Goal: Task Accomplishment & Management: Manage account settings

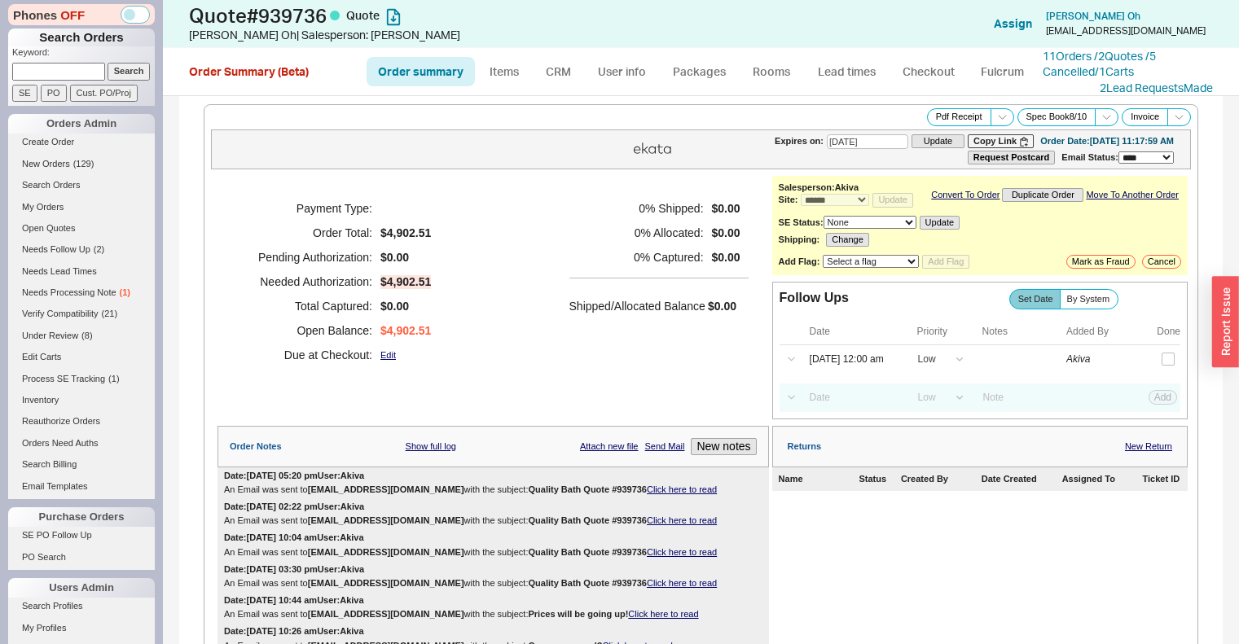
select select "*"
select select "LOW"
select select "3"
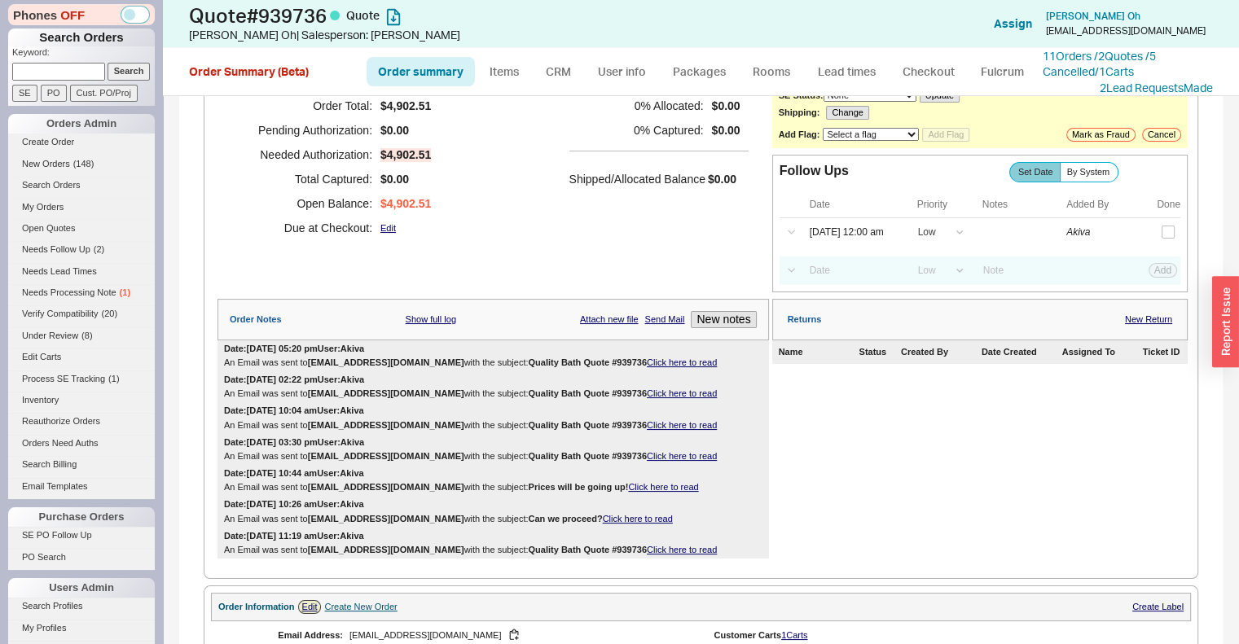
scroll to position [141, 0]
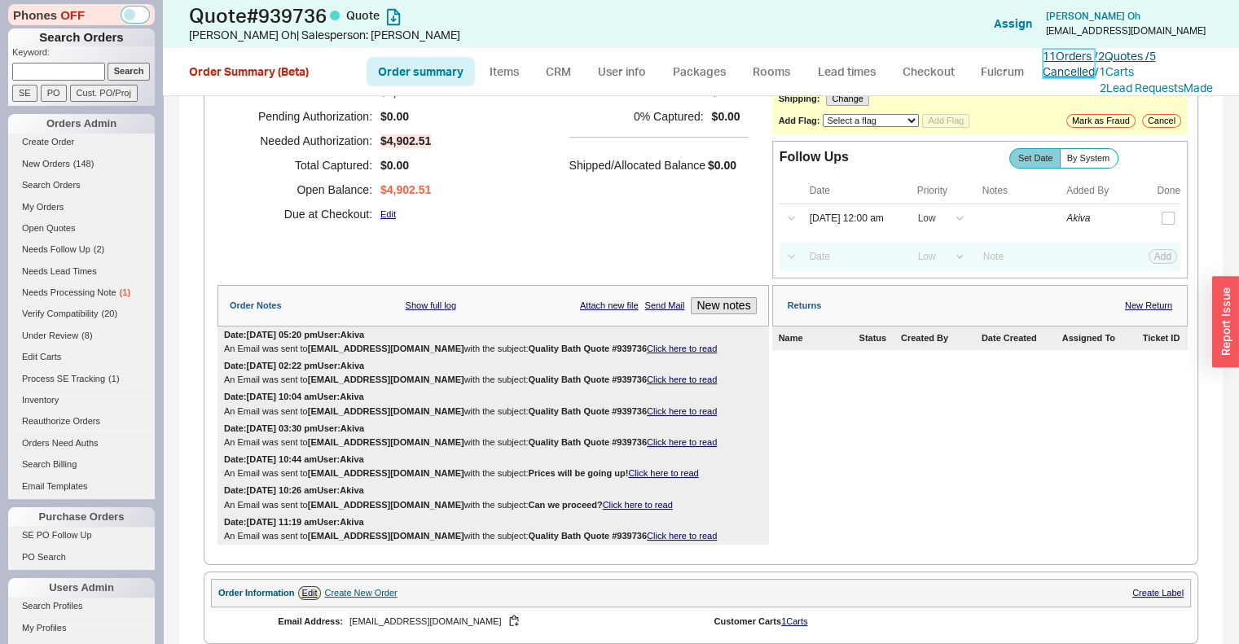
click at [1122, 55] on link "11 Orders / 2 Quotes / 5 Cancelled" at bounding box center [1099, 64] width 113 height 30
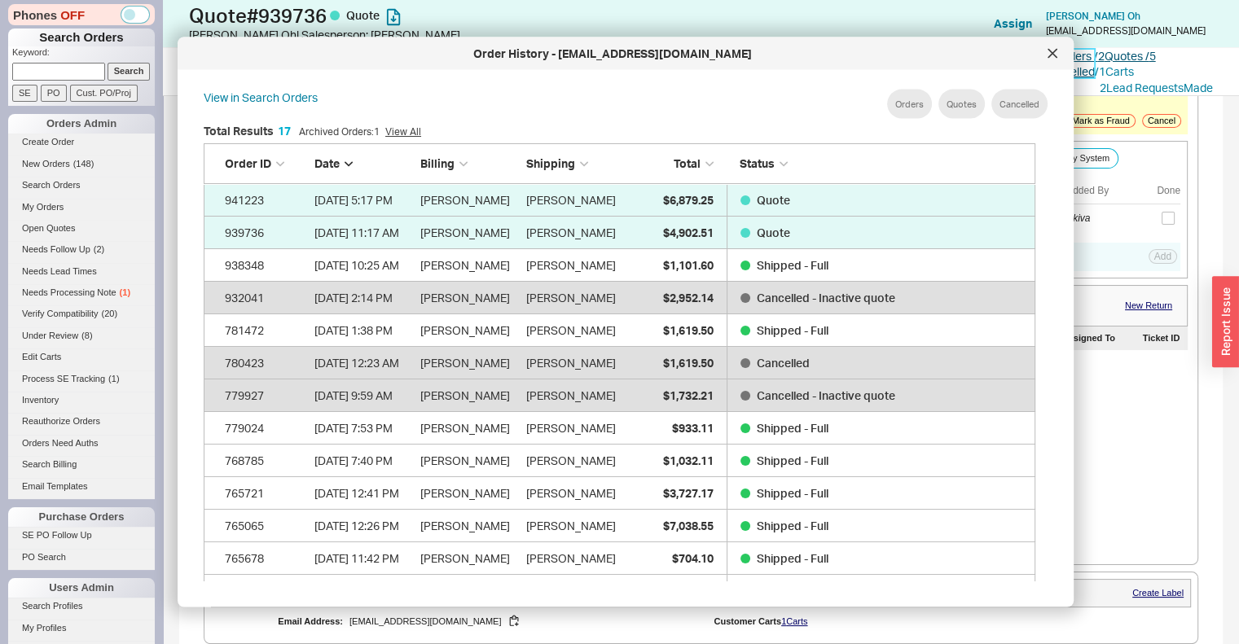
scroll to position [486, 845]
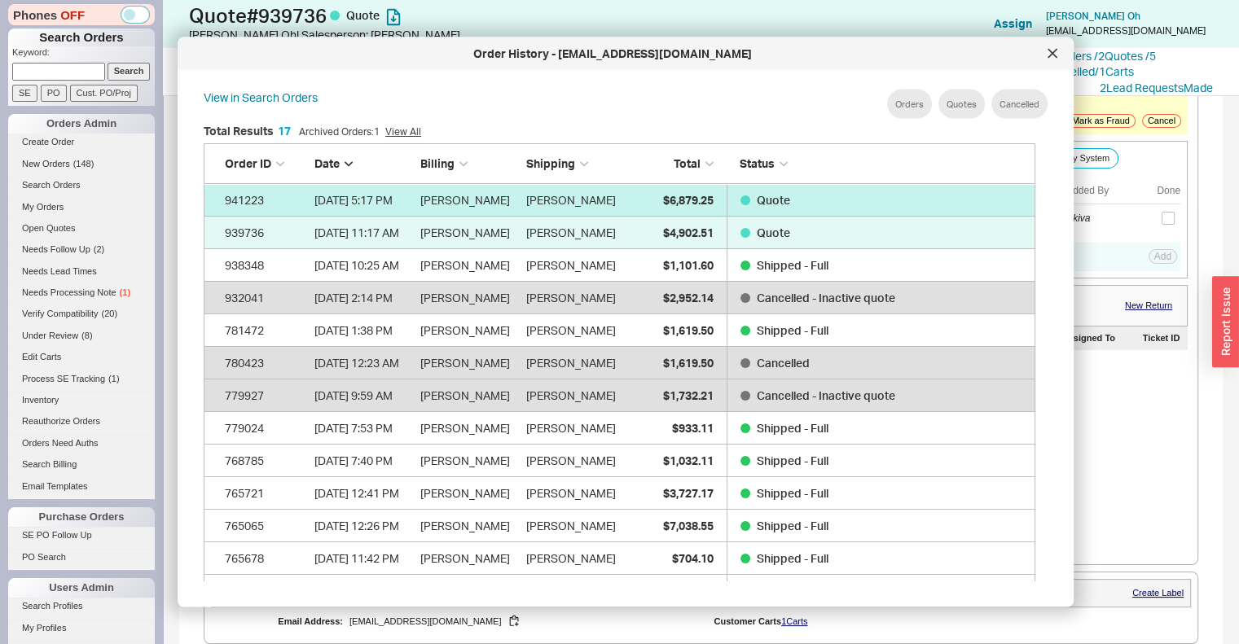
click at [691, 196] on span "$6,879.25" at bounding box center [688, 199] width 51 height 14
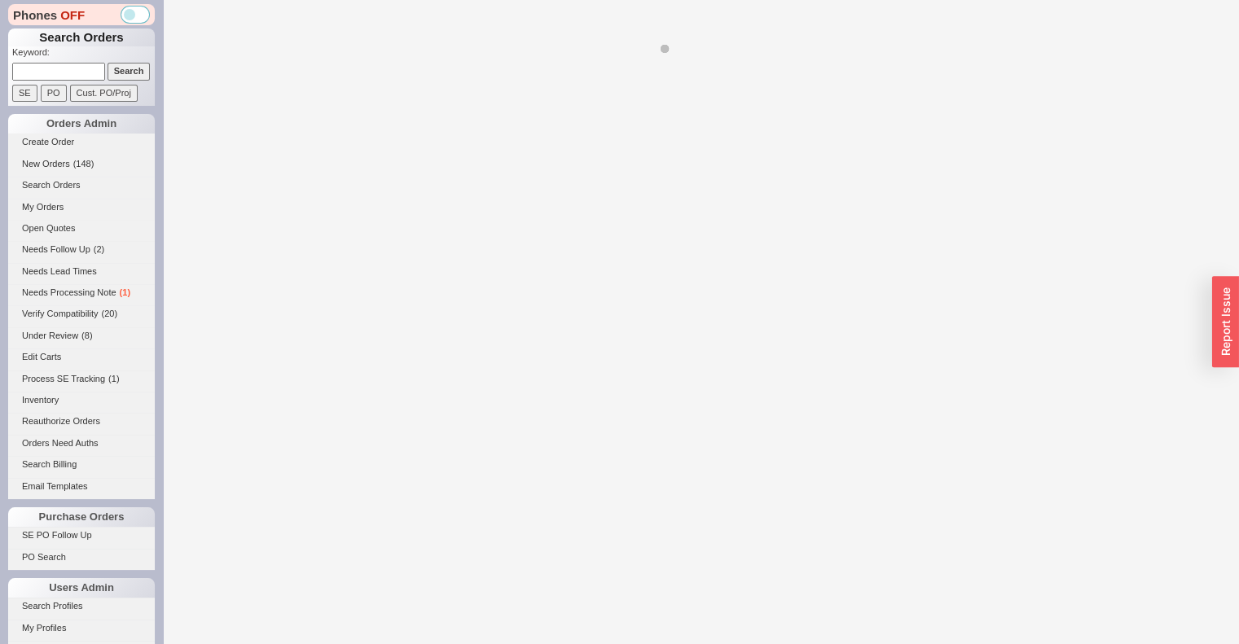
select select "*"
select select "LOW"
select select "3"
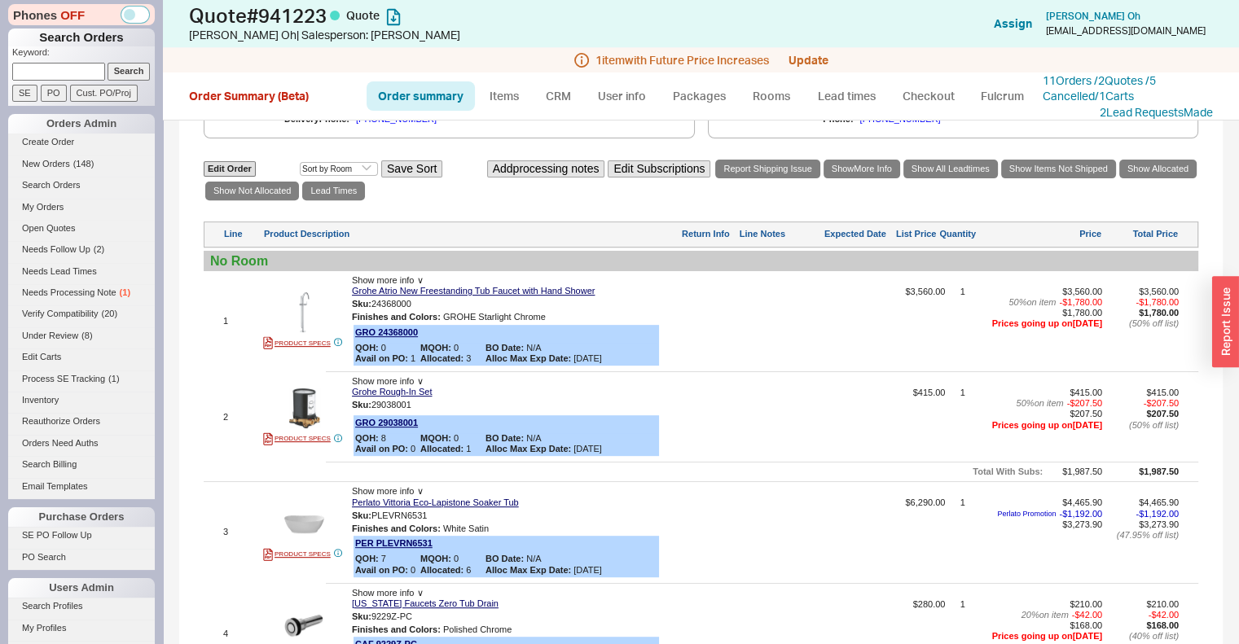
scroll to position [701, 0]
click at [1118, 75] on link "11 Orders / 2 Quotes / 5 Cancelled" at bounding box center [1099, 88] width 113 height 30
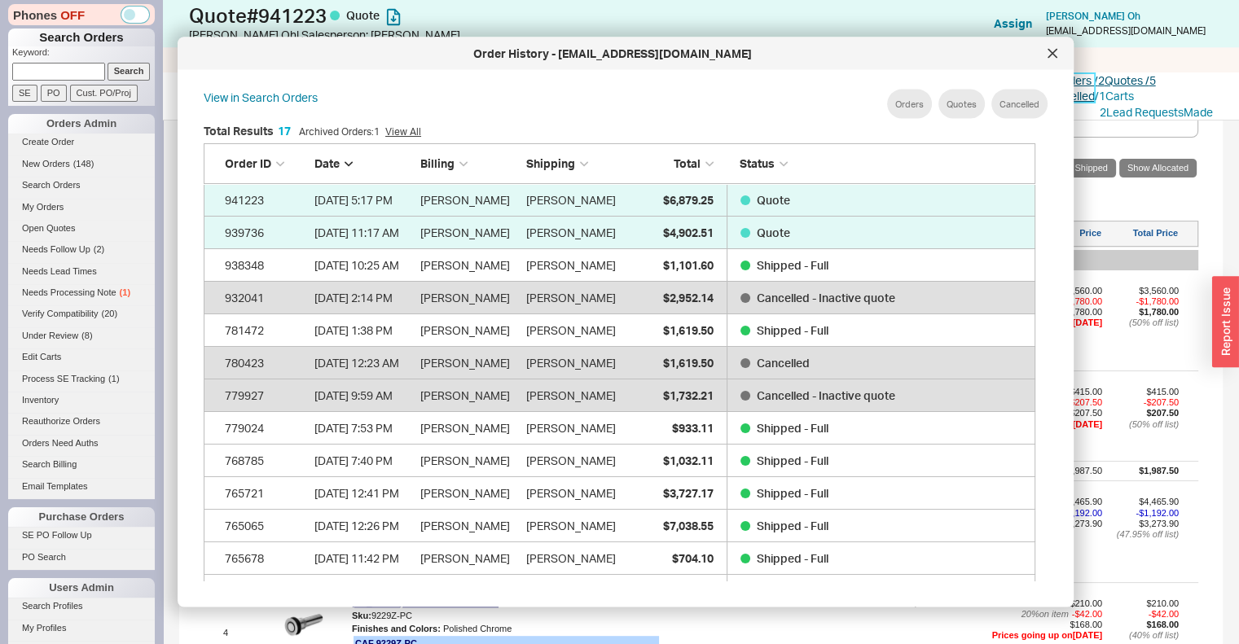
scroll to position [486, 845]
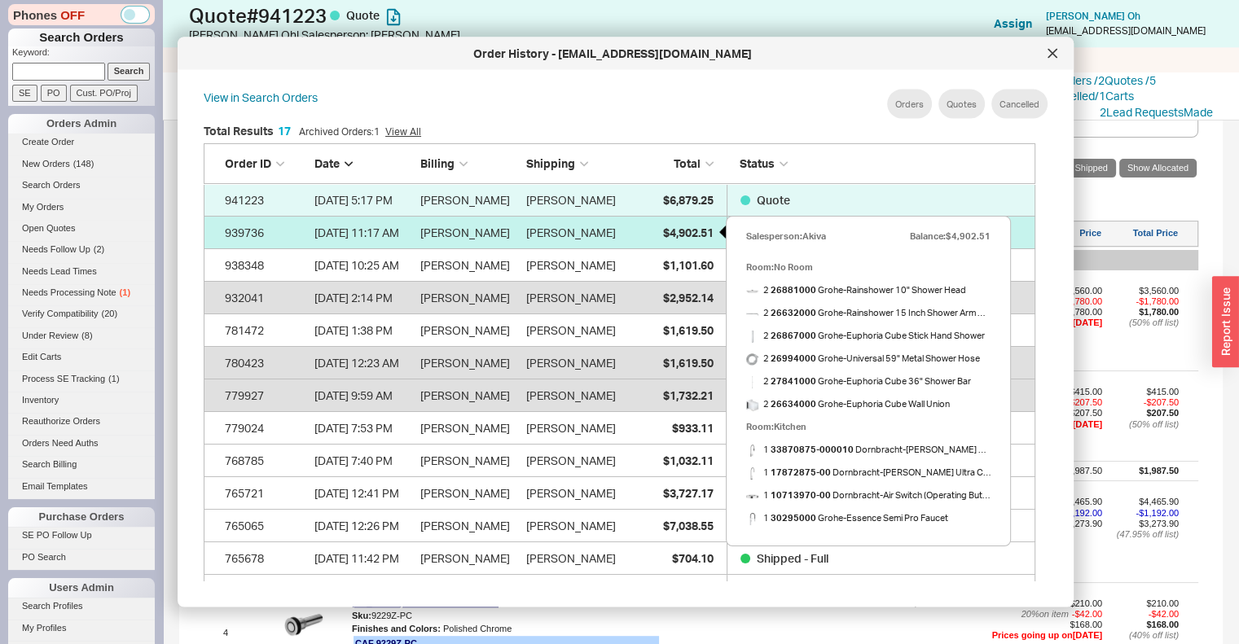
click at [681, 231] on span "$4,902.51" at bounding box center [688, 232] width 51 height 14
select select "*"
select select "LOW"
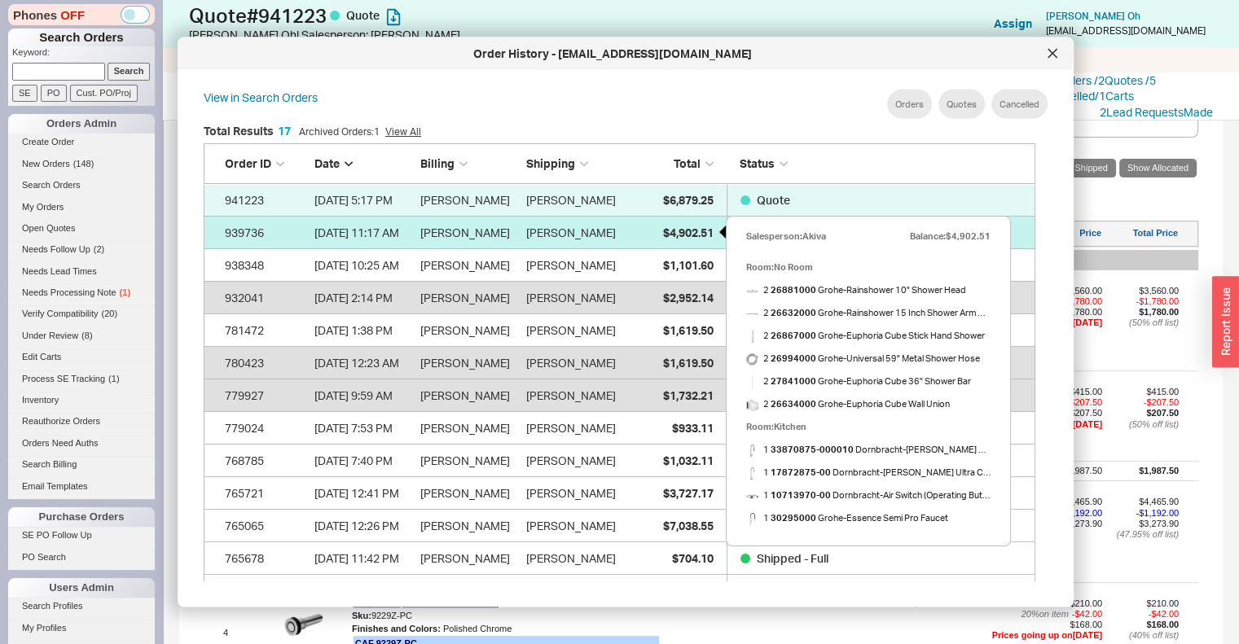
select select "3"
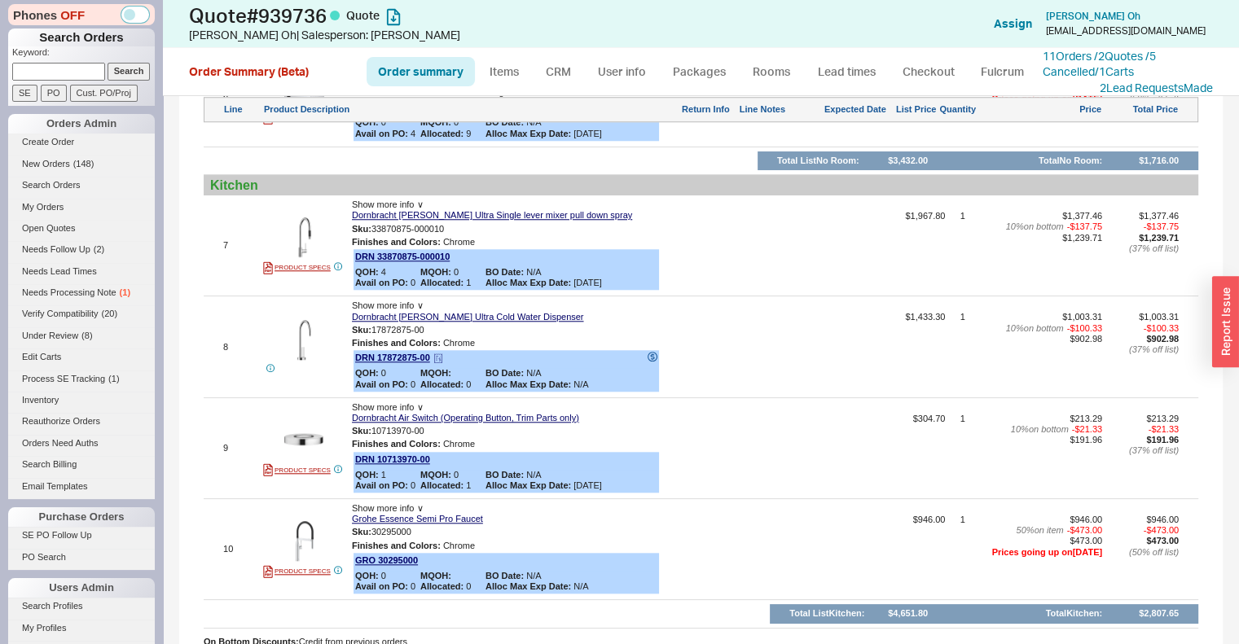
scroll to position [1556, 0]
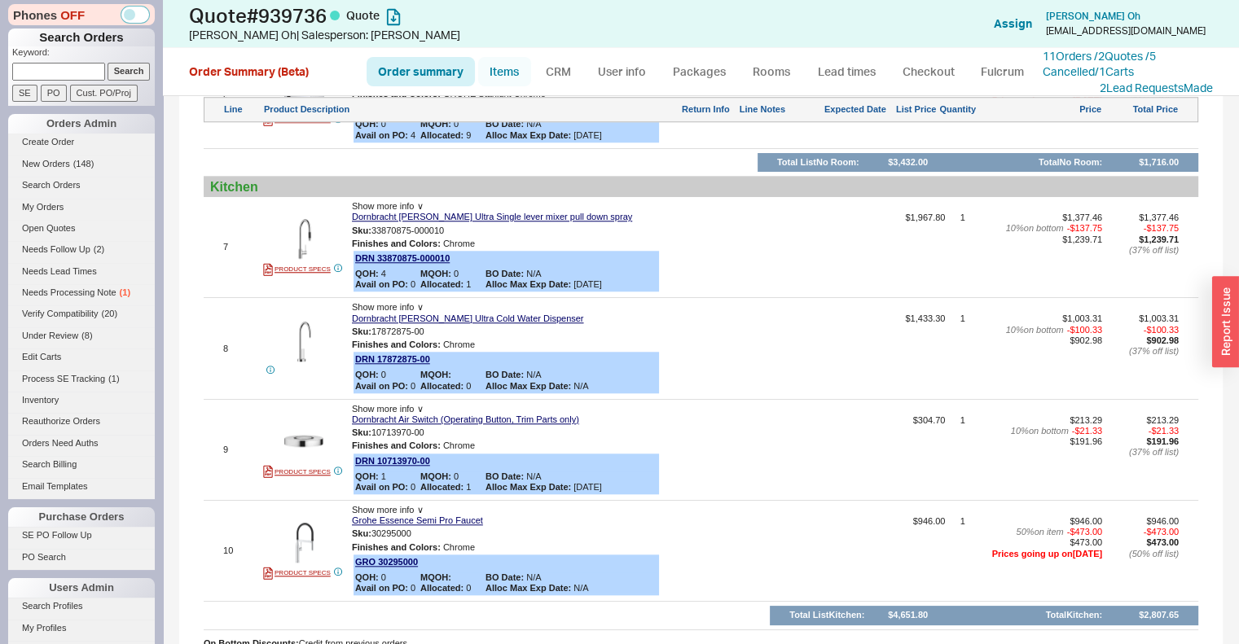
click at [517, 73] on link "Items" at bounding box center [504, 71] width 53 height 29
select select "3"
select select "AGGREGATED"
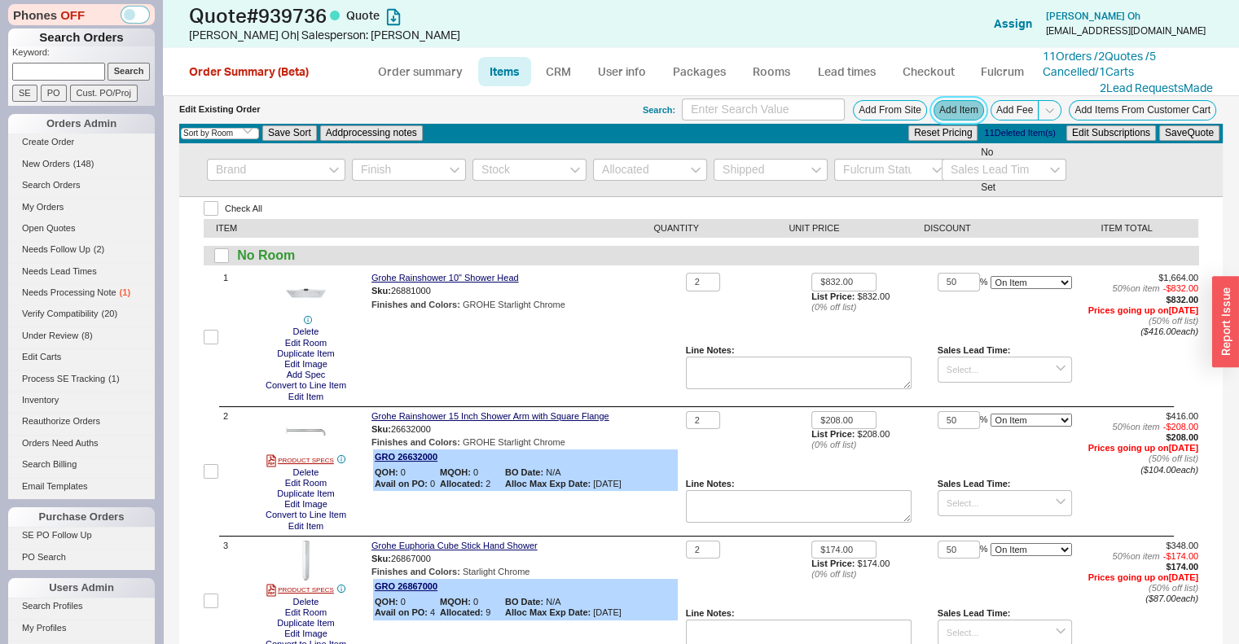
click at [953, 100] on button "Add Item" at bounding box center [959, 110] width 51 height 20
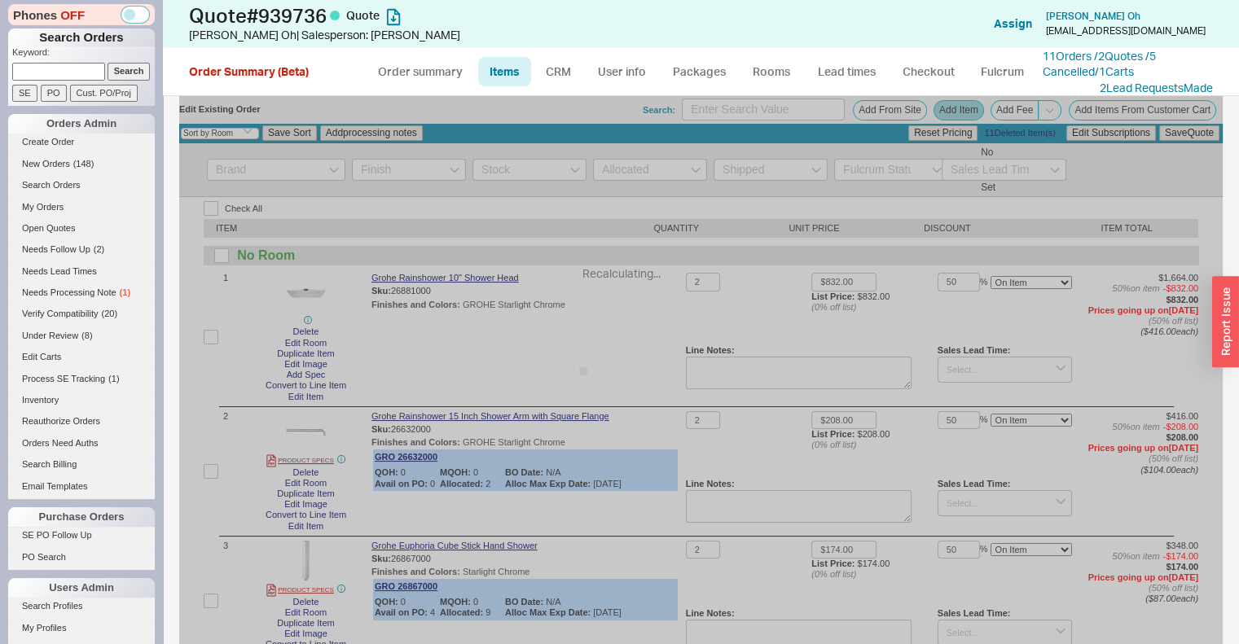
select select "ON_CHECKOUT_AGGREGATED"
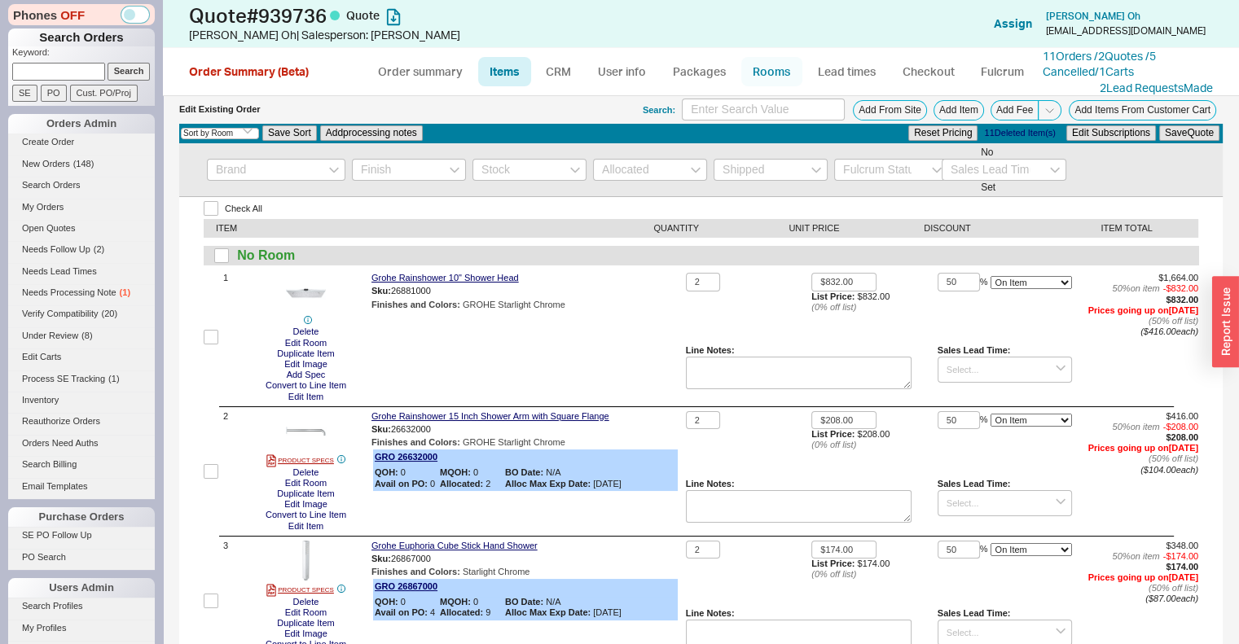
click at [765, 68] on link "Rooms" at bounding box center [771, 71] width 61 height 29
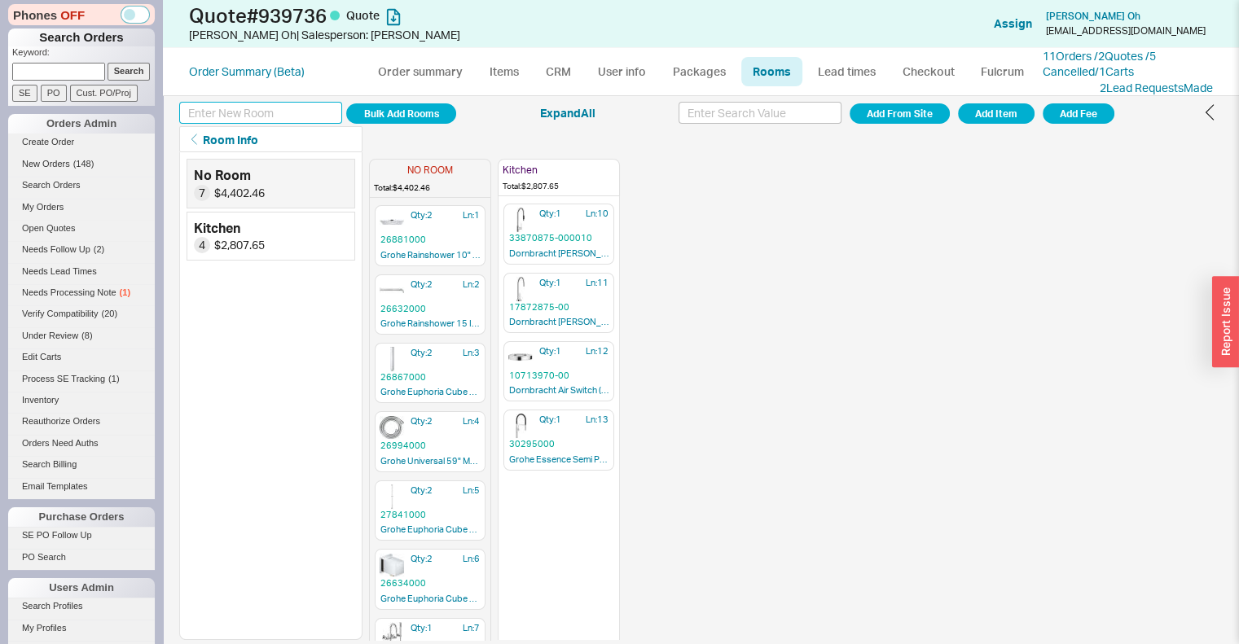
click at [238, 116] on input at bounding box center [260, 113] width 163 height 22
type input "Laundry"
click at [386, 115] on button "Add Room" at bounding box center [401, 113] width 110 height 20
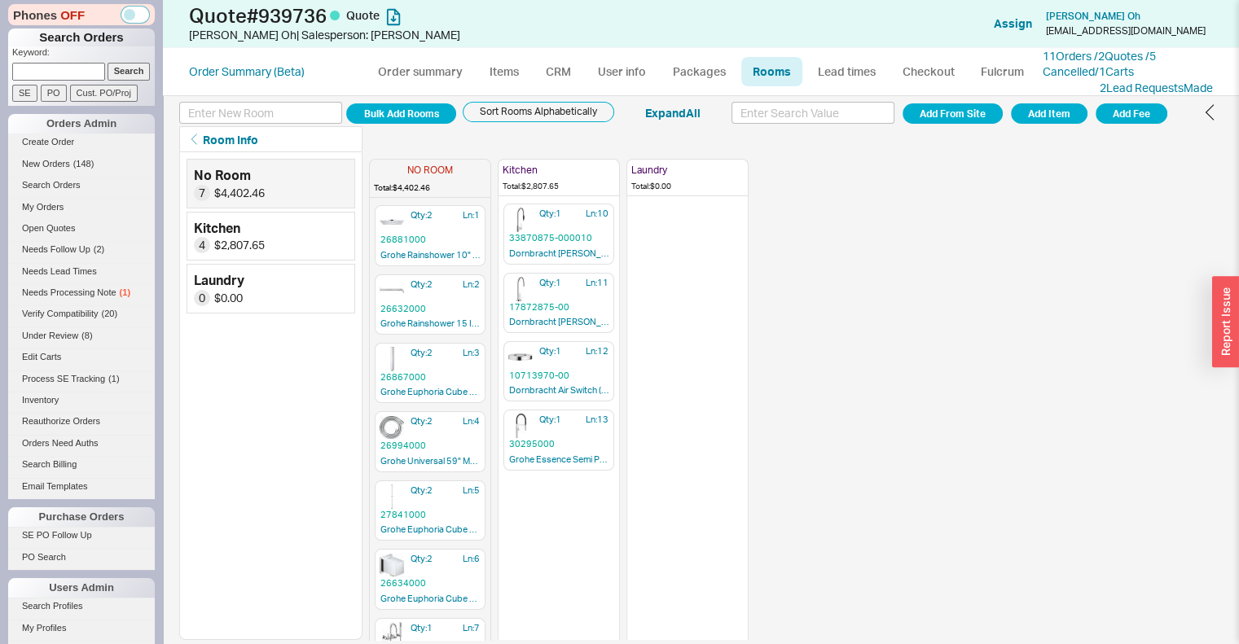
drag, startPoint x: 604, startPoint y: 465, endPoint x: 612, endPoint y: 467, distance: 8.3
click at [612, 467] on div "NO ROOM Total: $4,402.46 Qty: 2 Ln: 1 26881000 Grohe Rainshower 10" Shower Head…" at bounding box center [559, 396] width 380 height 488
drag, startPoint x: 582, startPoint y: 433, endPoint x: 714, endPoint y: 438, distance: 132.1
click at [714, 438] on div "NO ROOM Total: $4,402.46 Qty: 2 Ln: 1 26881000 Grohe Rainshower 10" Shower Head…" at bounding box center [559, 396] width 380 height 488
click at [262, 100] on div "Bulk Add Rooms Sort Rooms Alphabetically Expand All Add From Site Add Item Add …" at bounding box center [701, 112] width 1044 height 24
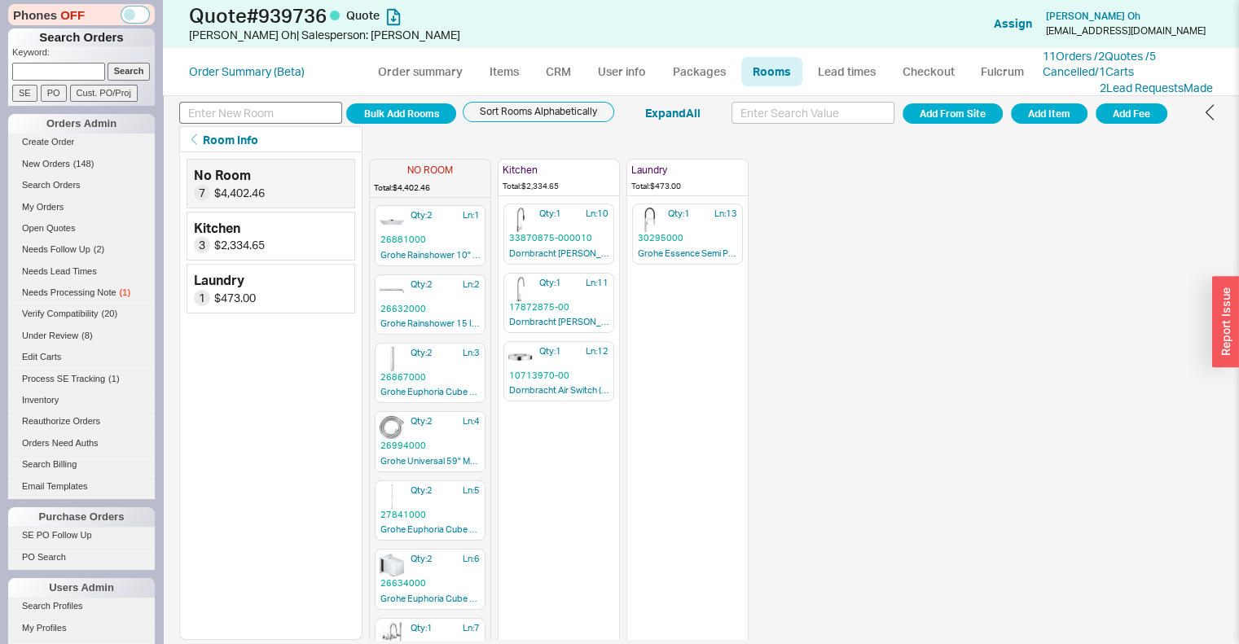
click at [262, 100] on div "Bulk Add Rooms Sort Rooms Alphabetically Expand All Add From Site Add Item Add …" at bounding box center [701, 112] width 1044 height 24
click at [257, 108] on input at bounding box center [260, 113] width 163 height 22
type input "Bathroom 1"
click at [377, 99] on div "Bathroom 1 Add Room Sort Rooms Alphabetically Expand All Add From Site Add Item…" at bounding box center [701, 370] width 1076 height 548
click at [384, 108] on button "Add Room" at bounding box center [401, 113] width 110 height 20
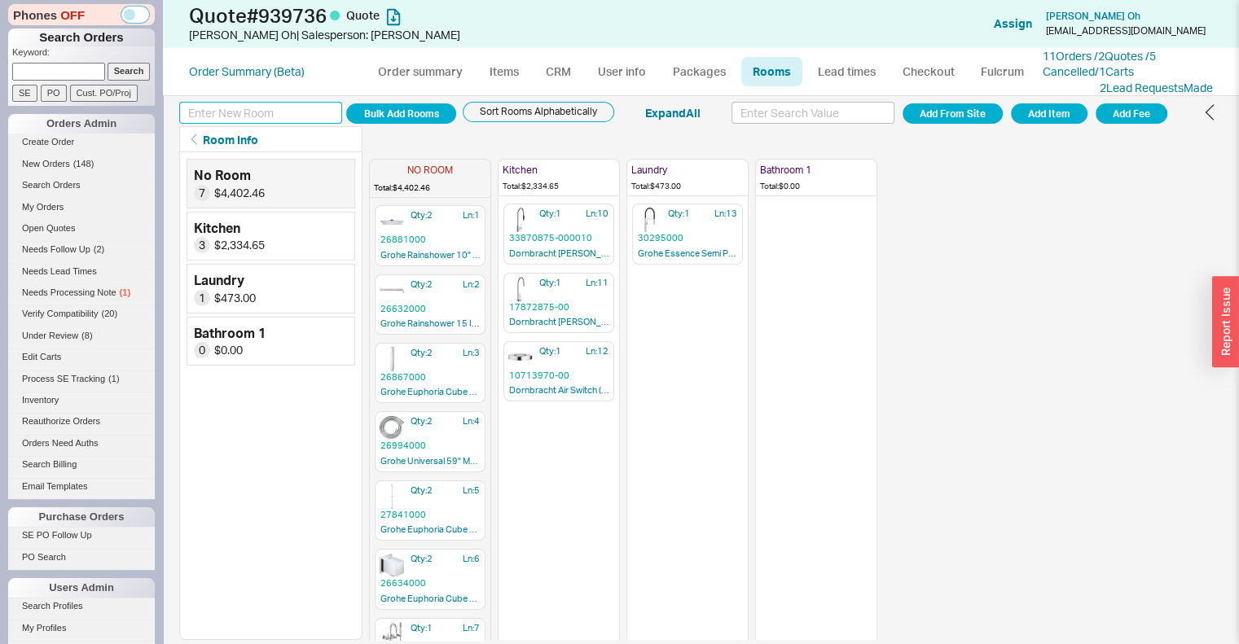
click at [265, 115] on input at bounding box center [260, 113] width 163 height 22
type input "Bathroom 2"
click at [378, 119] on button "Add Room" at bounding box center [401, 113] width 110 height 20
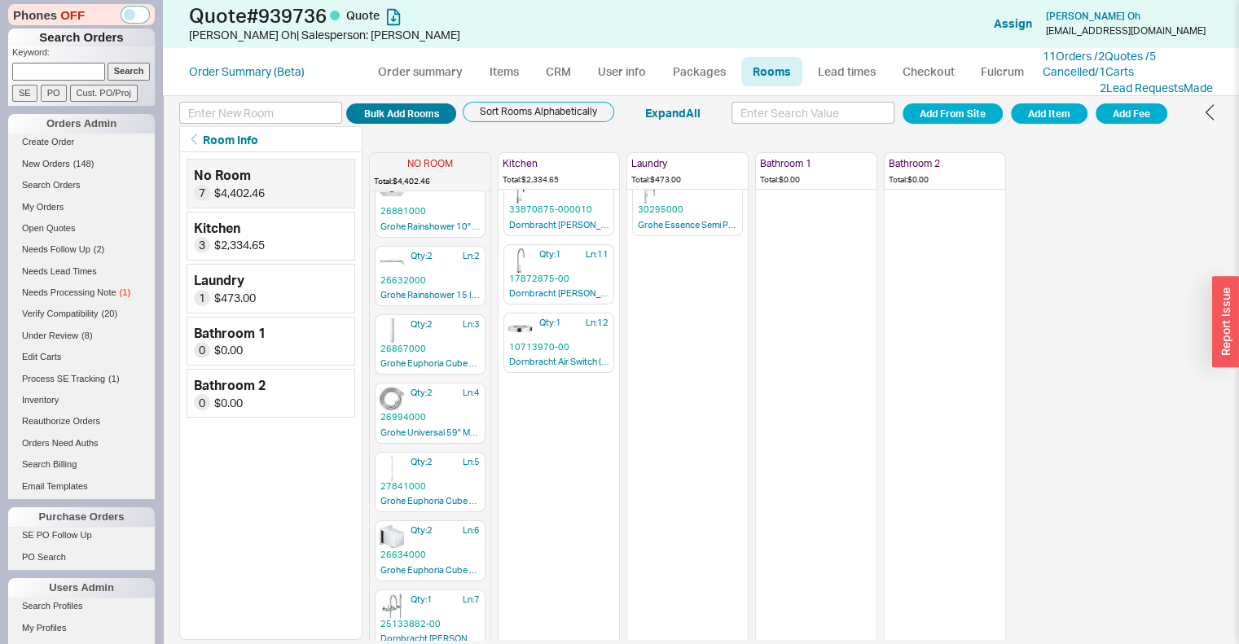
scroll to position [40, 0]
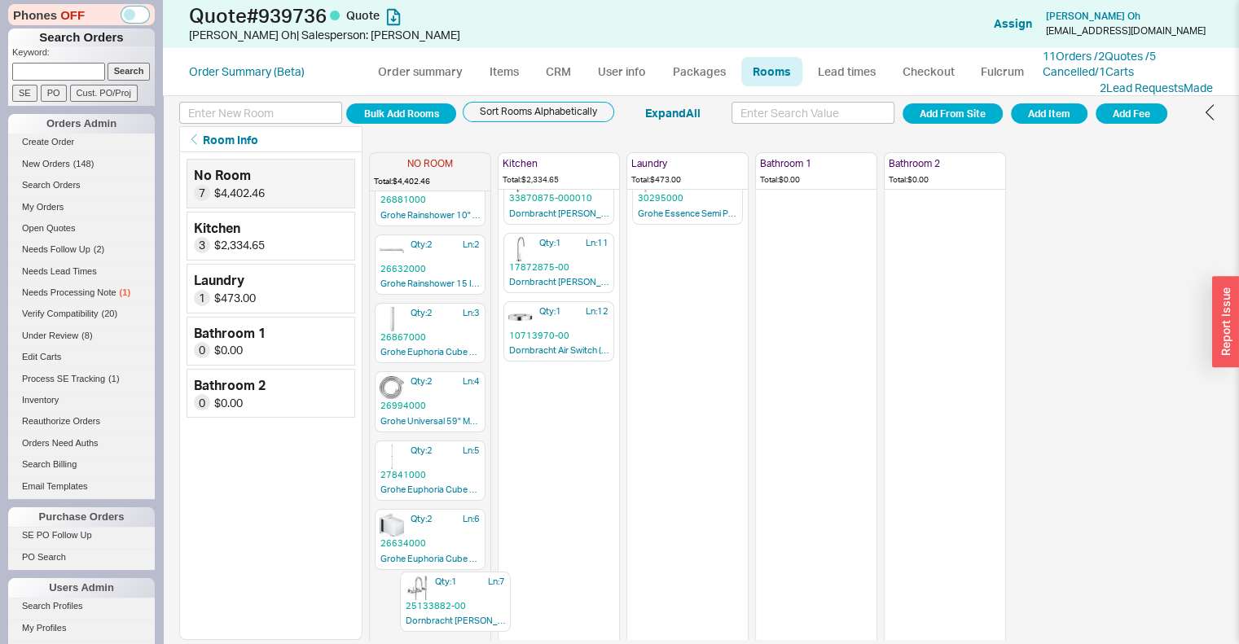
drag, startPoint x: 456, startPoint y: 611, endPoint x: 538, endPoint y: 586, distance: 85.3
click at [506, 602] on div "NO ROOM Total: $4,402.46 Qty: 2 Ln: 1 26881000 Grohe Rainshower 10" Shower Head…" at bounding box center [796, 396] width 854 height 488
drag, startPoint x: 420, startPoint y: 594, endPoint x: 813, endPoint y: 493, distance: 405.5
click at [813, 493] on div "NO ROOM Total: $4,402.46 Qty: 2 Ln: 1 26881000 Grohe Rainshower 10" Shower Head…" at bounding box center [687, 356] width 637 height 488
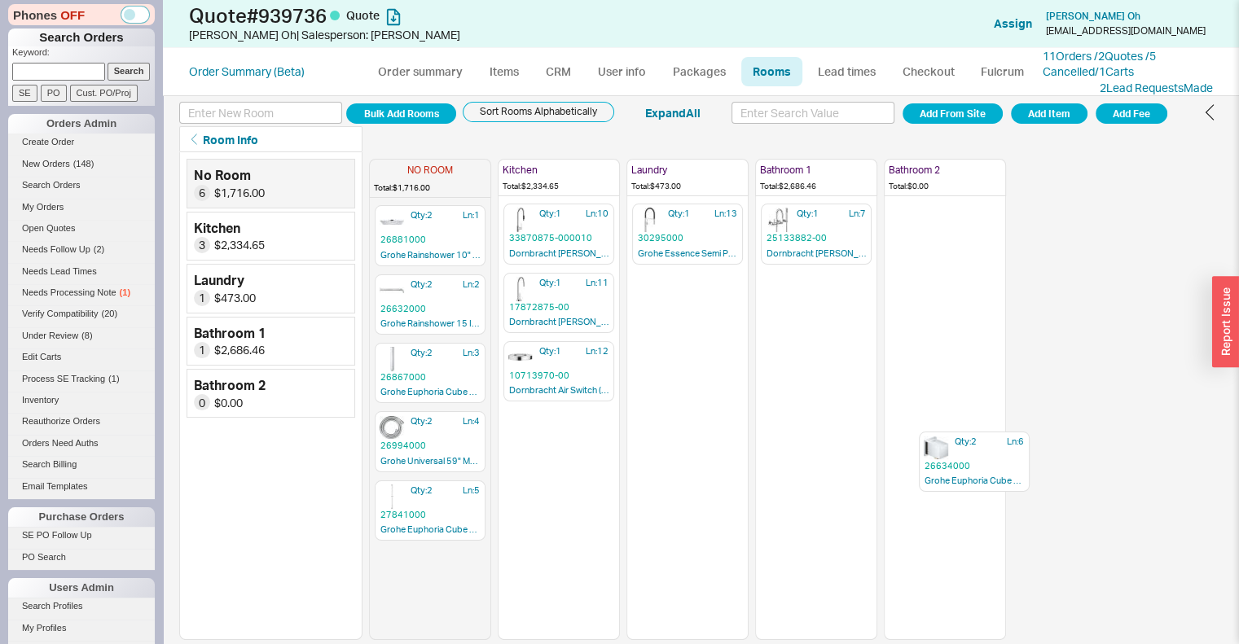
drag, startPoint x: 403, startPoint y: 572, endPoint x: 954, endPoint y: 458, distance: 562.4
click at [954, 458] on div "NO ROOM Total: $1,716.00 Qty: 2 Ln: 1 26881000 Grohe Rainshower 10" Shower Head…" at bounding box center [687, 396] width 637 height 488
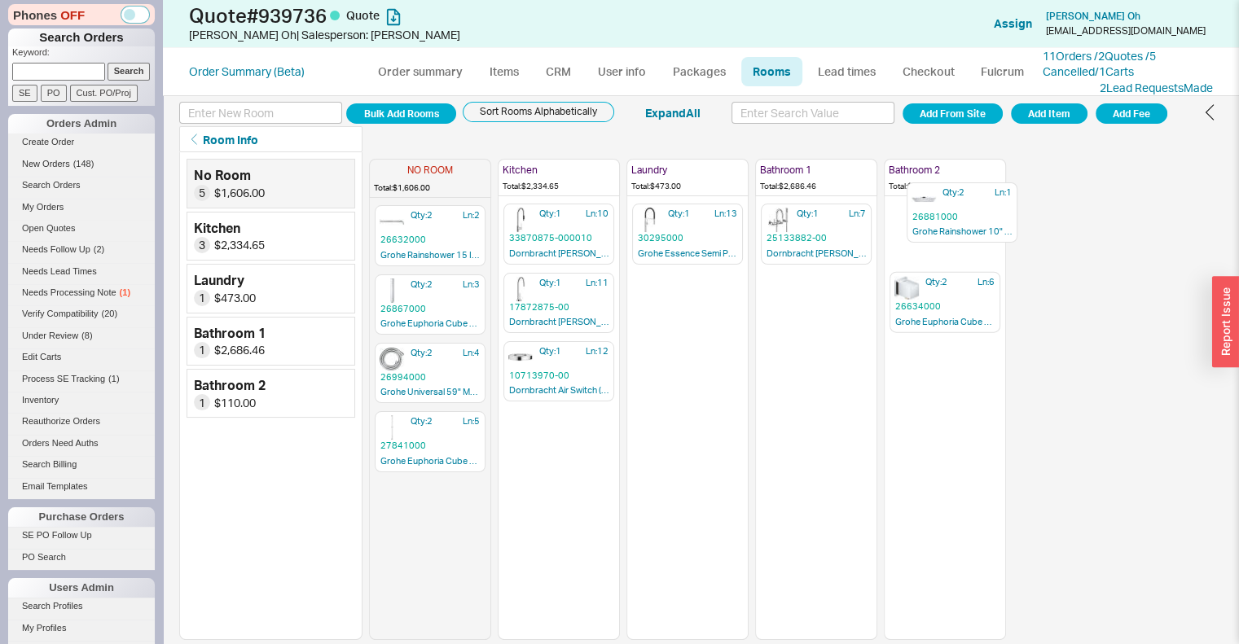
drag, startPoint x: 429, startPoint y: 238, endPoint x: 965, endPoint y: 218, distance: 536.4
click at [965, 218] on div "NO ROOM Total: $1,606.00 Qty: 2 Ln: 1 26881000 Grohe Rainshower 10" Shower Head…" at bounding box center [687, 396] width 637 height 488
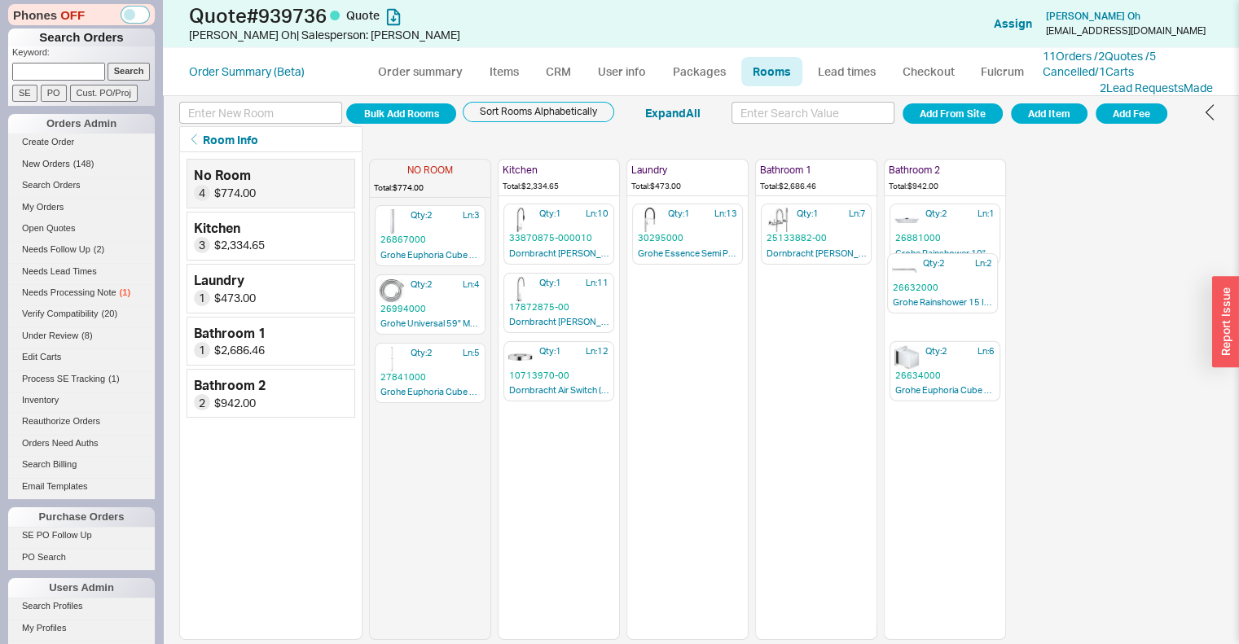
drag, startPoint x: 445, startPoint y: 230, endPoint x: 961, endPoint y: 279, distance: 518.9
click at [961, 279] on div "NO ROOM Total: $774.00 Qty: 2 Ln: 2 26632000 Grohe Rainshower 15 Inch Shower Ar…" at bounding box center [687, 396] width 637 height 488
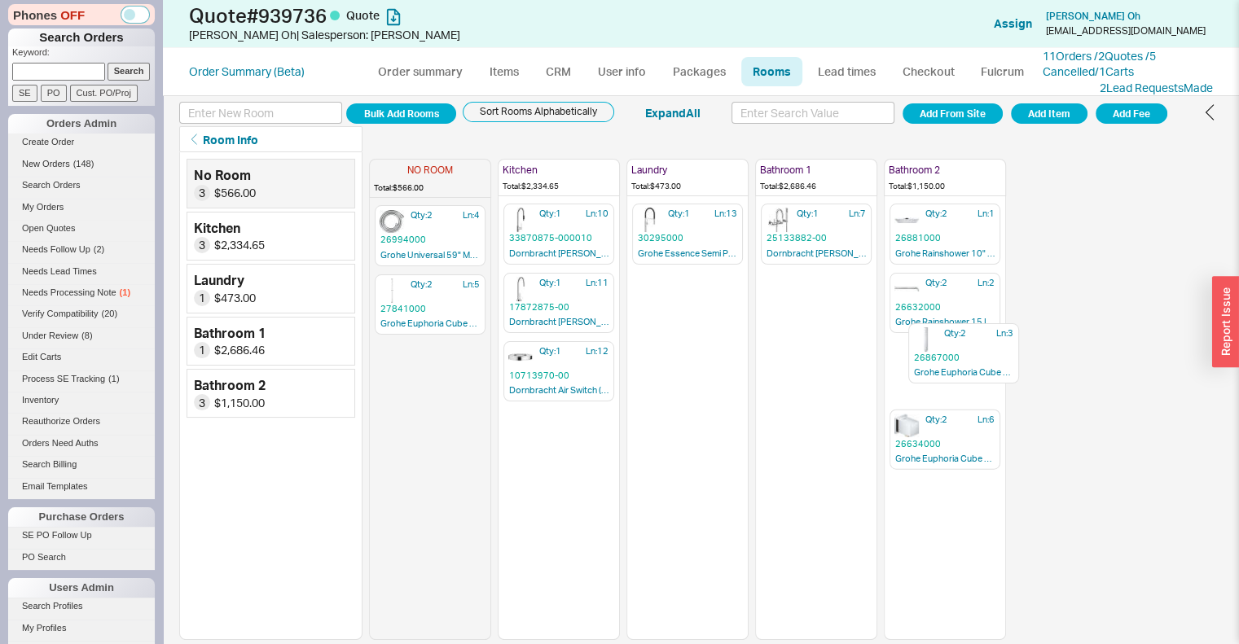
drag, startPoint x: 433, startPoint y: 226, endPoint x: 975, endPoint y: 350, distance: 555.9
click at [975, 350] on div "NO ROOM Total: $566.00 Qty: 2 Ln: 3 26867000 Grohe Euphoria Cube Stick Hand Sho…" at bounding box center [687, 396] width 637 height 488
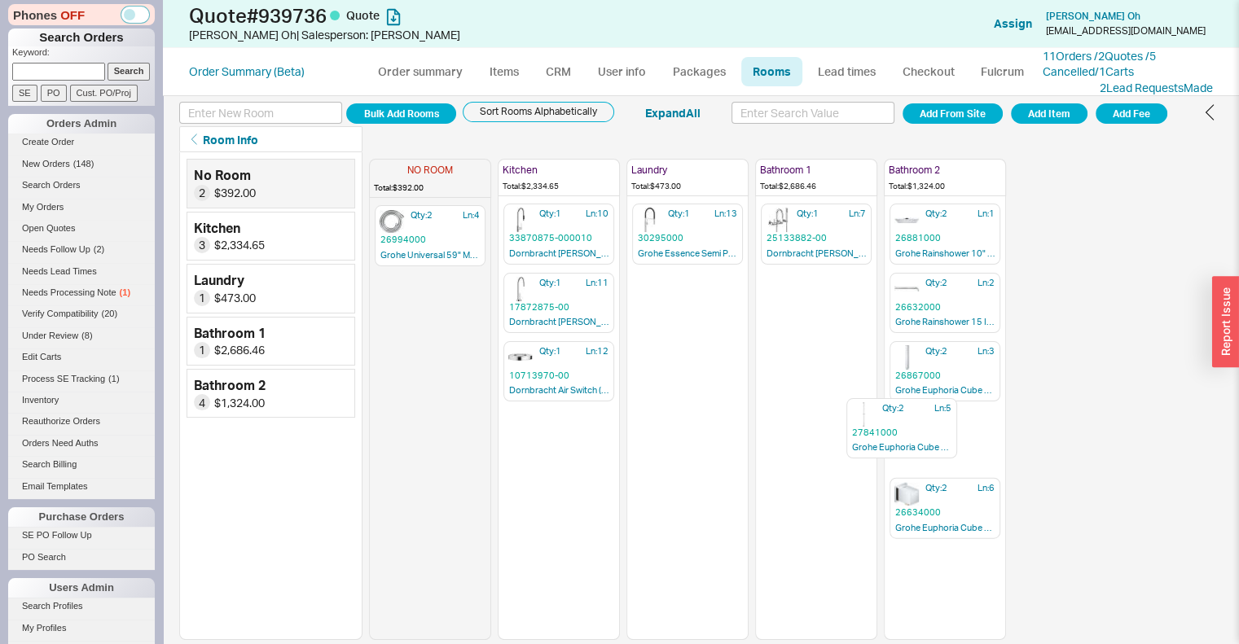
drag, startPoint x: 398, startPoint y: 292, endPoint x: 875, endPoint y: 423, distance: 495.1
click at [875, 423] on div "NO ROOM Total: $392.00 Qty: 2 Ln: 4 26994000 Grohe Universal 59" Metal Shower H…" at bounding box center [687, 396] width 637 height 488
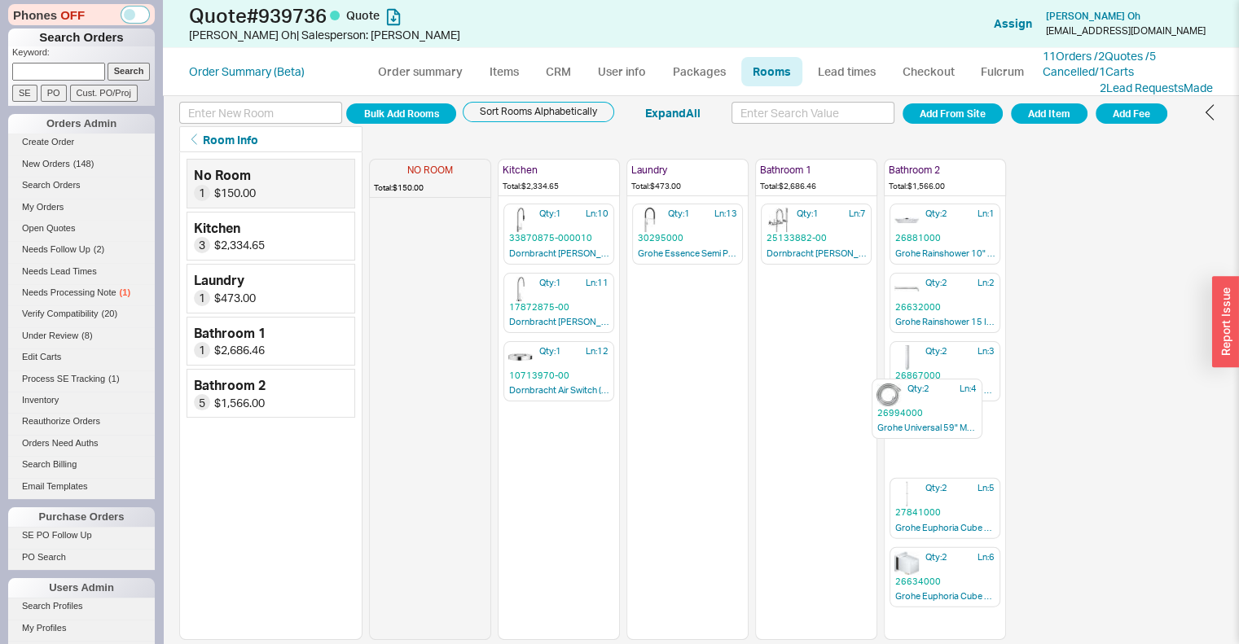
drag, startPoint x: 404, startPoint y: 233, endPoint x: 906, endPoint y: 410, distance: 532.1
click at [906, 410] on div "NO ROOM Total: $150.00 Qty: 2 Ln: 4 26994000 Grohe Universal 59" Metal Shower H…" at bounding box center [687, 396] width 637 height 488
click at [960, 208] on icon "button" at bounding box center [960, 209] width 10 height 10
click at [955, 278] on icon "button" at bounding box center [960, 278] width 10 height 10
click at [961, 346] on icon "button" at bounding box center [960, 346] width 10 height 10
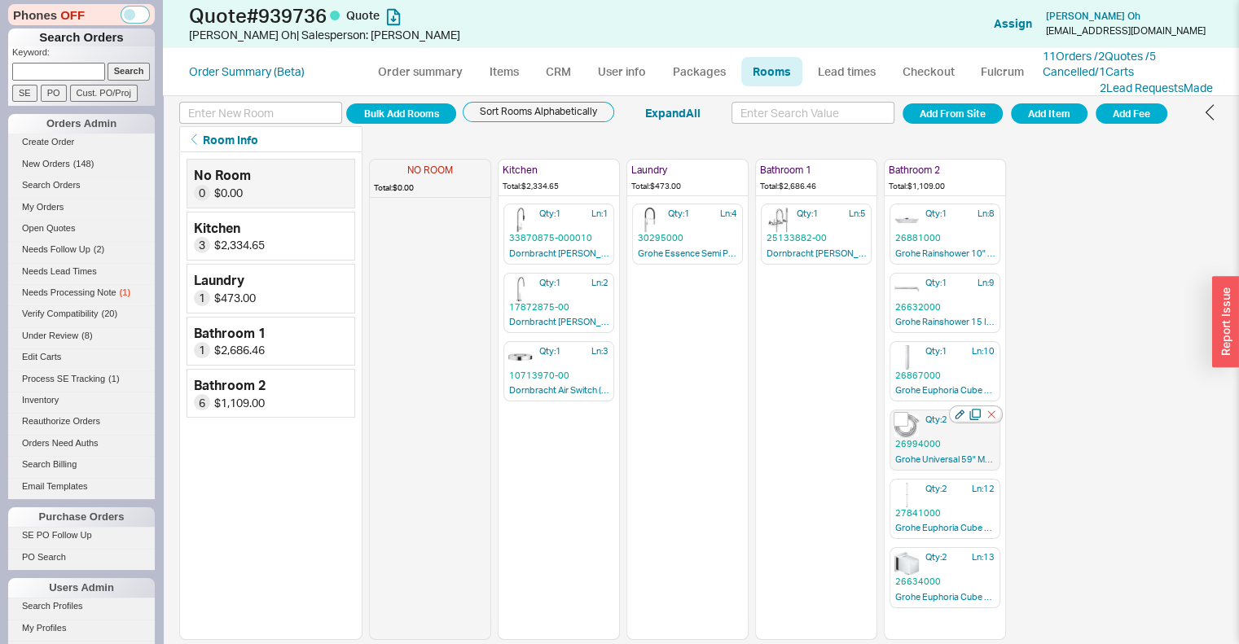
click at [958, 412] on icon "button" at bounding box center [960, 415] width 9 height 9
click at [957, 479] on icon "button" at bounding box center [960, 484] width 10 height 10
click at [961, 553] on div at bounding box center [976, 552] width 54 height 18
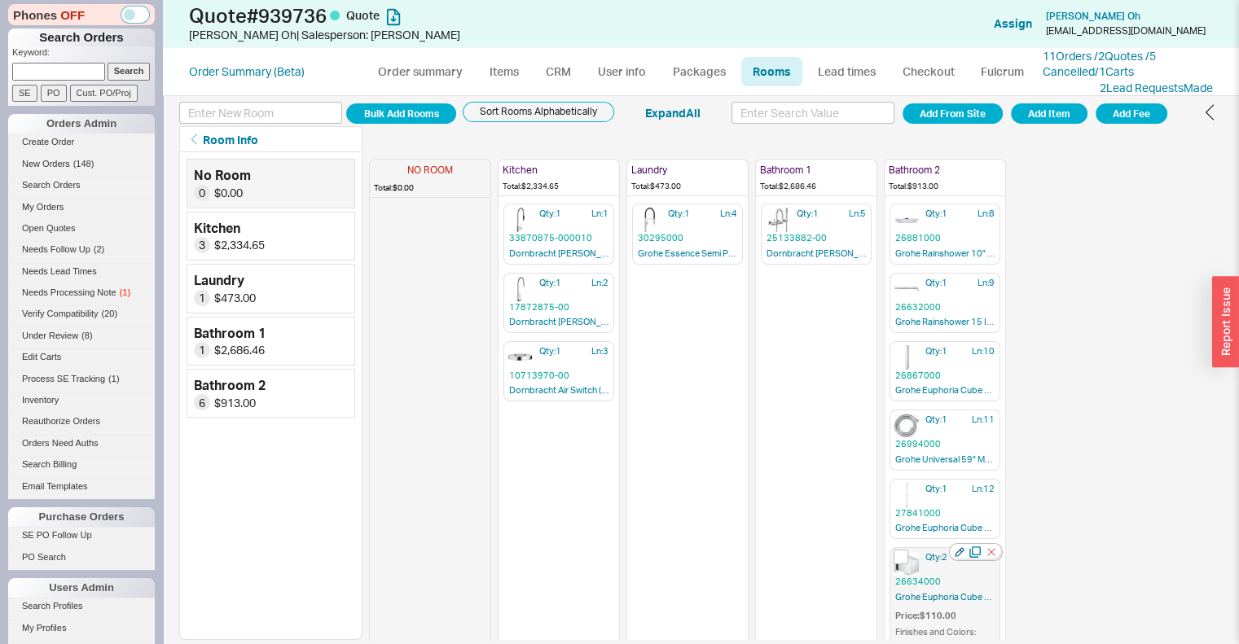
click at [958, 547] on icon "button" at bounding box center [960, 552] width 10 height 10
click at [824, 165] on icon "button" at bounding box center [821, 162] width 11 height 11
click at [1118, 319] on div "NO ROOM Total: $0.00 Kitchen Total: $2,334.65 Qty: 1 Ln: 1 33870875-000010 Dorn…" at bounding box center [796, 396] width 854 height 488
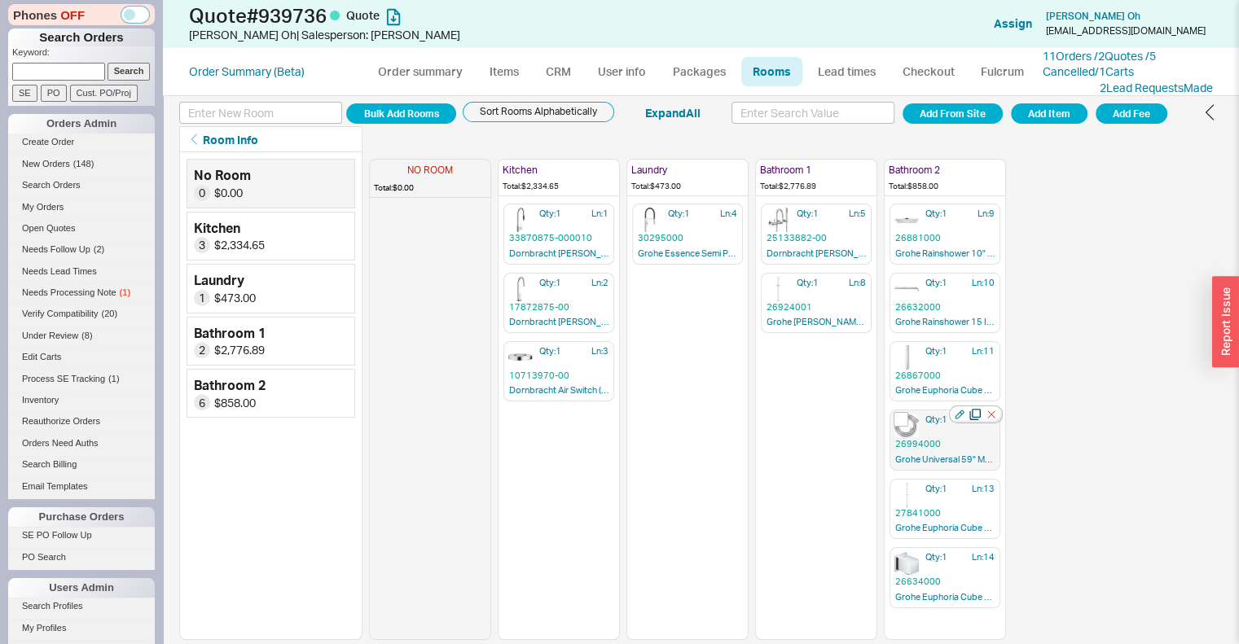
click at [978, 412] on icon "button" at bounding box center [974, 414] width 11 height 11
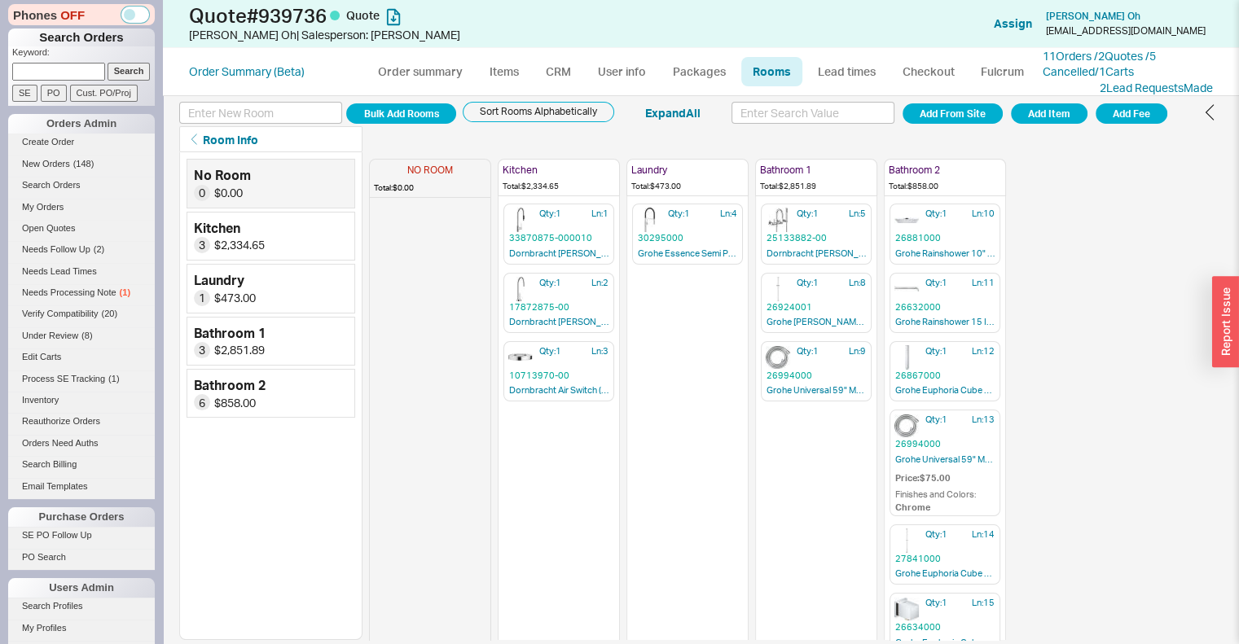
click at [1114, 351] on div "NO ROOM Total: $0.00 Kitchen Total: $2,334.65 Qty: 1 Ln: 1 33870875-000010 Dorn…" at bounding box center [796, 396] width 854 height 488
click at [822, 159] on icon "button" at bounding box center [821, 162] width 11 height 11
click at [1108, 277] on div "NO ROOM Total: $0.00 Kitchen Total: $2,334.65 Qty: 1 Ln: 1 33870875-000010 Dorn…" at bounding box center [796, 396] width 854 height 488
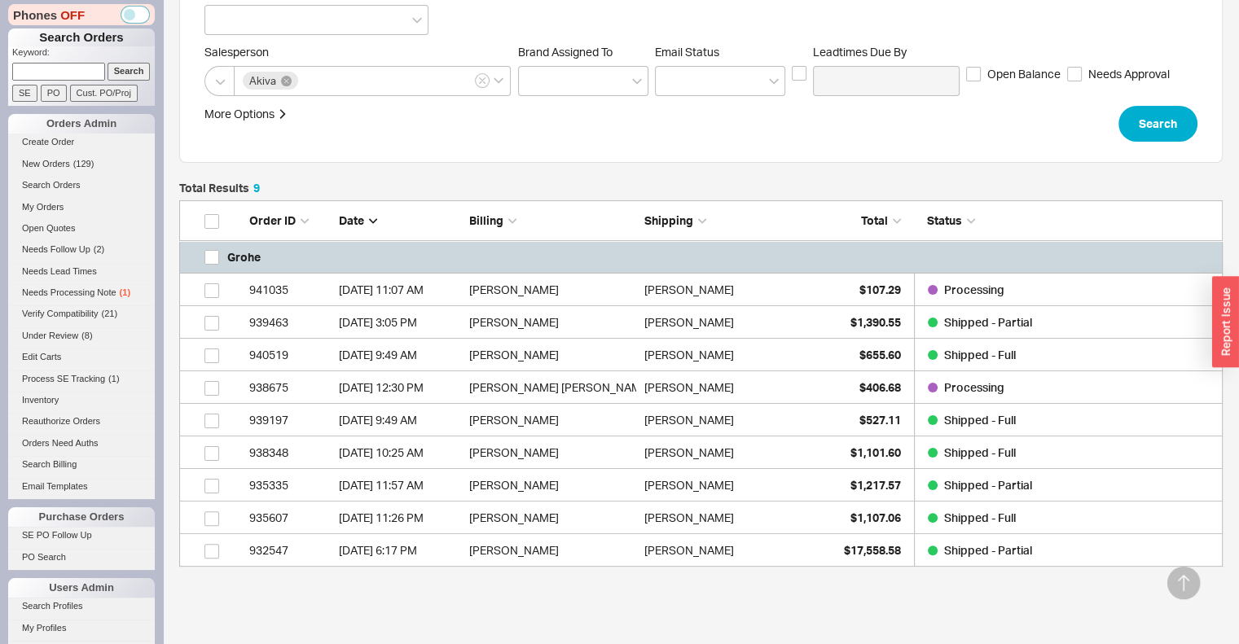
scroll to position [354, 1031]
click at [67, 241] on link "Needs Follow Up ( 2 )" at bounding box center [81, 249] width 147 height 17
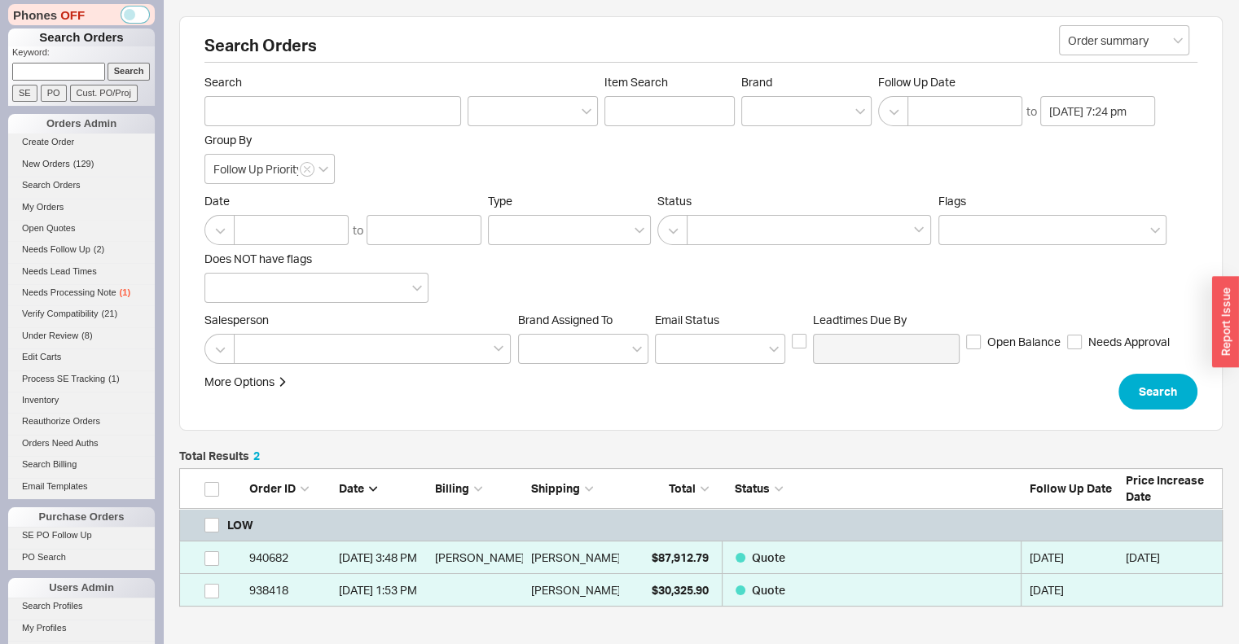
scroll to position [125, 1031]
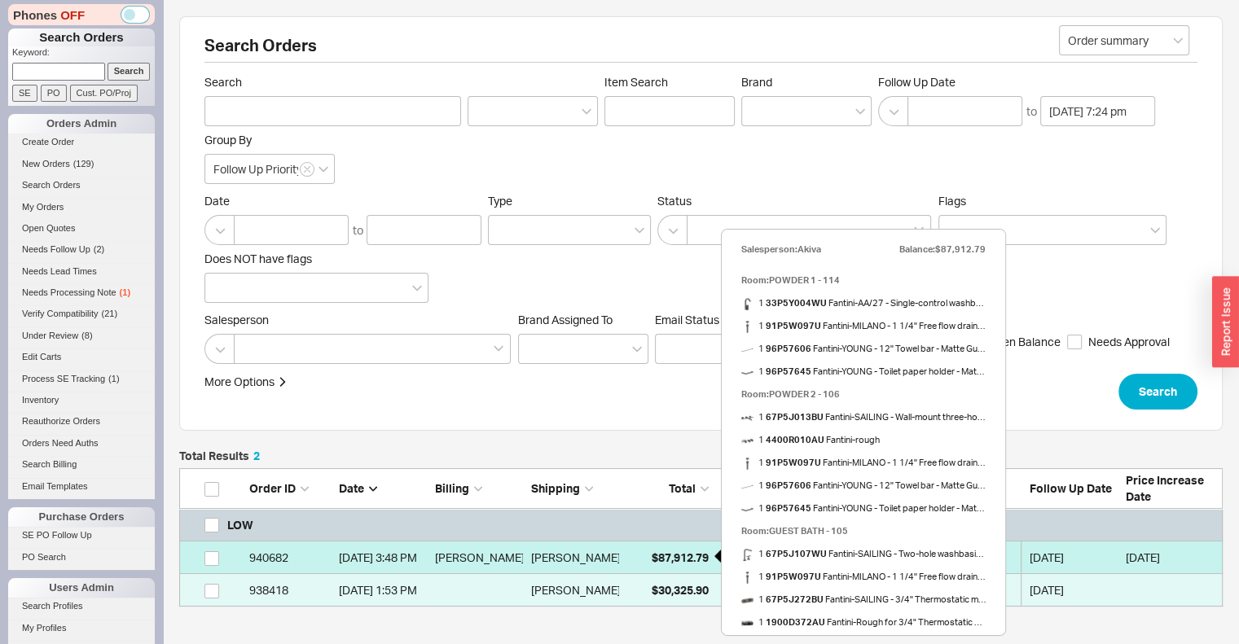
click at [653, 554] on span "$87,912.79" at bounding box center [680, 558] width 57 height 14
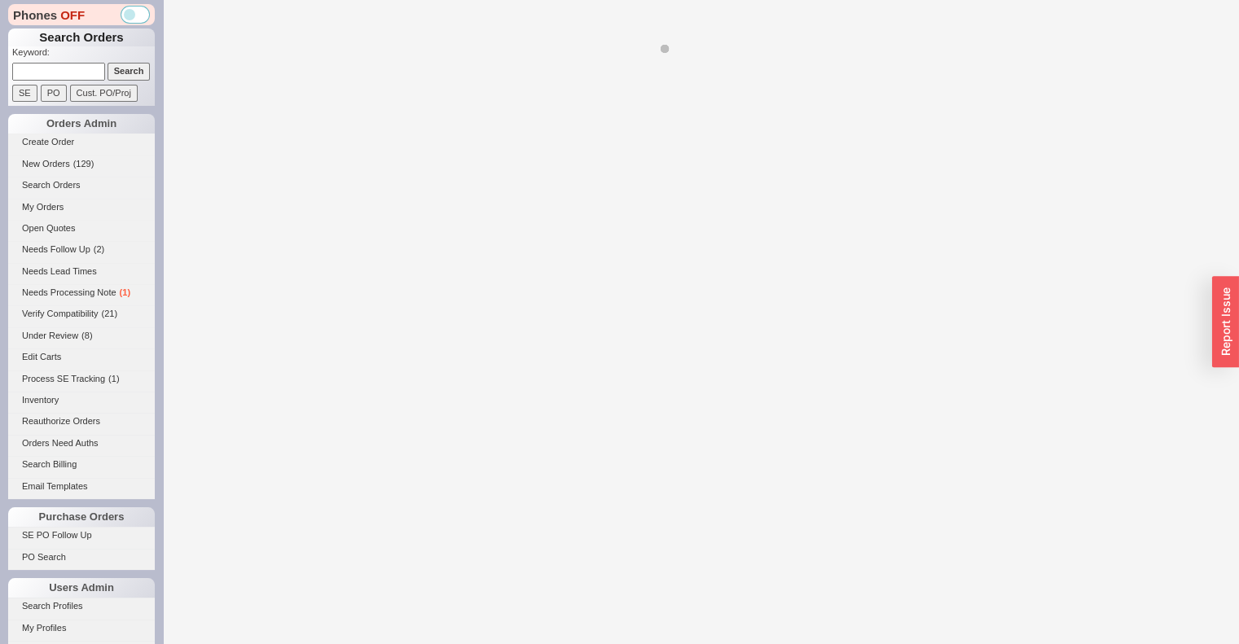
select select "*"
select select "LOW"
select select "3"
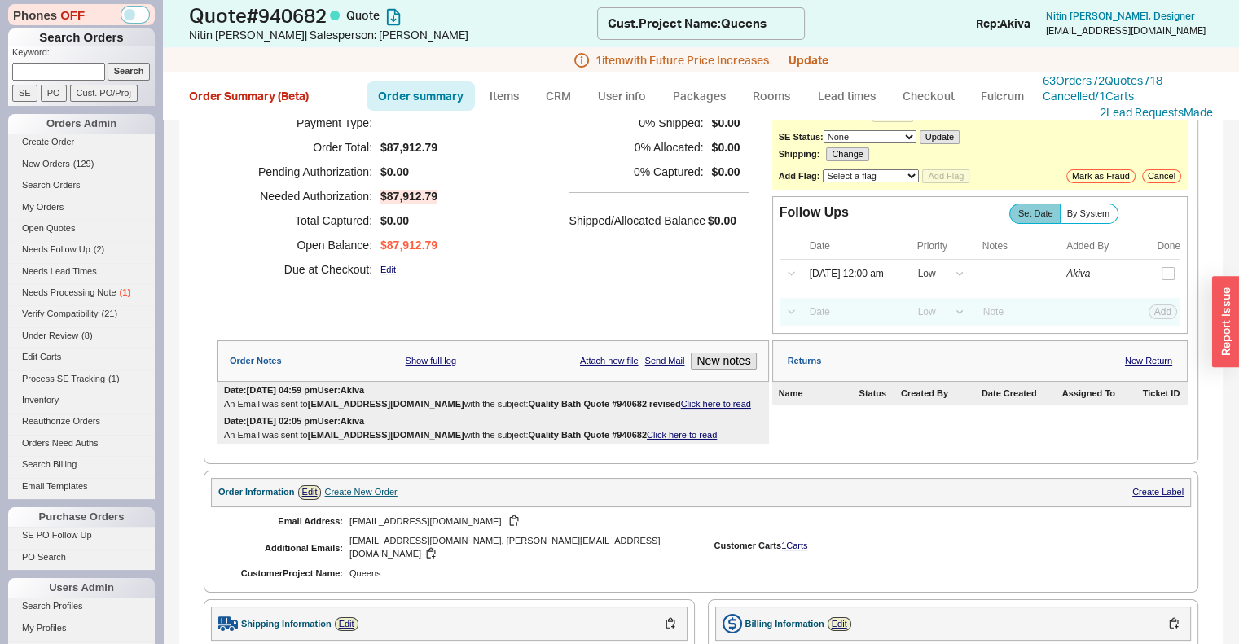
scroll to position [111, 0]
click at [554, 99] on link "CRM" at bounding box center [558, 95] width 48 height 29
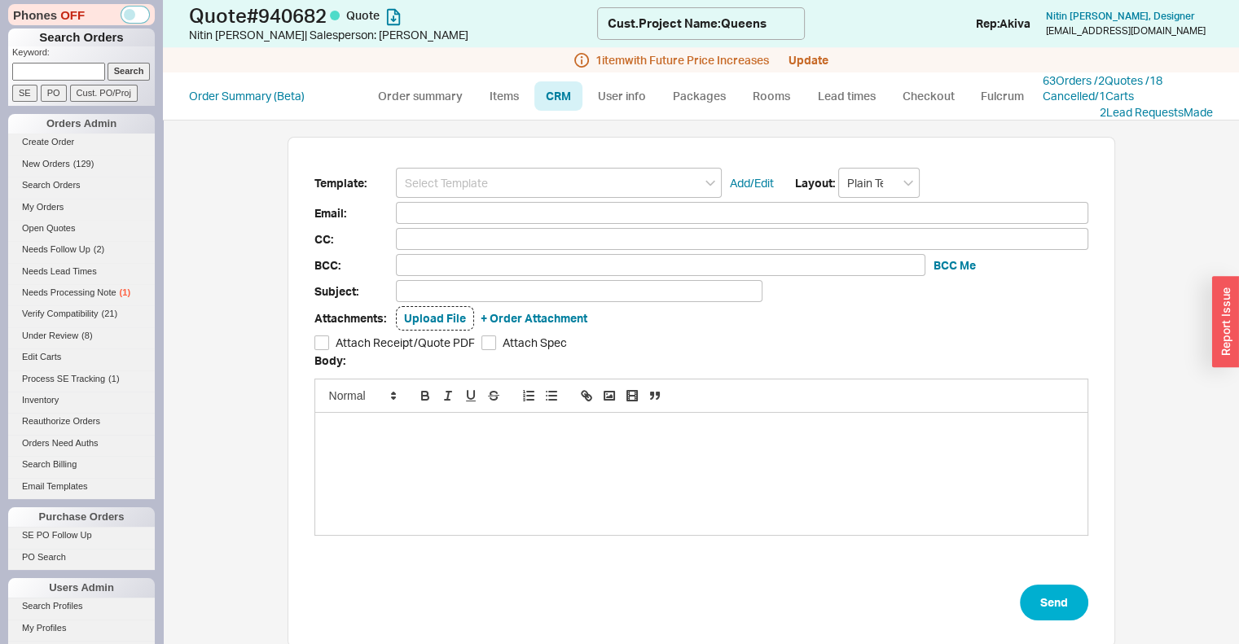
scroll to position [111, 815]
click at [541, 187] on input at bounding box center [559, 183] width 326 height 30
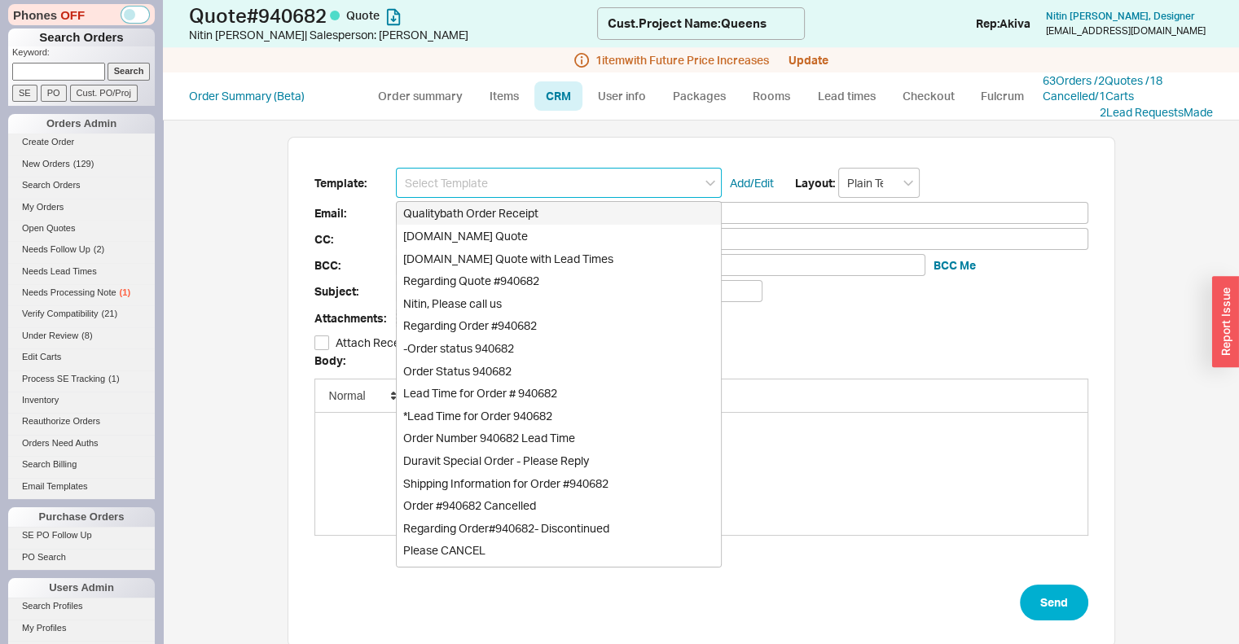
click at [528, 245] on div "[DOMAIN_NAME] Quote" at bounding box center [559, 236] width 324 height 23
type input "Receipt"
type input "nitinhanda2001@gmail.com"
type input "rtan@ramonatan.com, thuy@ramonatan.com"
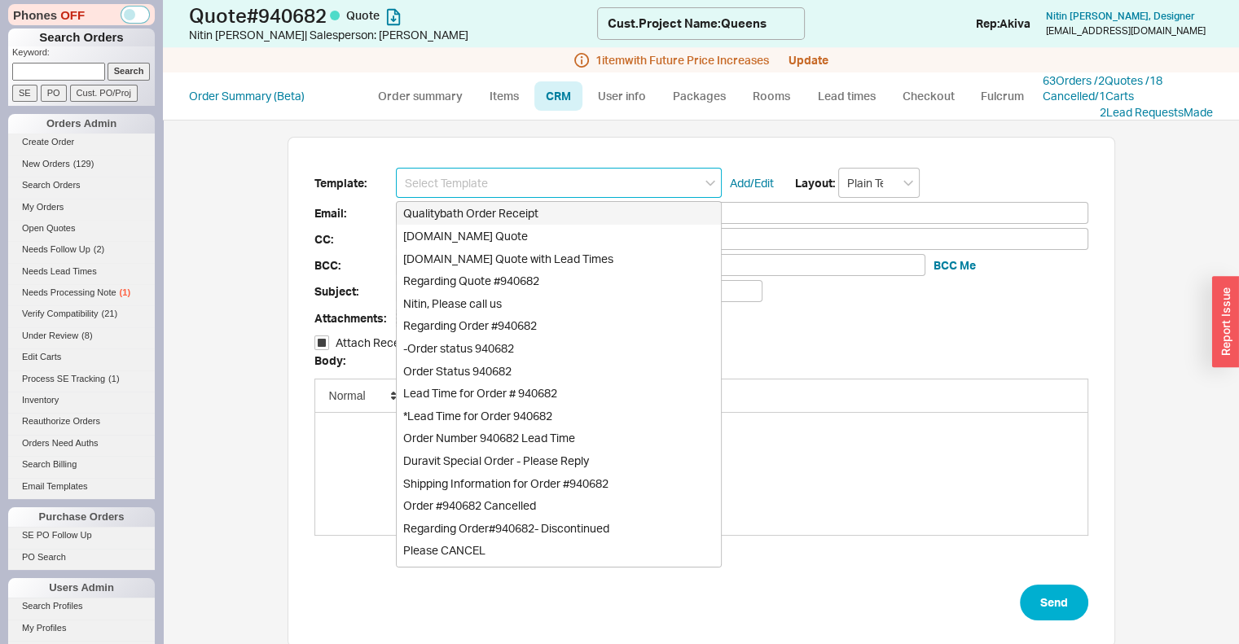
type input "rtan@ramonatan.com, thuy@ramonatan.com"
type input "Quality Bath Quote #940682"
checkbox input "true"
type input "[DOMAIN_NAME] Quote"
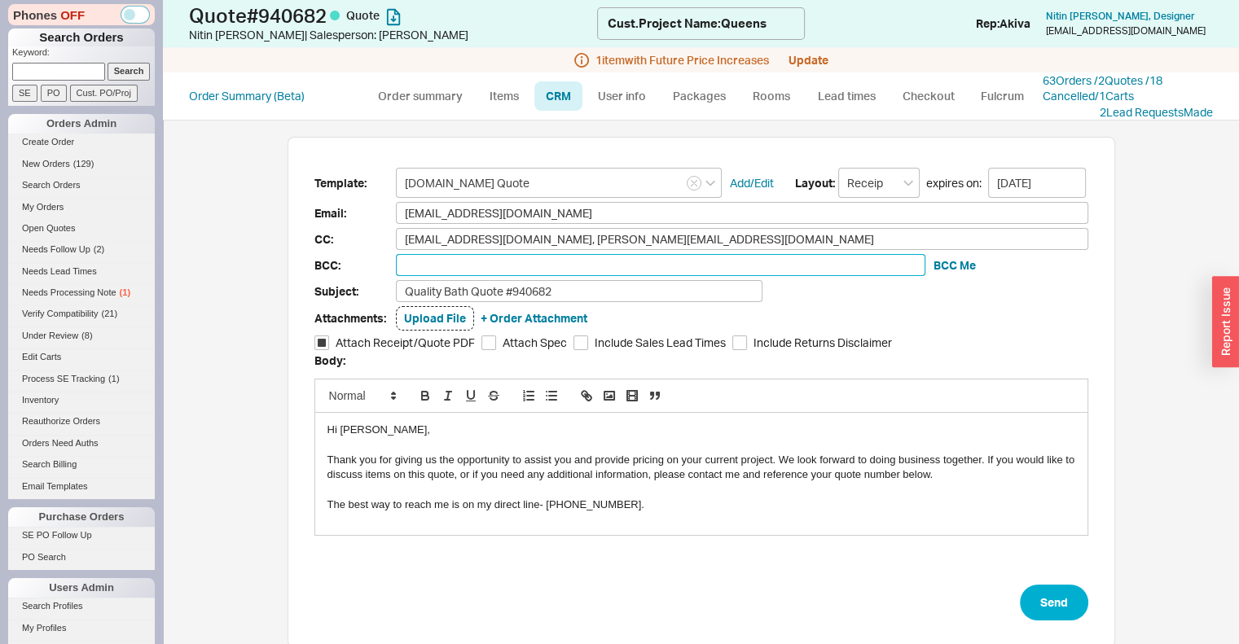
click at [516, 266] on input at bounding box center [661, 265] width 530 height 22
type input "sales@qualitybath.com"
type input "sa"
type input "sanjayk"
click at [470, 263] on input "sanjayk" at bounding box center [661, 265] width 530 height 22
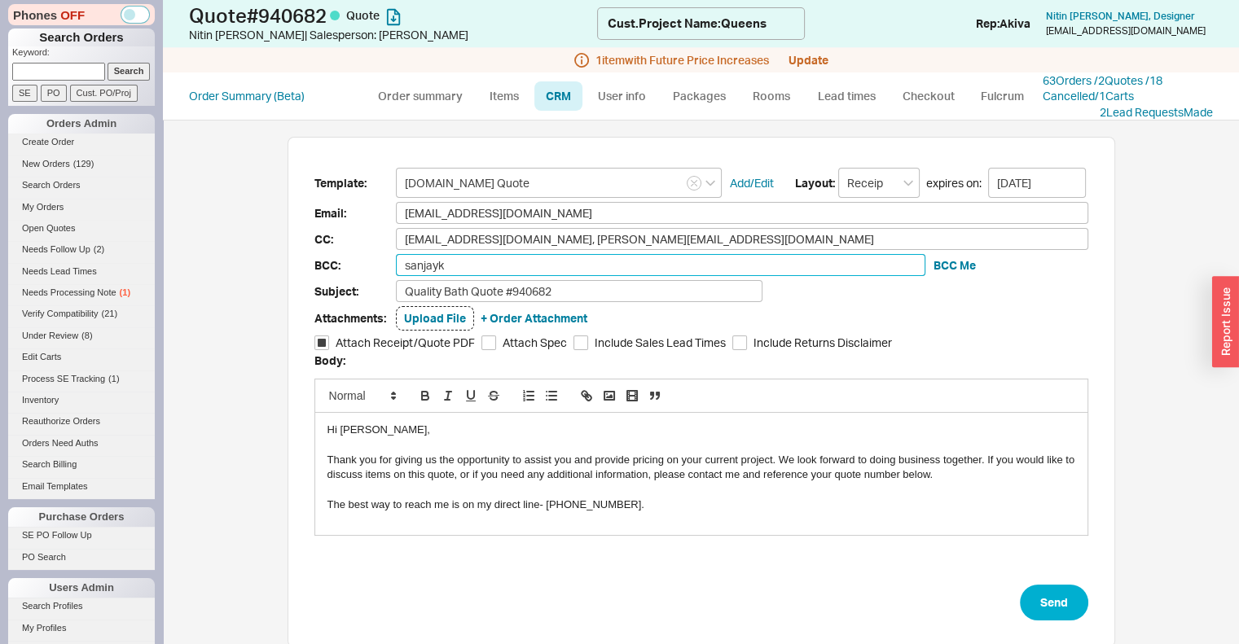
click at [470, 263] on input "sanjayk" at bounding box center [661, 265] width 530 height 22
paste input "sanjayk@handadevelopers.com"
paste input "kristofferepena@handadevelopers.com"
paste input "bartd@handadevelopers.com"
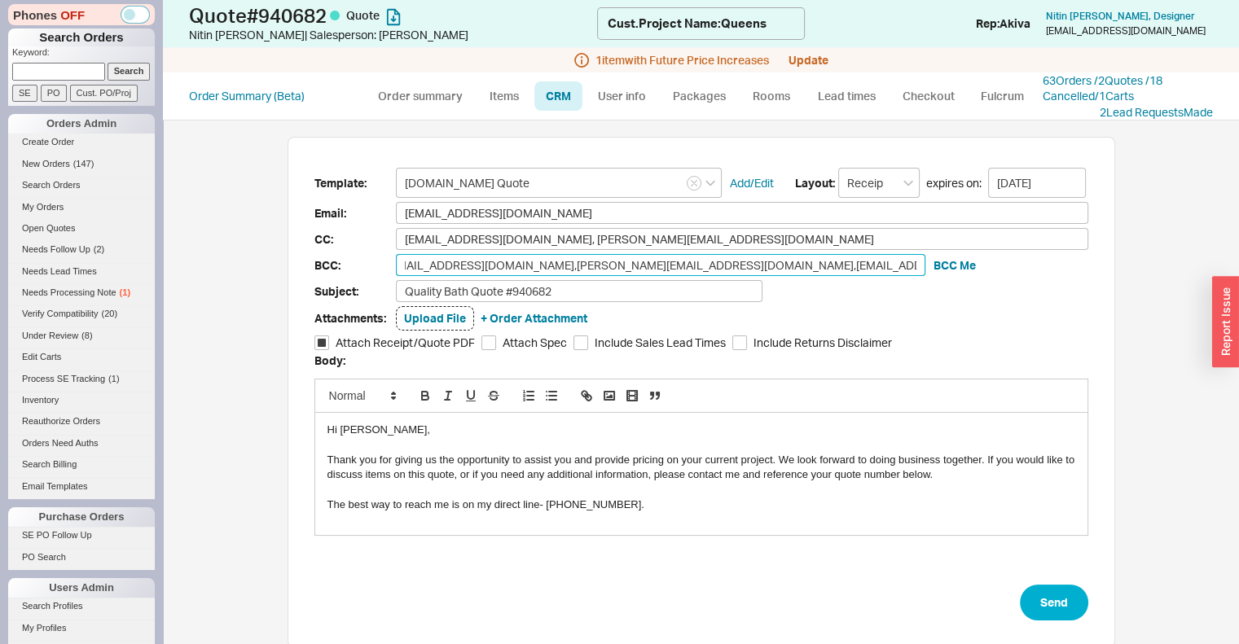
click at [398, 266] on input "sanjayk@handadevelopers.com,kristofferepena@handadevelopers.com,bartd@handadeve…" at bounding box center [661, 265] width 530 height 22
type input "sansanjayk@handadevelopers.com,kristofferepena@handadevelopers.com,bartd@handad…"
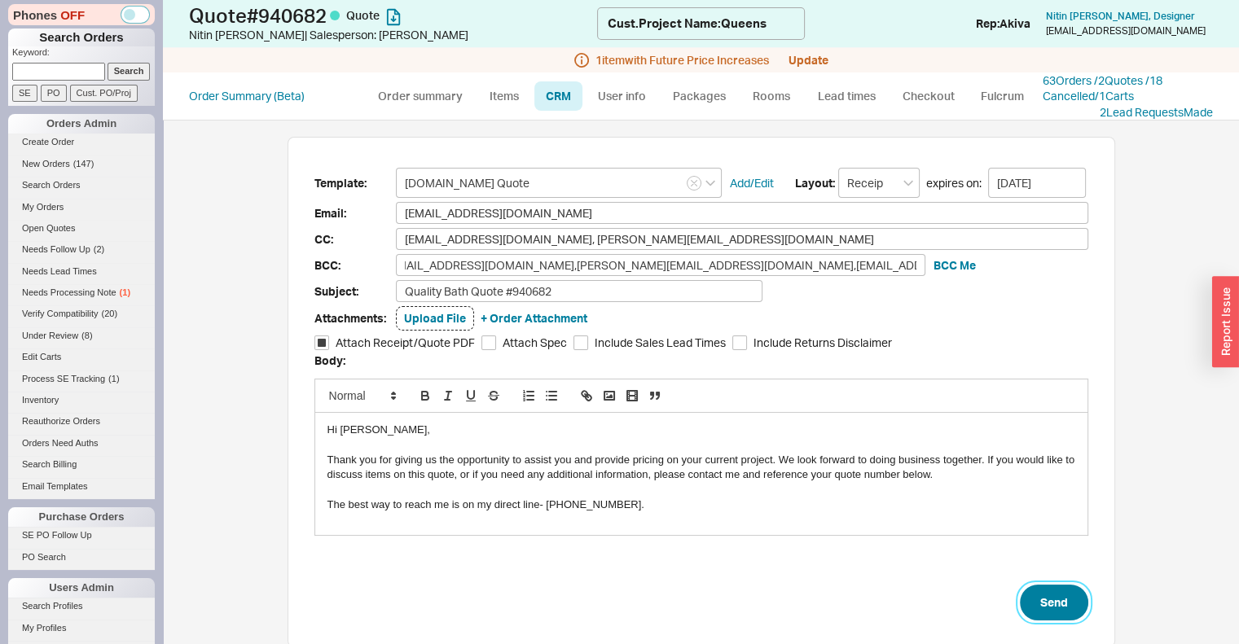
scroll to position [0, 0]
click at [1031, 599] on button "Send" at bounding box center [1054, 603] width 68 height 36
select select "*"
select select "LOW"
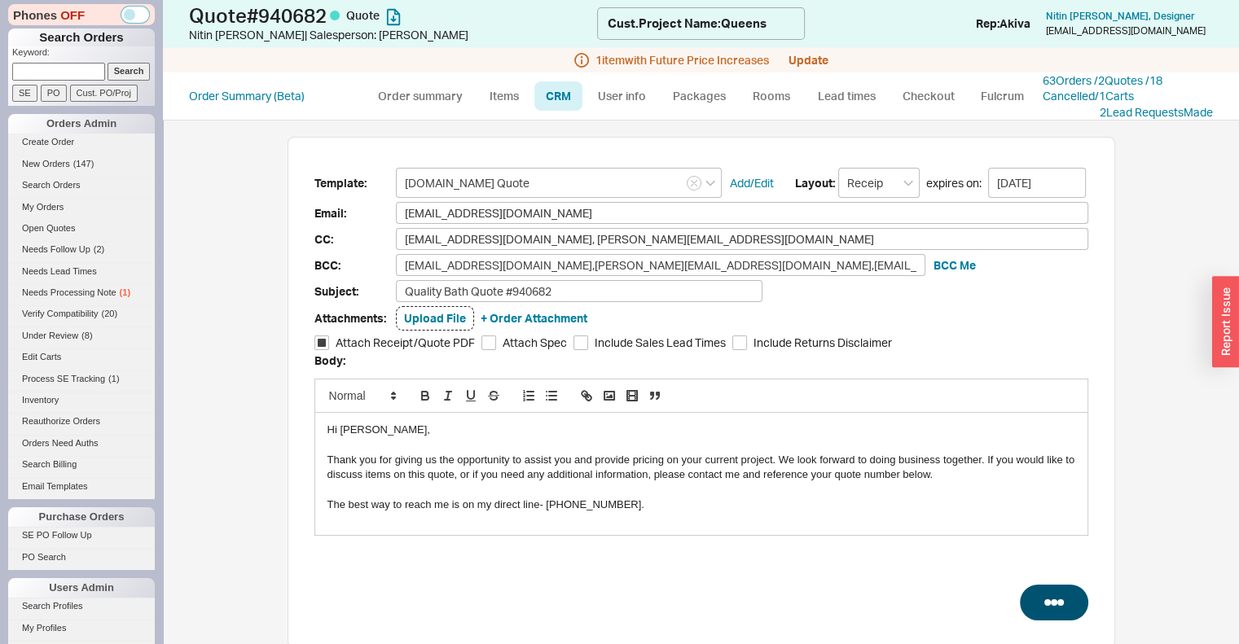
select select "LOW"
select select "3"
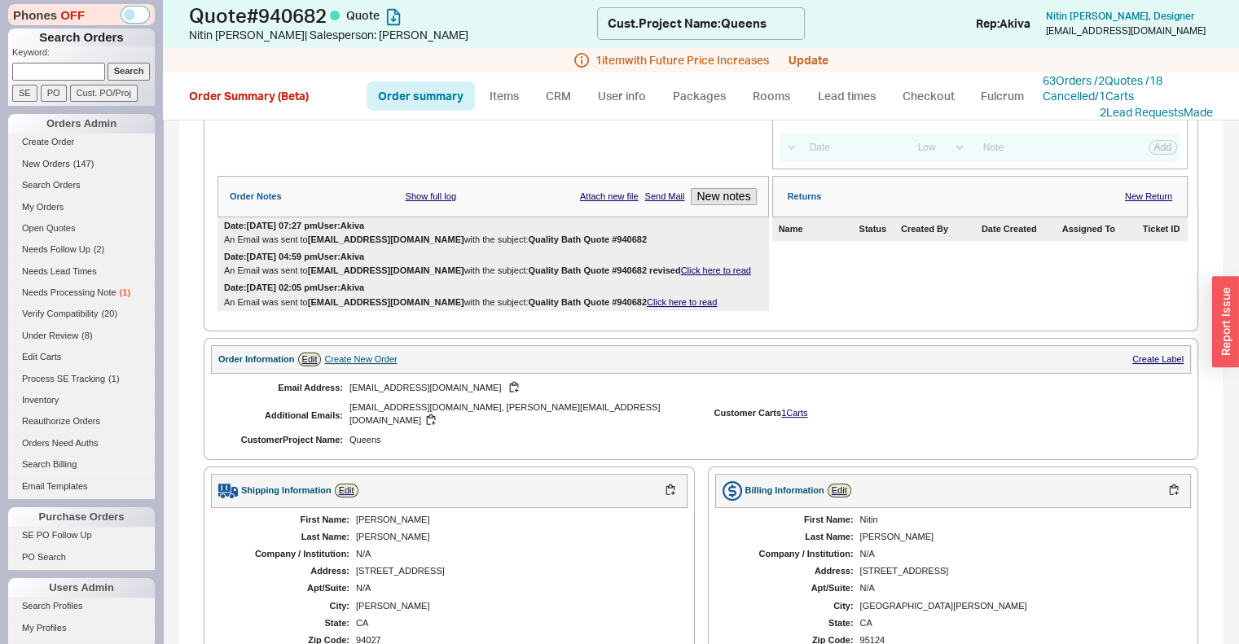
scroll to position [280, 0]
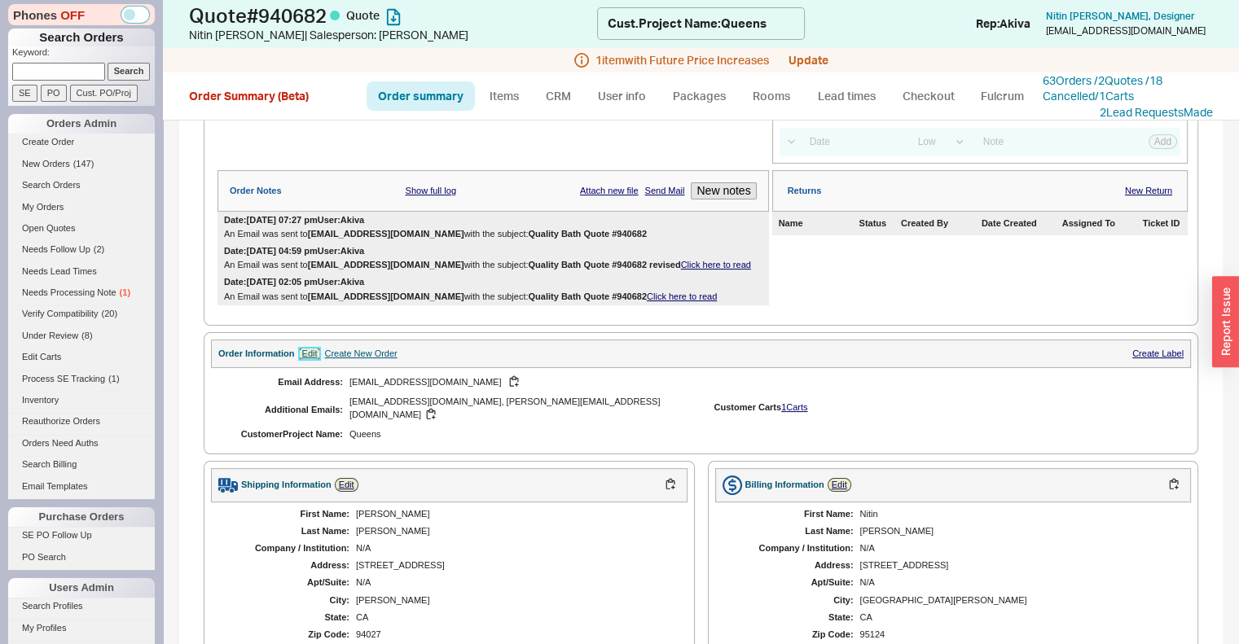
click at [313, 361] on link "Edit" at bounding box center [310, 354] width 24 height 14
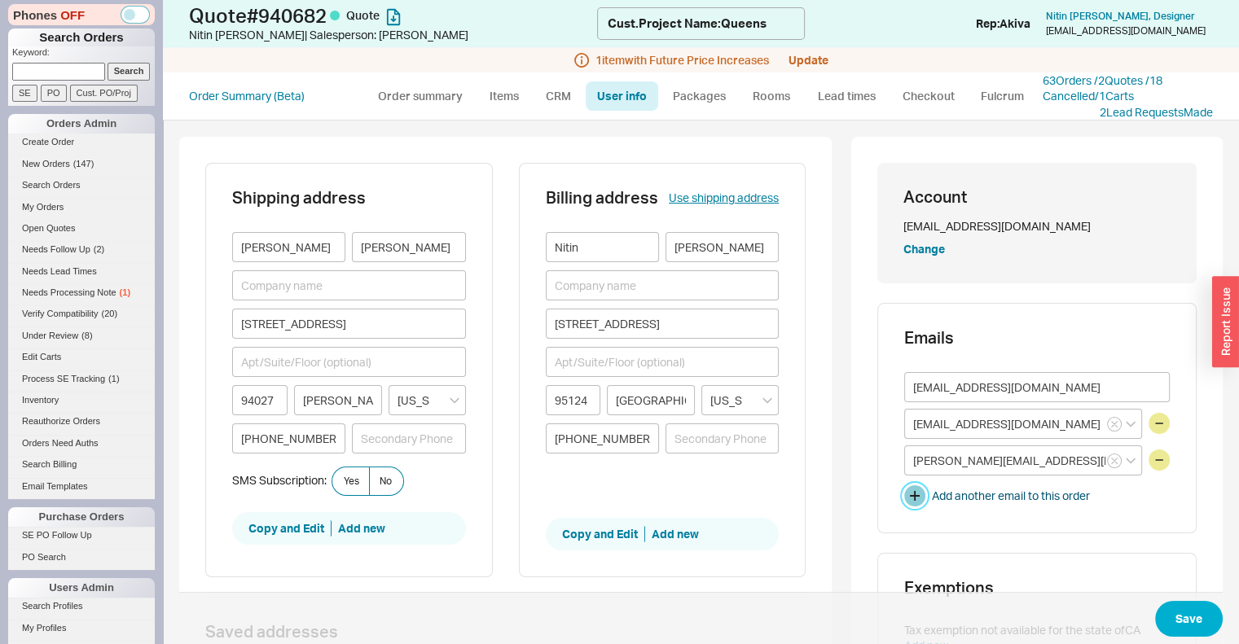
click at [904, 494] on button "button" at bounding box center [914, 496] width 21 height 21
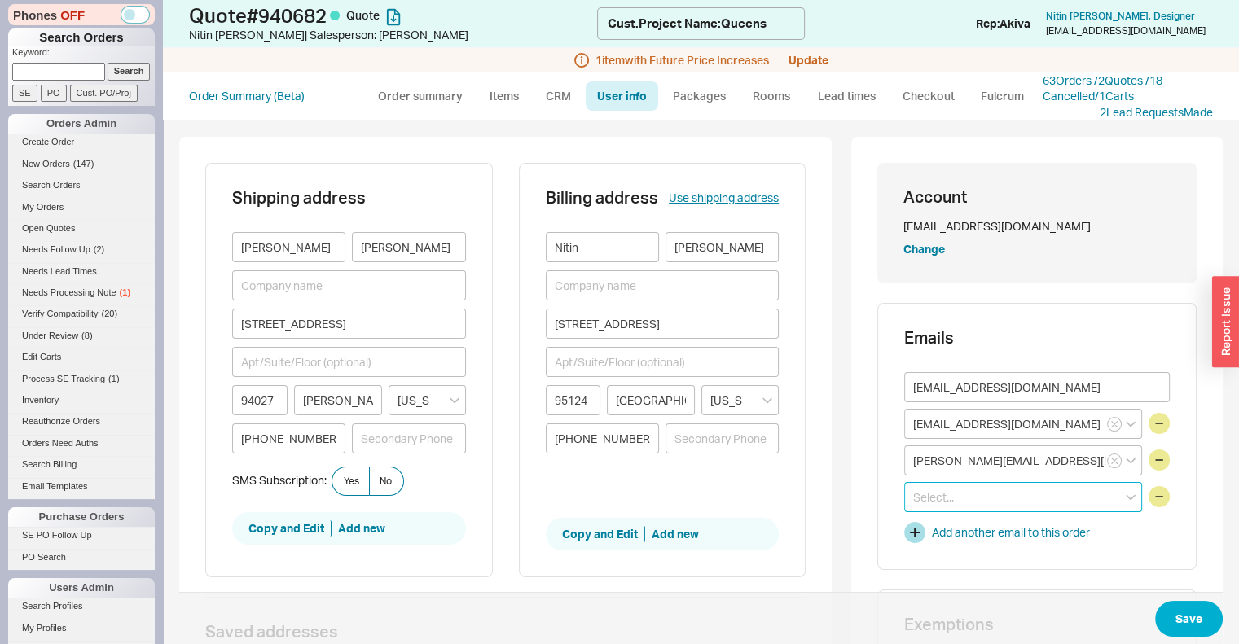
click at [951, 496] on input at bounding box center [1023, 497] width 238 height 30
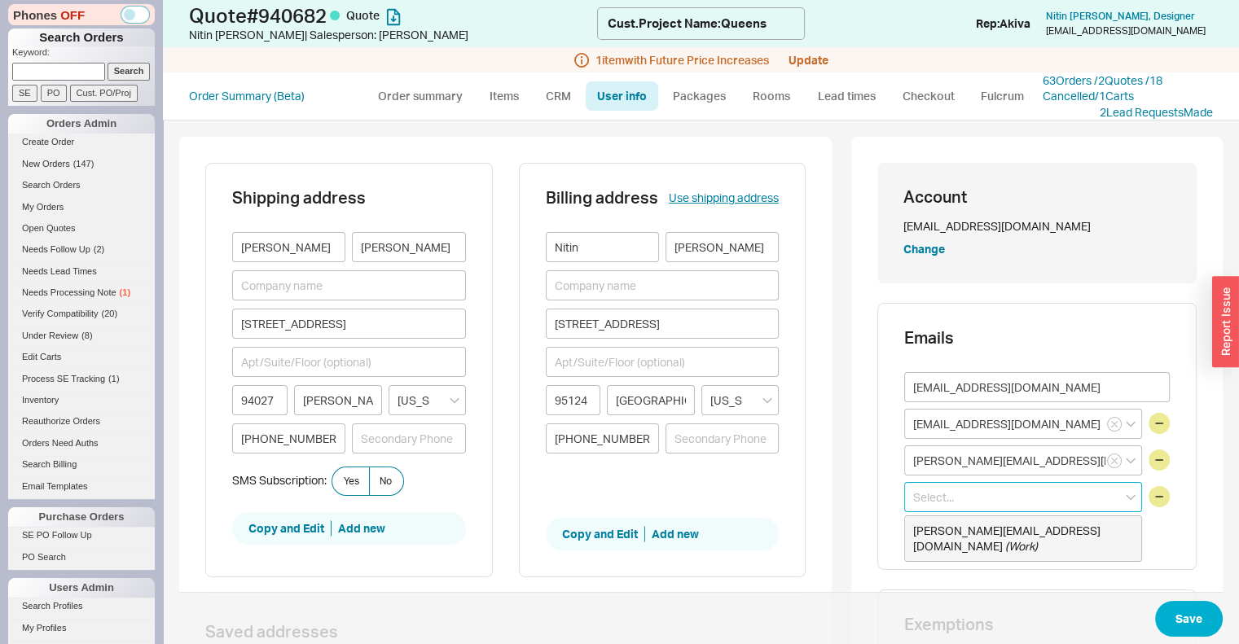
click at [1004, 532] on div "handa@handadevelopers.com ( Work )" at bounding box center [1023, 539] width 236 height 45
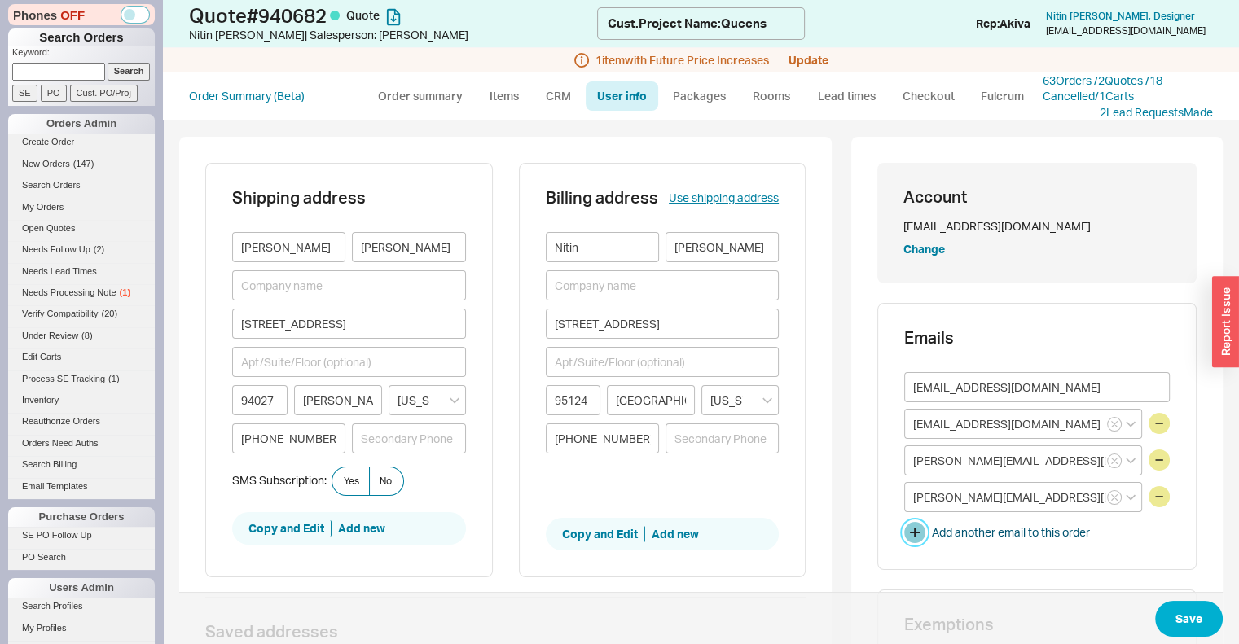
click at [904, 530] on button "button" at bounding box center [914, 532] width 21 height 21
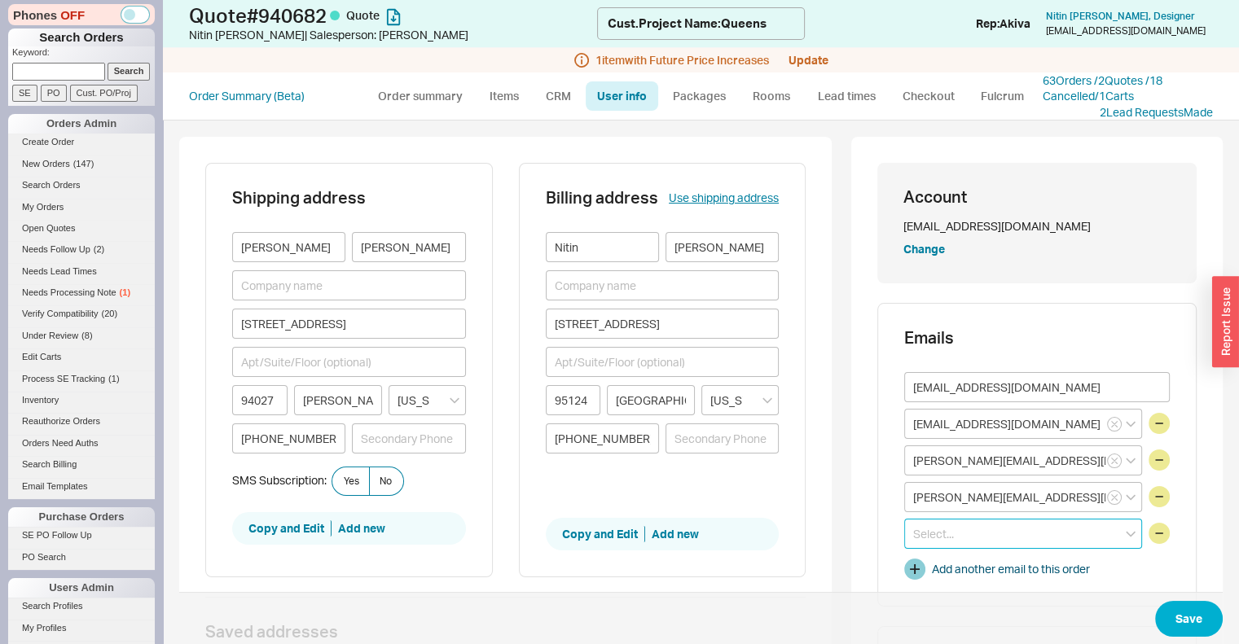
click at [904, 530] on input at bounding box center [1023, 534] width 238 height 30
paste input "bartd@handadevelopers.com"
type input "bartd@handadevelopers.com"
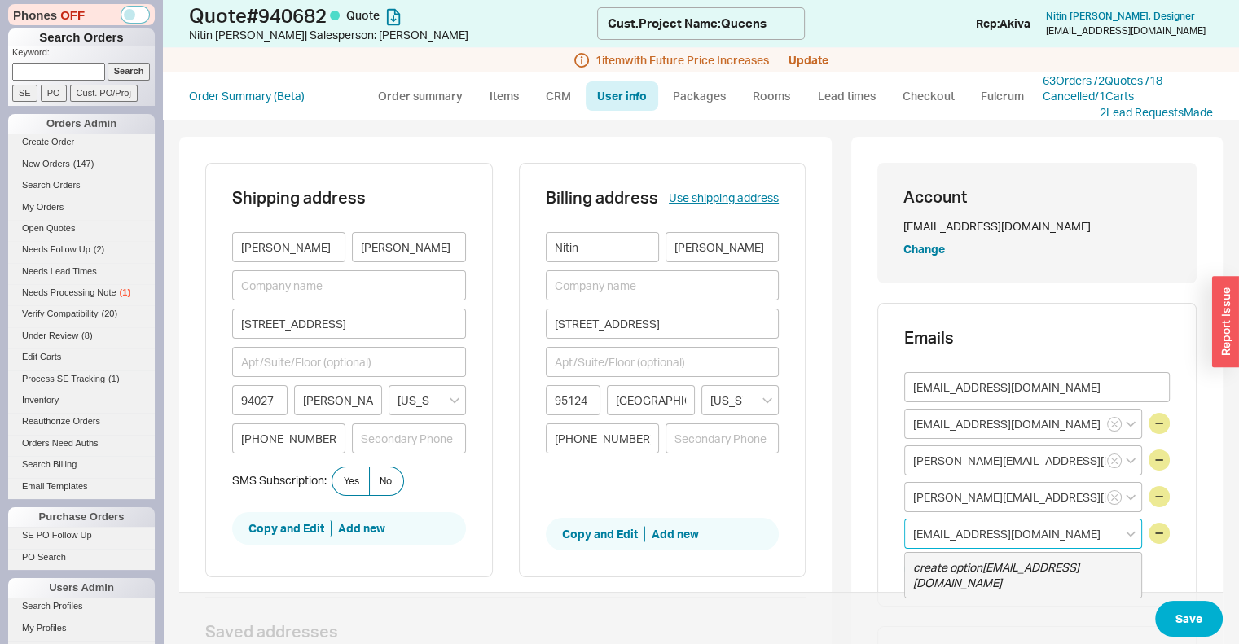
click at [1070, 565] on div "create option bartd@handadevelopers.com" at bounding box center [1023, 575] width 236 height 45
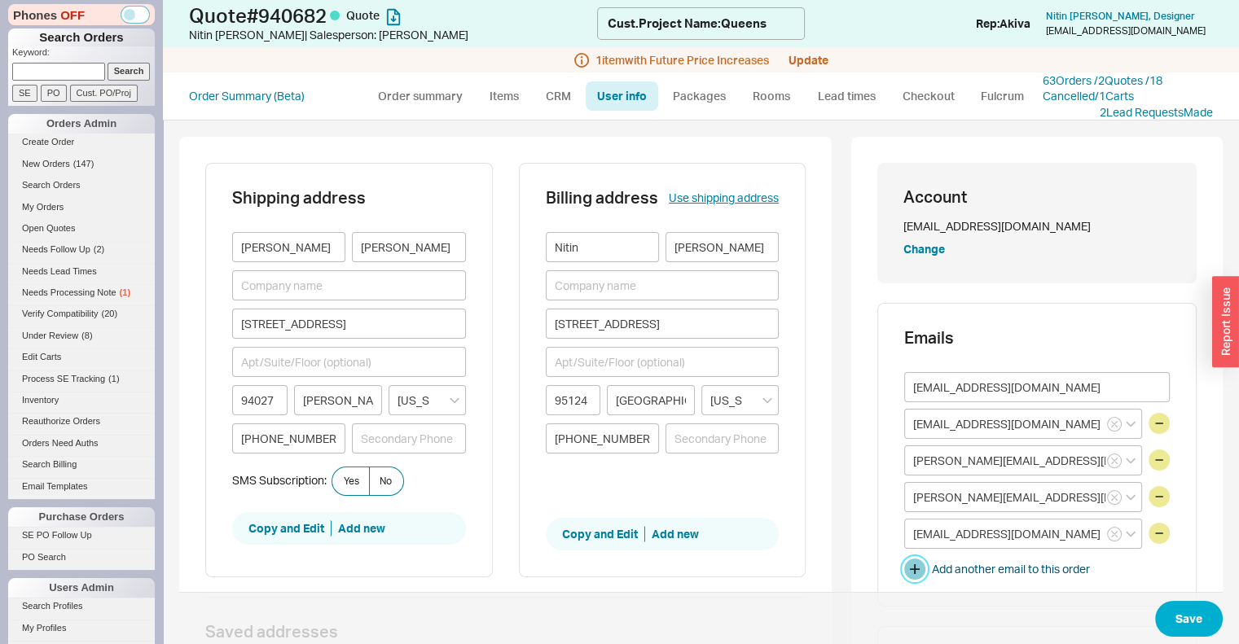
click at [906, 565] on button "button" at bounding box center [914, 569] width 21 height 21
click at [906, 565] on input at bounding box center [1023, 571] width 238 height 30
type input "sanjayk"
click at [945, 563] on input "sanjayk" at bounding box center [1023, 571] width 238 height 30
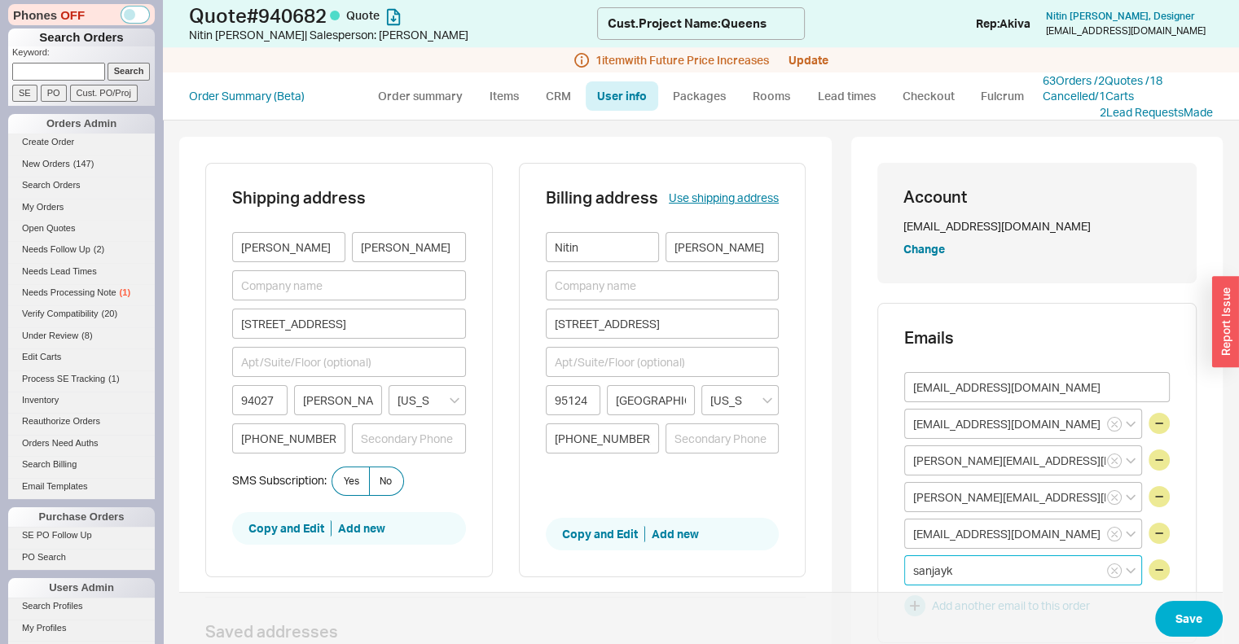
click at [945, 563] on input "sanjayk" at bounding box center [1023, 571] width 238 height 30
click at [945, 563] on input at bounding box center [1023, 571] width 238 height 30
paste input "sanjayk@handadevelopers.com"
type input "sanjayk@handadevelopers.com"
click at [963, 622] on icon "create option sanjayk@handadevelopers.com" at bounding box center [996, 612] width 166 height 30
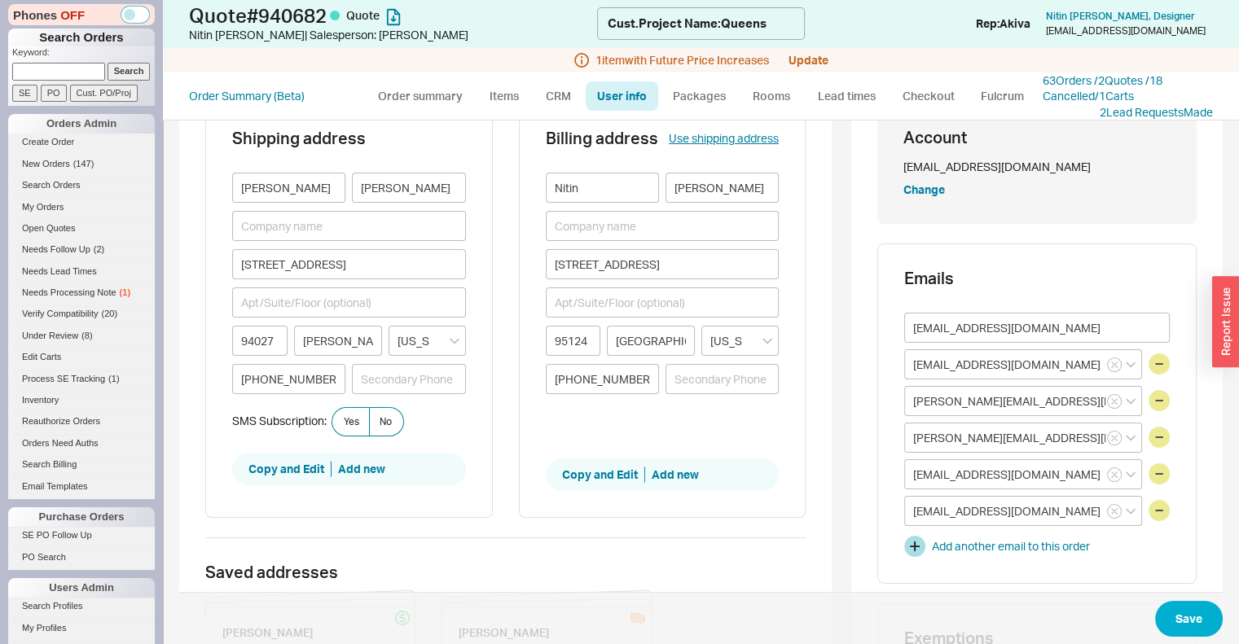
scroll to position [85, 0]
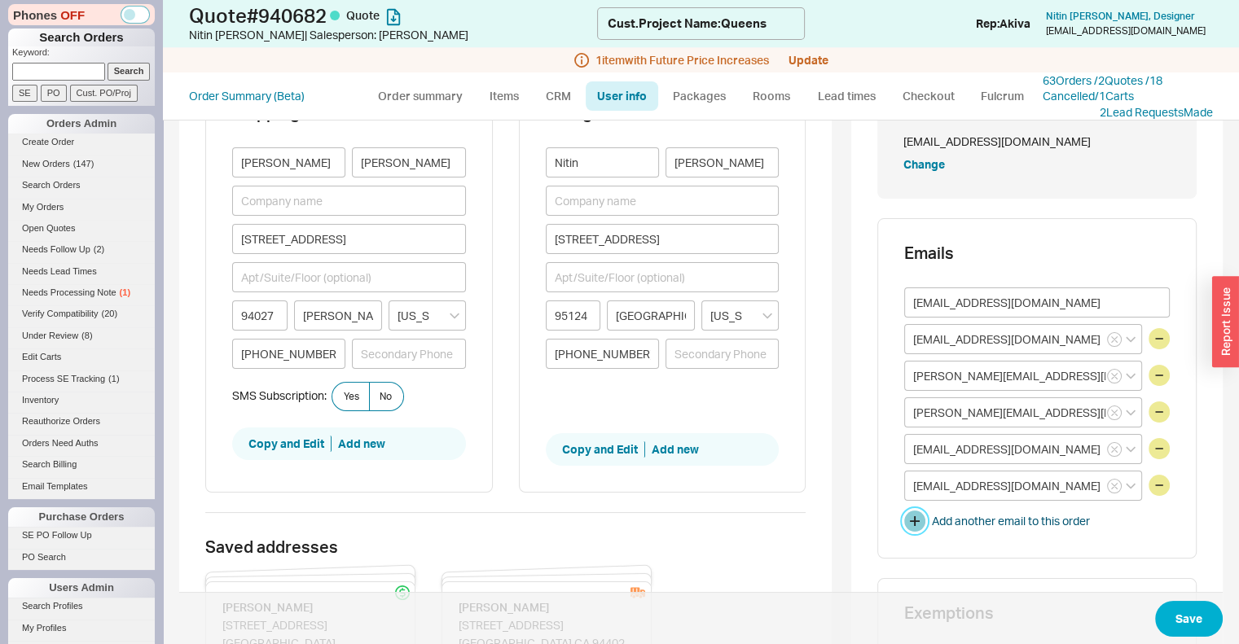
click at [904, 518] on button "button" at bounding box center [914, 521] width 21 height 21
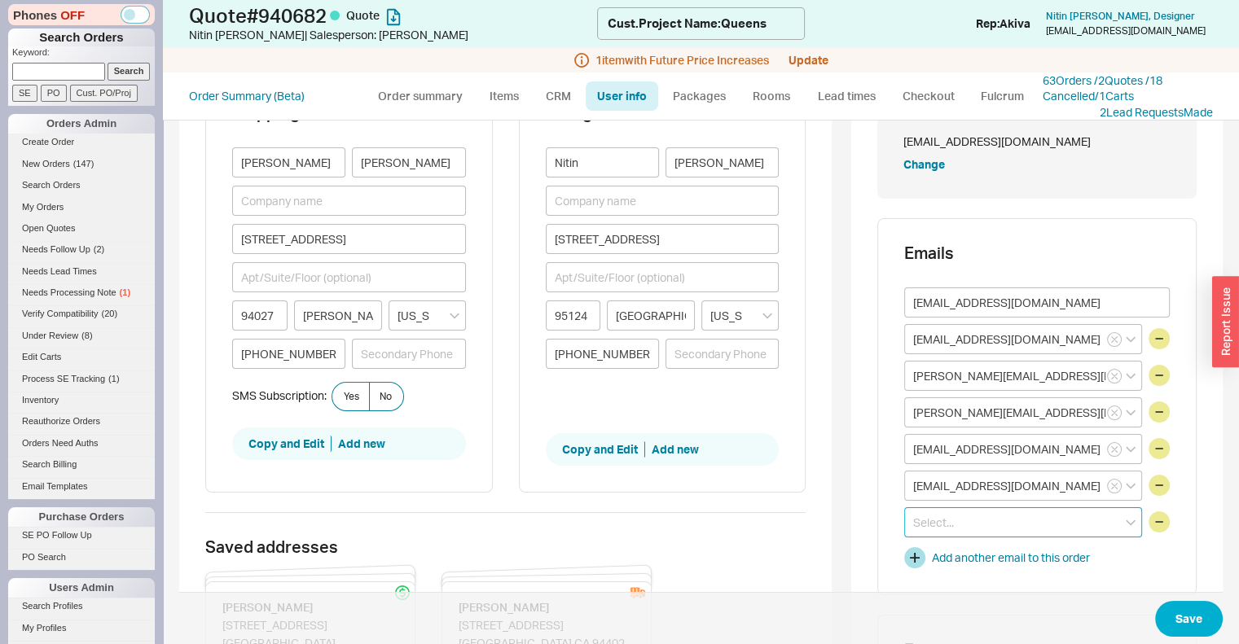
click at [908, 514] on input at bounding box center [1023, 523] width 238 height 30
paste input "kristofferepena@handadevelopers.com"
type input "kristofferepena@handadevelopers.com"
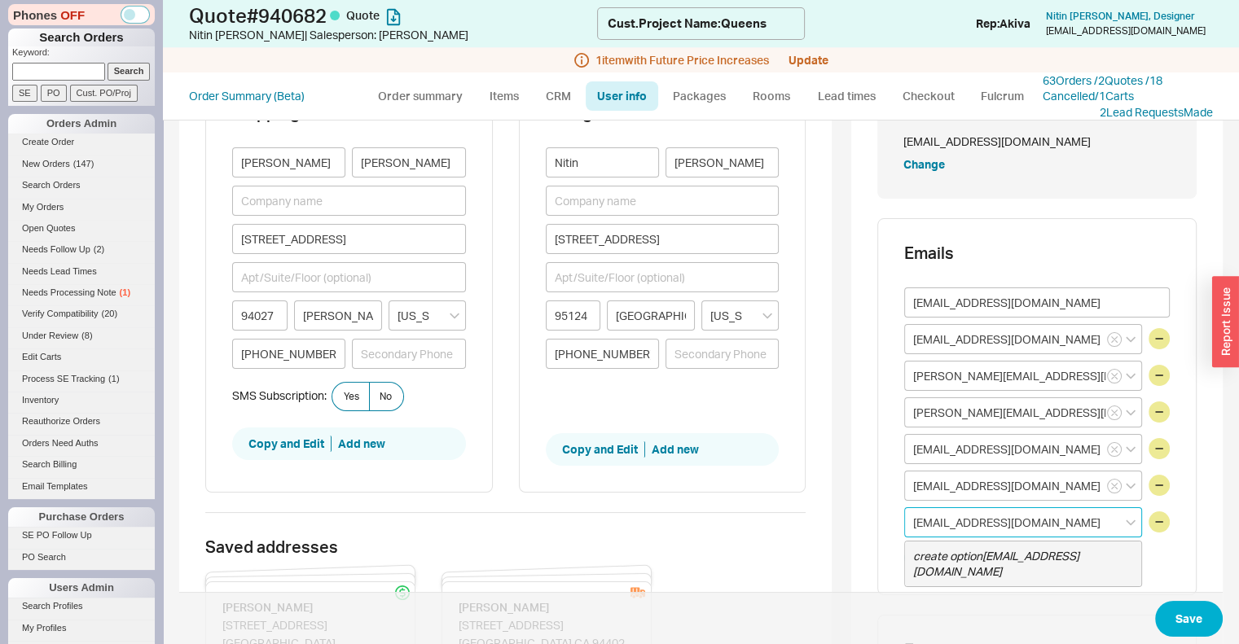
click at [966, 566] on icon "create option kristofferepena@handadevelopers.com" at bounding box center [996, 564] width 166 height 30
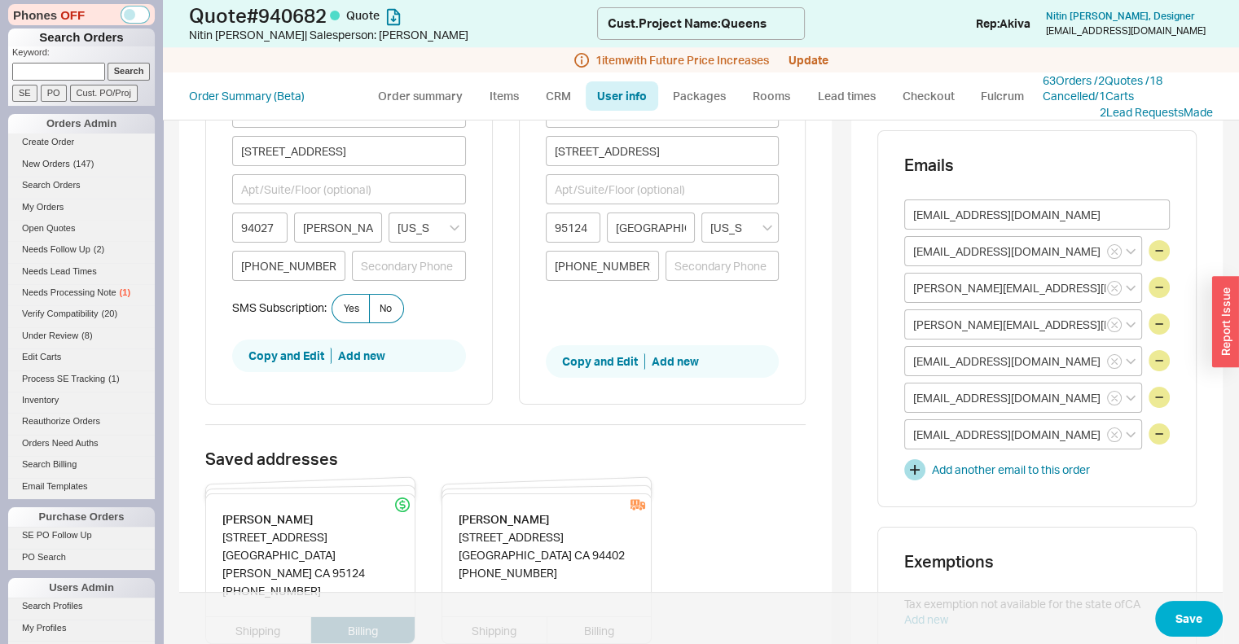
scroll to position [174, 0]
click at [1173, 615] on button "Save" at bounding box center [1189, 619] width 68 height 36
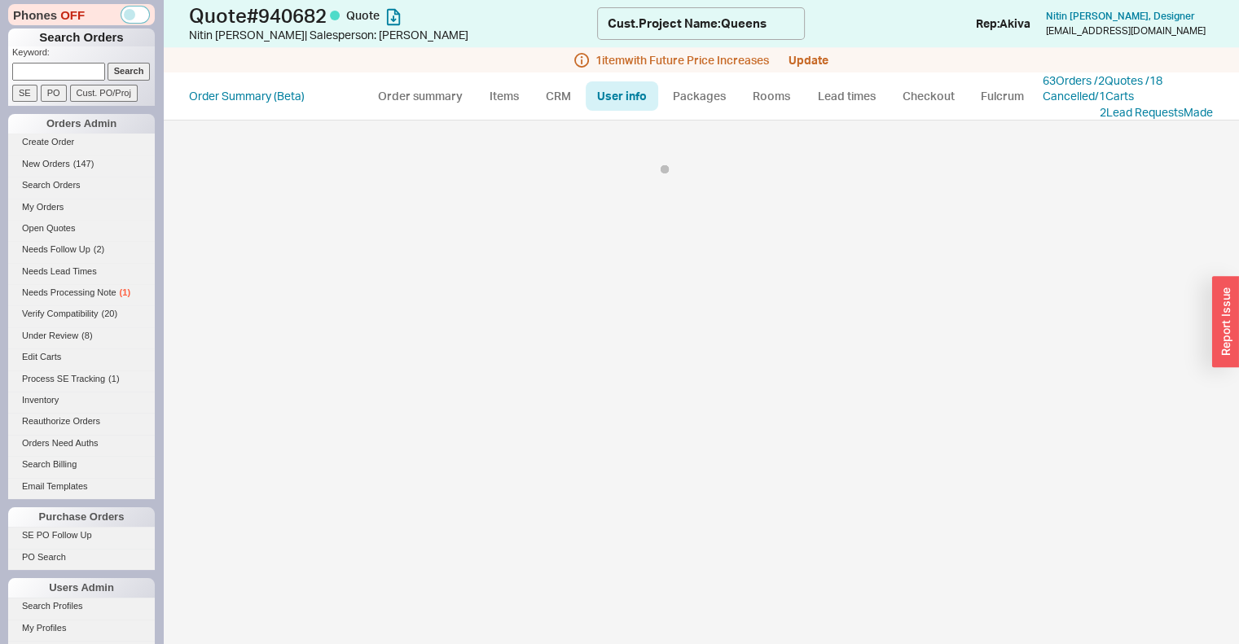
select select "*"
select select "LOW"
select select "3"
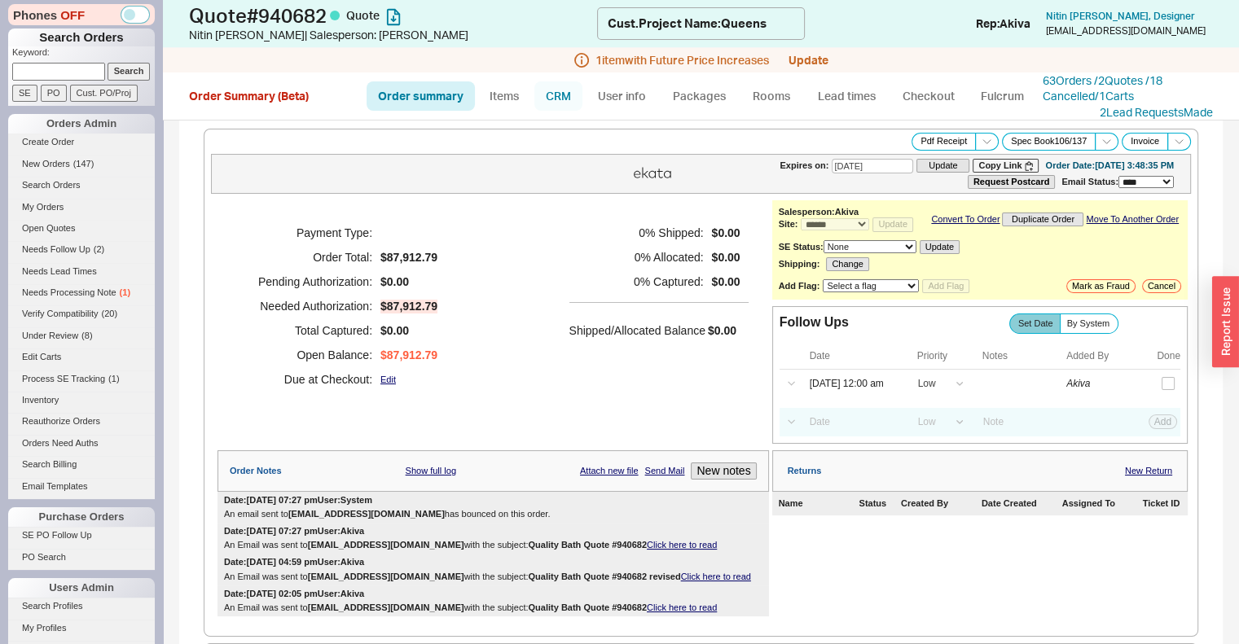
click at [555, 95] on link "CRM" at bounding box center [558, 95] width 48 height 29
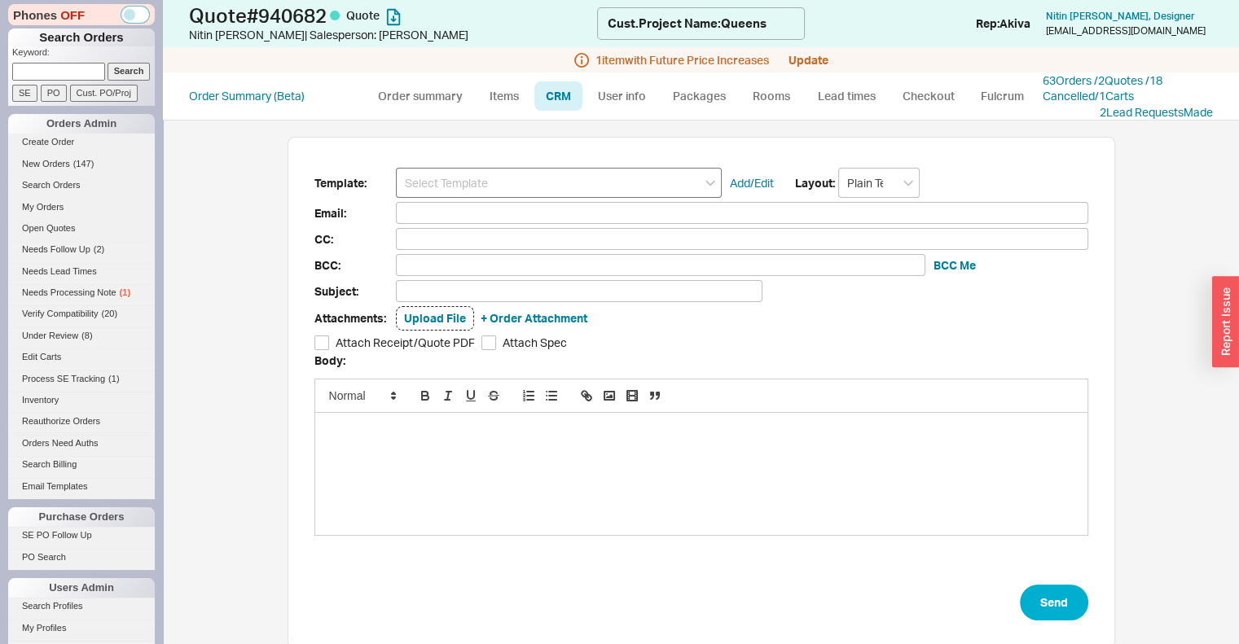
scroll to position [176, 815]
click at [531, 175] on input at bounding box center [559, 183] width 326 height 30
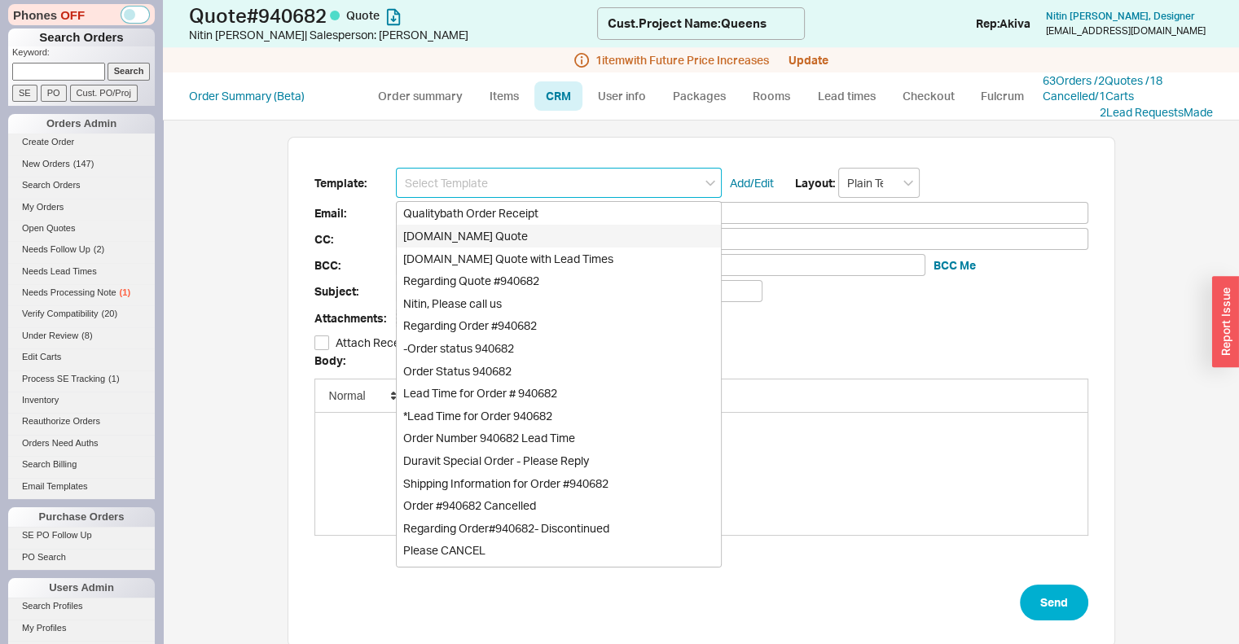
click at [529, 230] on div "Qualitybath.com Quote" at bounding box center [559, 236] width 324 height 23
type input "Receipt"
type input "nitinhanda2001@gmail.com"
type input "rtan@ramonatan.com, thuy@ramonatan.com, handa@handadevelopers.com, bartd@handad…"
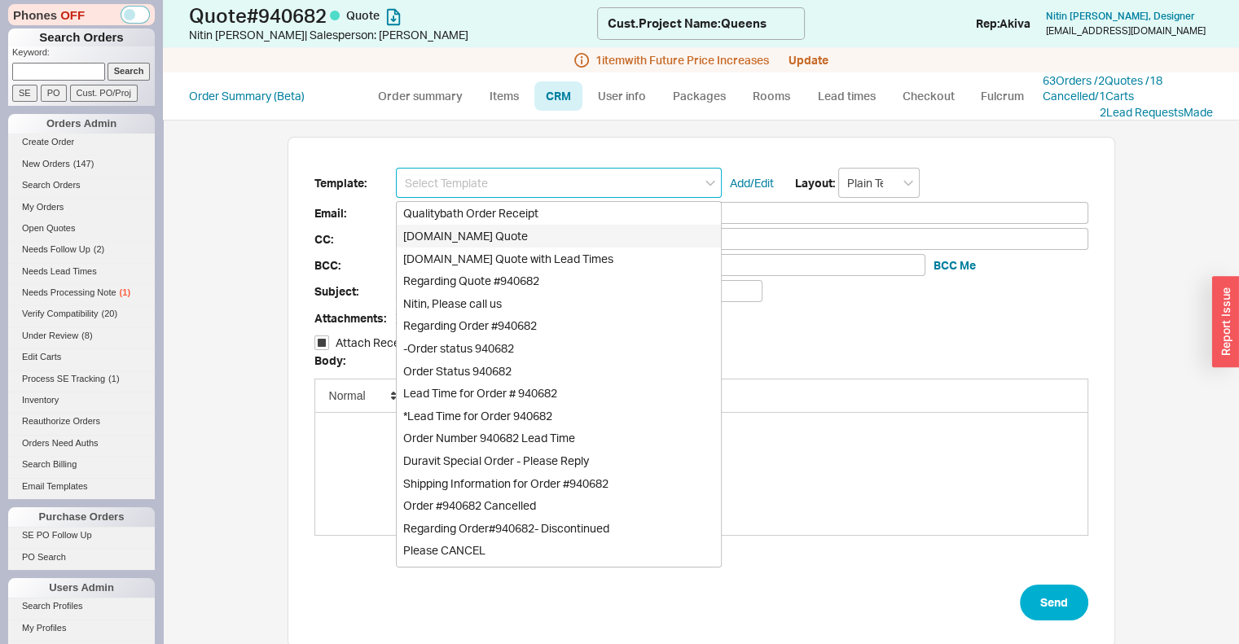
type input "rtan@ramonatan.com, thuy@ramonatan.com, handa@handadevelopers.com, bartd@handad…"
type input "Quality Bath Quote #940682"
checkbox input "true"
type input "Qualitybath.com Quote"
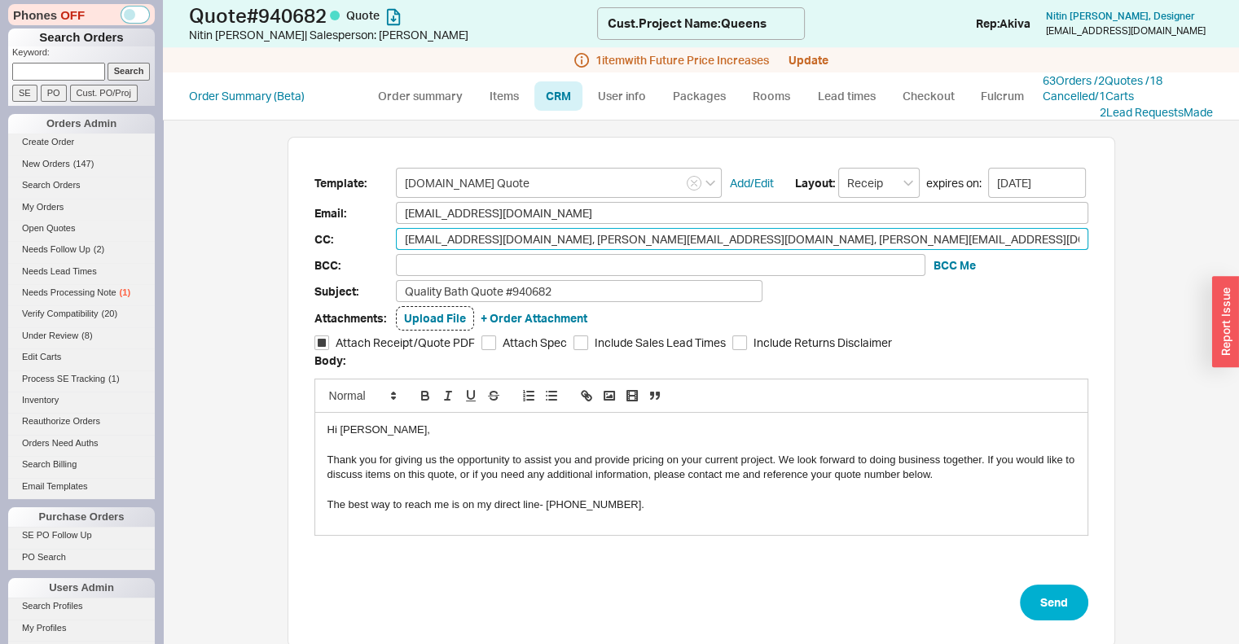
click at [957, 238] on input "rtan@ramonatan.com, thuy@ramonatan.com, handa@handadevelopers.com, bartd@handad…" at bounding box center [742, 239] width 692 height 22
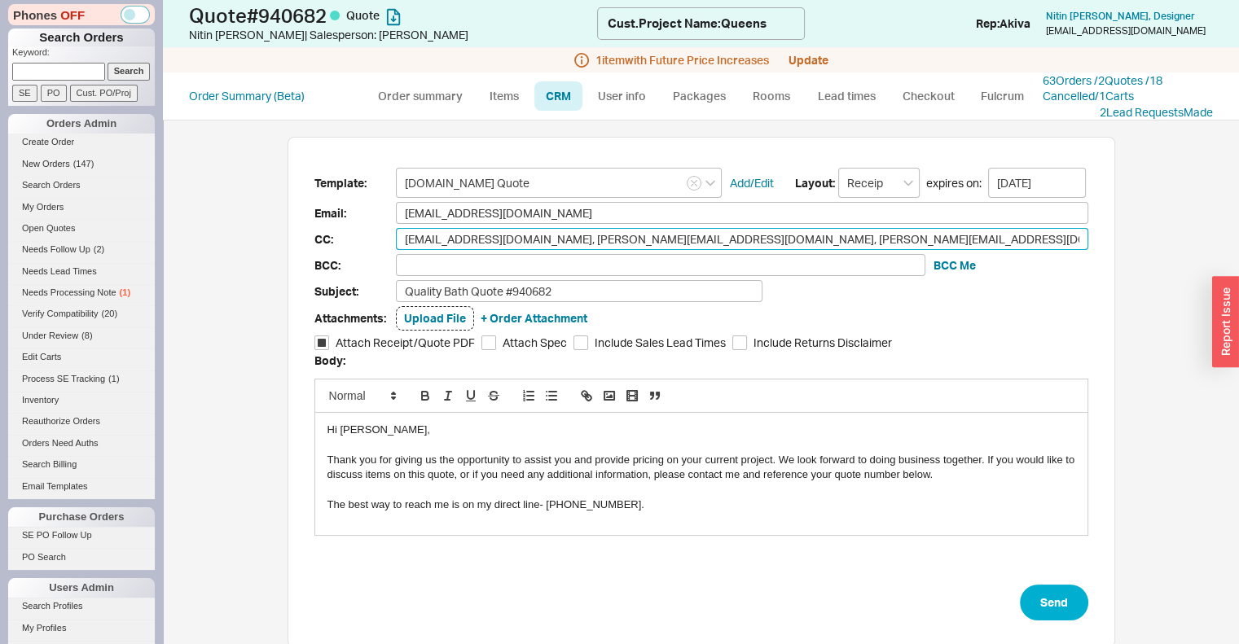
click at [957, 238] on input "rtan@ramonatan.com, thuy@ramonatan.com, handa@handadevelopers.com, bartd@handad…" at bounding box center [742, 239] width 692 height 22
click at [956, 239] on input "rtan@ramonatan.com, thuy@ramonatan.com, handa@handadevelopers.com, bartd@handad…" at bounding box center [742, 239] width 692 height 22
type input "rtan@ramonatan.com, thuy@ramonatan.com, handa@handadevelopers.com, bartd@handad…"
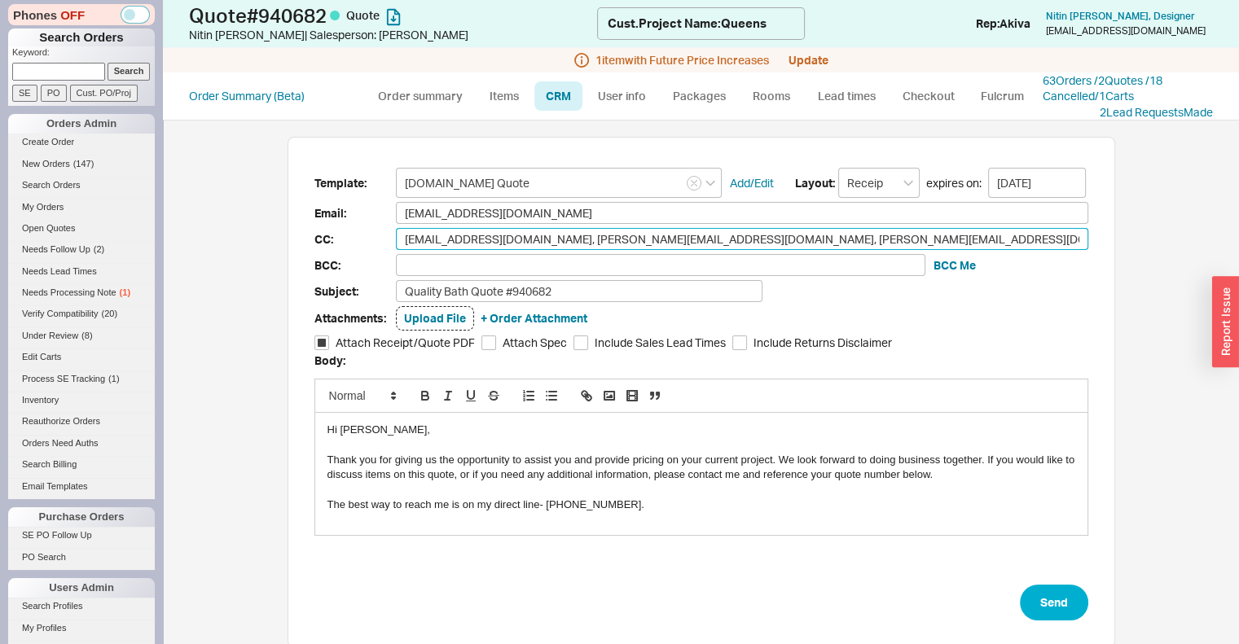
type input "rtan@ramonatan.com, thuy@ramonatan.com, handa@handadevelopers.com, bartd@handad…"
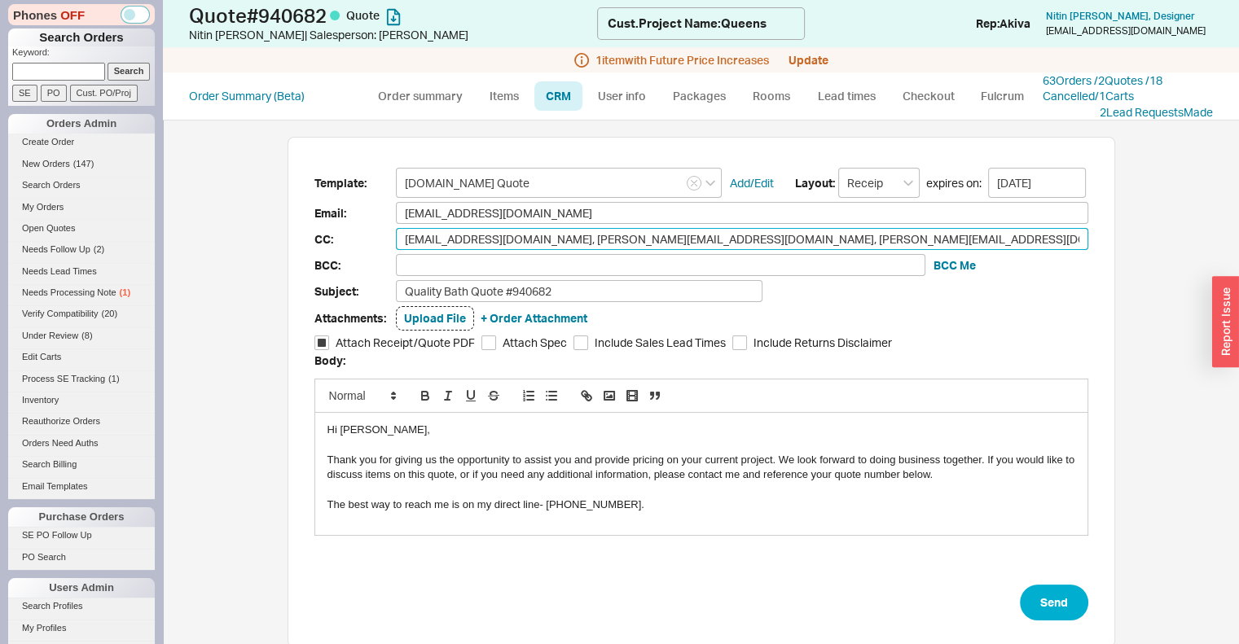
type input "rtan@ramonatan.com, thuy@ramonatan.com, handa@handadevelopers.com, bartd@handad…"
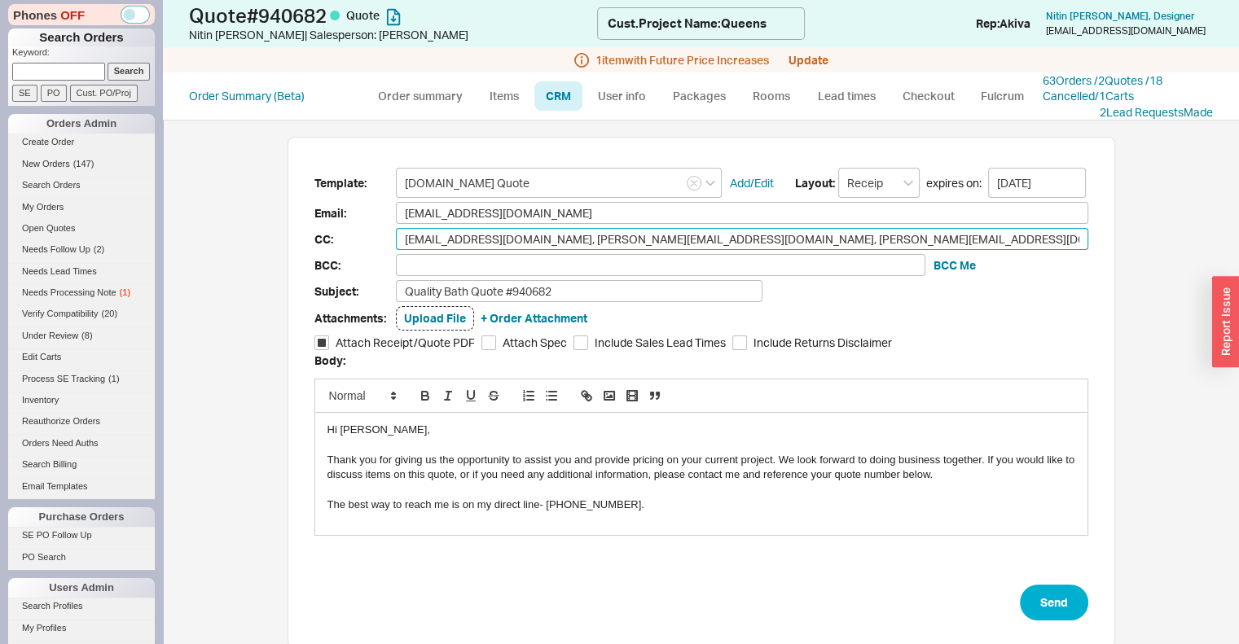
type input "rtan@ramonatan.com, thuy@ramonatan.com, handa@handadevelopers.com, bartd@handad…"
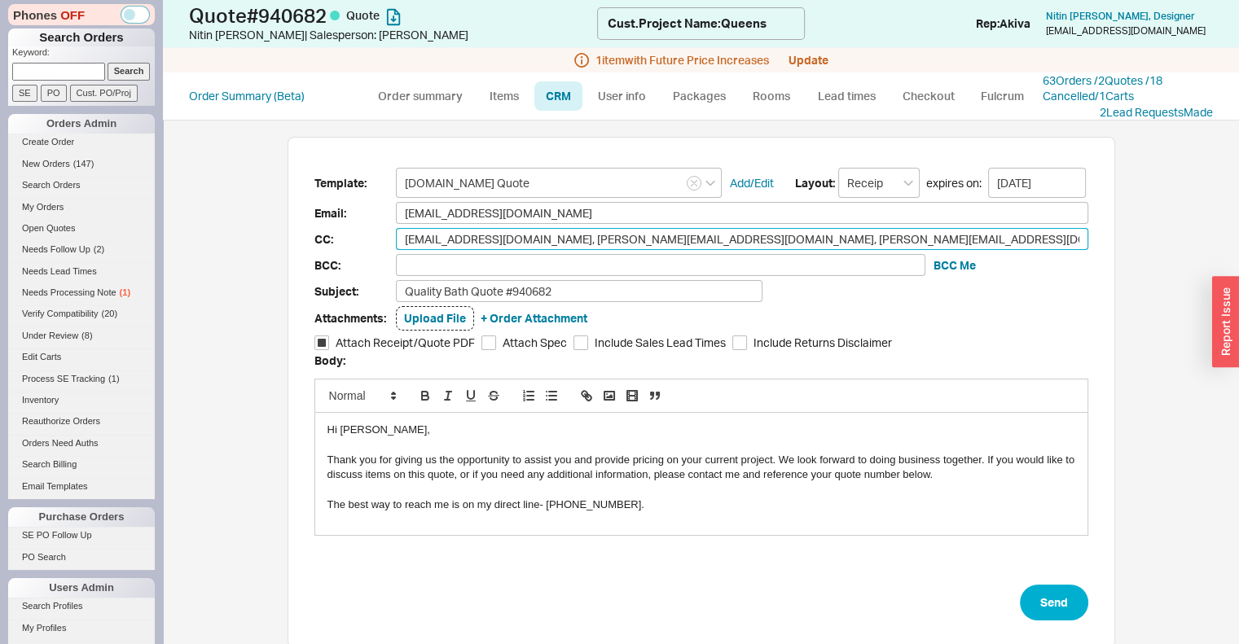
type input "rtan@ramonatan.com, thuy@ramonatan.com, handa@handadevelopers.com, bartd@handad…"
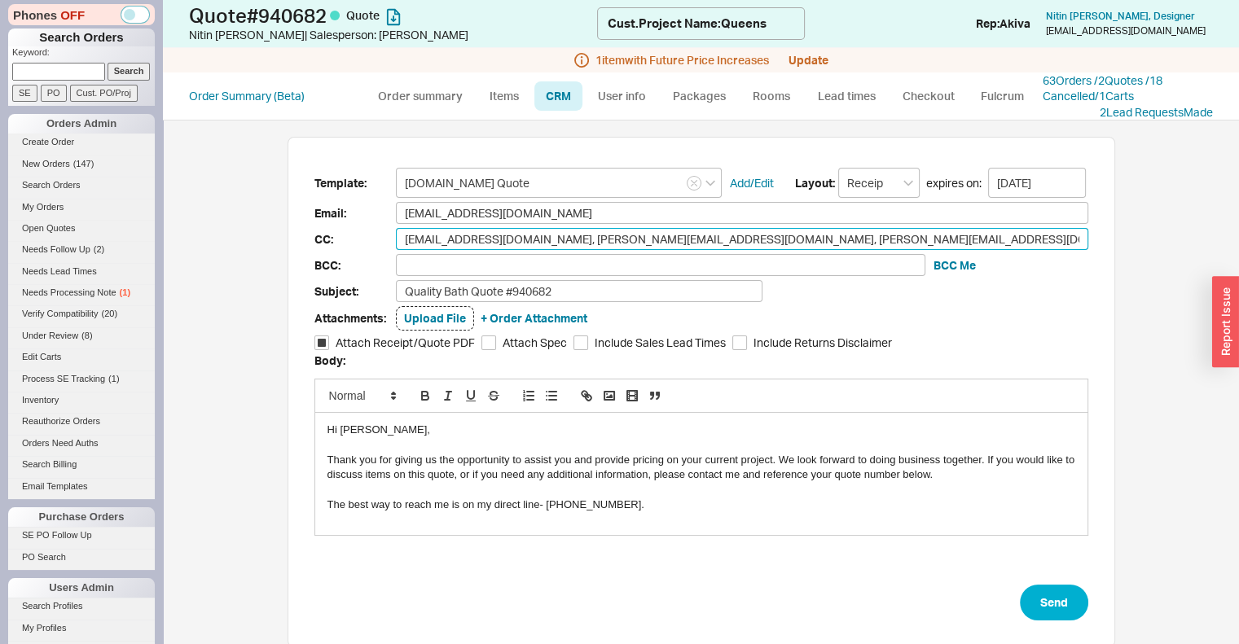
type input "rtan@ramonatan.com, thuy@ramonatan.com, handa@handadevelopers.com, bartd@handad…"
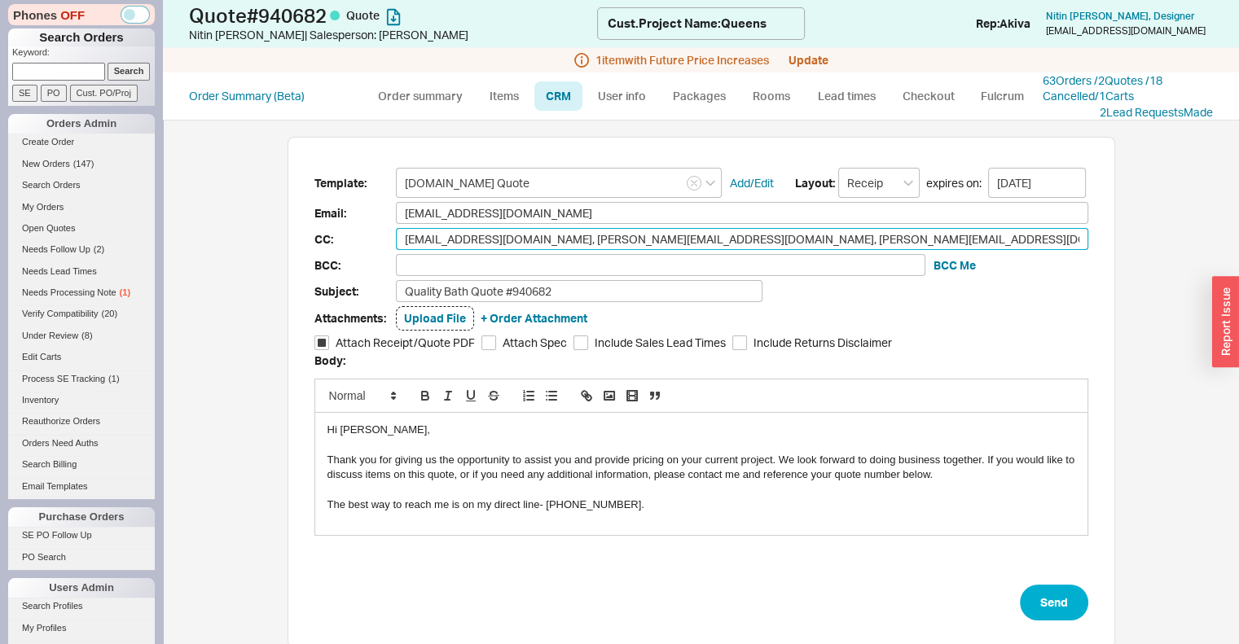
type input "rtan@ramonatan.com, thuy@ramonatan.com, handa@handadevelopers.com, bartd@handad…"
type input "rtan@ramonatan.com, thuy@ramonatan.com, handa@handadevelopers.com, bartd@handa …"
type input "rtan@ramonatan.com, thuy@ramonatan.com, handa@handadevelopers.com, bartd@hand s…"
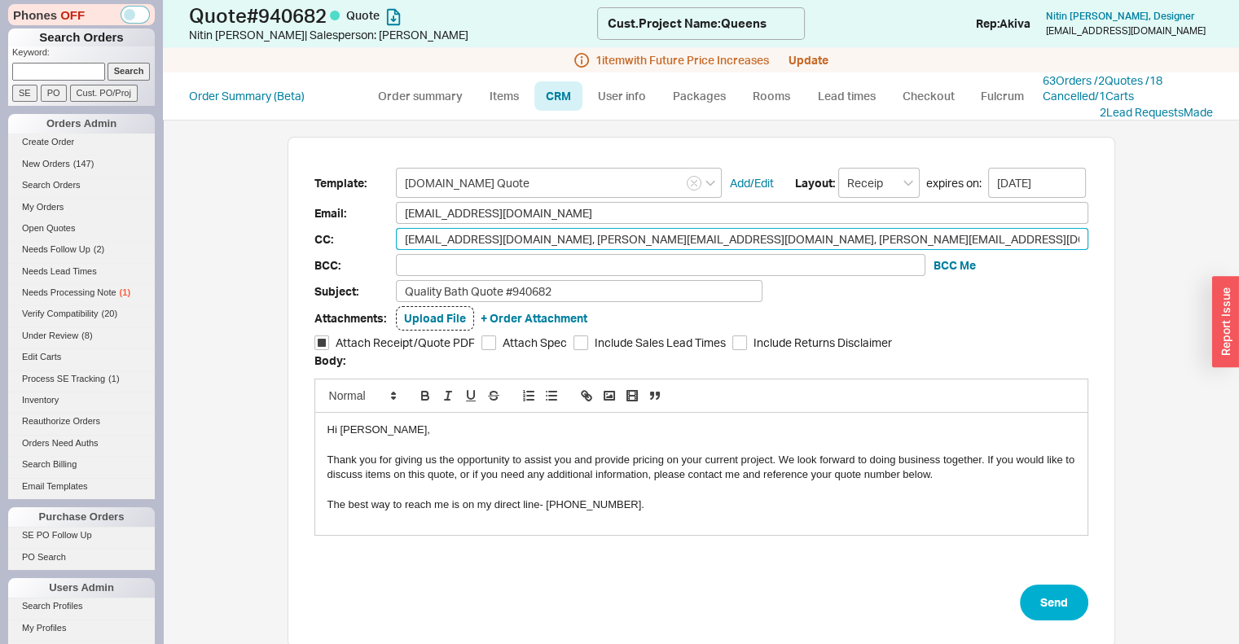
type input "rtan@ramonatan.com, thuy@ramonatan.com, handa@handadevelopers.com, bartd@hand s…"
type input "rtan@ramonatan.com, thuy@ramonatan.com, handa@handadevelopers.com, bartd@han sa…"
type input "rtan@ramonatan.com, thuy@ramonatan.com, handa@handadevelopers.com, bartd@ha san…"
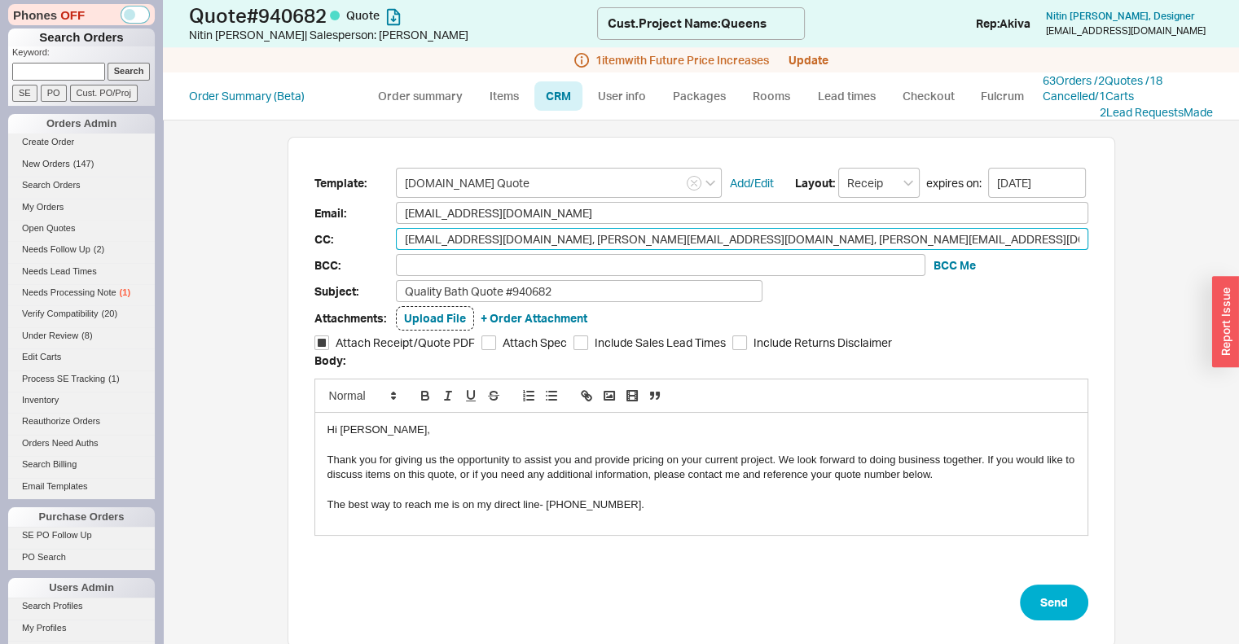
type input "rtan@ramonatan.com, thuy@ramonatan.com, handa@handadevelopers.com, bartd@h sanj…"
type input "rtan@ramonatan.com, thuy@ramonatan.com, handa@handadevelopers.com, bartd@ sanja…"
type input "rtan@ramonatan.com, thuy@ramonatan.com, handa@handadevelopers.com, bartd sanjay…"
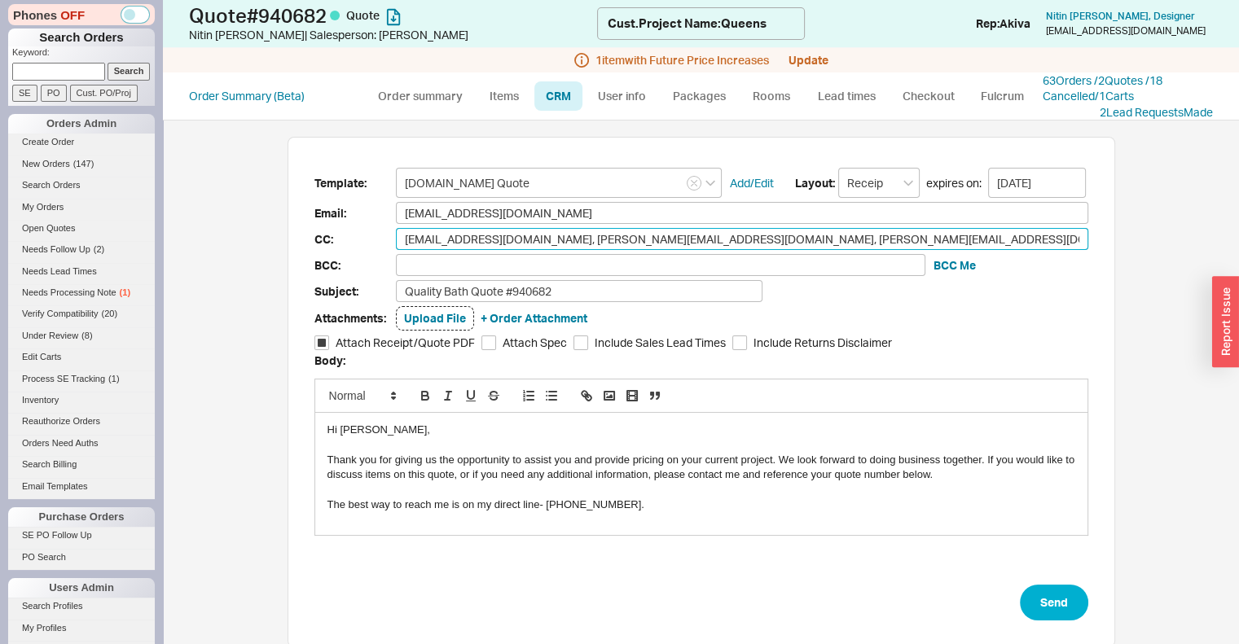
type input "rtan@ramonatan.com, thuy@ramonatan.com, handa@handadevelopers.com, bartd sanjay…"
type input "rtan@ramonatan.com, thuy@ramonatan.com, handa@handadevelopers.com, bart sanjayk…"
type input "rtan@ramonatan.com, thuy@ramonatan.com, handa@handadevelopers.com, bar sanjayk@…"
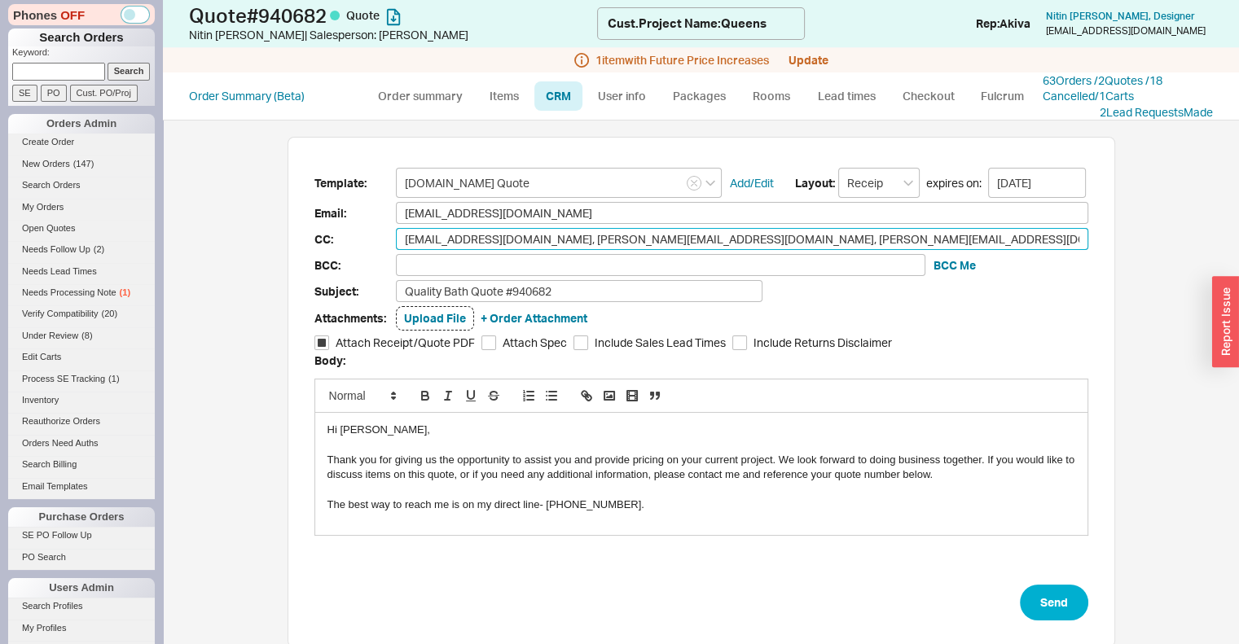
type input "rtan@ramonatan.com, thuy@ramonatan.com, handa@handadevelopers.com, ba sanjayk@h…"
type input "rtan@ramonatan.com, thuy@ramonatan.com, handa@handadevelopers.com, b sanjayk@ha…"
type input "rtan@ramonatan.com, thuy@ramonatan.com, handa@handadevelopers.com, sanjayk@hand…"
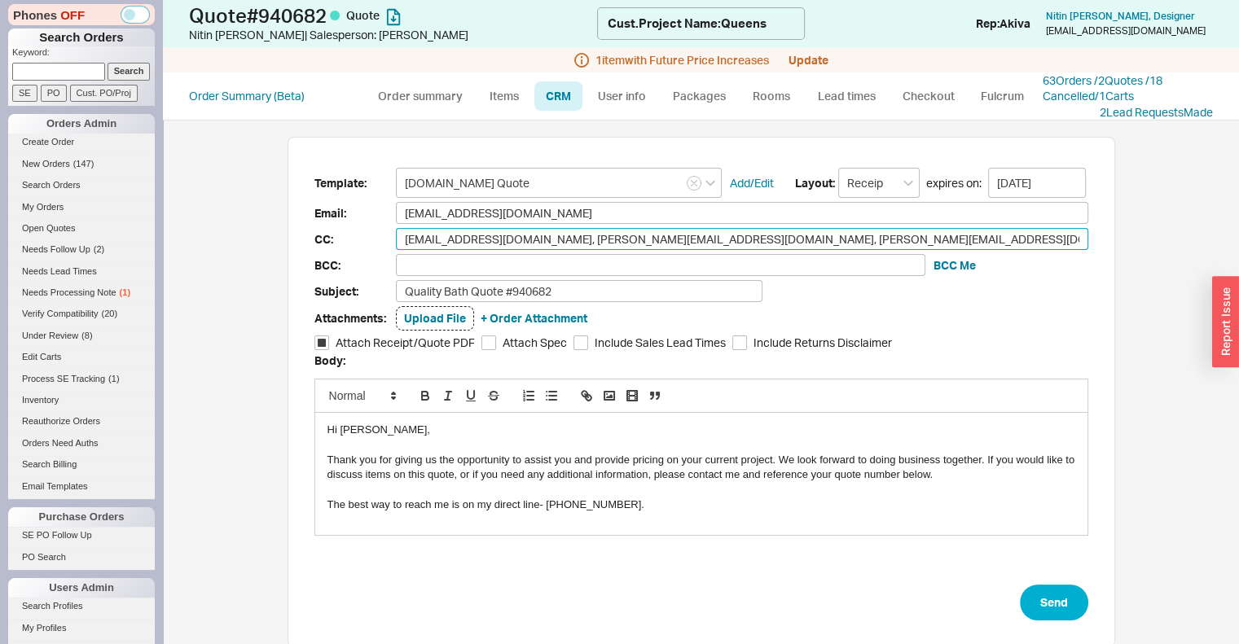
type input "rtan@ramonatan.com, thuy@ramonatan.com, handa@handadevelopers.com, sanjayk@hand…"
type input "rtan@ramonatan.com, thuy@ramonatan.com, handa@handadevelopers.com sanjayk@handa…"
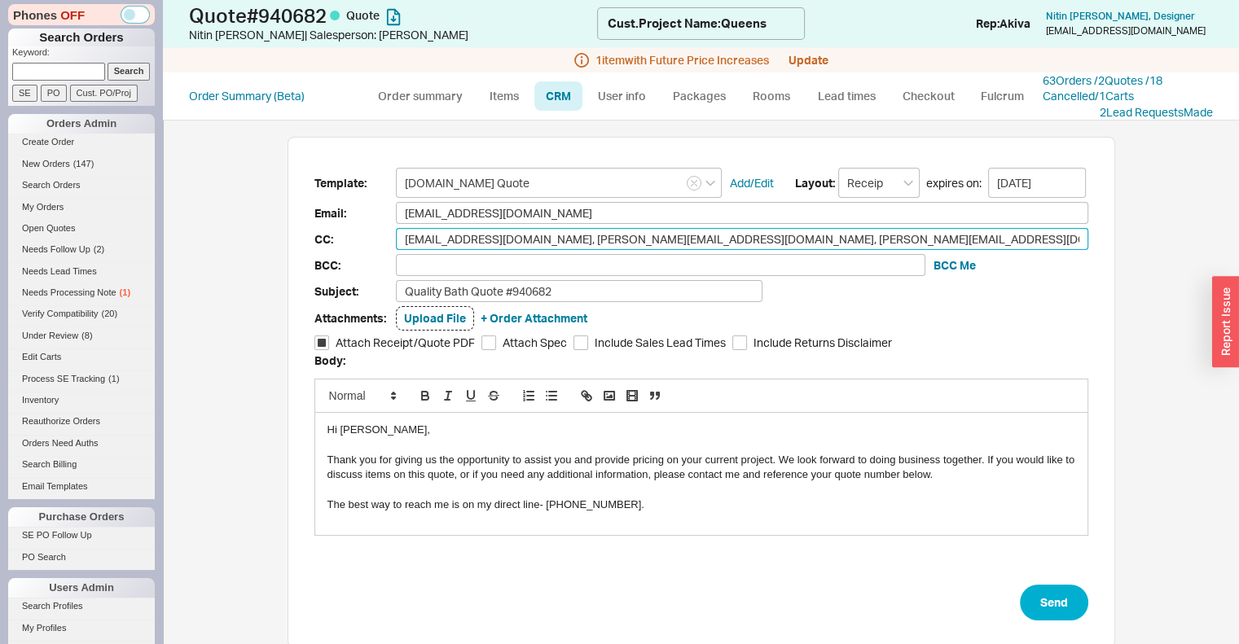
type input "rtan@ramonatan.com, thuy@ramonatan.com, handa@handadevelopers.co sanjayk@handad…"
type input "rtan@ramonatan.com, thuy@ramonatan.com, handa@handadevelopers.c sanjayk@handade…"
type input "rtan@ramonatan.com, thuy@ramonatan.com, handa@handadevelopers. sanjayk@handadev…"
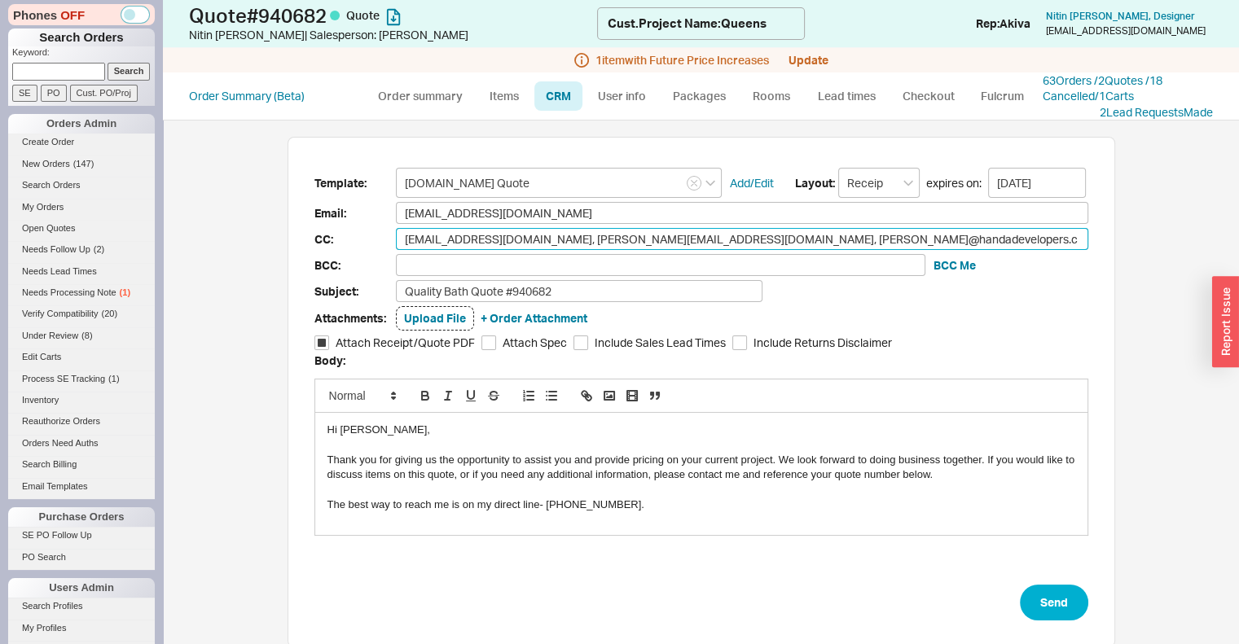
type input "rtan@ramonatan.com, thuy@ramonatan.com, handa@handadevelopers. sanjayk@handadev…"
type input "rtan@ramonatan.com, thuy@ramonatan.com, handa@handadevelopers sanjayk@handadeve…"
type input "rtan@ramonatan.com, thuy@ramonatan.com, handa@handadeveloper sanjayk@handadevel…"
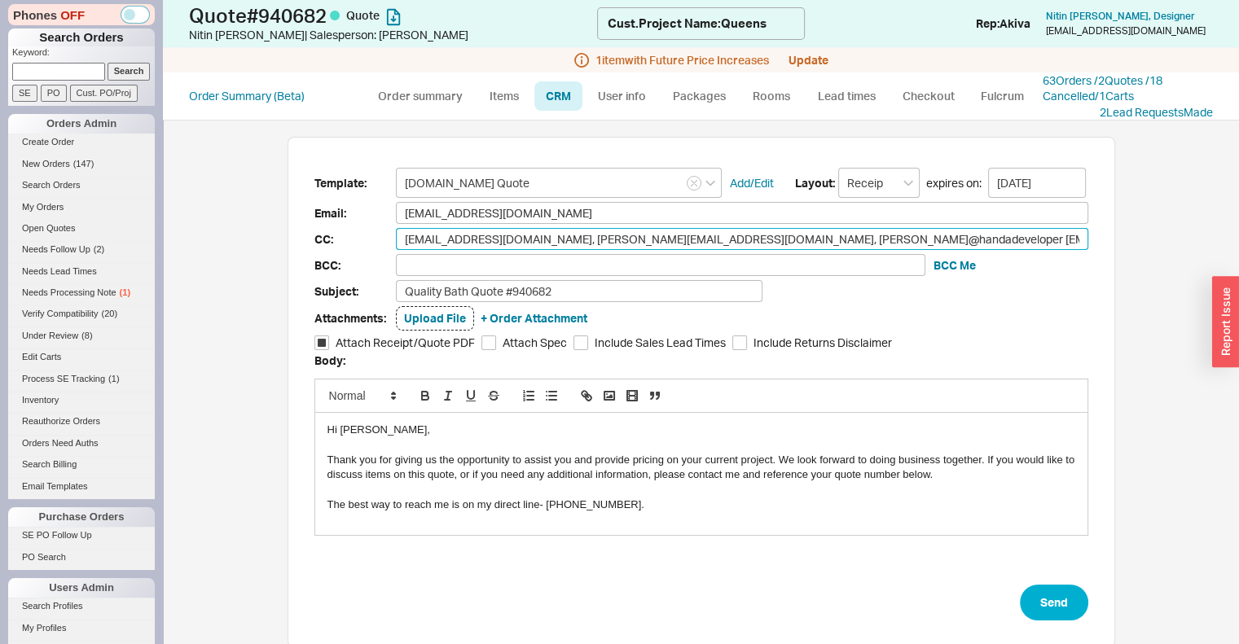
type input "rtan@ramonatan.com, thuy@ramonatan.com, handa@handadevelope sanjayk@handadevelo…"
type input "rtan@ramonatan.com, thuy@ramonatan.com, handa@handadevelop sanjayk@handadevelop…"
type input "rtan@ramonatan.com, thuy@ramonatan.com, handa@handadevelo sanjayk@handadevelope…"
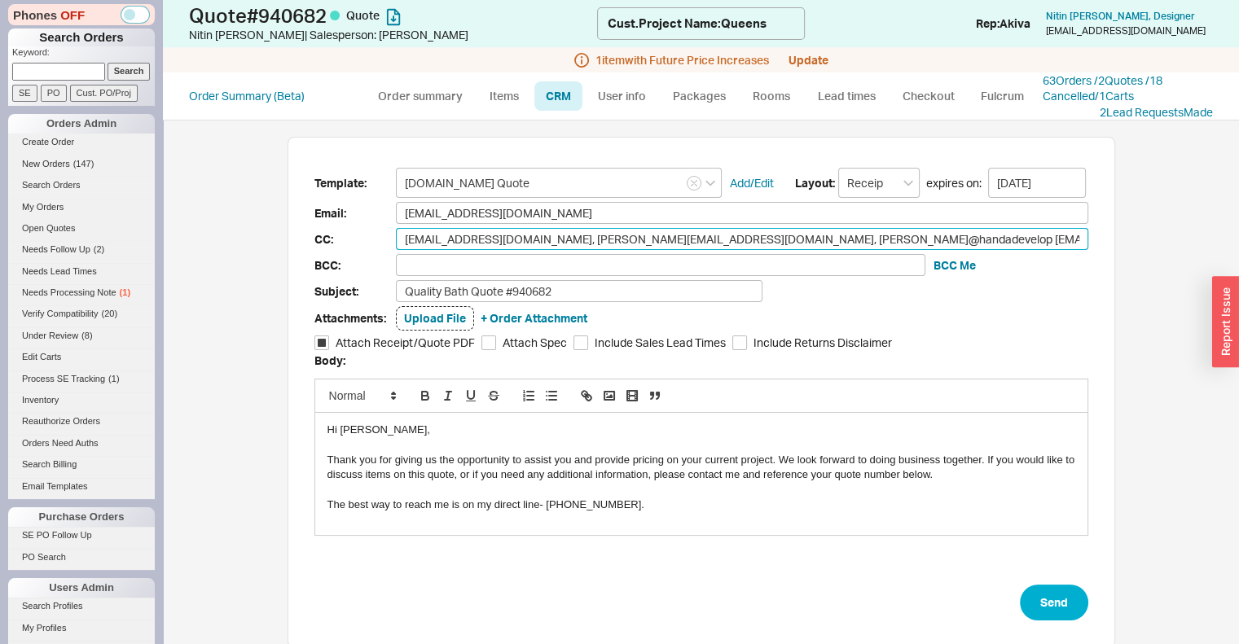
type input "rtan@ramonatan.com, thuy@ramonatan.com, handa@handadevelo sanjayk@handadevelope…"
type input "rtan@ramonatan.com, thuy@ramonatan.com, handa@handadevel sanjayk@handadeveloper…"
type input "rtan@ramonatan.com, thuy@ramonatan.com, handa@handadeve sanjayk@handadevelopers…"
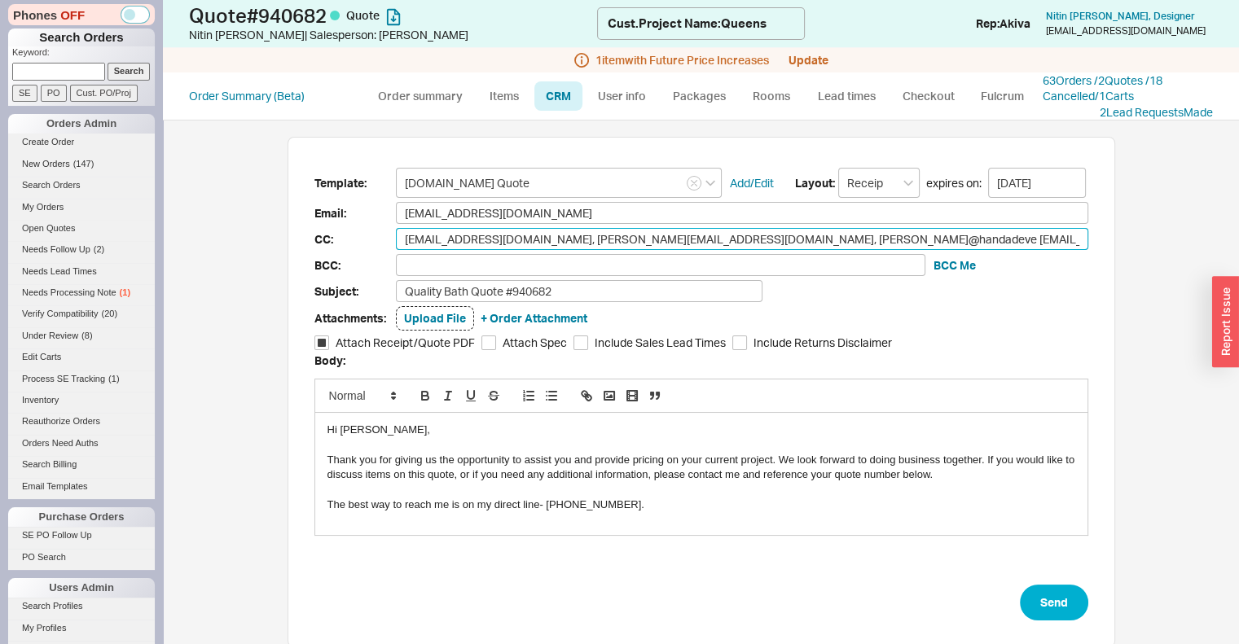
type input "rtan@ramonatan.com, thuy@ramonatan.com, handa@handadev sanjayk@handadevelopers.…"
type input "rtan@ramonatan.com, thuy@ramonatan.com, handa@handade sanjayk@handadevelopers.c…"
type input "rtan@ramonatan.com, thuy@ramonatan.com, handa@handad sanjayk@handadevelopers.co…"
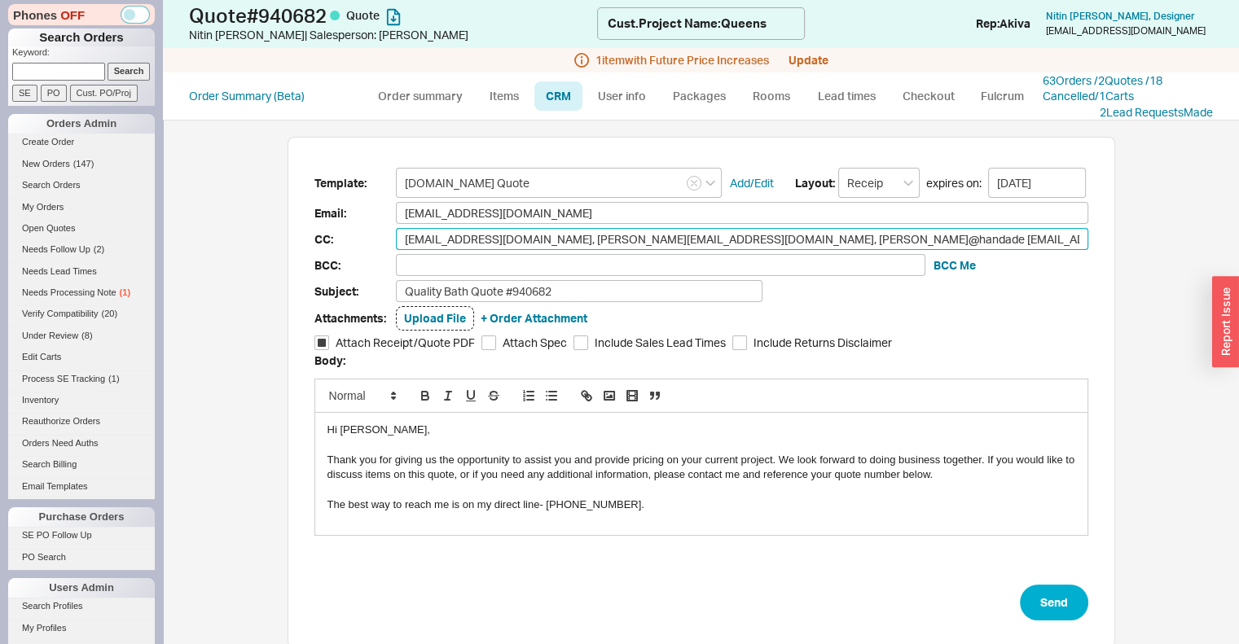
type input "rtan@ramonatan.com, thuy@ramonatan.com, handa@handad sanjayk@handadevelopers.co…"
type input "rtan@ramonatan.com, thuy@ramonatan.com, handa@handa sanjayk@handadevelopers.com…"
type input "rtan@ramonatan.com, thuy@ramonatan.com, handa@hand sanjayk@handadevelopers.com,…"
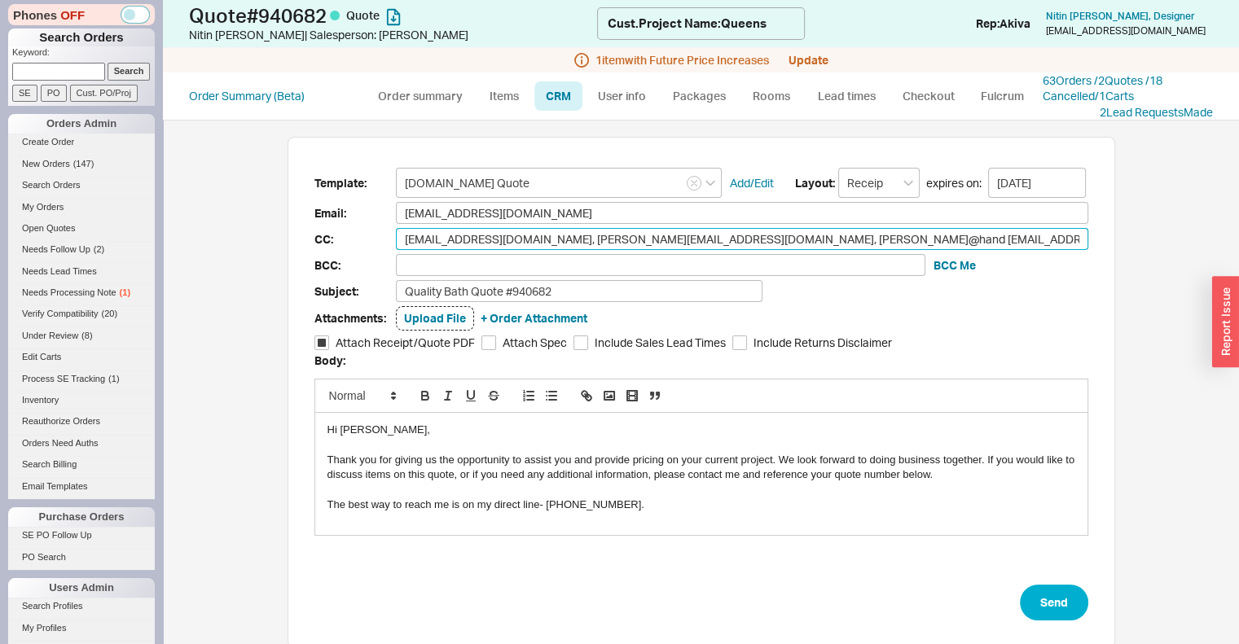
type input "rtan@ramonatan.com, thuy@ramonatan.com, handa@han sanjayk@handadevelopers.com, …"
type input "rtan@ramonatan.com, thuy@ramonatan.com, handa@ha sanjayk@handadevelopers.com, k…"
type input "rtan@ramonatan.com, thuy@ramonatan.com, handa@h sanjayk@handadevelopers.com, kr…"
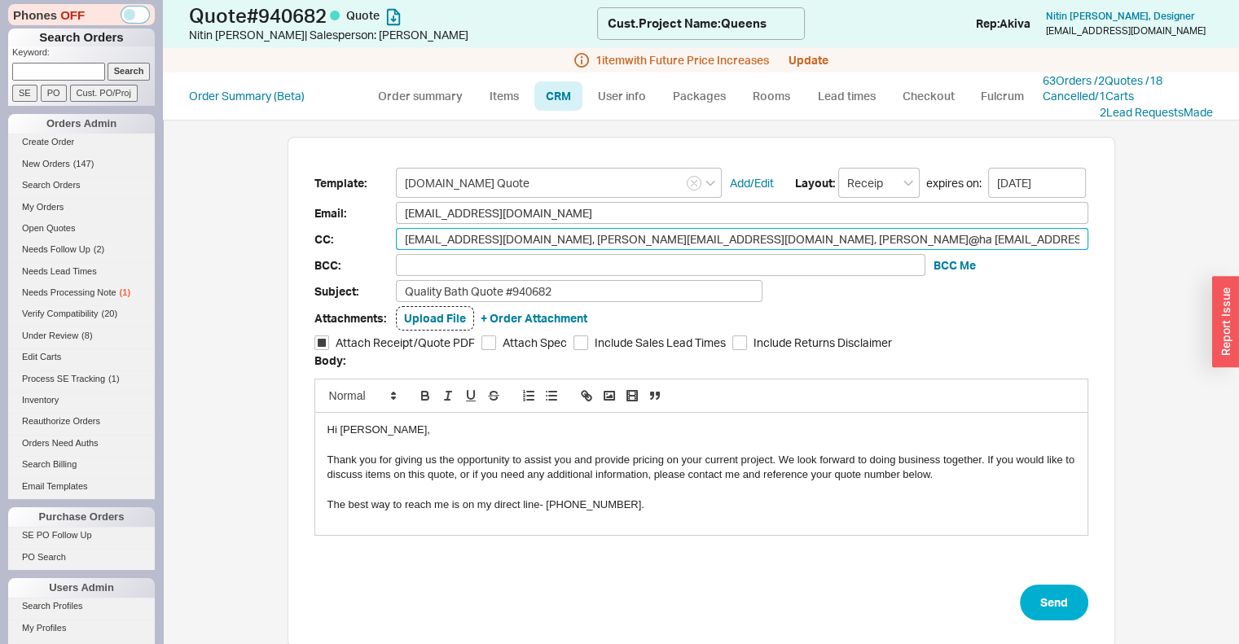
type input "rtan@ramonatan.com, thuy@ramonatan.com, handa@h sanjayk@handadevelopers.com, kr…"
type input "rtan@ramonatan.com, thuy@ramonatan.com, handa@ sanjayk@handadevelopers.com, kri…"
type input "rtan@ramonatan.com, thuy@ramonatan.com, handa sanjayk@handadevelopers.com, kris…"
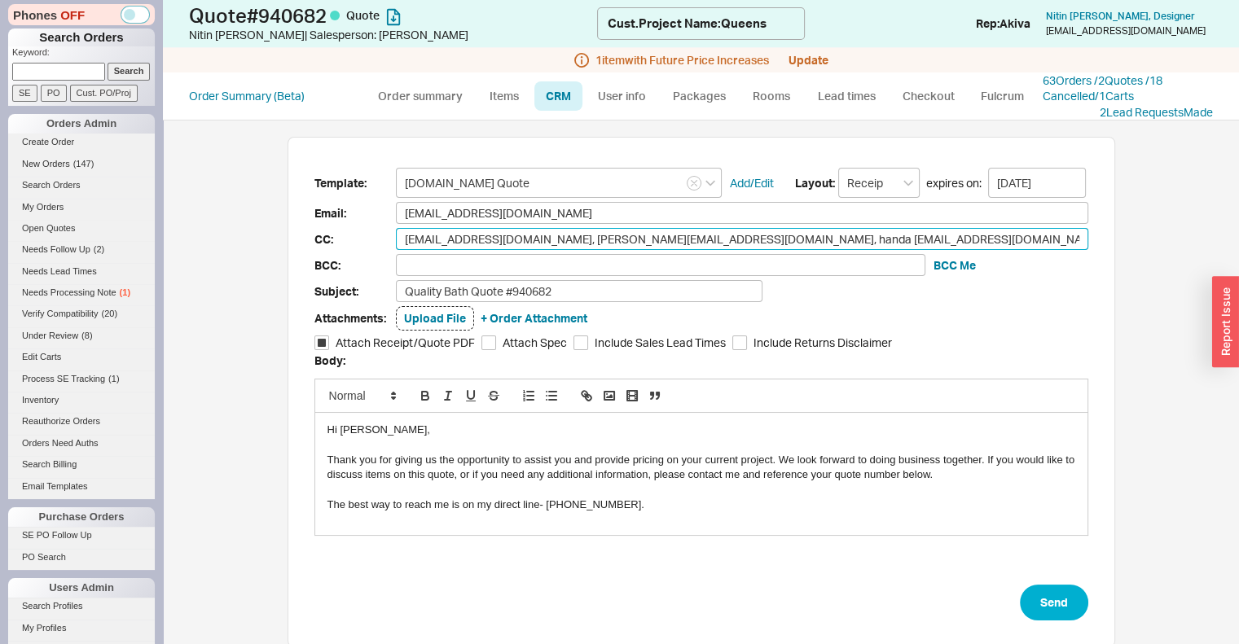
type input "rtan@ramonatan.com, thuy@ramonatan.com, hand sanjayk@handadevelopers.com, krist…"
type input "rtan@ramonatan.com, thuy@ramonatan.com, han sanjayk@handadevelopers.com, kristo…"
type input "rtan@ramonatan.com, thuy@ramonatan.com, ha sanjayk@handadevelopers.com, kristof…"
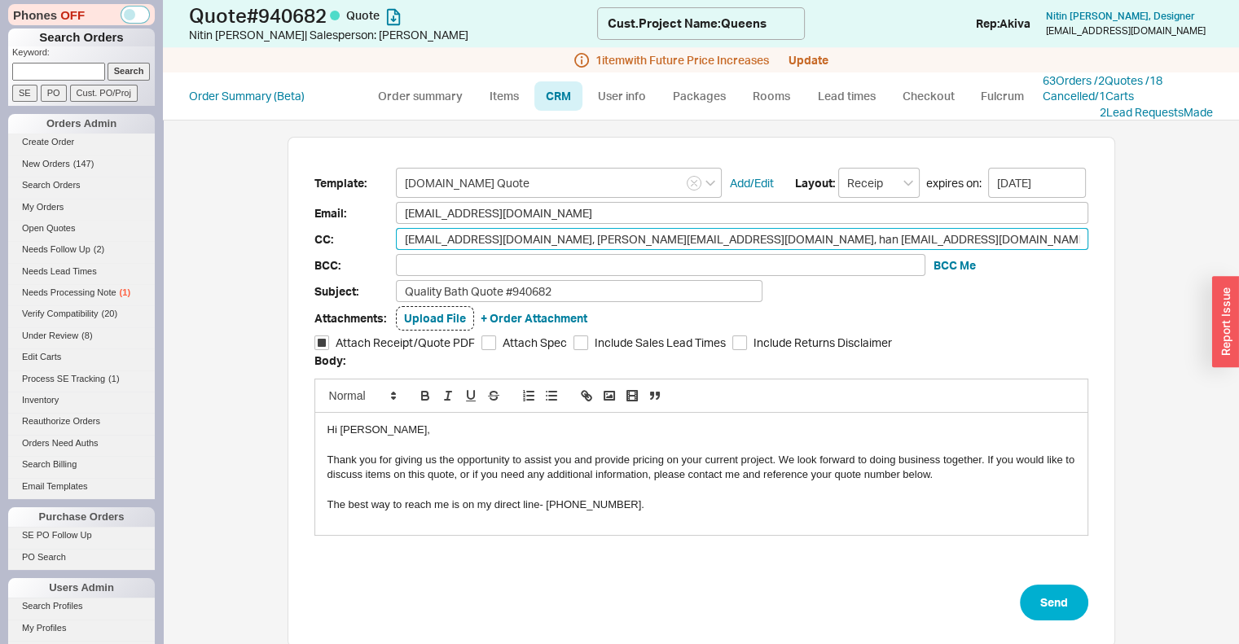
type input "rtan@ramonatan.com, thuy@ramonatan.com, ha sanjayk@handadevelopers.com, kristof…"
type input "rtan@ramonatan.com, thuy@ramonatan.com, h sanjayk@handadevelopers.com, kristoff…"
type input "rtan@ramonatan.com, thuy@ramonatan.com, sanjayk@handadevelopers.com, kristoffer…"
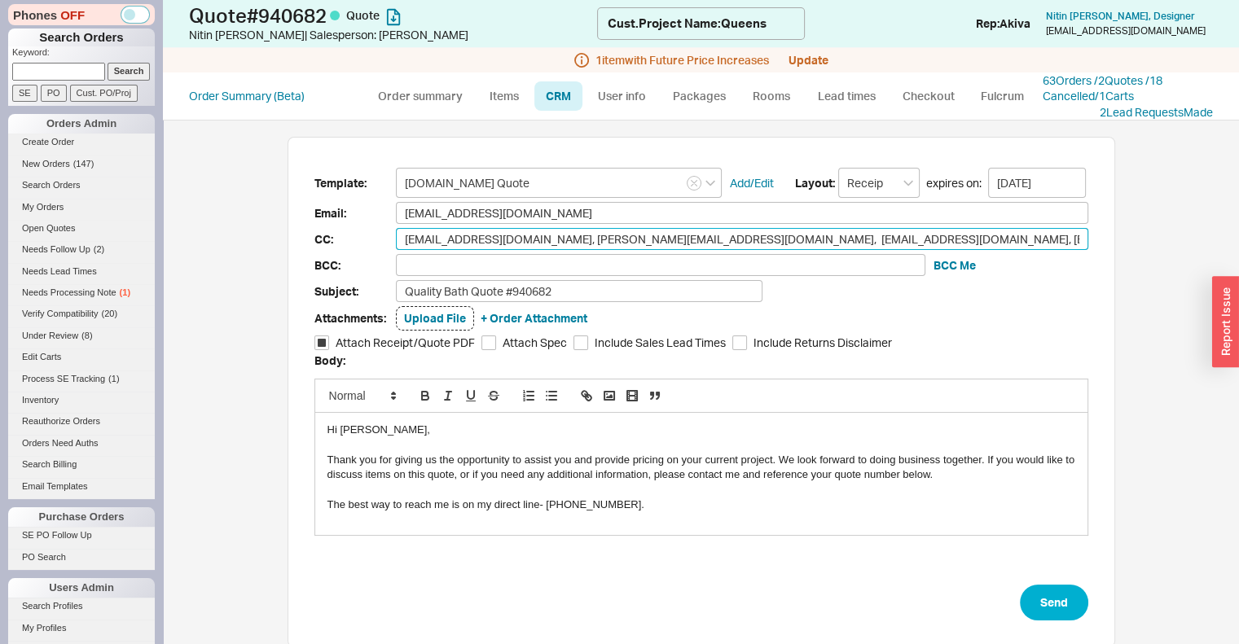
type input "rtan@ramonatan.com, thuy@ramonatan.com, sanjayk@handadevelopers.com, kristoffer…"
type input "rtan@ramonatan.com, thuy@ramonatan.com sanjayk@handadevelopers.com, kristoffere…"
type input "rtan@ramonatan.com, thuy@ramonatan.co sanjayk@handadevelopers.com, kristofferep…"
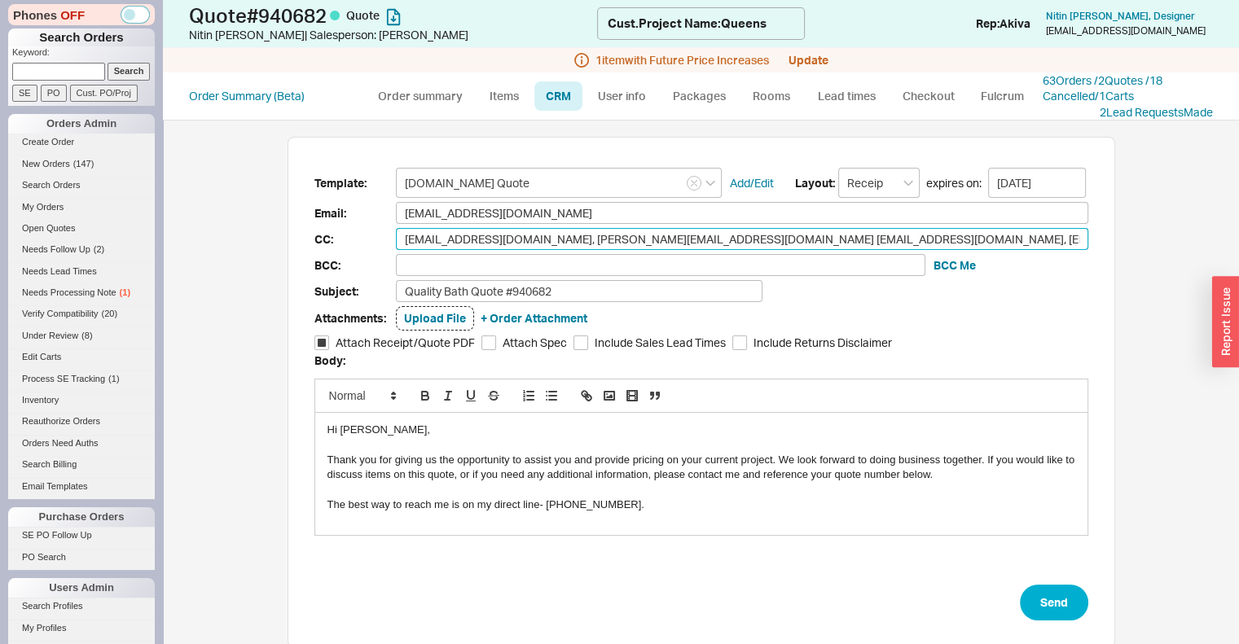
type input "rtan@ramonatan.com, thuy@ramonatan.co sanjayk@handadevelopers.com, kristofferep…"
type input "rtan@ramonatan.com, thuy@ramonatan.c sanjayk@handadevelopers.com, kristofferepe…"
type input "rtan@ramonatan.com, thuy@ramonatan. sanjayk@handadevelopers.com, kristofferepen…"
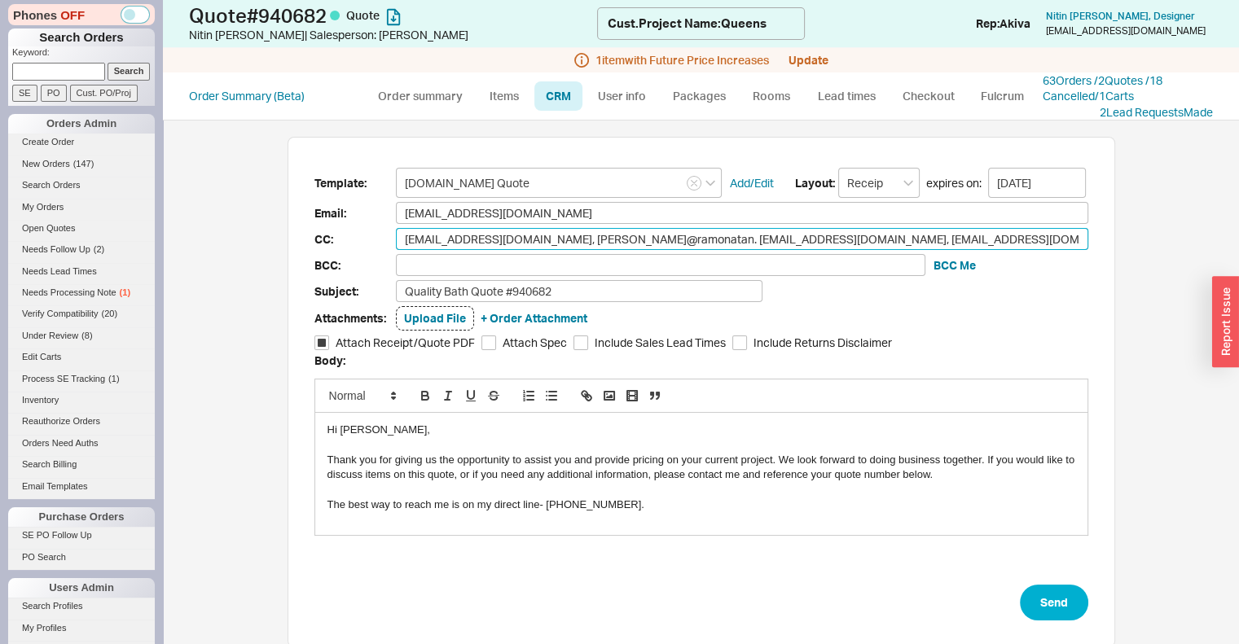
type input "rtan@ramonatan.com, thuy@ramonatan sanjayk@handadevelopers.com, kristofferepena…"
type input "rtan@ramonatan.com, thuy@ramonata sanjayk@handadevelopers.com, kristofferepena@…"
type input "rtan@ramonatan.com, thuy@ramonat sanjayk@handadevelopers.com, kristofferepena@h…"
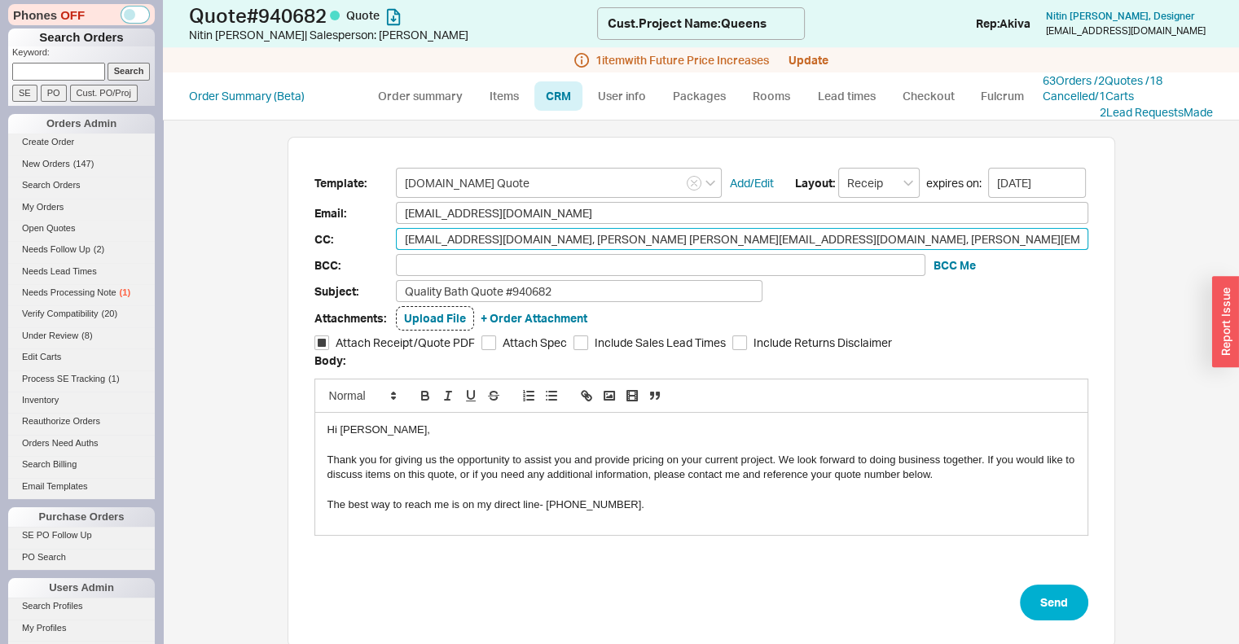
type input "rtan@ramonatan.com, thuy@ramonat sanjayk@handadevelopers.com, kristofferepena@h…"
type input "rtan@ramonatan.com, thuy@ramona sanjayk@handadevelopers.com, kristofferepena@ha…"
type input "rtan@ramonatan.com, thuy@ramon sanjayk@handadevelopers.com, kristofferepena@han…"
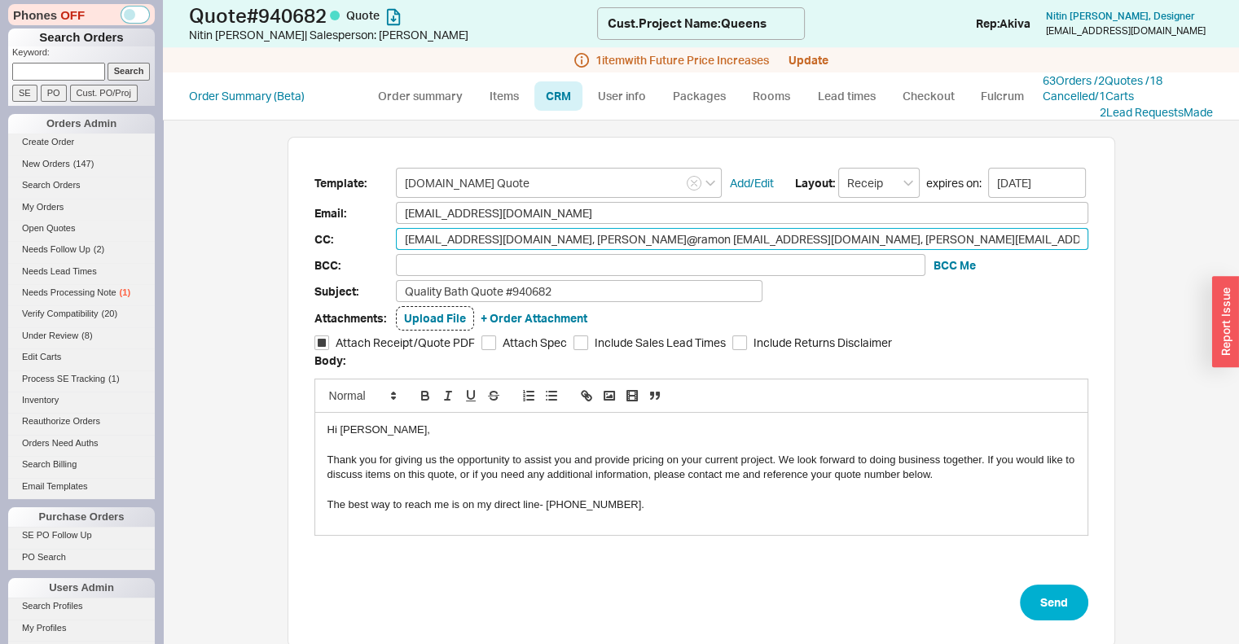
type input "rtan@ramonatan.com, thuy@ramo sanjayk@handadevelopers.com, kristofferepena@hand…"
type input "rtan@ramonatan.com, thuy@ram sanjayk@handadevelopers.com, kristofferepena@handa…"
type input "rtan@ramonatan.com, thuy@ra sanjayk@handadevelopers.com, kristofferepena@handad…"
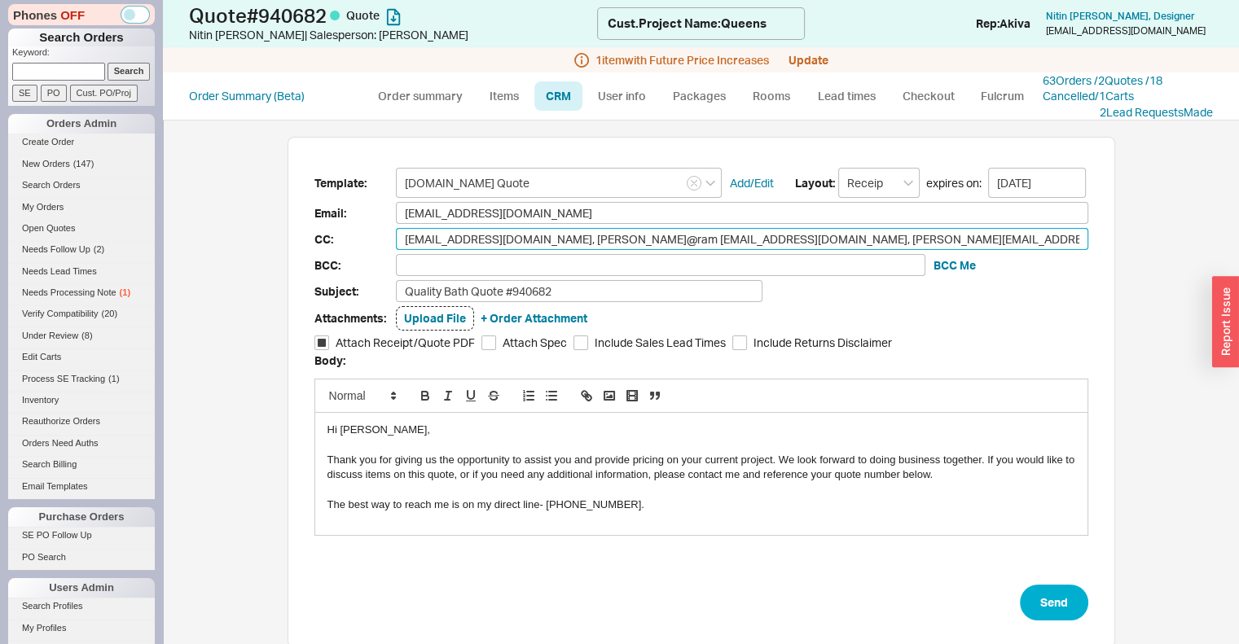
type input "rtan@ramonatan.com, thuy@ra sanjayk@handadevelopers.com, kristofferepena@handad…"
type input "rtan@ramonatan.com, thuy@r sanjayk@handadevelopers.com, kristofferepena@handade…"
type input "rtan@ramonatan.com, thuy@ sanjayk@handadevelopers.com, kristofferepena@handadev…"
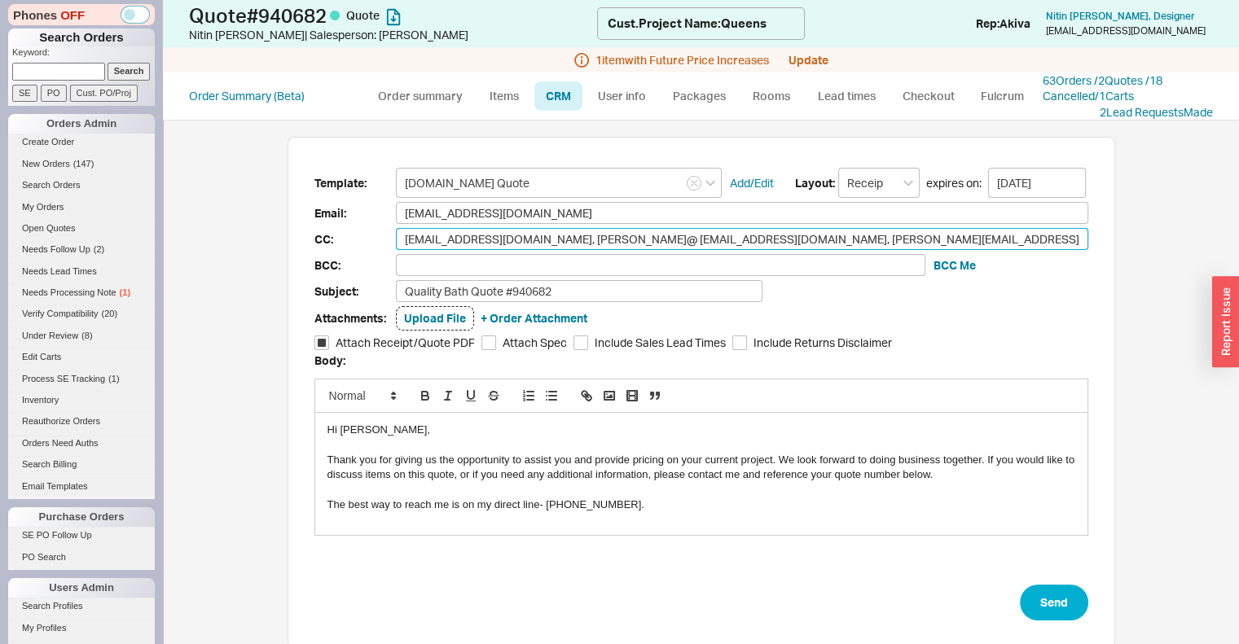
type input "rtan@ramonatan.com, thuy sanjayk@handadevelopers.com, kristofferepena@handadeve…"
type input "rtan@ramonatan.com, thu sanjayk@handadevelopers.com, kristofferepena@handadevel…"
type input "rtan@ramonatan.com, th sanjayk@handadevelopers.com, kristofferepena@handadevelo…"
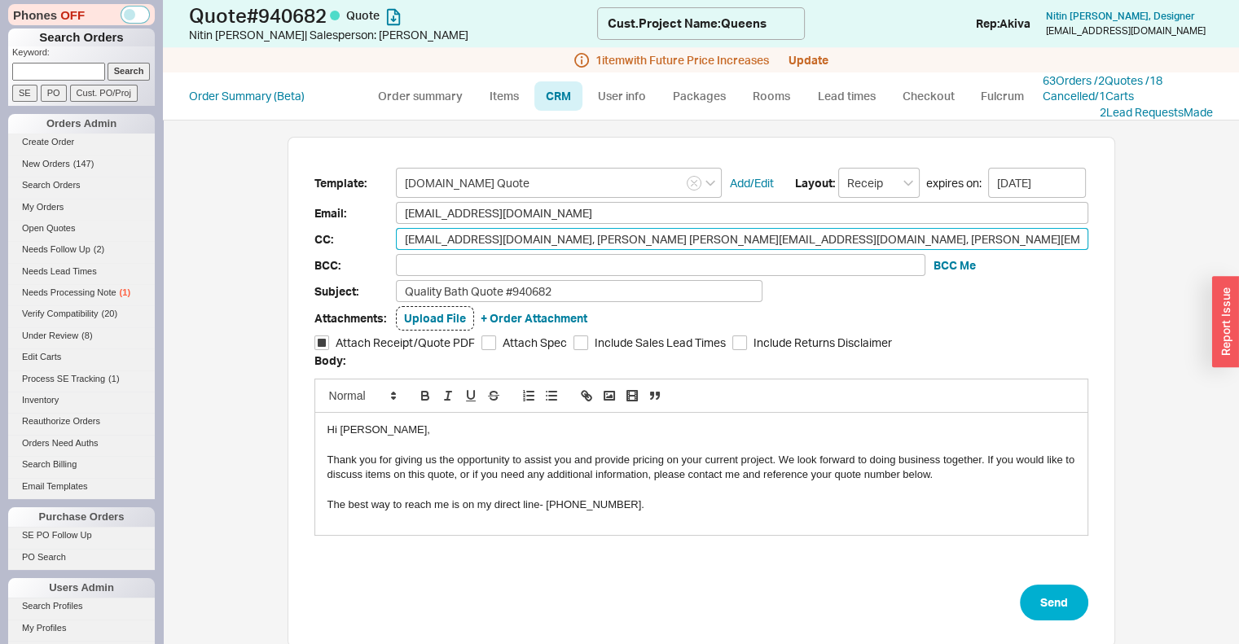
type input "rtan@ramonatan.com, th sanjayk@handadevelopers.com, kristofferepena@handadevelo…"
type input "rtan@ramonatan.com, t sanjayk@handadevelopers.com, kristofferepena@handadevelop…"
type input "rtan@ramonatan.com, sanjayk@handadevelopers.com, kristofferepena@handadeveloper…"
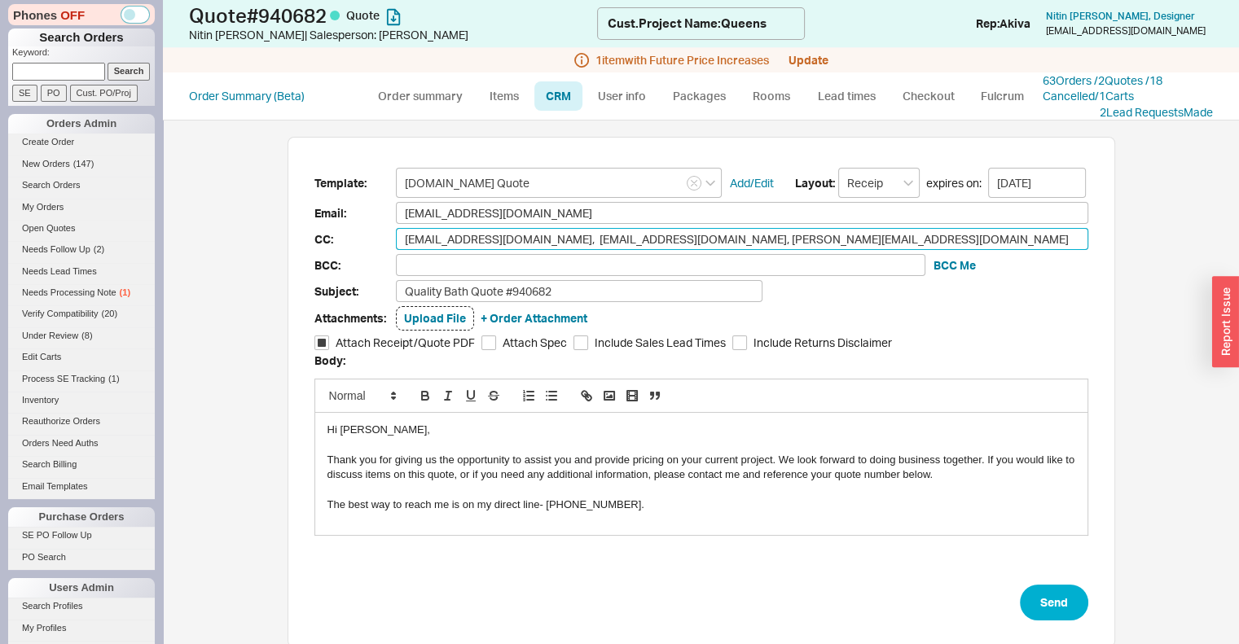
type input "rtan@ramonatan.com, sanjayk@handadevelopers.com, kristofferepena@handadeveloper…"
type input "rtan@ramonatan.com sanjayk@handadevelopers.com, kristofferepena@handadevelopers…"
type input "rtan@ramonatan.co sanjayk@handadevelopers.com, kristofferepena@handadevelopers.…"
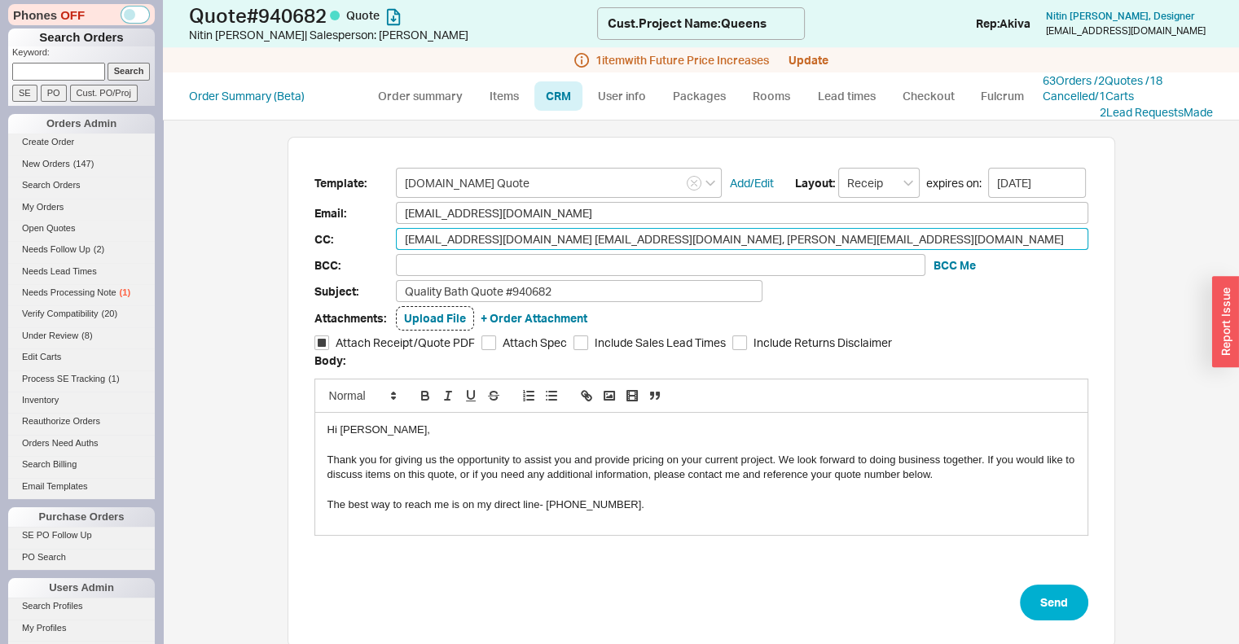
type input "rtan@ramonatan.co sanjayk@handadevelopers.com, kristofferepena@handadevelopers.…"
type input "rtan@ramonatan.c sanjayk@handadevelopers.com, kristofferepena@handadevelopers.c…"
type input "rtan@ramonatan. sanjayk@handadevelopers.com, kristofferepena@handadevelopers.com"
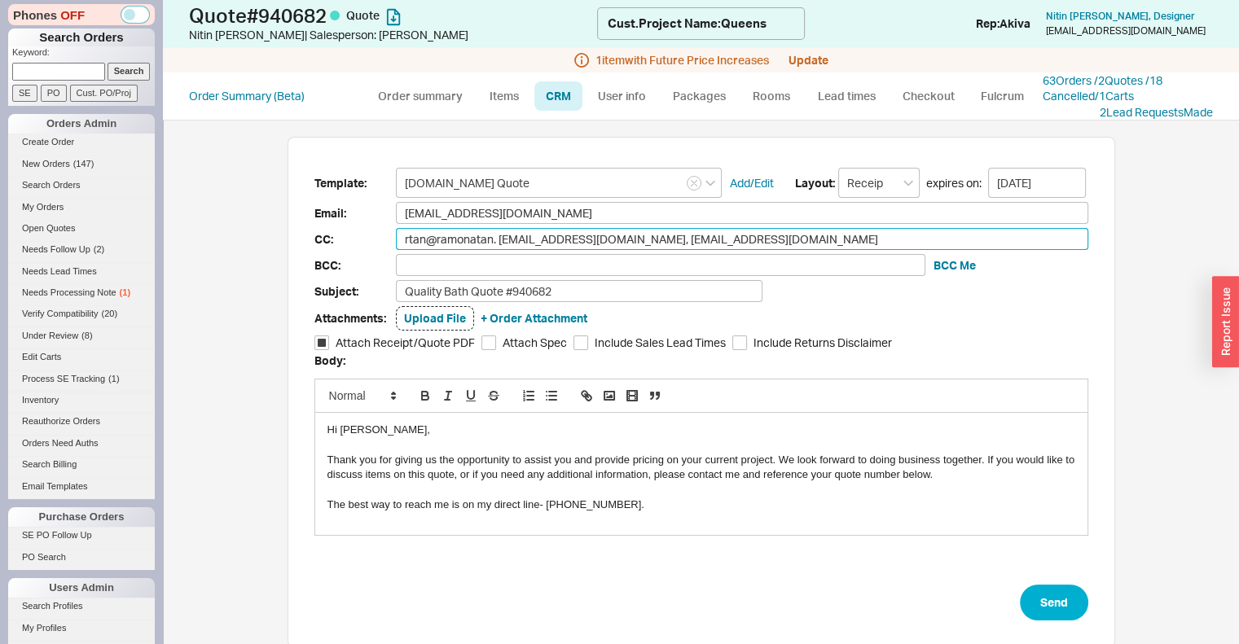
type input "rtan@ramonatan sanjayk@handadevelopers.com, kristofferepena@handadevelopers.com"
type input "rtan@ramonata sanjayk@handadevelopers.com, kristofferepena@handadevelopers.com"
click at [905, 229] on input "sanjayk@handadevelopers.com, kristofferepena@handadevelopers.com" at bounding box center [742, 239] width 692 height 22
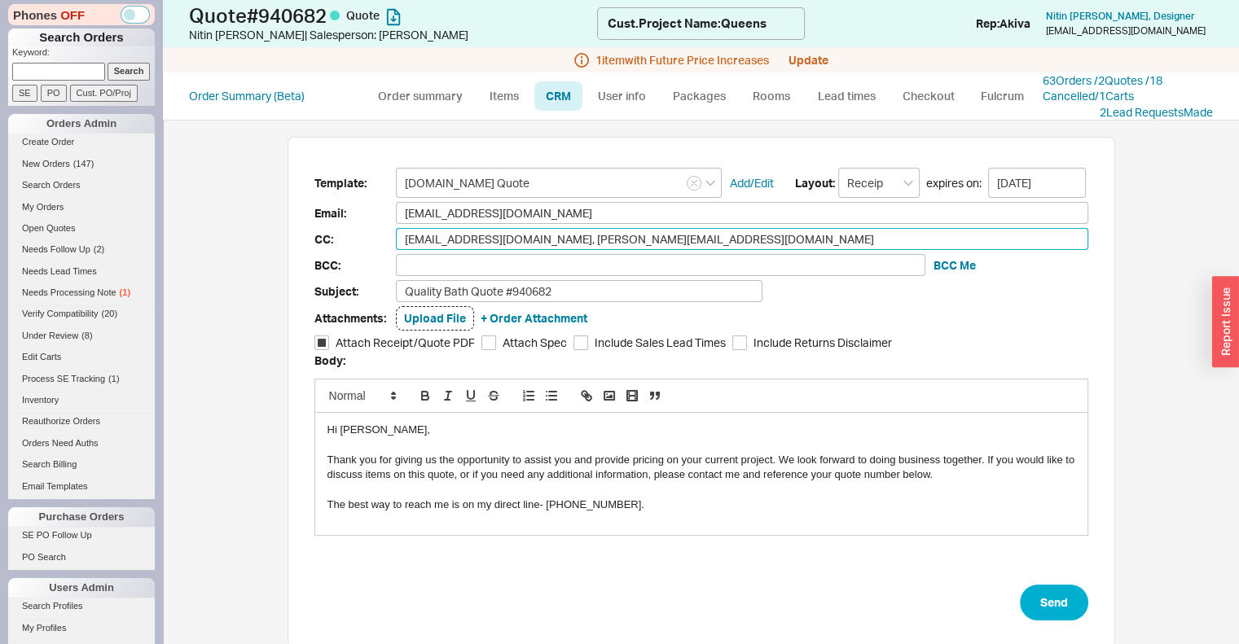
click at [905, 229] on input "sanjayk@handadevelopers.com, kristofferepena@handadevelopers.com" at bounding box center [742, 239] width 692 height 22
click at [525, 240] on input "sanjayk@handadevelopers.com" at bounding box center [742, 239] width 692 height 22
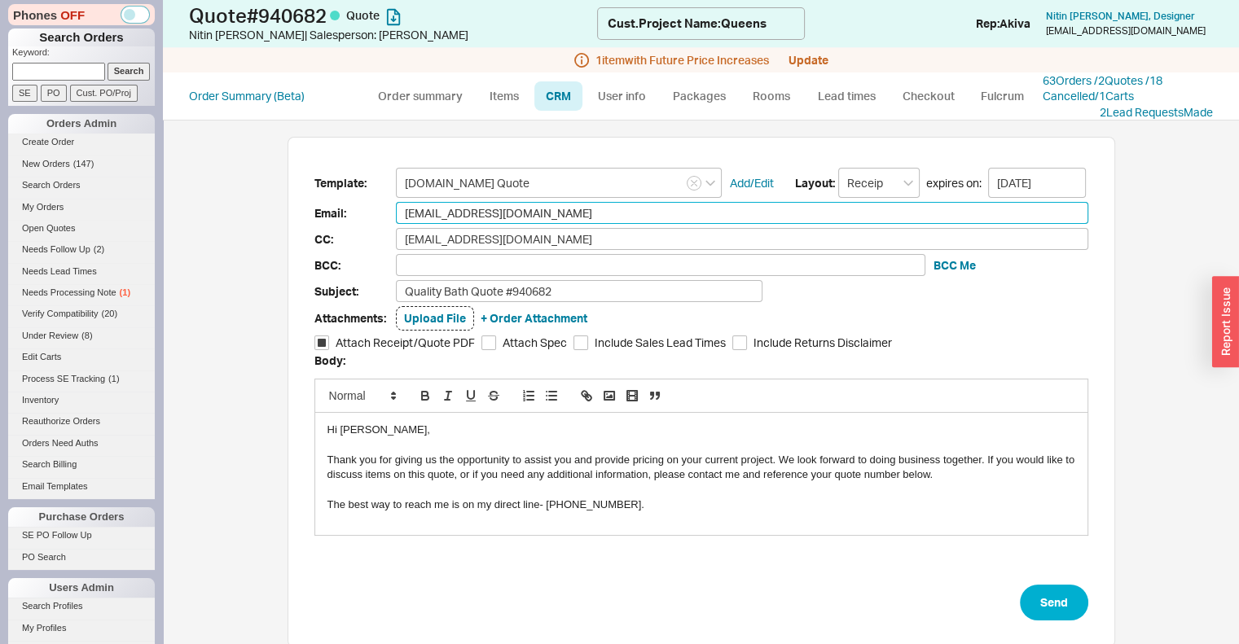
click at [547, 210] on input "nitinhanda2001@gmail.com" at bounding box center [742, 213] width 692 height 22
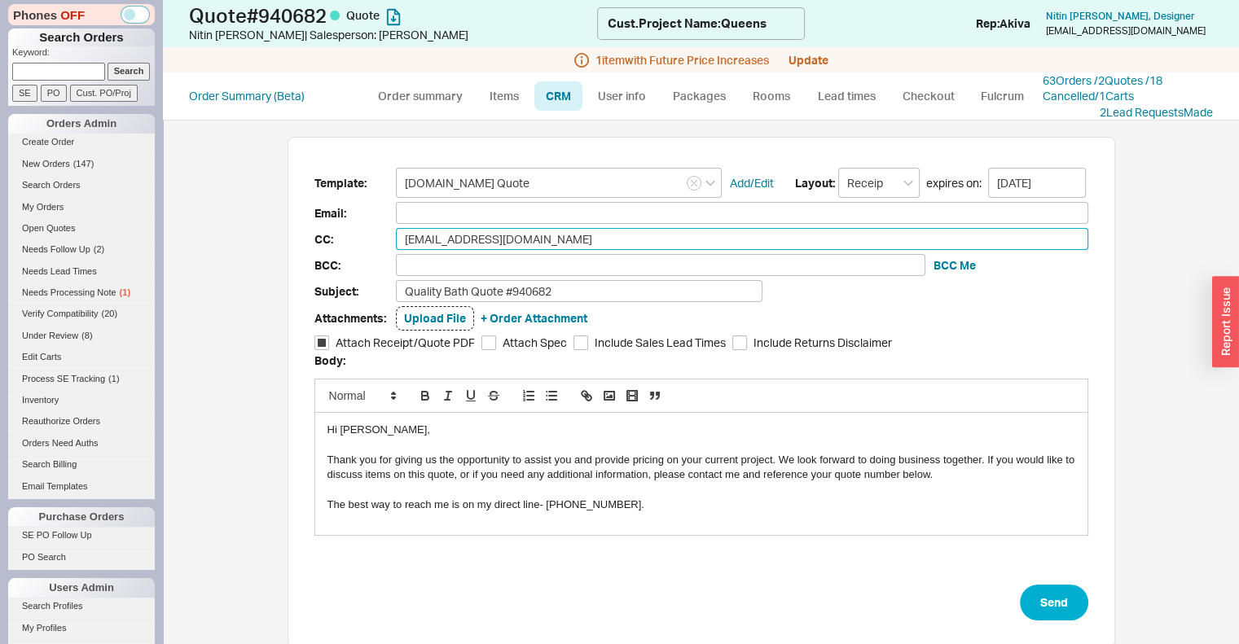
click at [567, 237] on input "sanjayk@handadevelopers.com" at bounding box center [742, 239] width 692 height 22
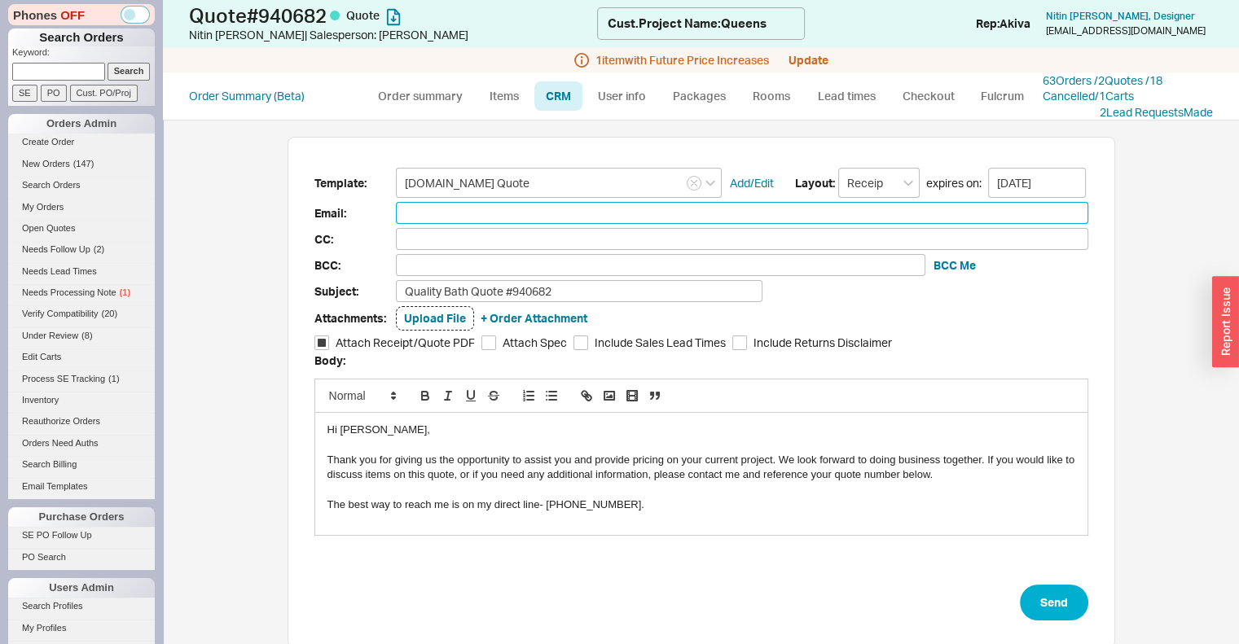
click at [547, 213] on input at bounding box center [742, 213] width 692 height 22
paste input "sanjayk@handadevelopers.com"
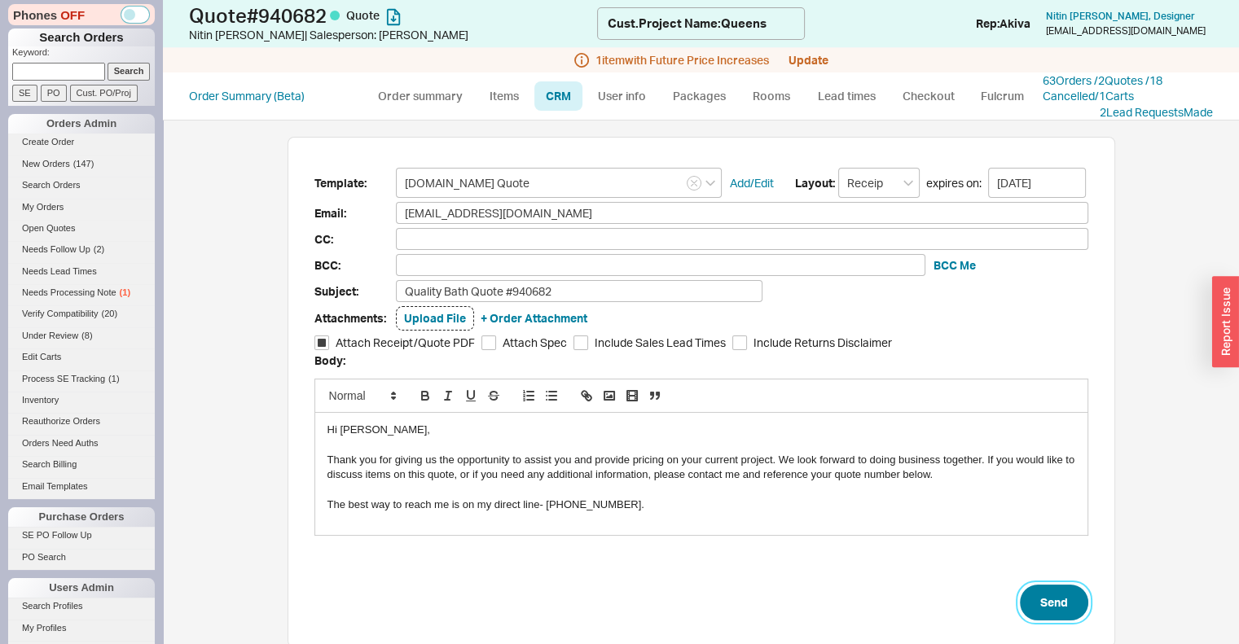
click at [1040, 604] on button "Send" at bounding box center [1054, 603] width 68 height 36
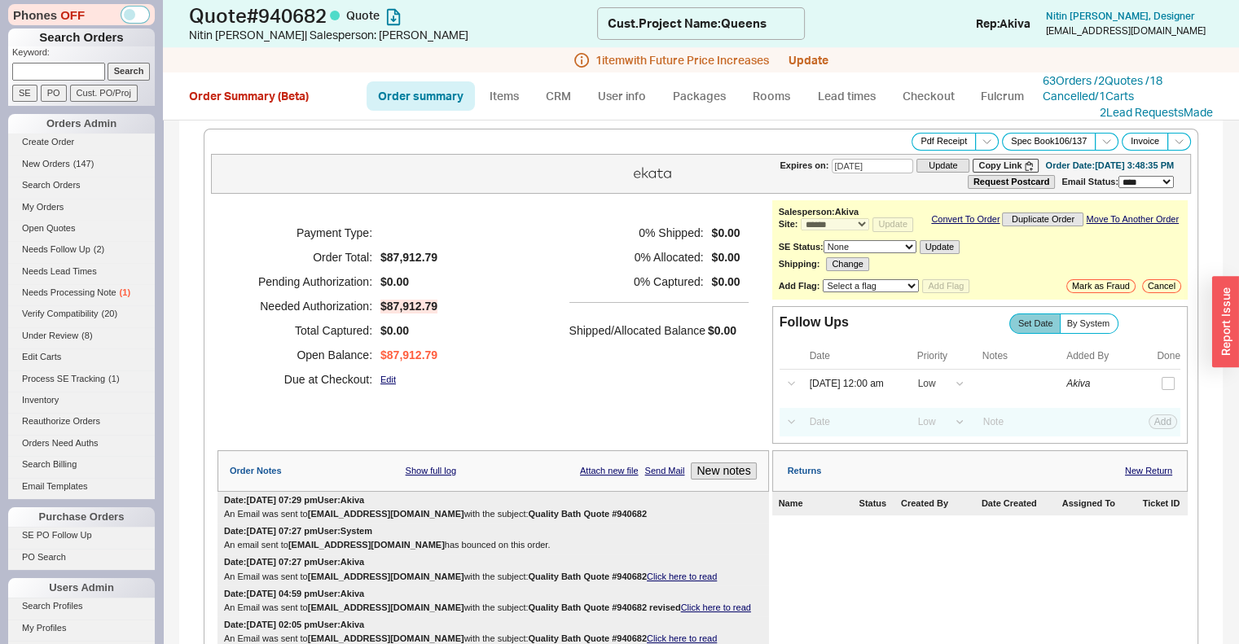
click at [62, 68] on input at bounding box center [58, 71] width 93 height 17
click at [108, 63] on input "Search" at bounding box center [129, 71] width 43 height 17
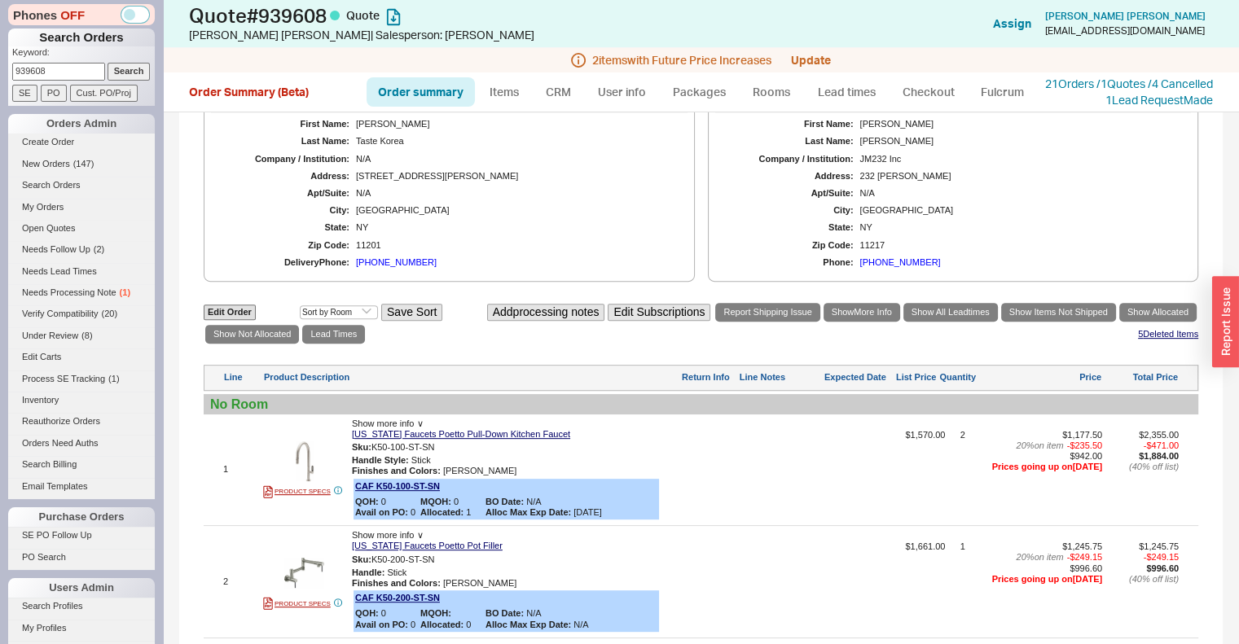
scroll to position [645, 0]
click at [525, 321] on button "Add processing notes" at bounding box center [546, 312] width 118 height 17
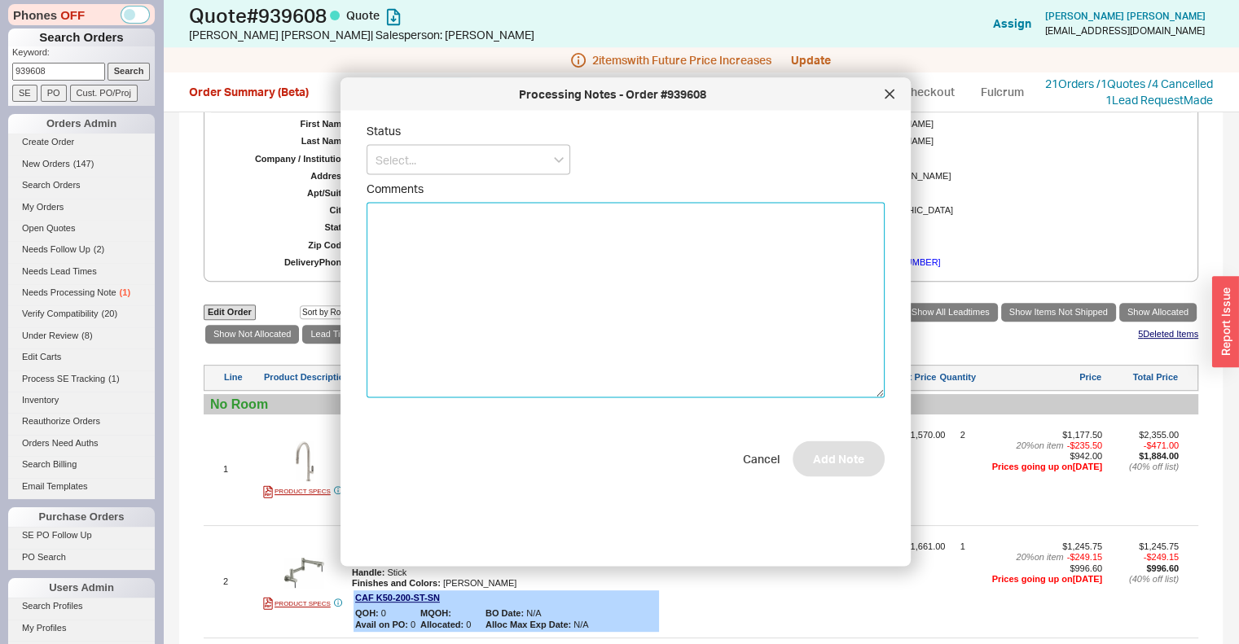
click at [525, 336] on textarea "Comments" at bounding box center [626, 301] width 518 height 196
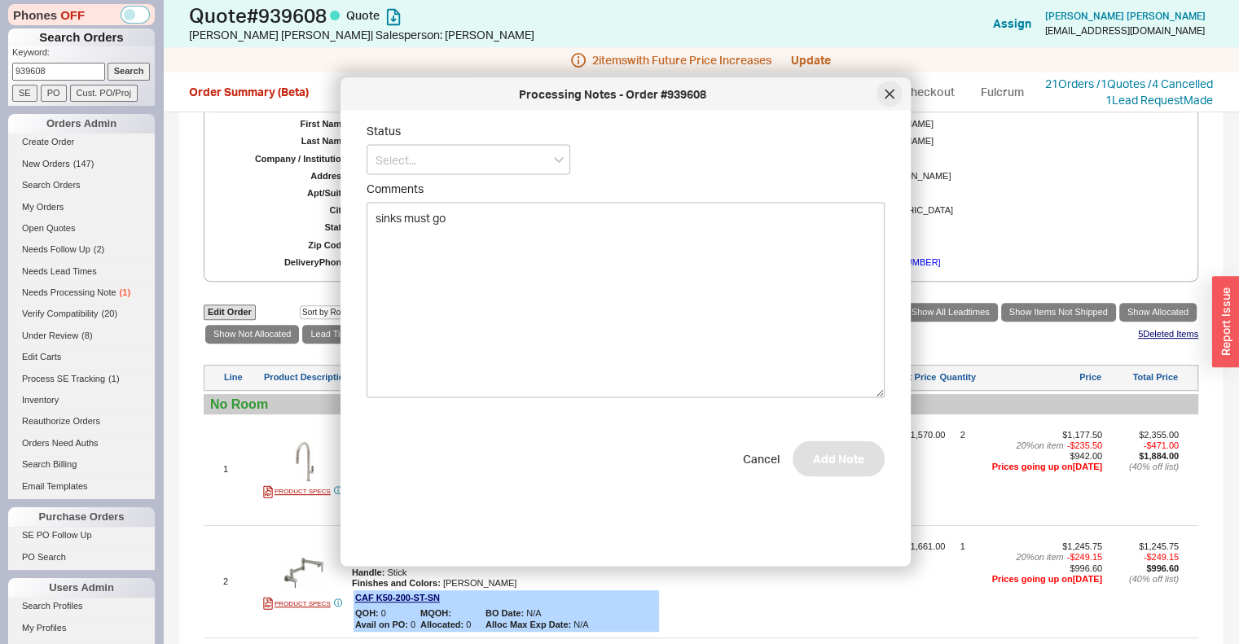
click at [892, 103] on div at bounding box center [890, 94] width 26 height 26
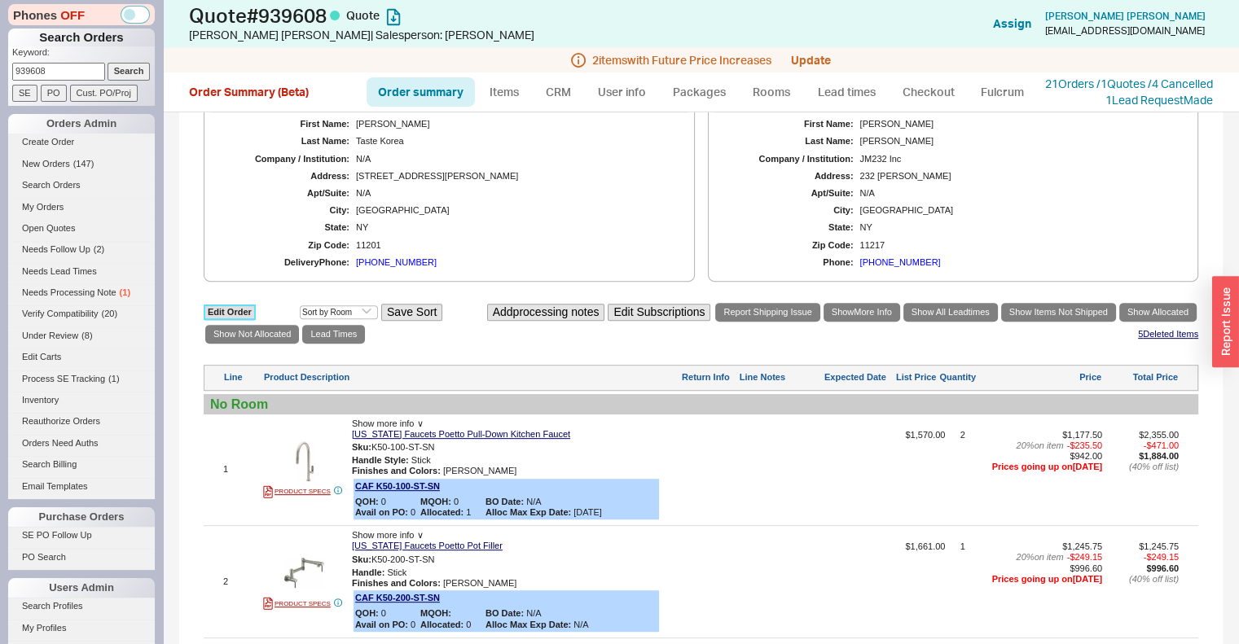
click at [231, 320] on link "Edit Order" at bounding box center [230, 312] width 52 height 15
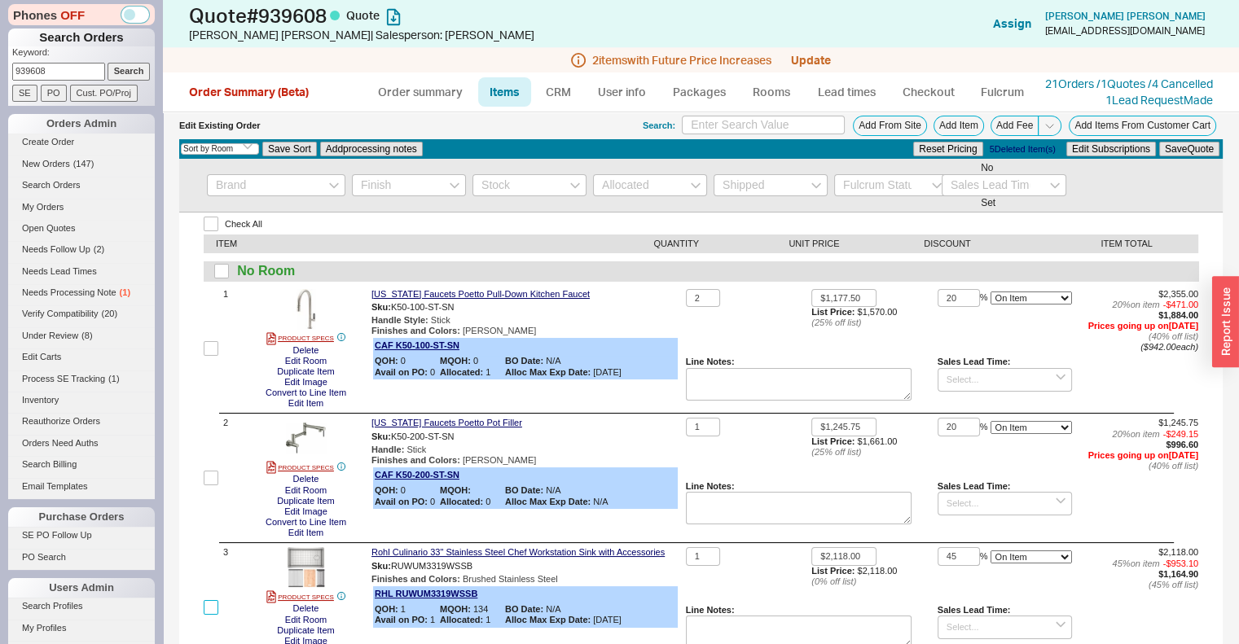
click at [214, 615] on input "checkbox" at bounding box center [211, 607] width 15 height 15
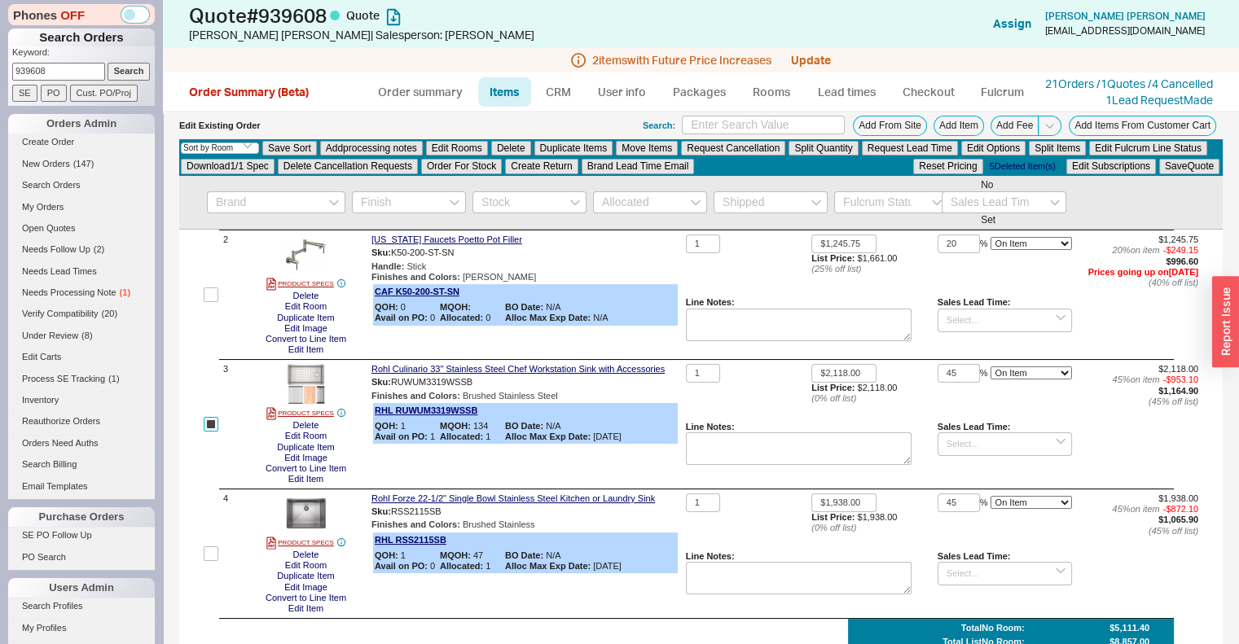
scroll to position [202, 0]
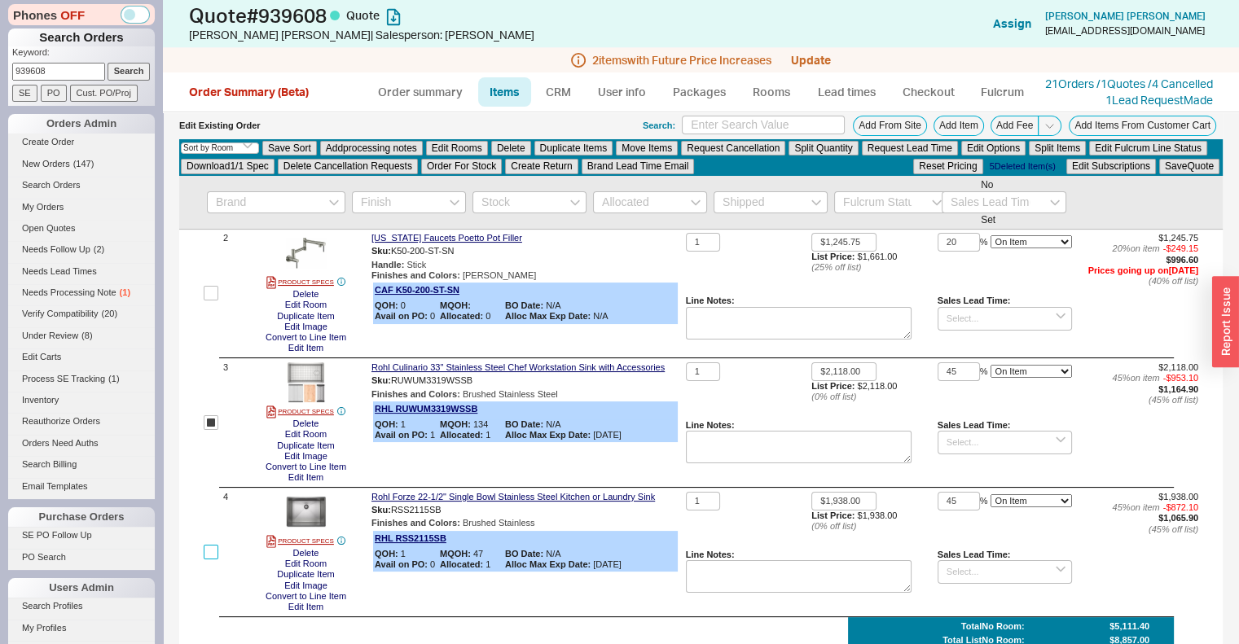
click at [213, 560] on input "checkbox" at bounding box center [211, 552] width 15 height 15
click at [645, 156] on button "Move Items" at bounding box center [647, 148] width 62 height 15
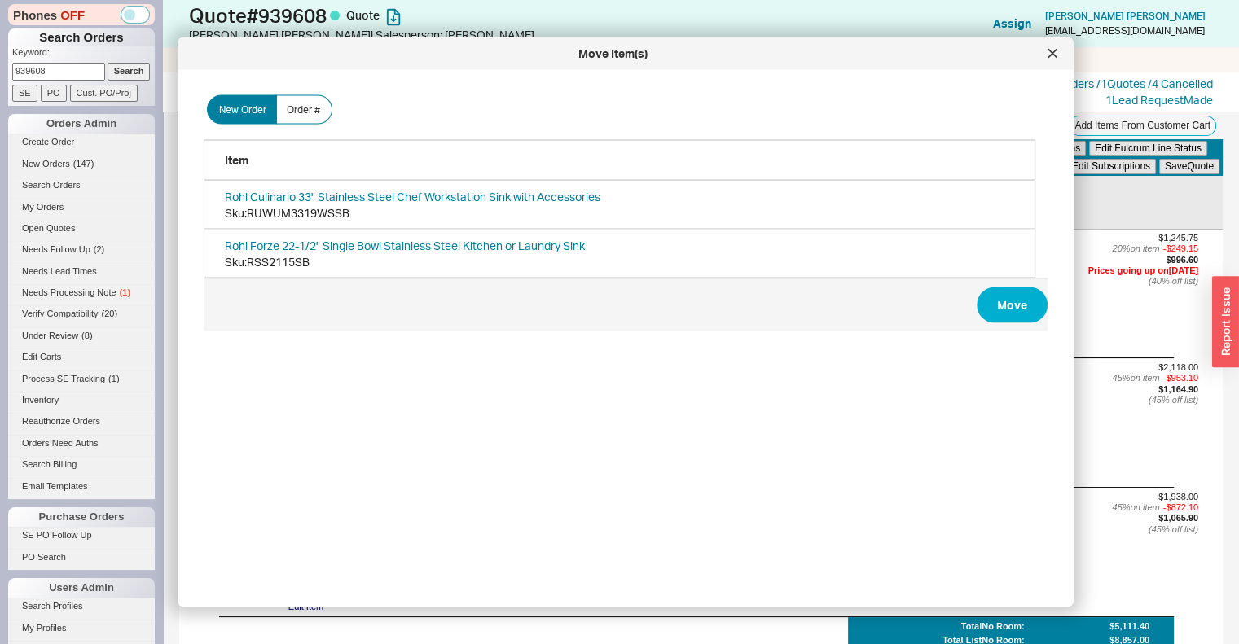
scroll to position [486, 845]
click at [1008, 316] on button "Move" at bounding box center [1012, 306] width 71 height 36
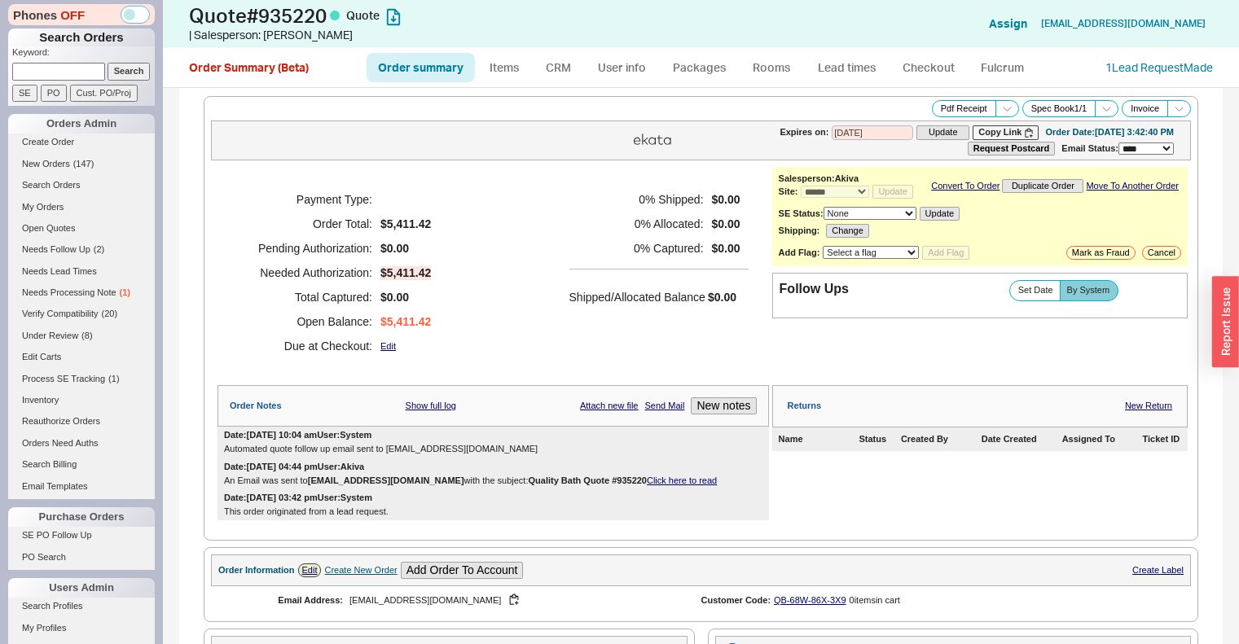
select select "*"
select select "3"
click at [560, 65] on link "CRM" at bounding box center [558, 67] width 48 height 29
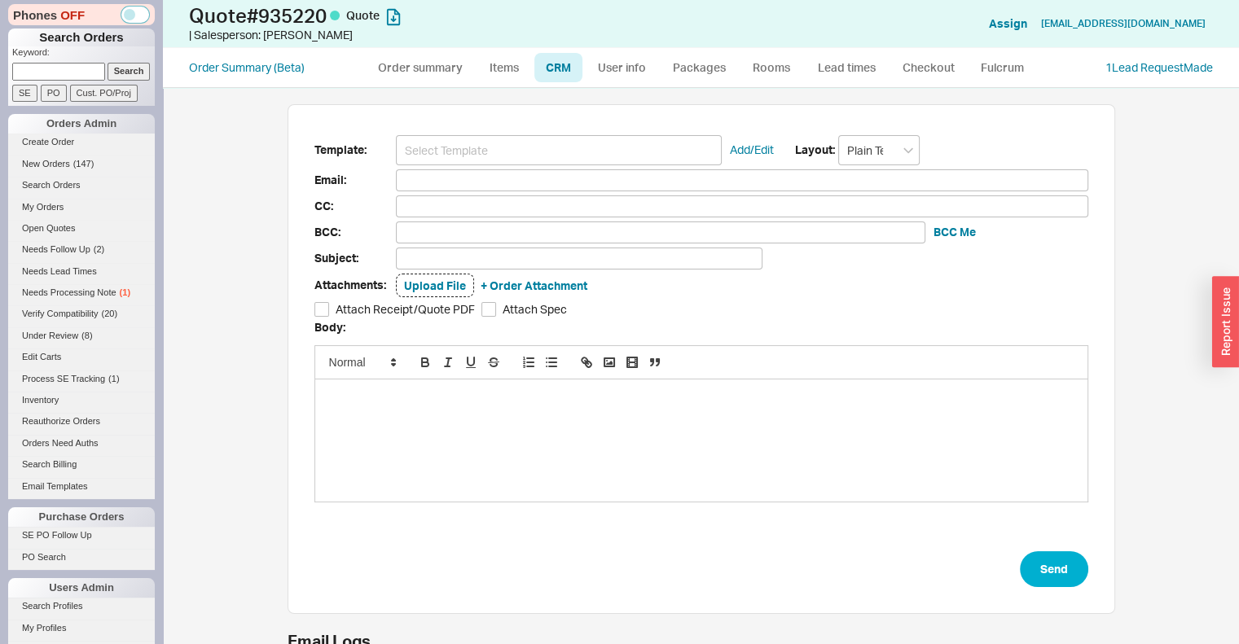
scroll to position [544, 1051]
click at [576, 151] on input at bounding box center [559, 150] width 326 height 30
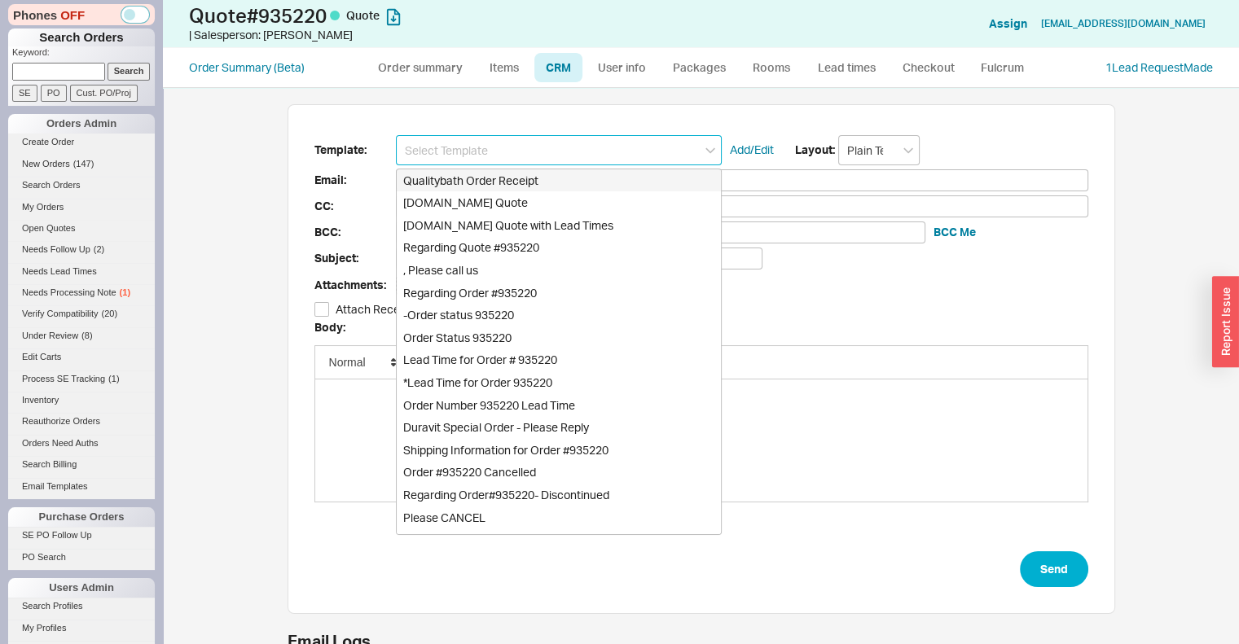
click at [557, 204] on div "[DOMAIN_NAME] Quote" at bounding box center [559, 202] width 324 height 23
type input "Receipt"
type input "[EMAIL_ADDRESS][DOMAIN_NAME]"
type input "Quality Bath Quote #935220"
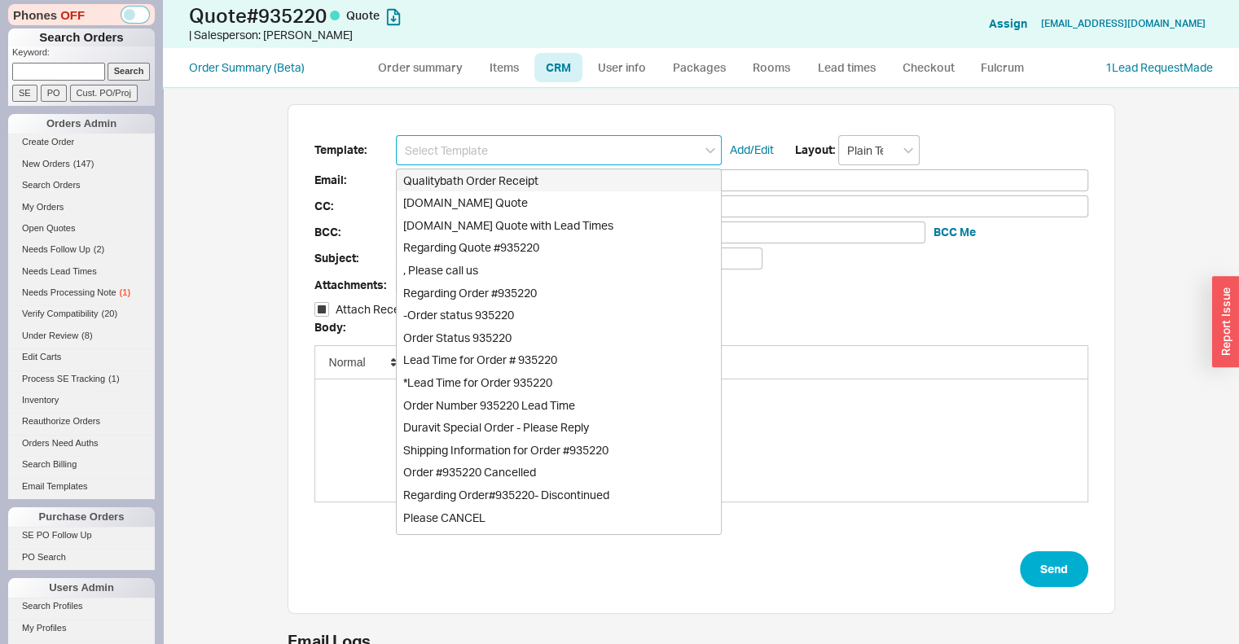
checkbox input "true"
type input "[DOMAIN_NAME] Quote"
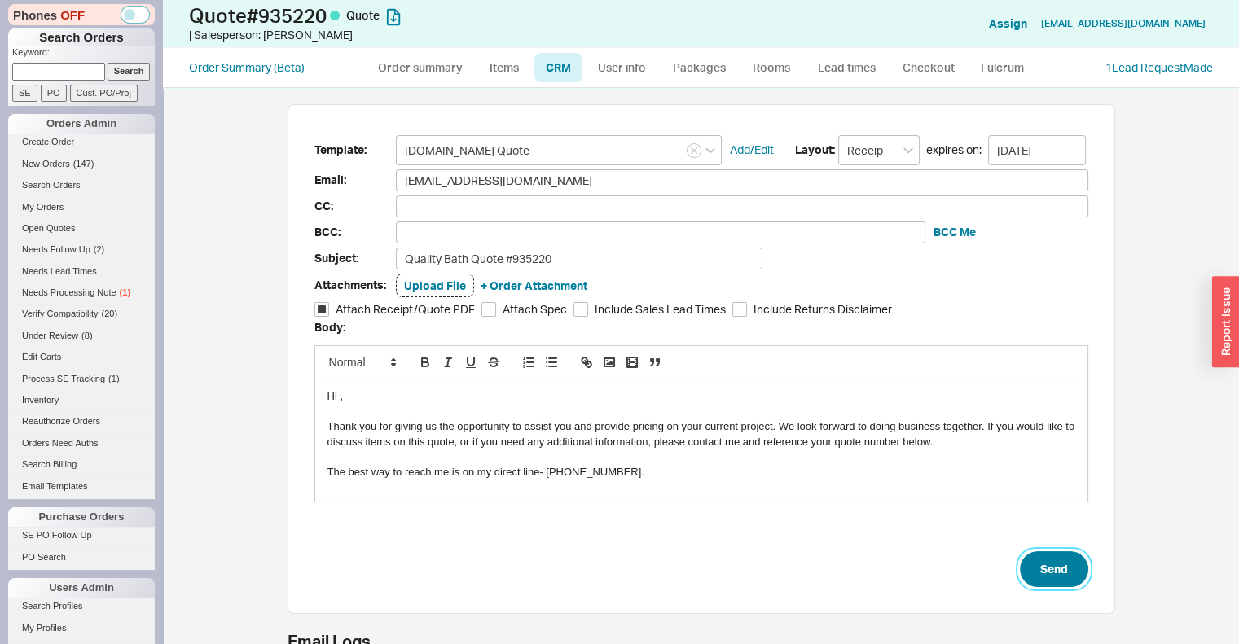
click at [1049, 560] on button "Send" at bounding box center [1054, 570] width 68 height 36
select select "*"
select select "3"
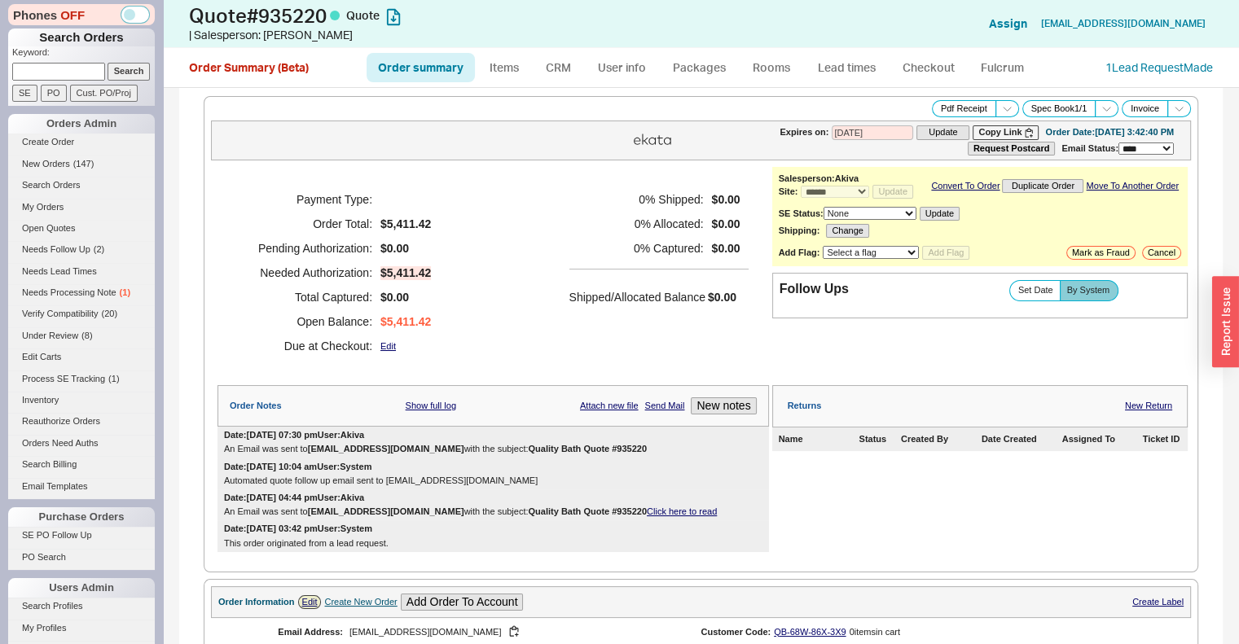
type input "10/05/2025"
click at [986, 130] on button "Copy Link" at bounding box center [1006, 132] width 66 height 14
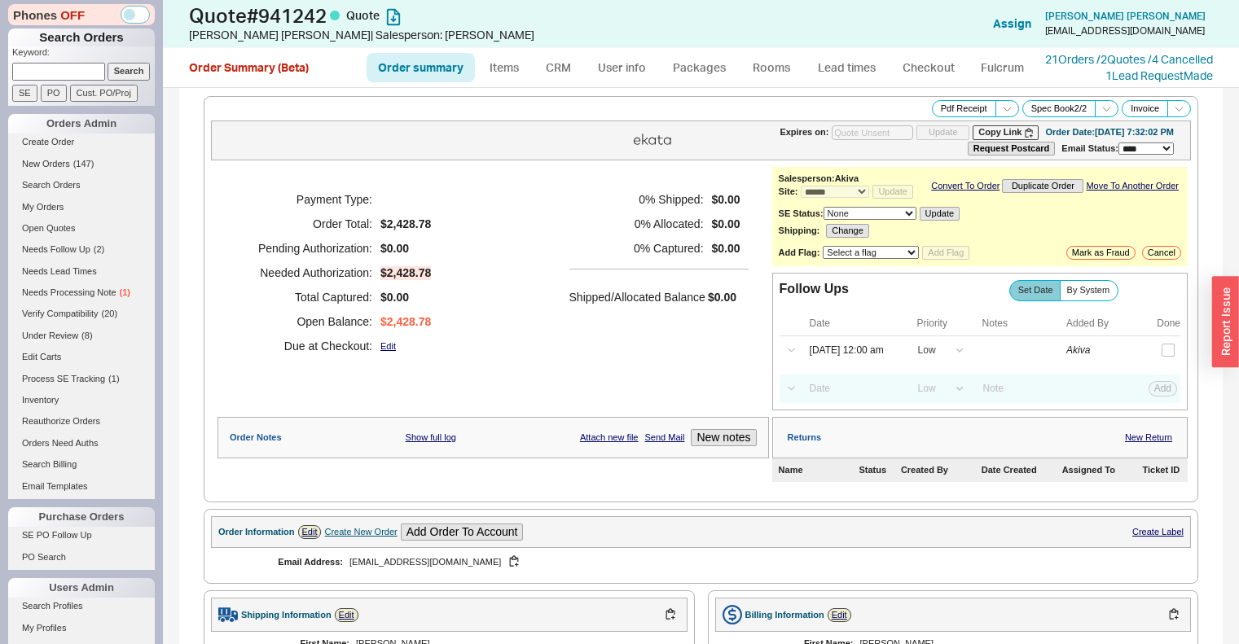
select select "*"
select select "LOW"
select select "3"
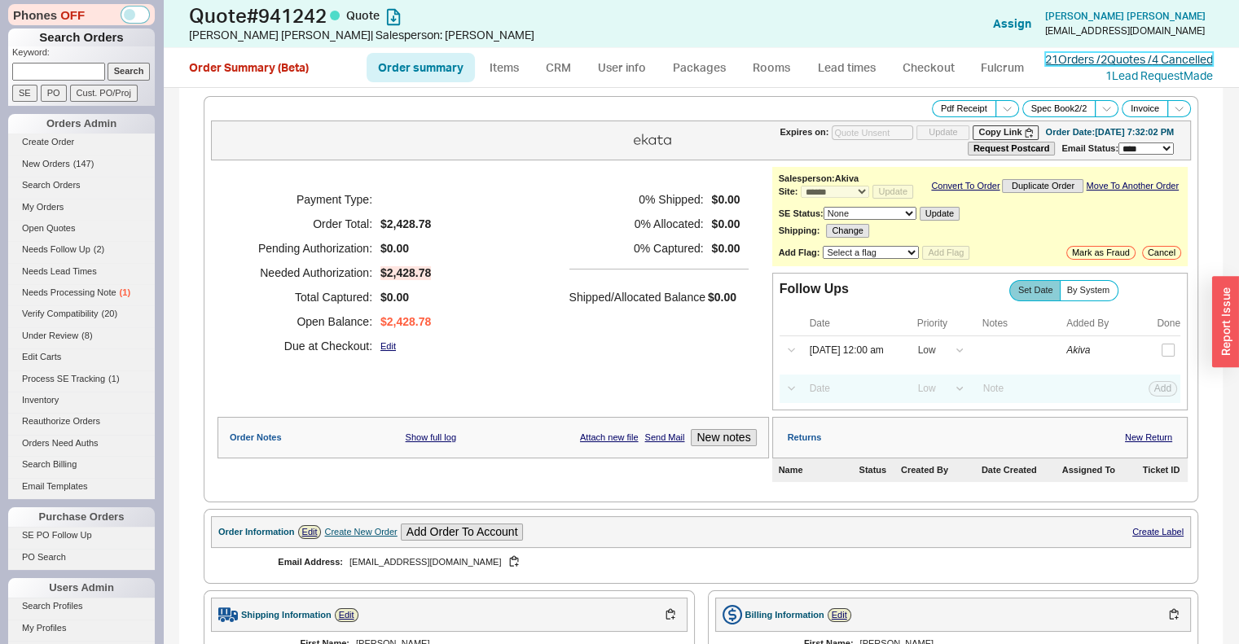
click at [1129, 52] on link "21 Orders / 2 Quotes / 4 Cancelled" at bounding box center [1129, 59] width 168 height 14
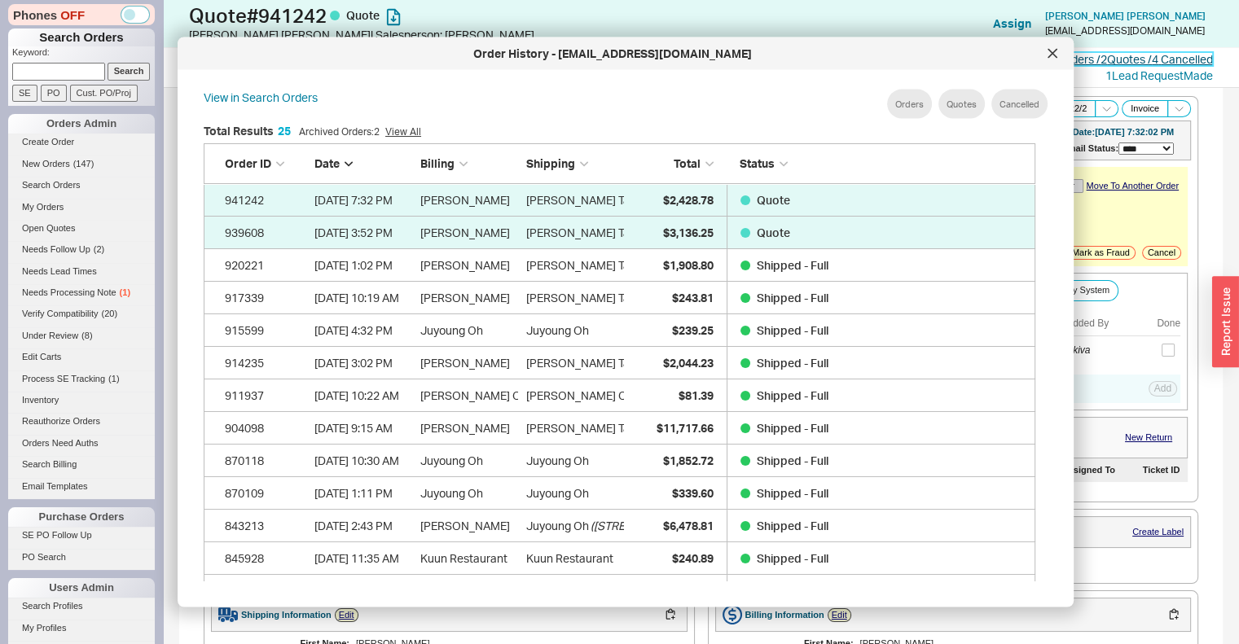
scroll to position [486, 845]
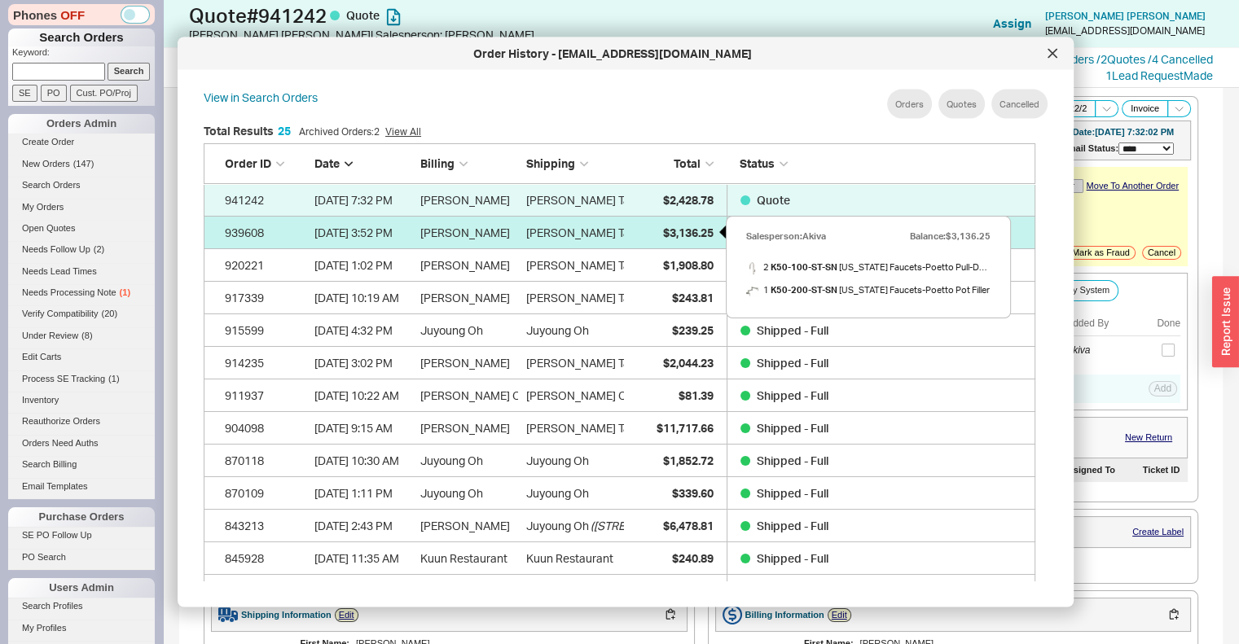
click at [662, 220] on div "$3,136.25" at bounding box center [672, 232] width 81 height 33
select select "*"
select select "LOW"
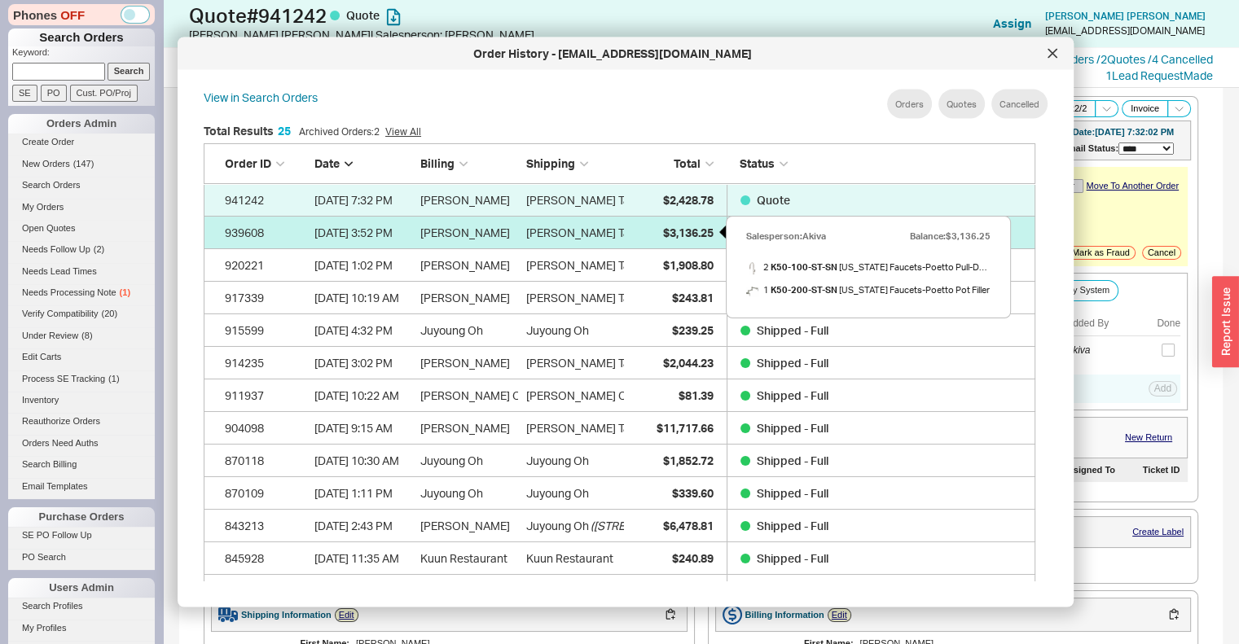
select select "3"
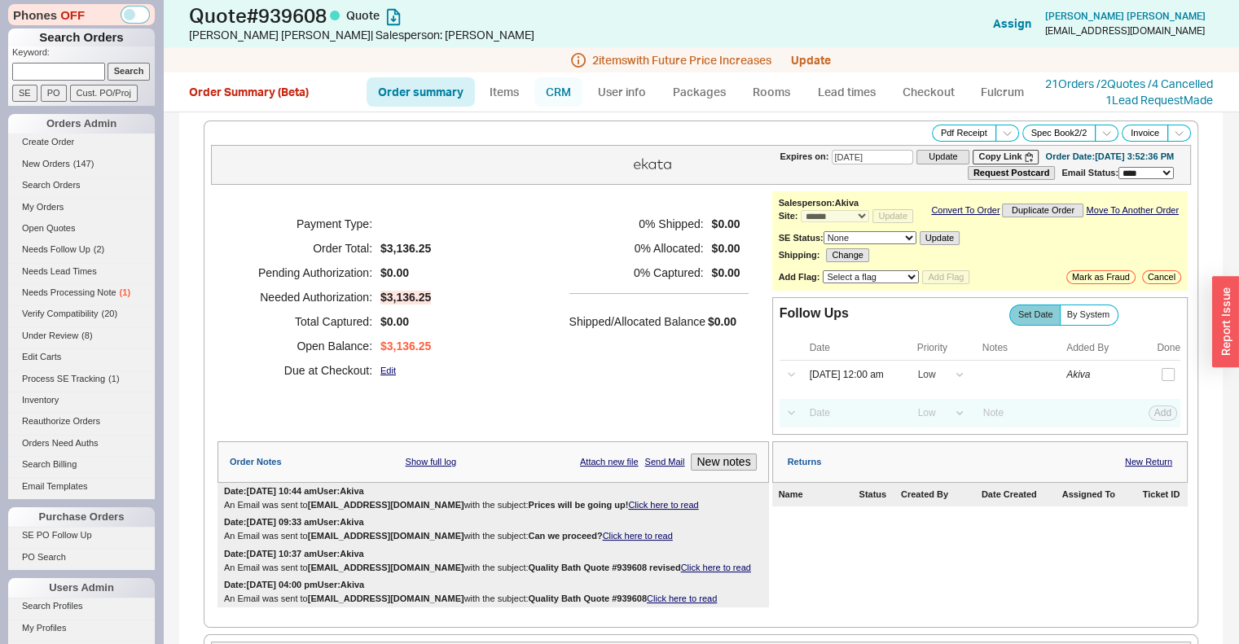
click at [565, 103] on link "CRM" at bounding box center [558, 91] width 48 height 29
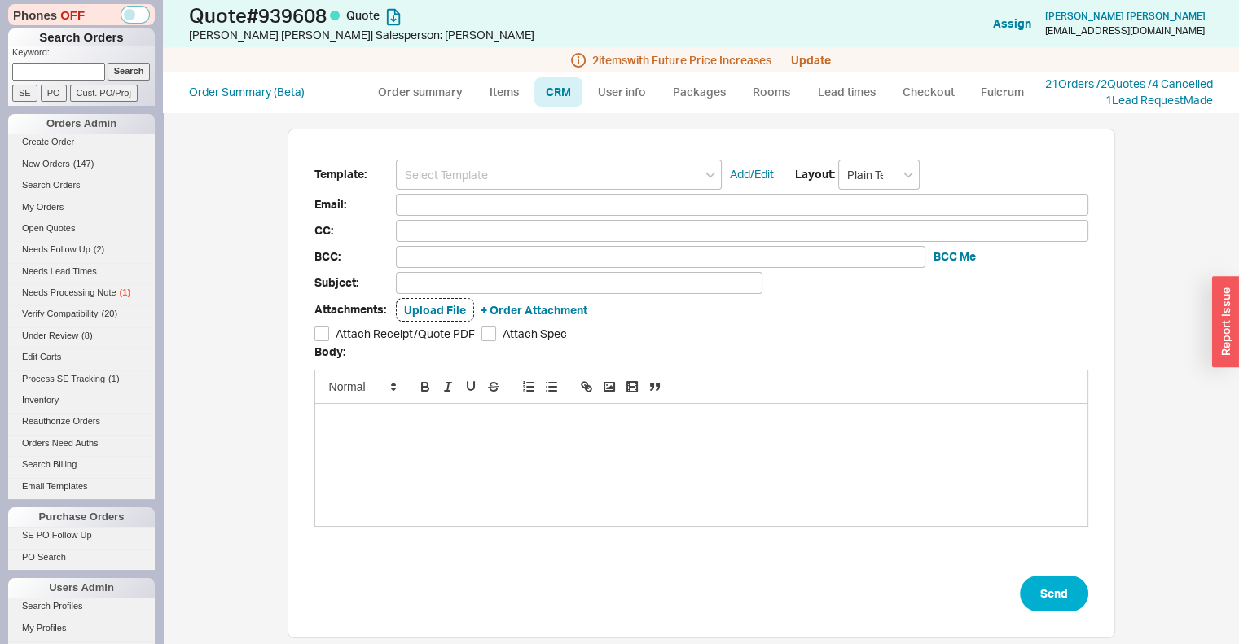
scroll to position [176, 815]
click at [558, 185] on input at bounding box center [559, 175] width 326 height 30
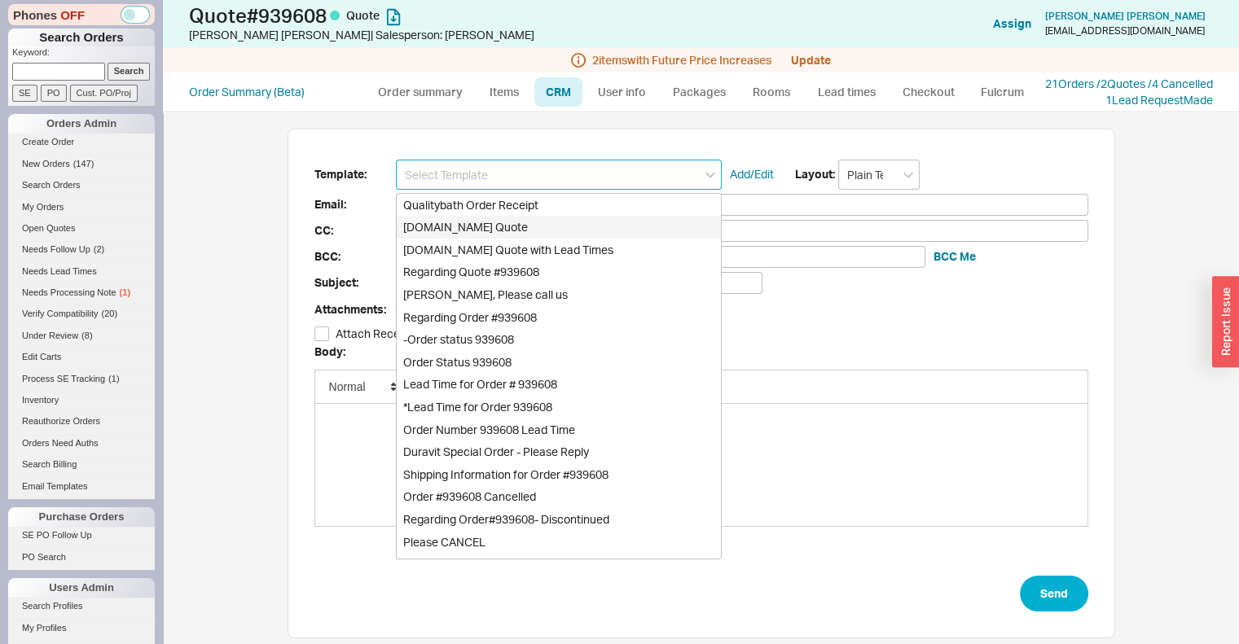
click at [575, 232] on div "[DOMAIN_NAME] Quote" at bounding box center [559, 227] width 324 height 23
type input "Receipt"
type input "mskpublic@yahoo.com"
type input "Quality Bath Quote #939608"
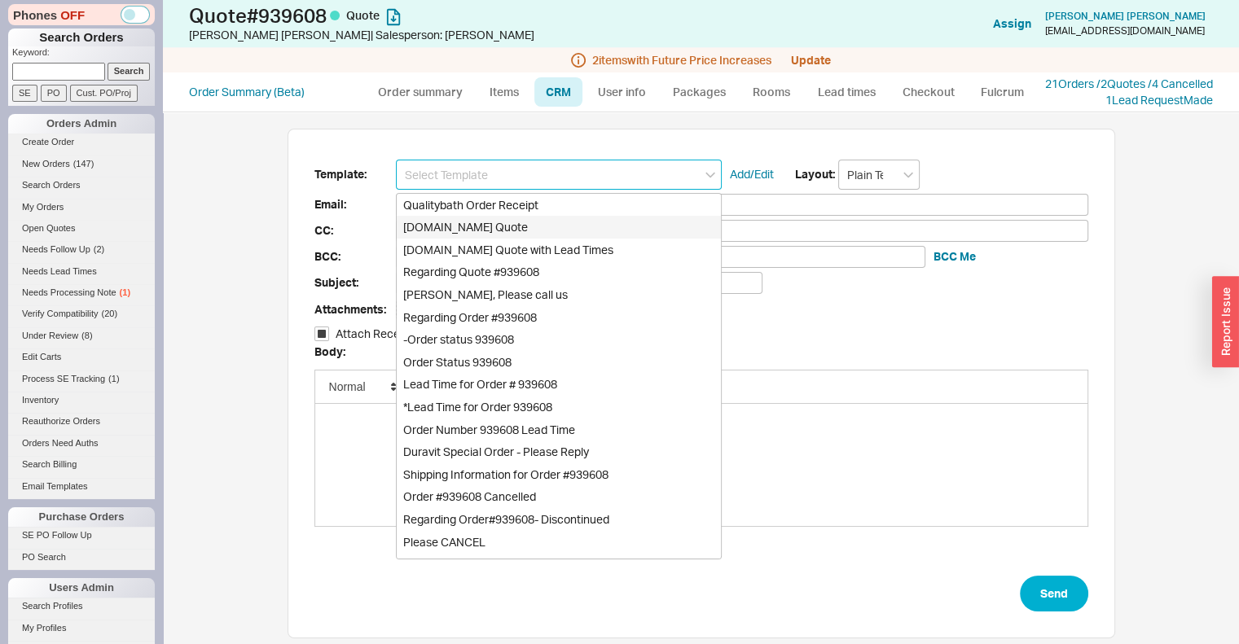
checkbox input "true"
type input "[DOMAIN_NAME] Quote"
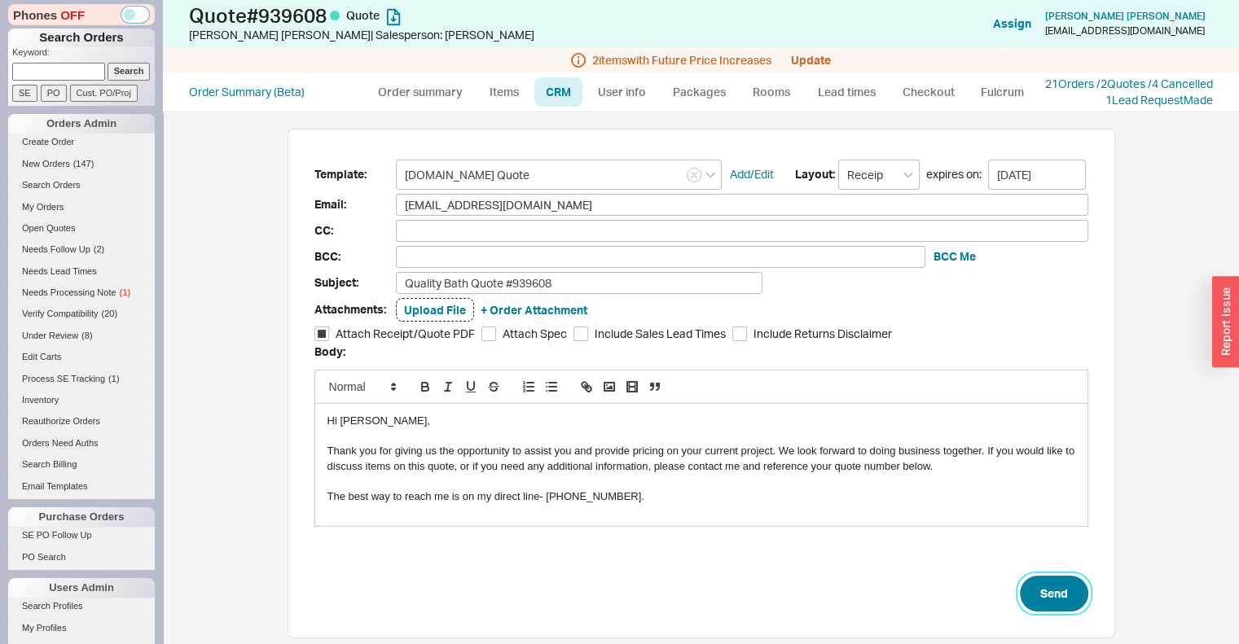
click at [1047, 596] on button "Send" at bounding box center [1054, 594] width 68 height 36
select select "*"
select select "LOW"
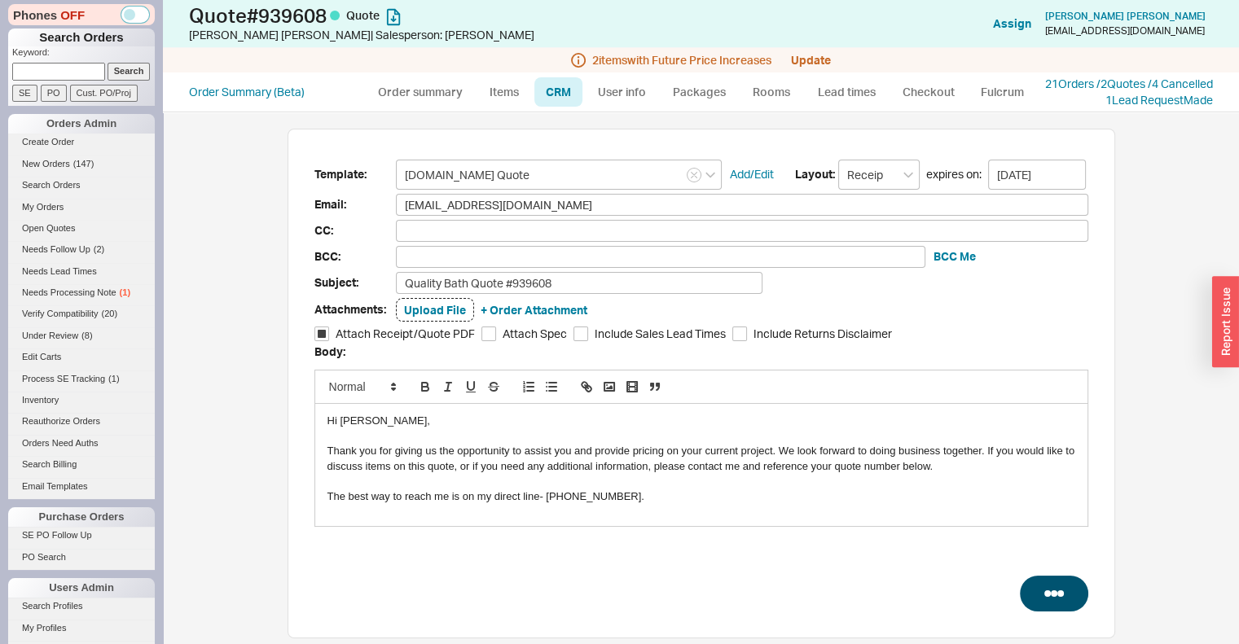
select select "3"
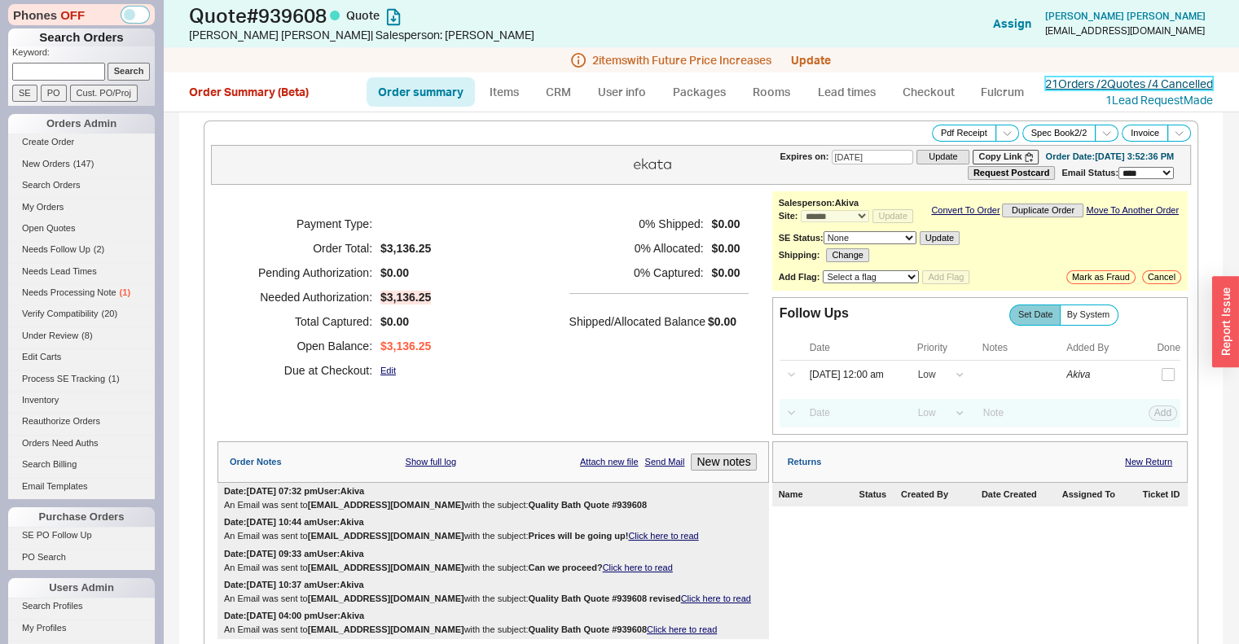
click at [1123, 79] on link "21 Orders / 2 Quotes / 4 Cancelled" at bounding box center [1129, 84] width 168 height 14
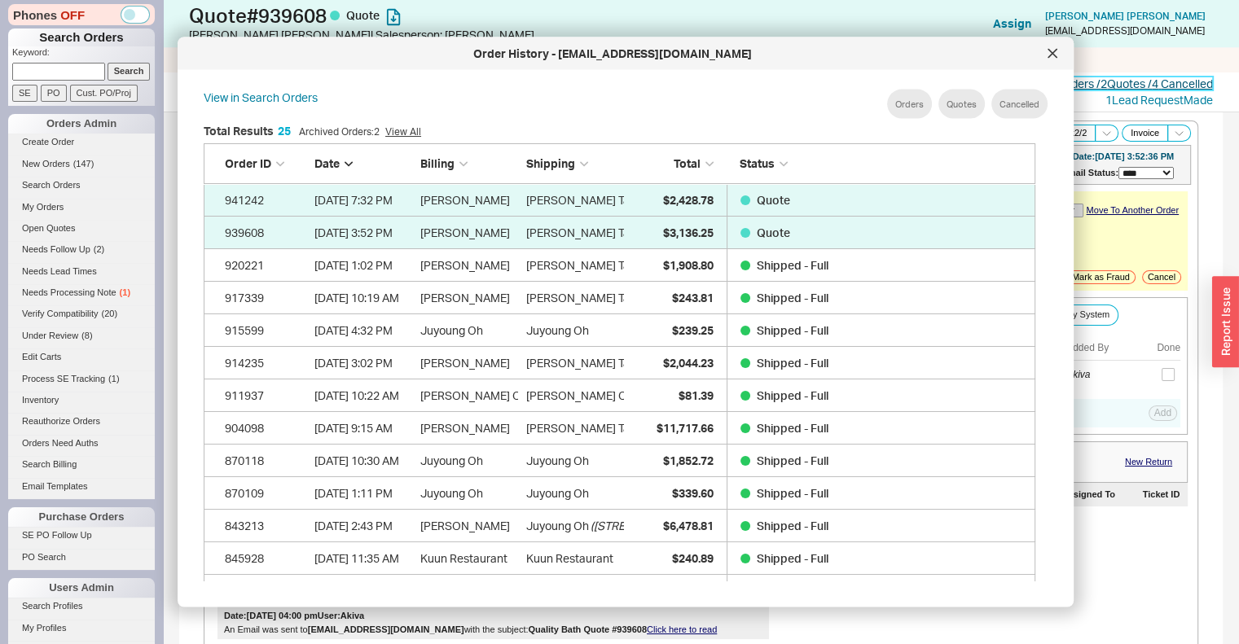
scroll to position [486, 845]
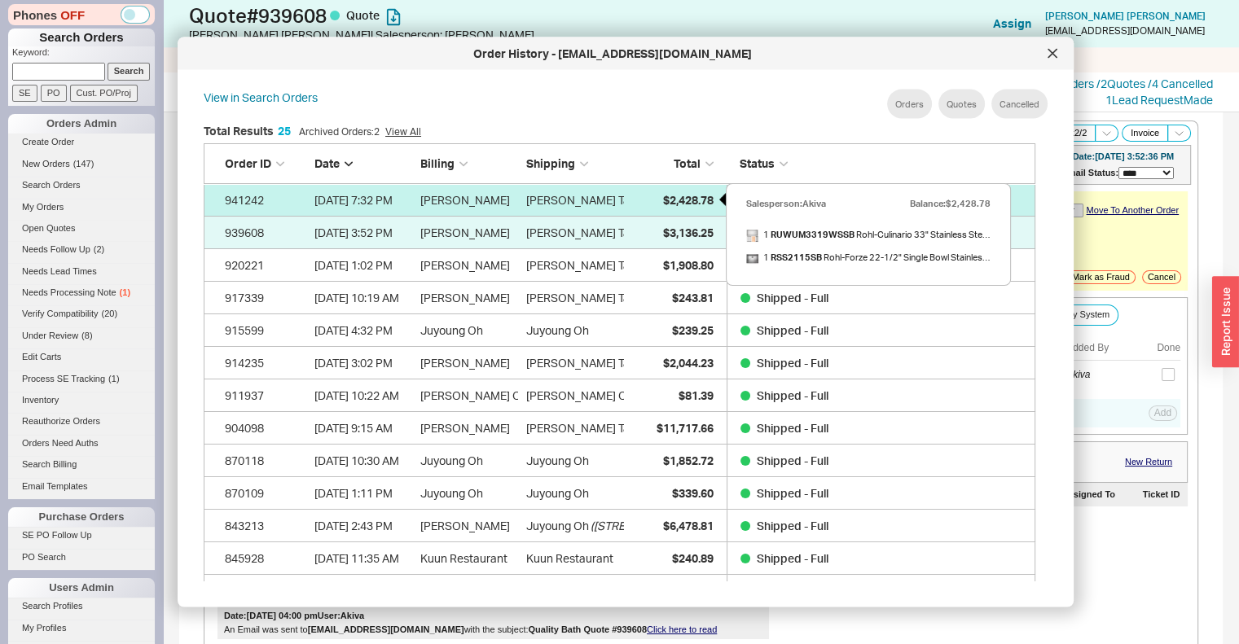
click at [693, 193] on span "$2,428.78" at bounding box center [688, 199] width 51 height 14
select select "*"
select select "LOW"
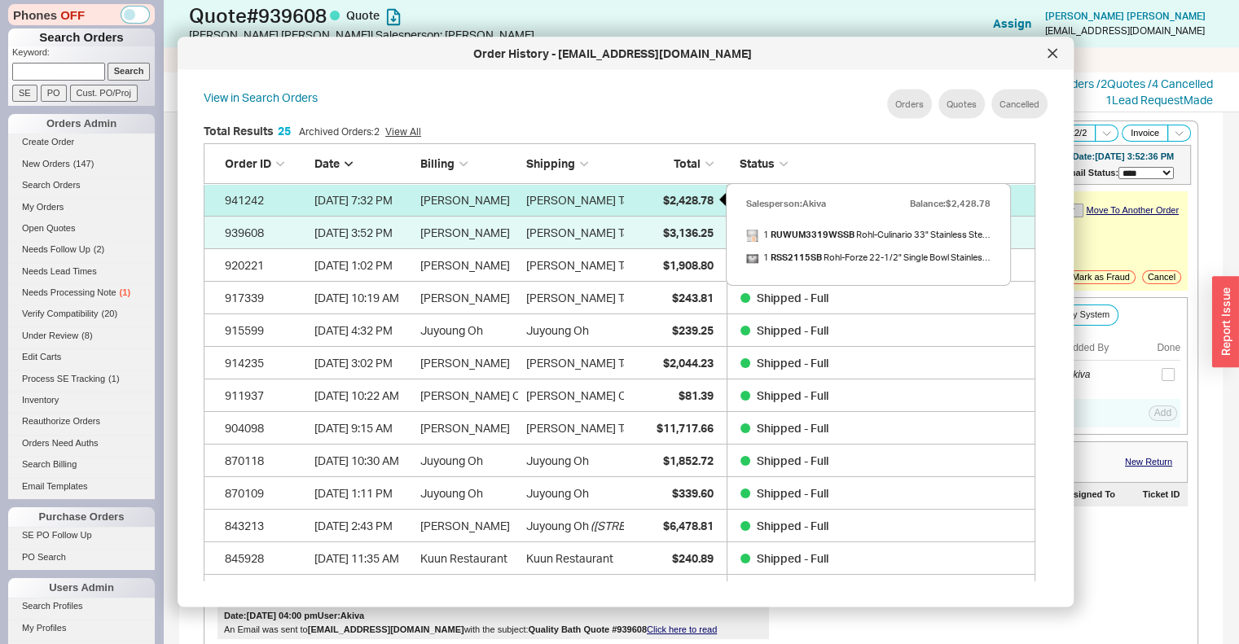
select select "3"
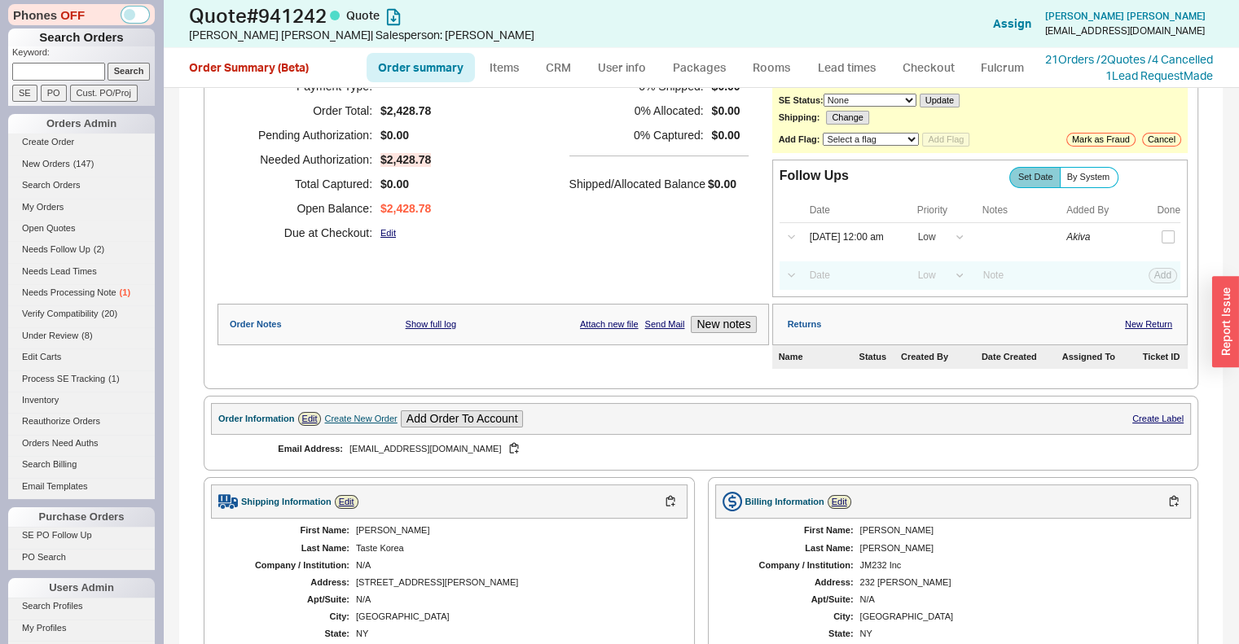
scroll to position [117, 0]
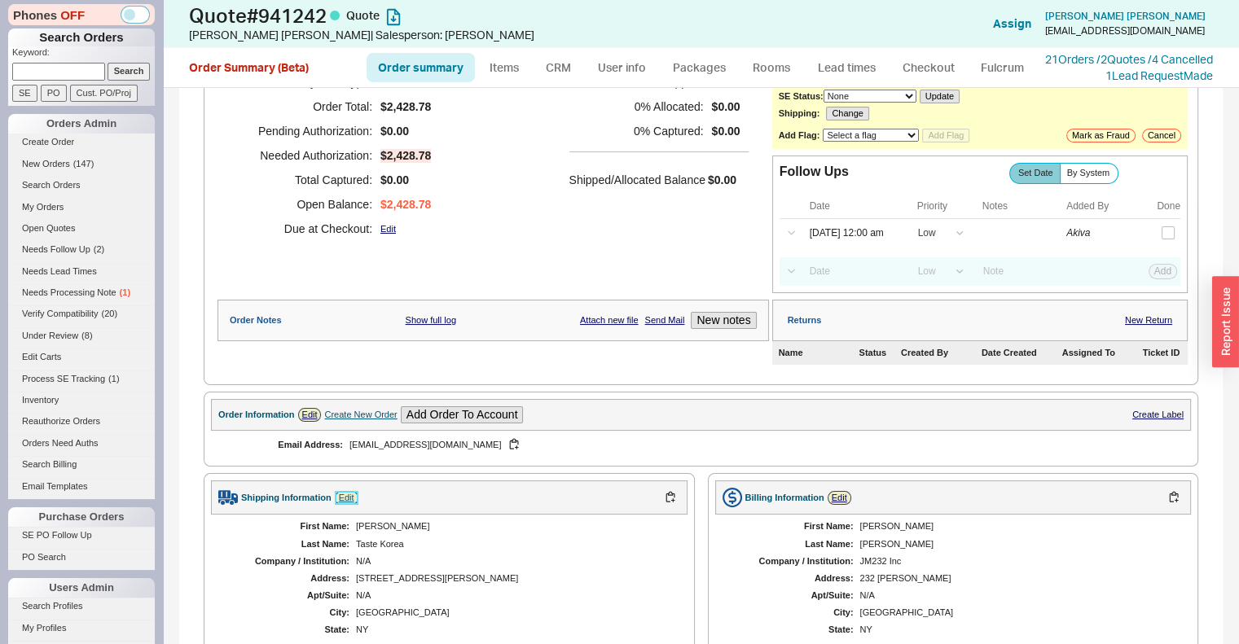
click at [347, 505] on link "Edit" at bounding box center [347, 498] width 24 height 14
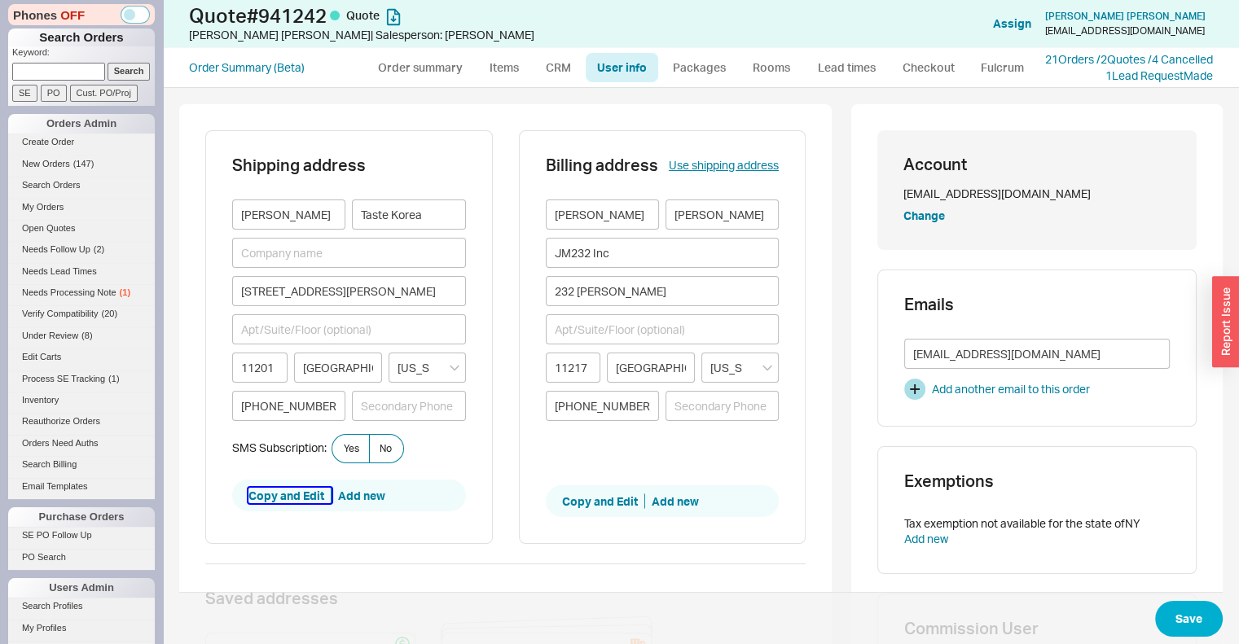
click at [292, 495] on button "Copy and Edit" at bounding box center [289, 496] width 83 height 16
click at [297, 497] on button "Copy and Edit" at bounding box center [289, 496] width 83 height 16
click at [289, 501] on button "Copy and Edit" at bounding box center [289, 496] width 83 height 16
click at [349, 302] on input "40 Schermerhorn Street" at bounding box center [349, 291] width 234 height 30
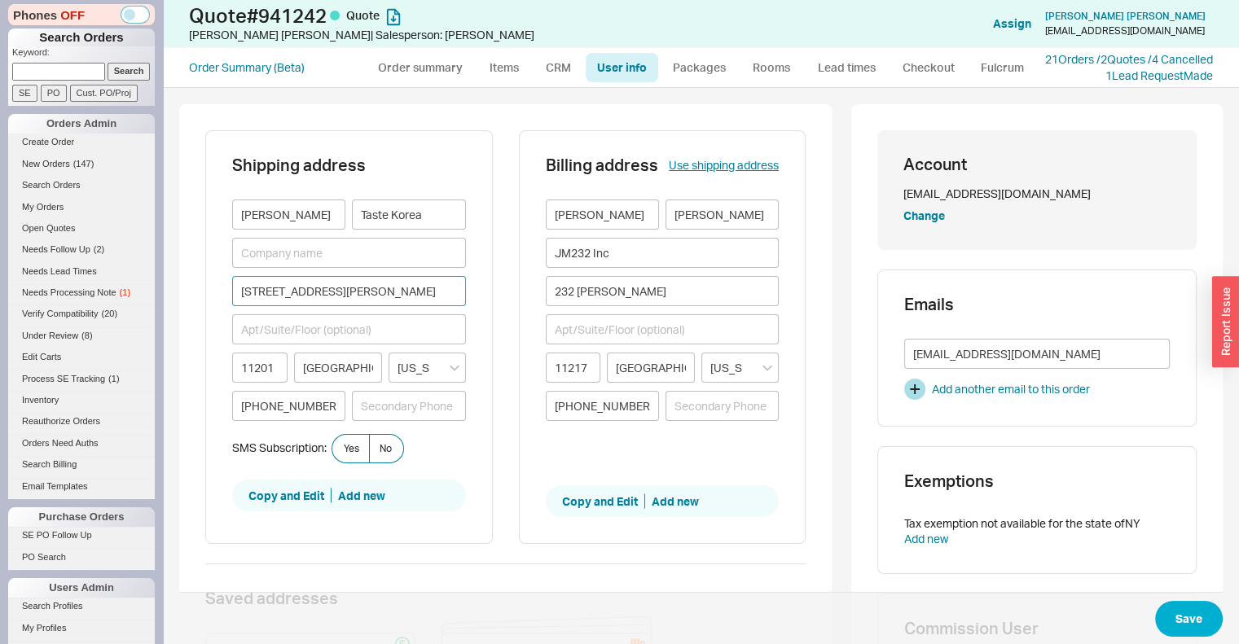
click at [349, 302] on input "40 Schermerhorn Street" at bounding box center [349, 291] width 234 height 30
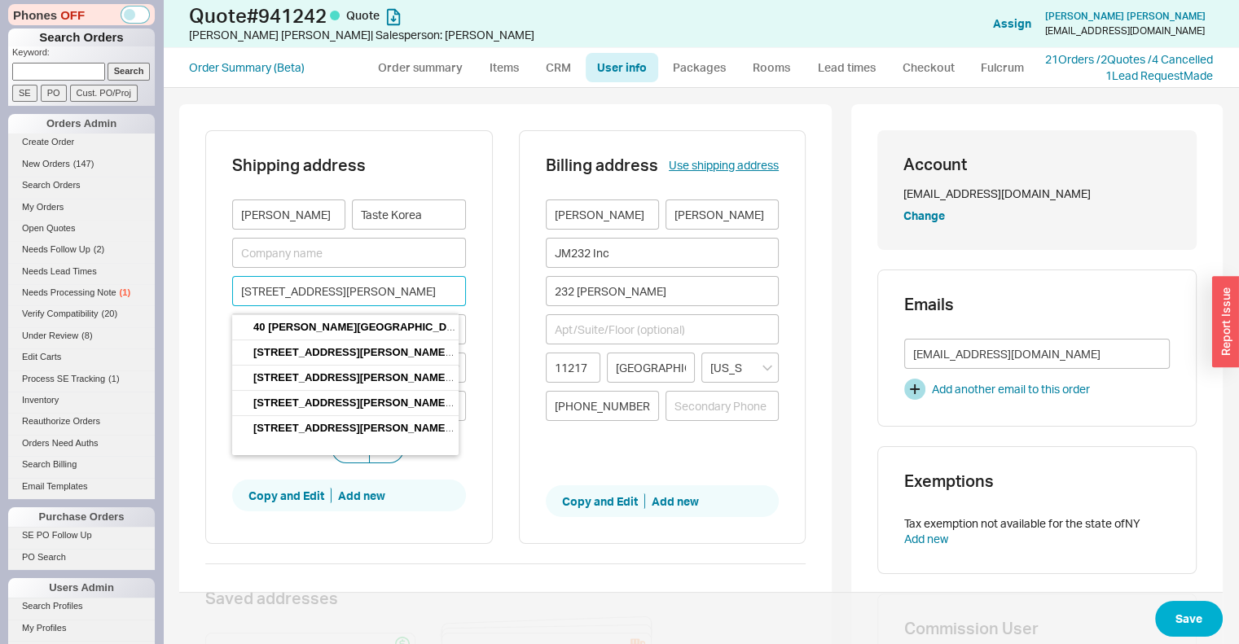
click at [349, 302] on input "40 Schermerhorn Street" at bounding box center [349, 291] width 234 height 30
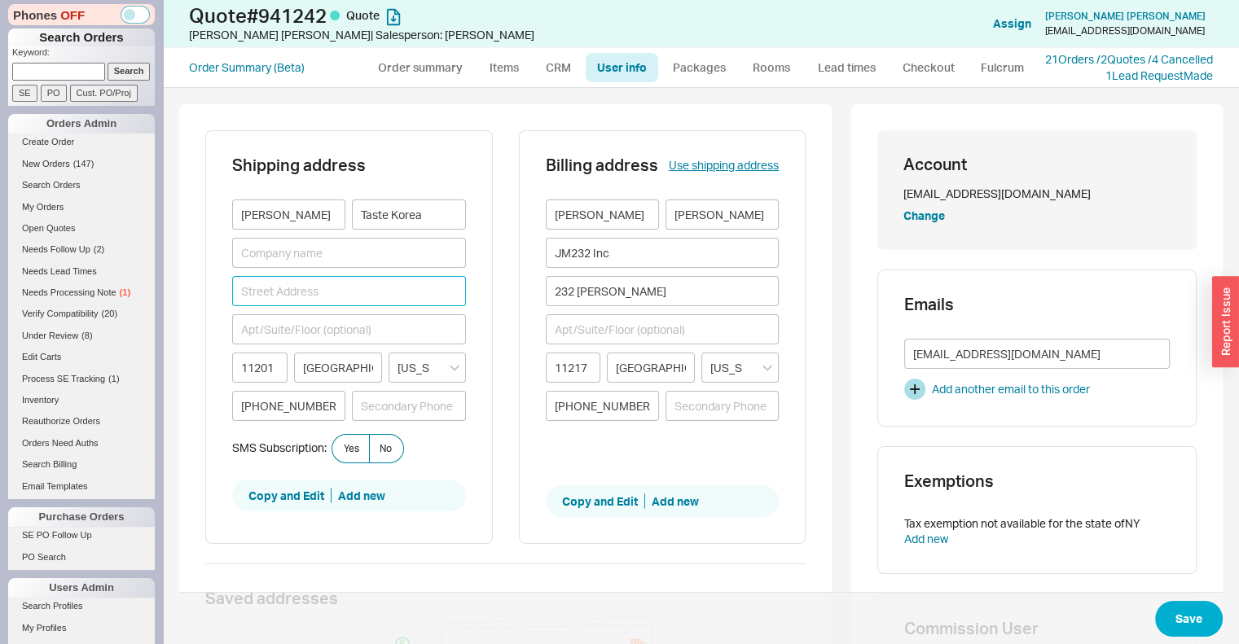
paste input "95 Lombardy St"
type input "95 Lombardy Street"
type input "11222"
click at [288, 217] on input "Michael" at bounding box center [288, 215] width 113 height 30
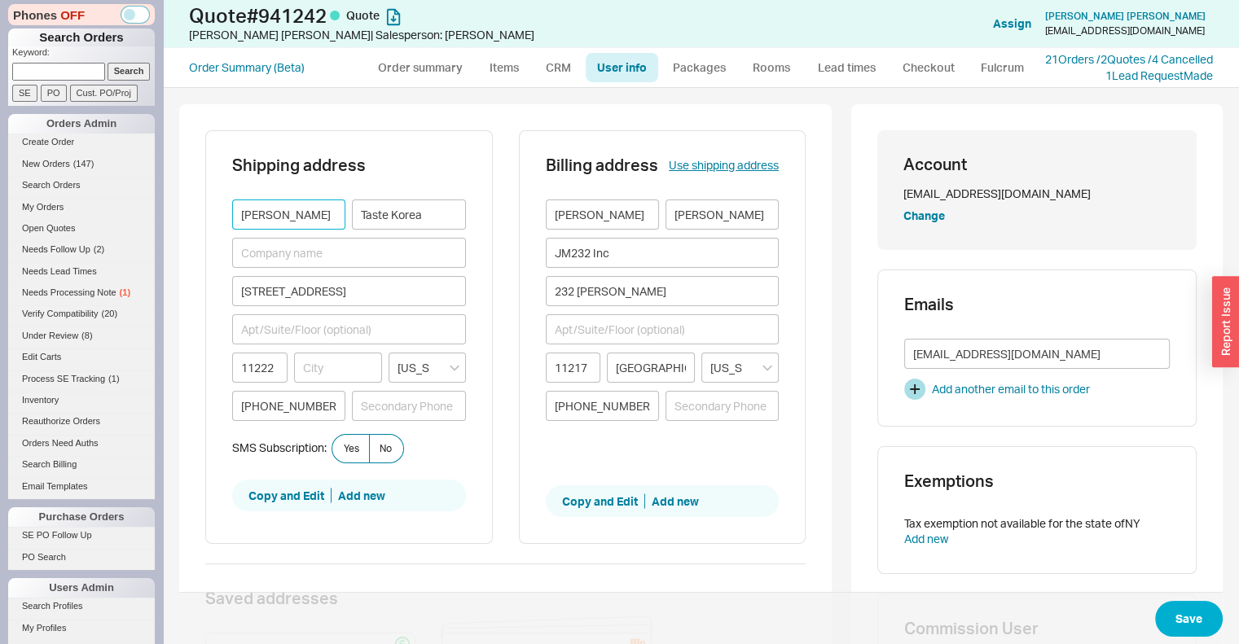
type input "d"
type input "David"
click at [405, 226] on input "Taste Korea" at bounding box center [408, 215] width 113 height 30
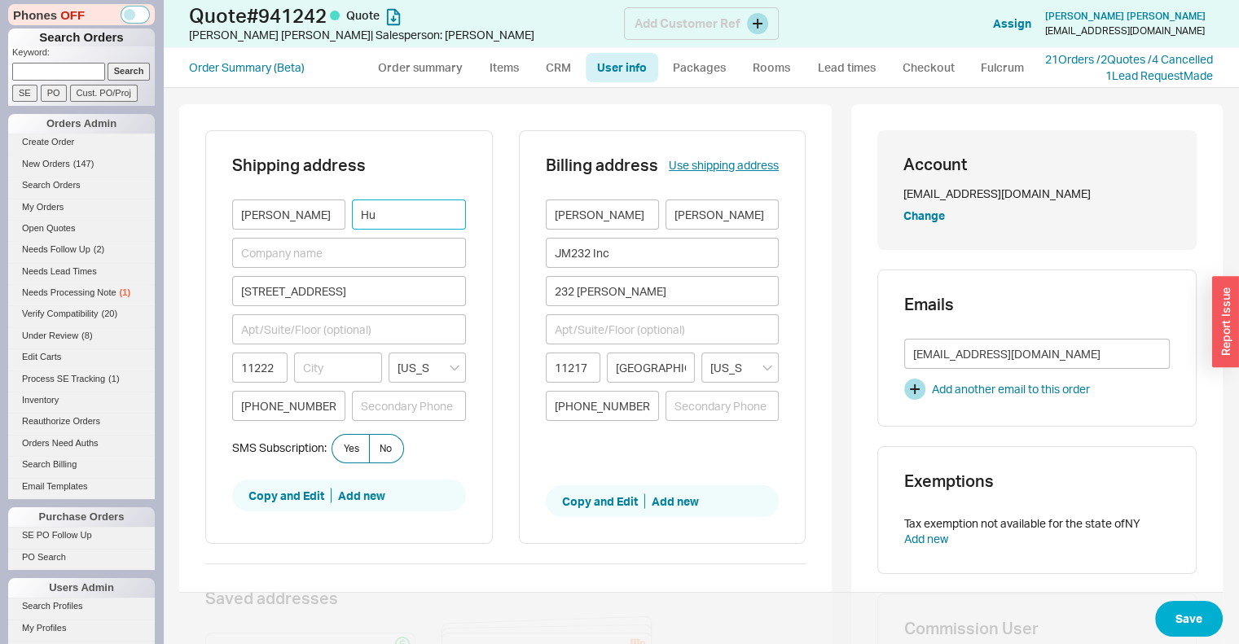
type input "Hu"
click at [341, 268] on input at bounding box center [349, 253] width 234 height 30
paste input "Wise Cabinet Inc."
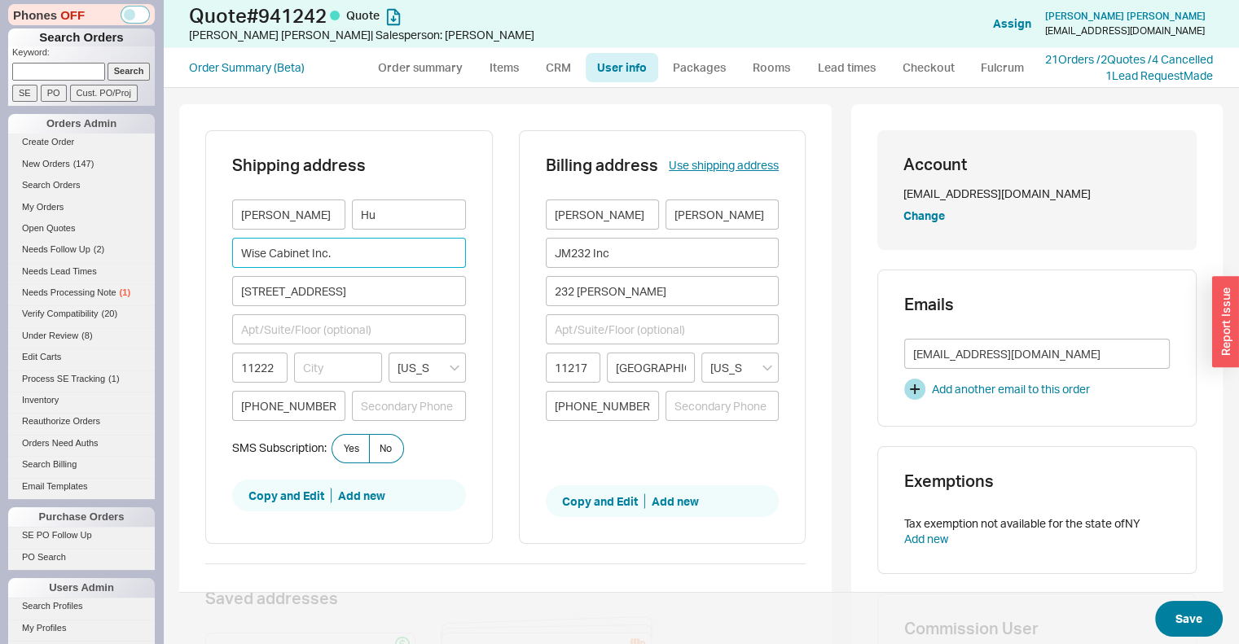
type input "Wise Cabinet Inc."
click at [1196, 621] on button "Save" at bounding box center [1189, 619] width 68 height 36
select select "*"
select select "LOW"
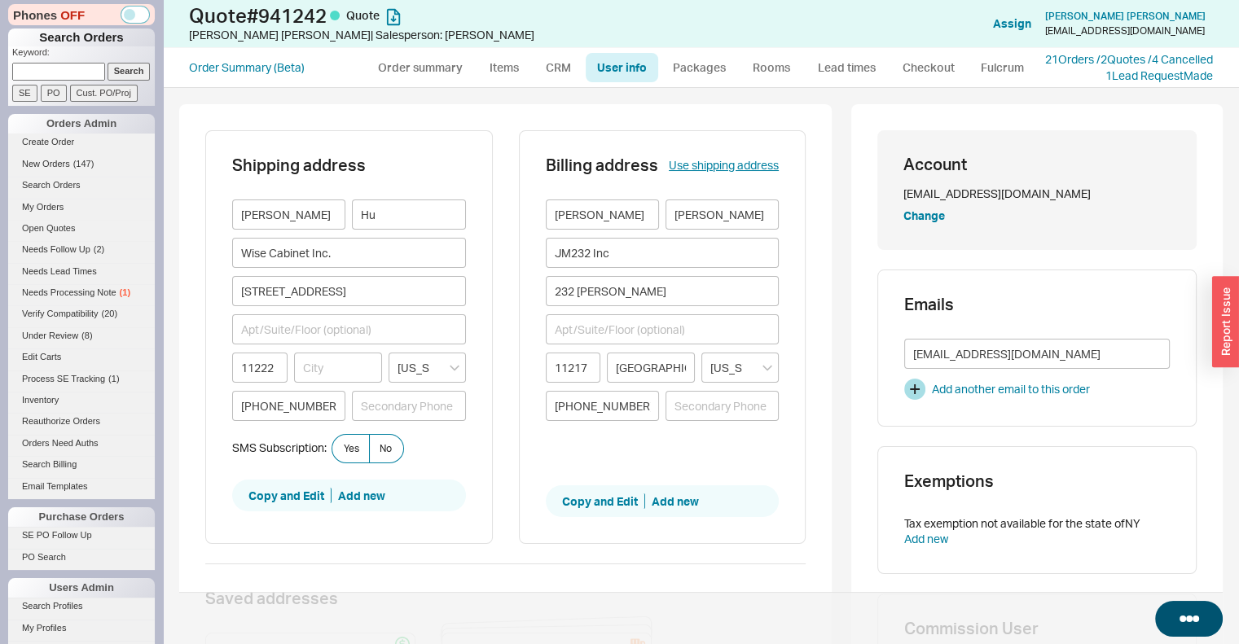
select select "LOW"
select select "3"
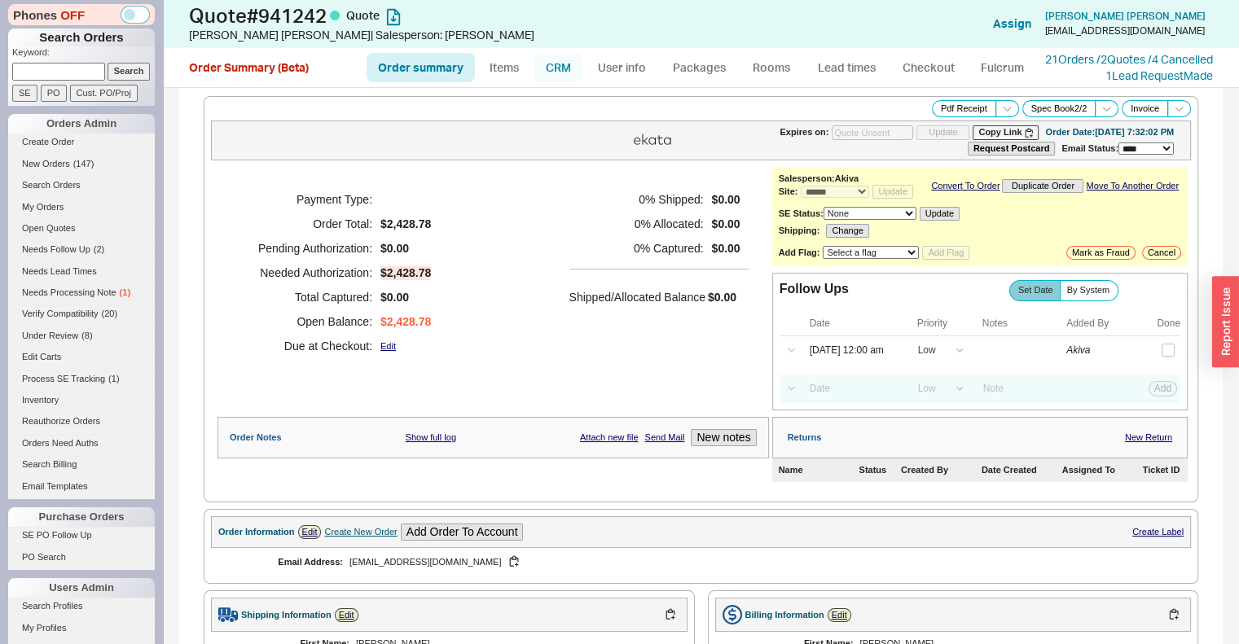
click at [581, 78] on link "CRM" at bounding box center [558, 67] width 48 height 29
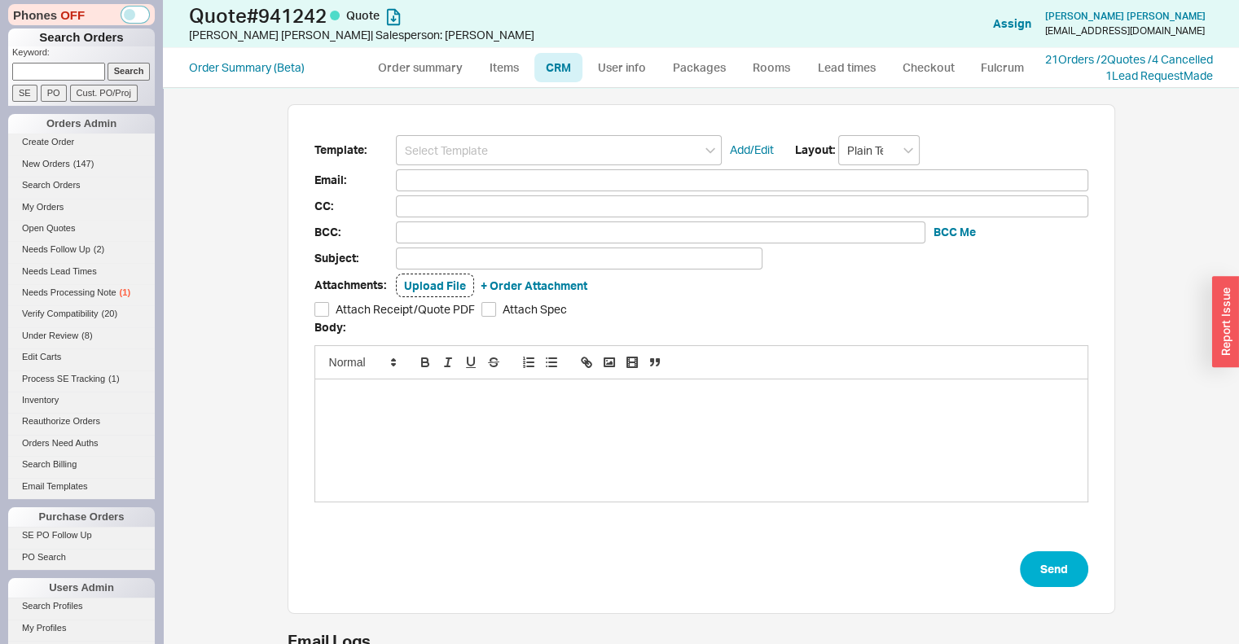
scroll to position [535, 1051]
click at [582, 153] on input at bounding box center [559, 150] width 326 height 30
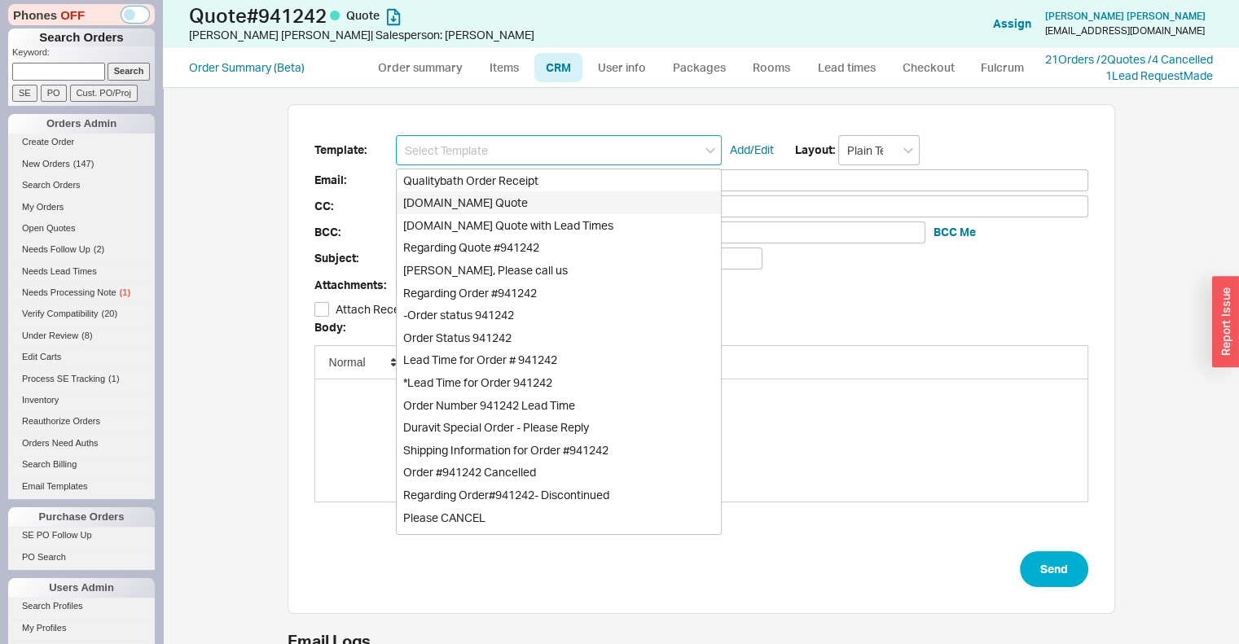
click at [613, 214] on div "[DOMAIN_NAME] Quote" at bounding box center [559, 202] width 324 height 23
type input "[DOMAIN_NAME] Quote"
type input "Receipt"
type input "mskpublic@yahoo.com"
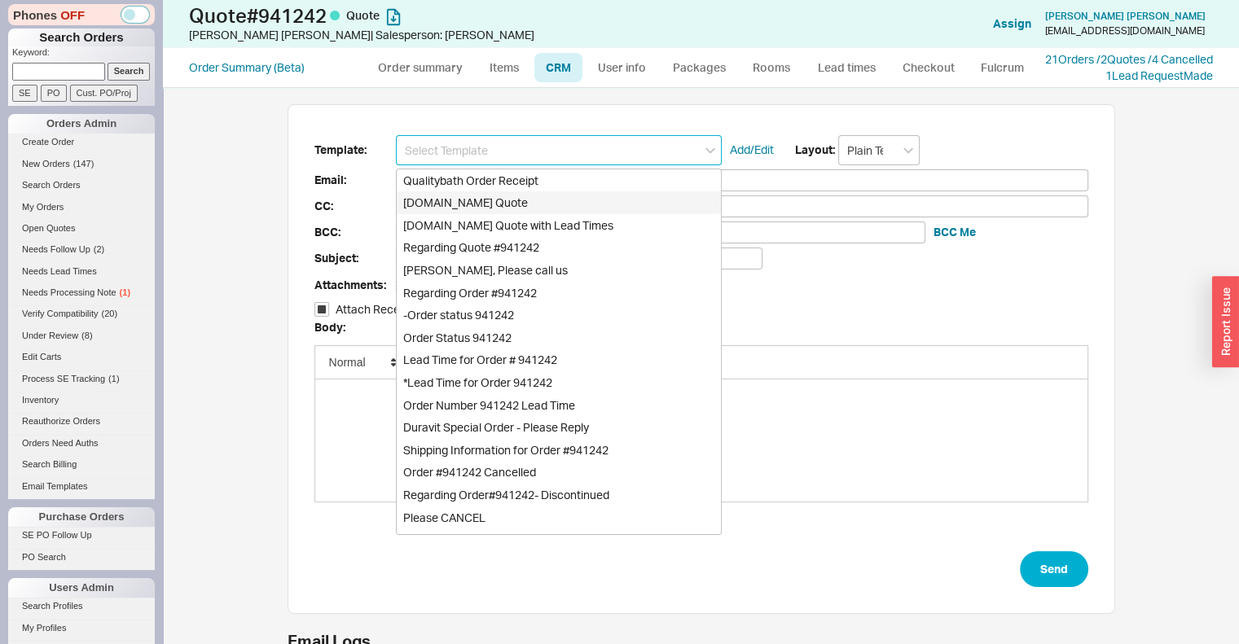
type input "Quality Bath Quote #941242"
checkbox input "true"
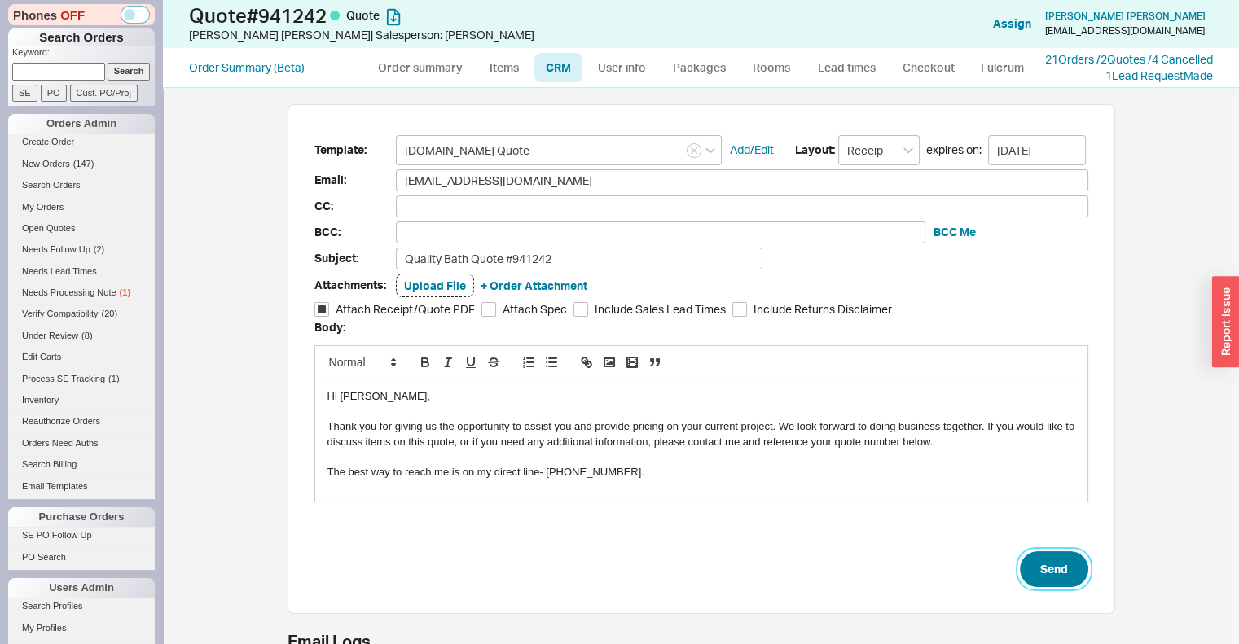
click at [1043, 566] on button "Send" at bounding box center [1054, 570] width 68 height 36
select select "*"
select select "LOW"
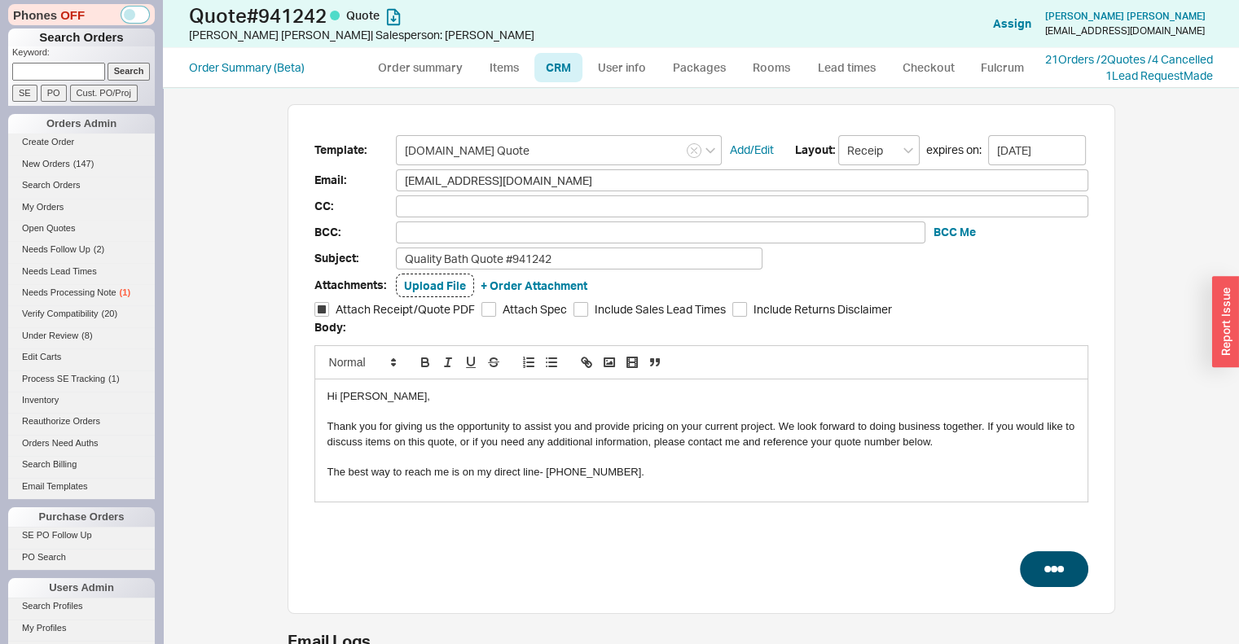
select select "3"
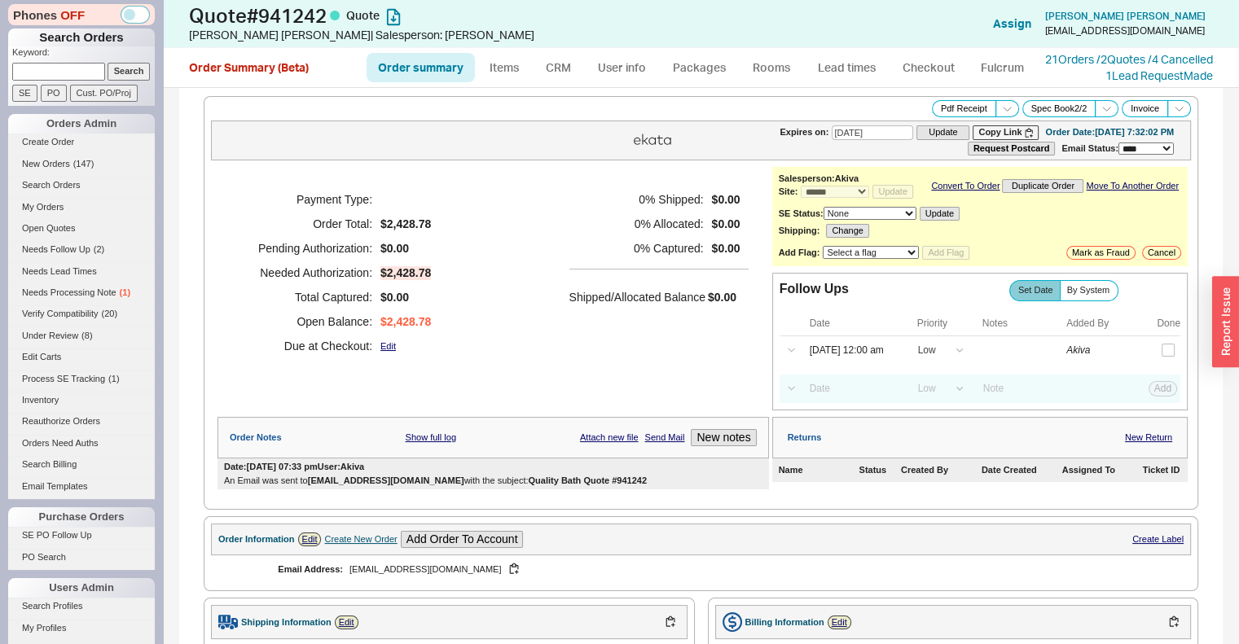
click at [88, 77] on input at bounding box center [58, 71] width 93 height 17
type input "938425"
click at [108, 63] on input "Search" at bounding box center [129, 71] width 43 height 17
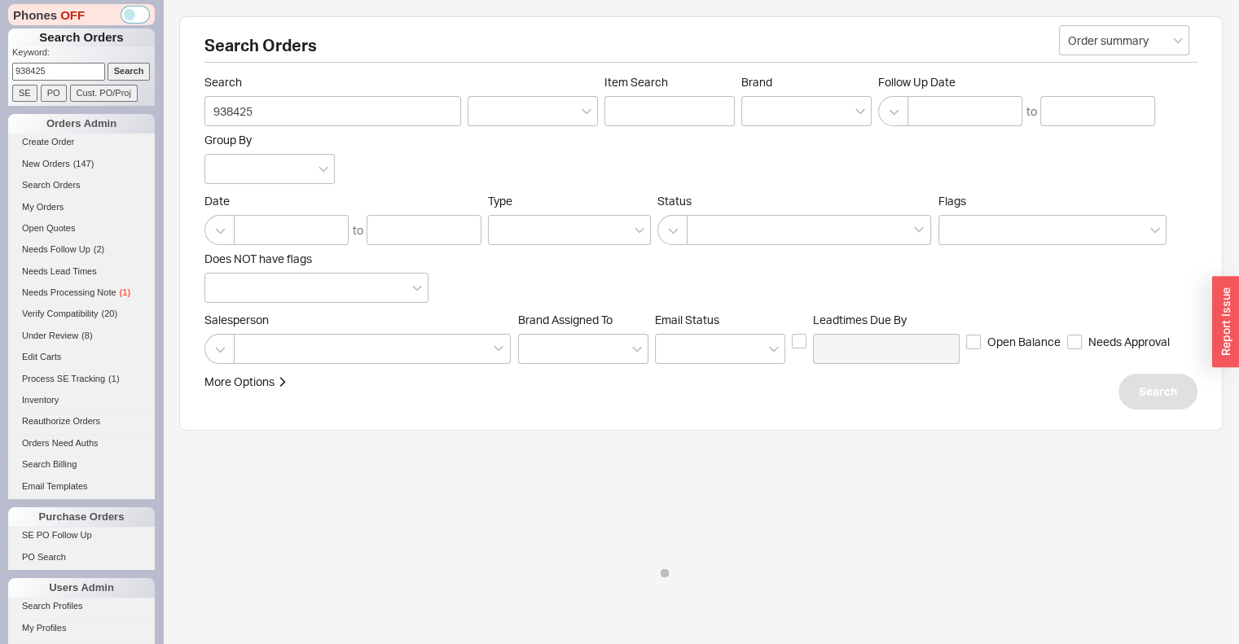
select select "*"
select select "LOW"
select select "3"
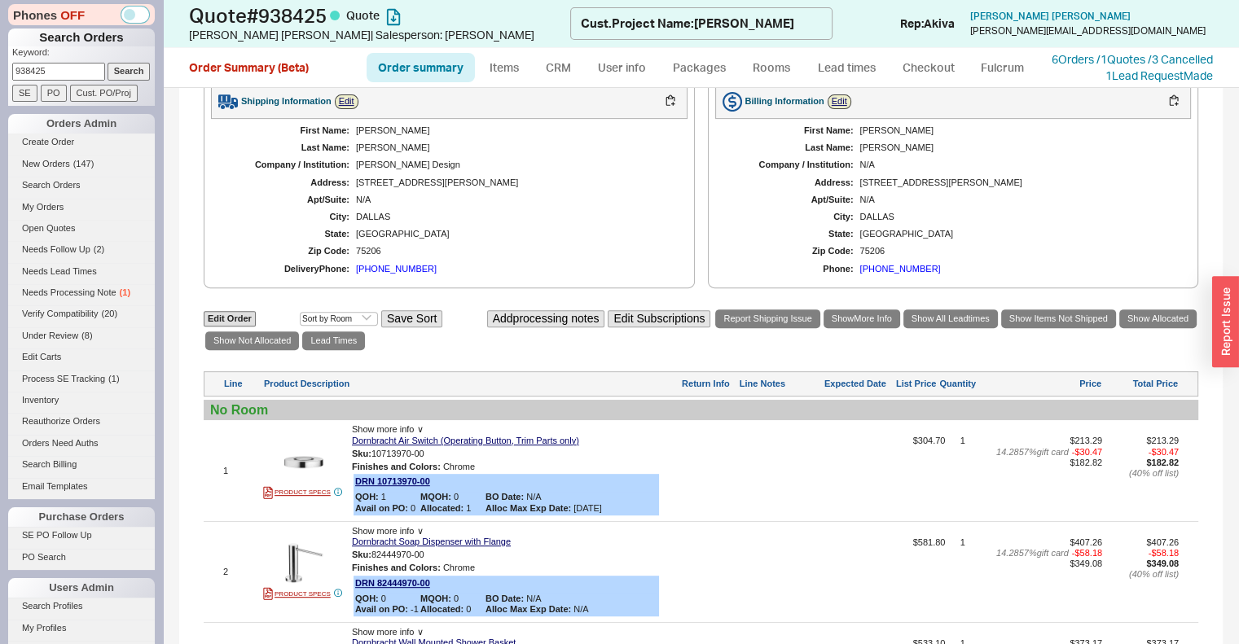
scroll to position [725, 0]
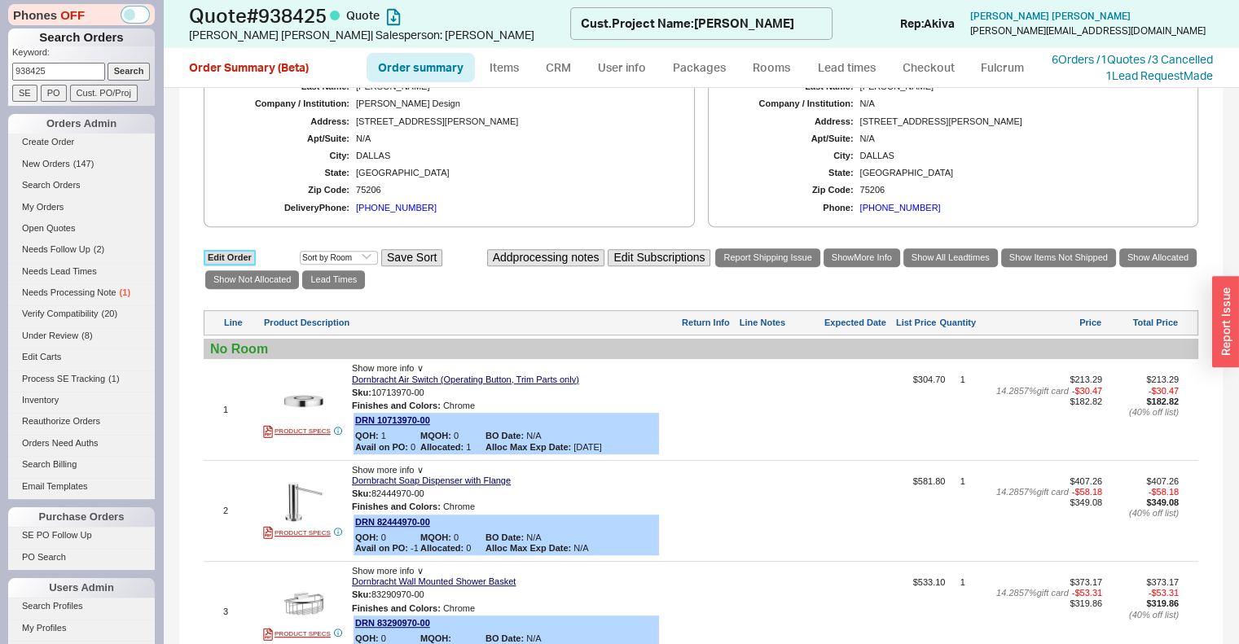
click at [236, 250] on link "Edit Order" at bounding box center [230, 257] width 52 height 15
select select "3"
select select "ON_CHECKOUT_AGGREGATED"
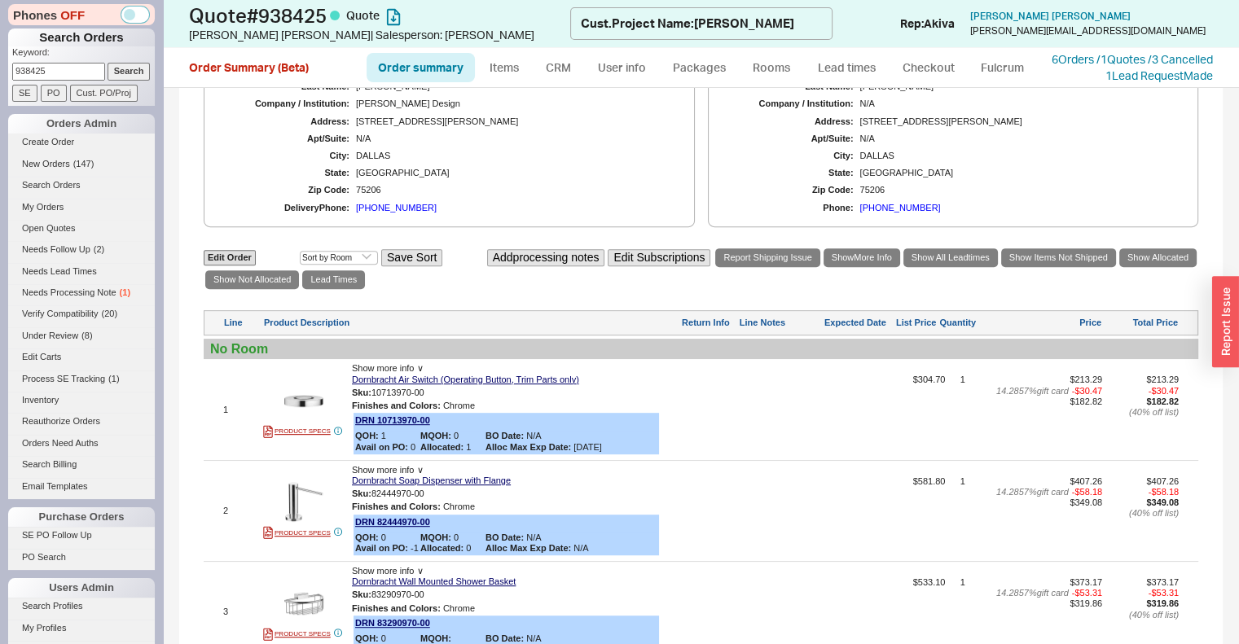
select select "ON_CHECKOUT_AGGREGATED"
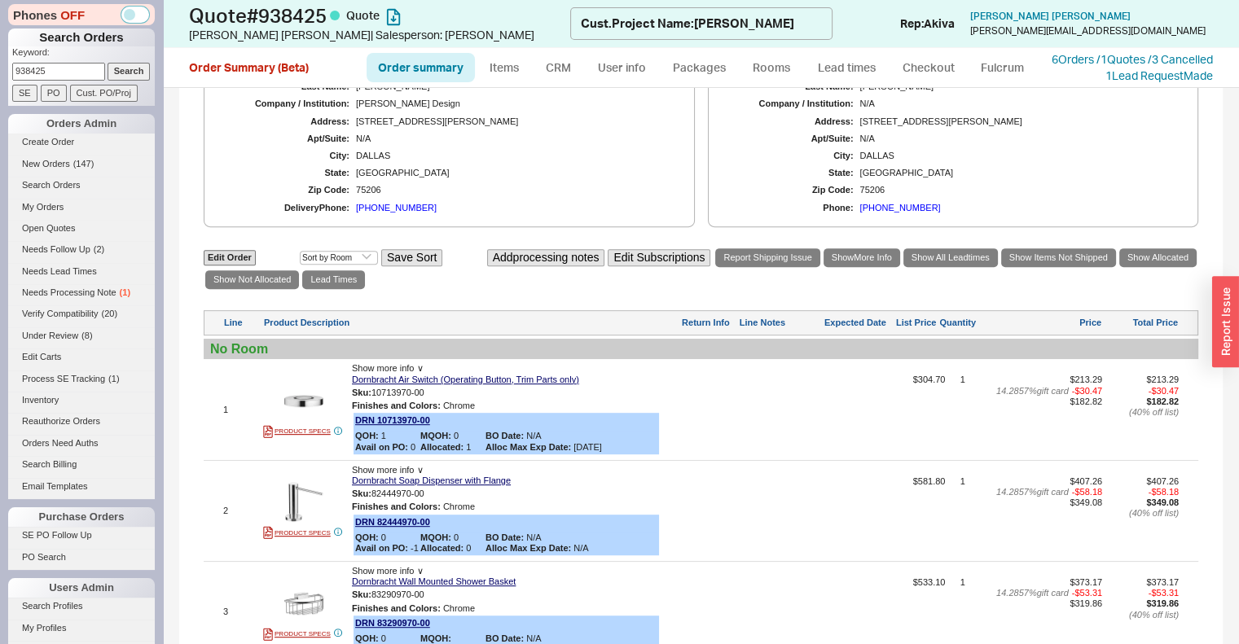
select select "ON_CHECKOUT_AGGREGATED"
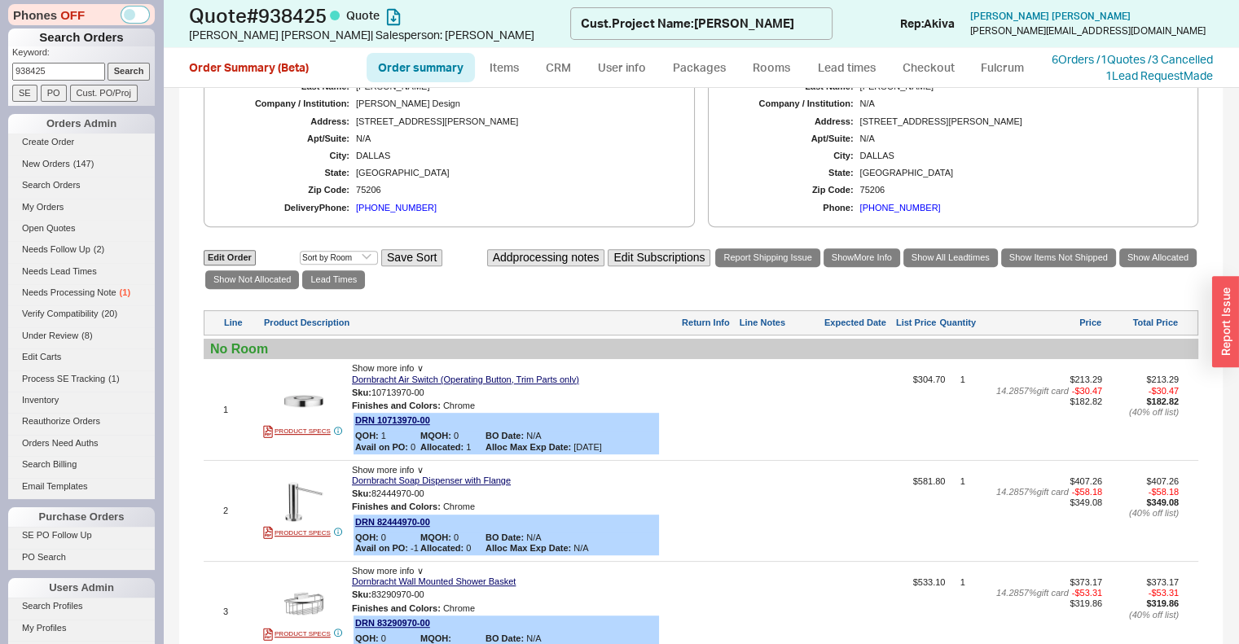
select select "ON_CHECKOUT_AGGREGATED"
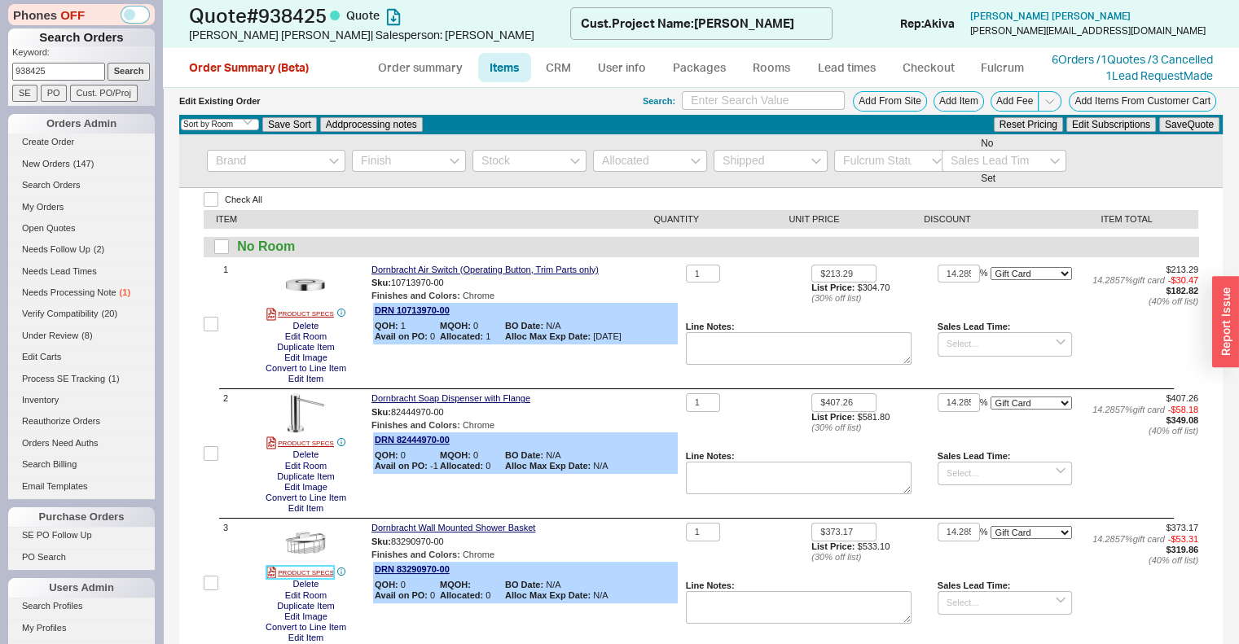
click at [306, 579] on link "PRODUCT SPECS" at bounding box center [300, 572] width 68 height 13
click at [301, 586] on button "Delete" at bounding box center [306, 584] width 36 height 11
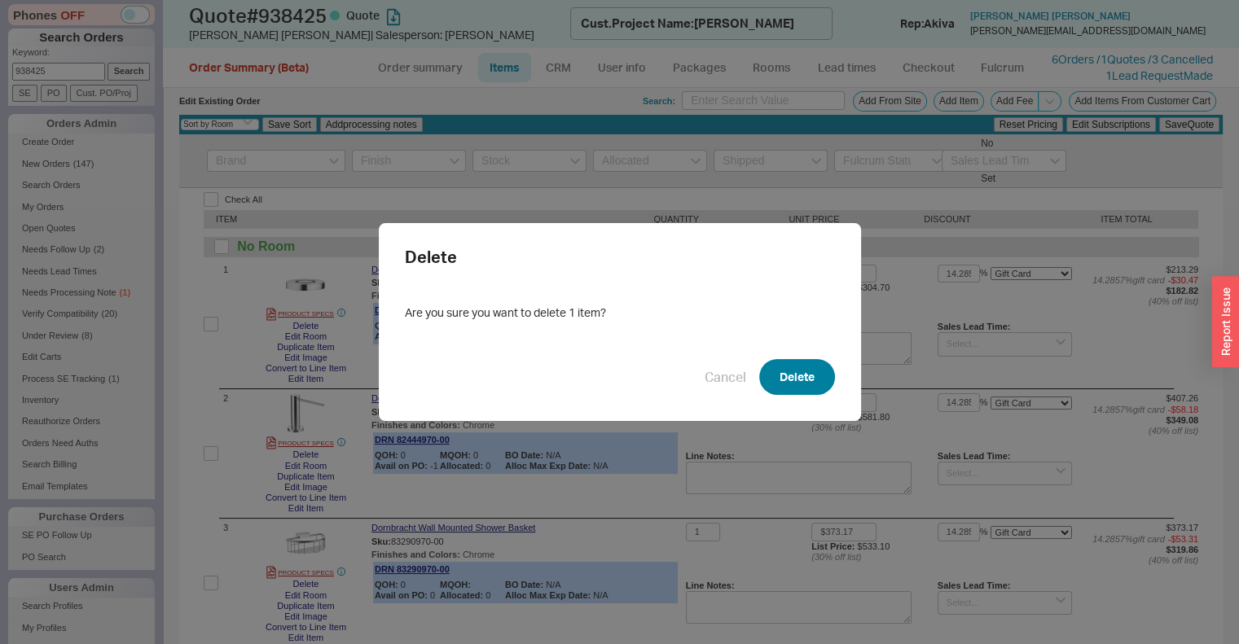
click at [807, 377] on button "Delete" at bounding box center [797, 377] width 76 height 36
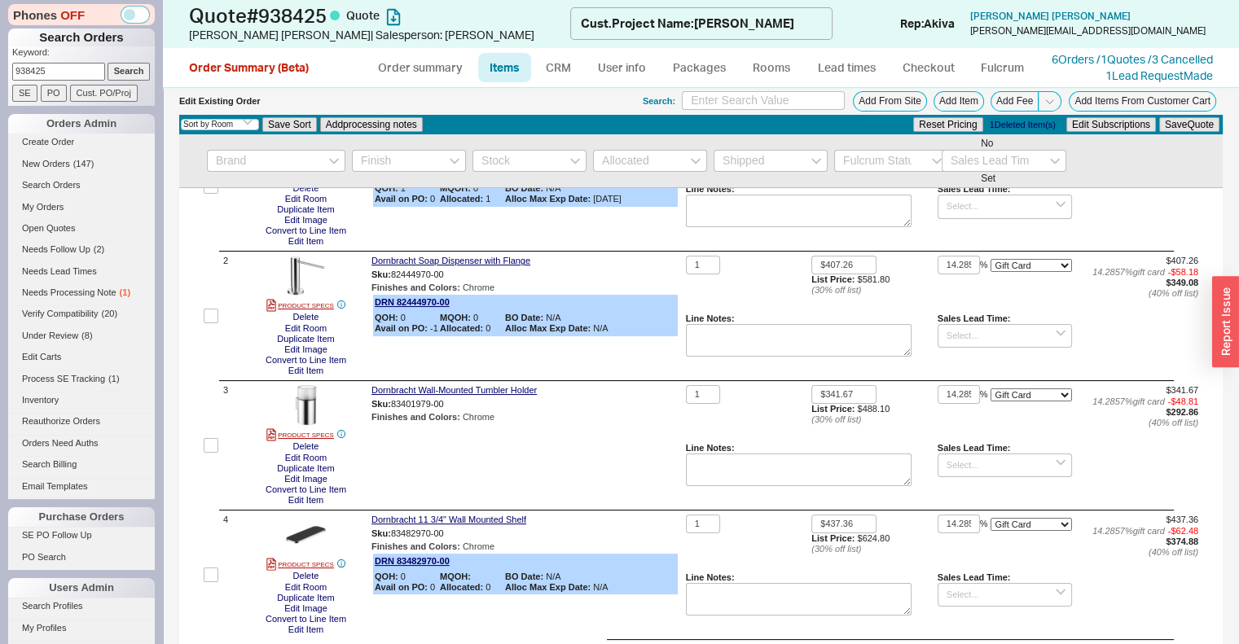
scroll to position [139, 0]
click at [306, 451] on button "Delete" at bounding box center [306, 445] width 36 height 11
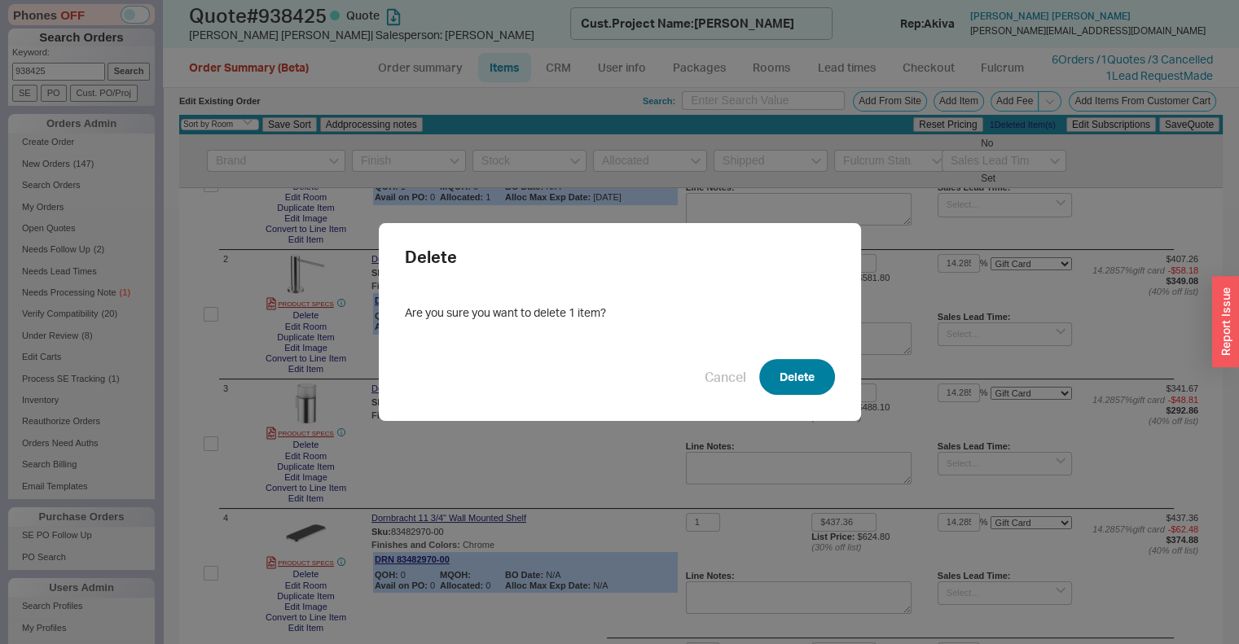
click at [773, 384] on button "Delete" at bounding box center [797, 377] width 76 height 36
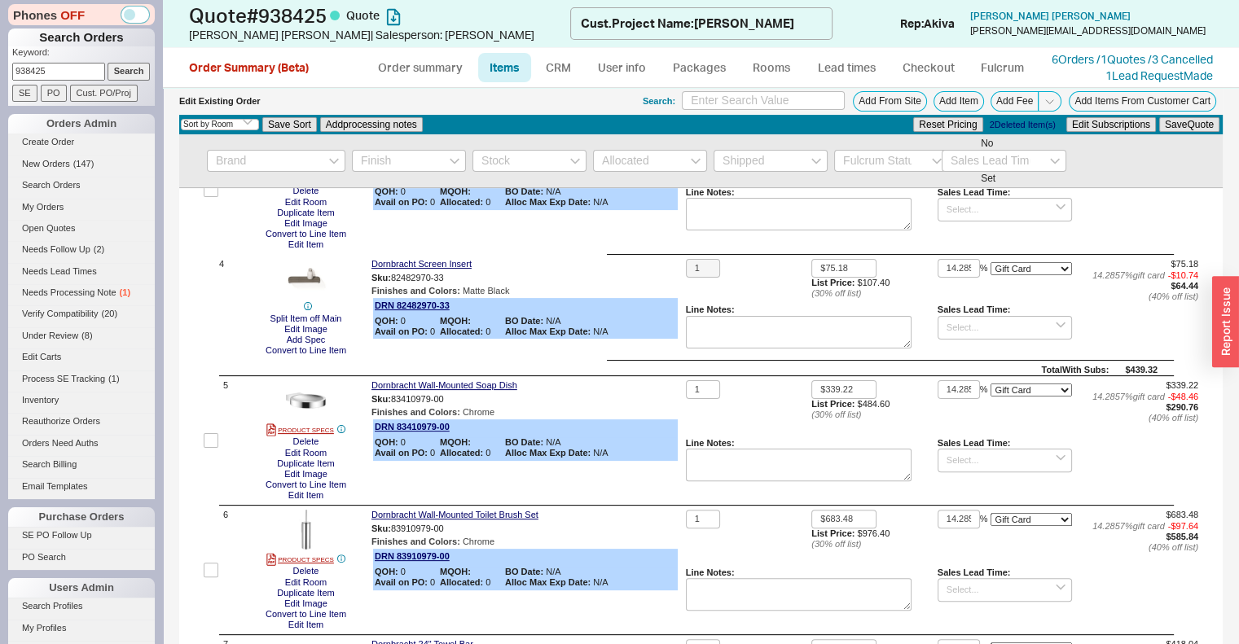
scroll to position [394, 0]
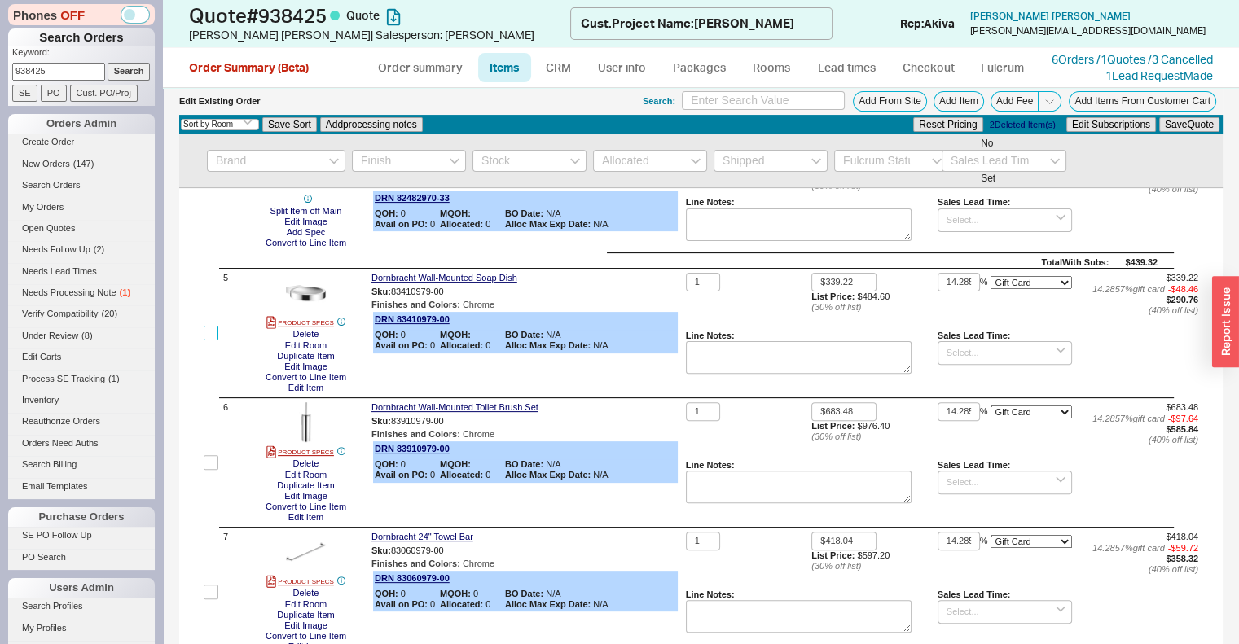
click at [207, 341] on input "checkbox" at bounding box center [211, 333] width 15 height 15
checkbox input "true"
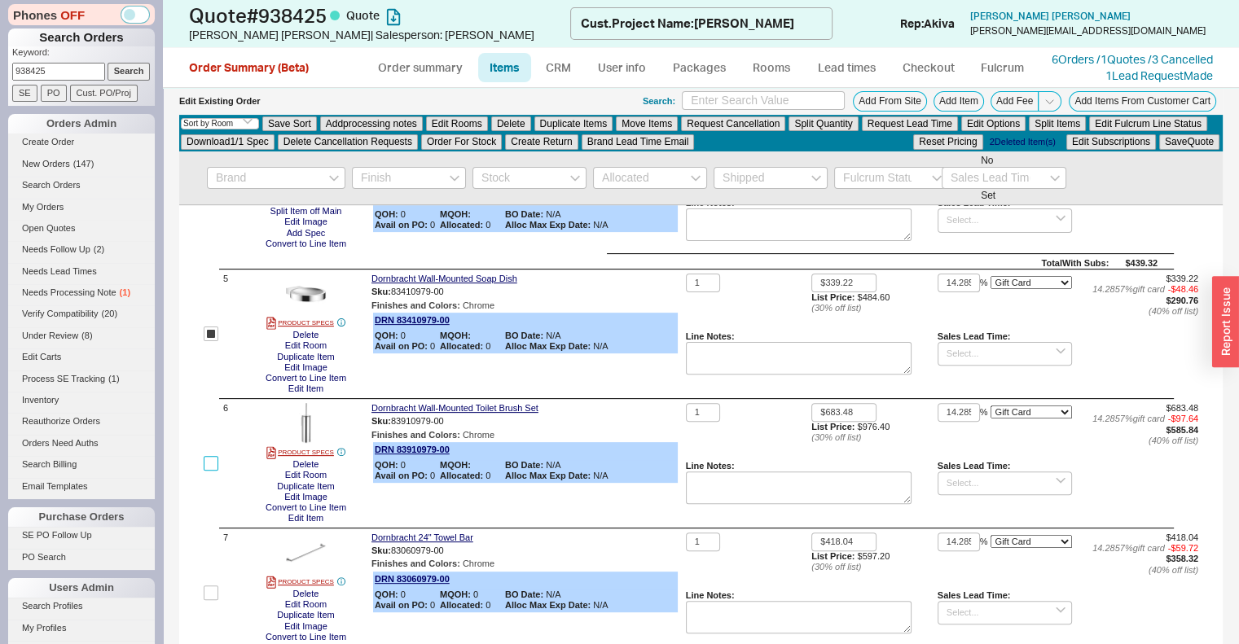
click at [212, 467] on input "checkbox" at bounding box center [211, 463] width 15 height 15
checkbox input "true"
click at [212, 600] on input "checkbox" at bounding box center [211, 593] width 15 height 15
checkbox input "true"
click at [516, 125] on button "Delete" at bounding box center [511, 123] width 40 height 15
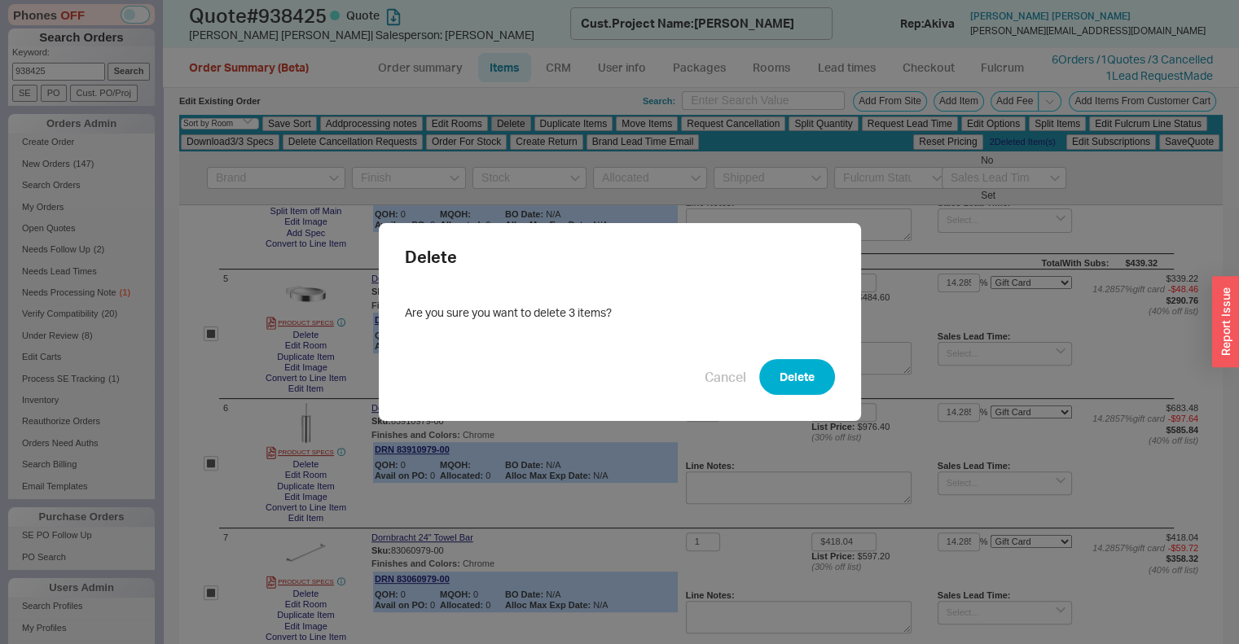
click at [800, 380] on button "Delete" at bounding box center [797, 377] width 76 height 36
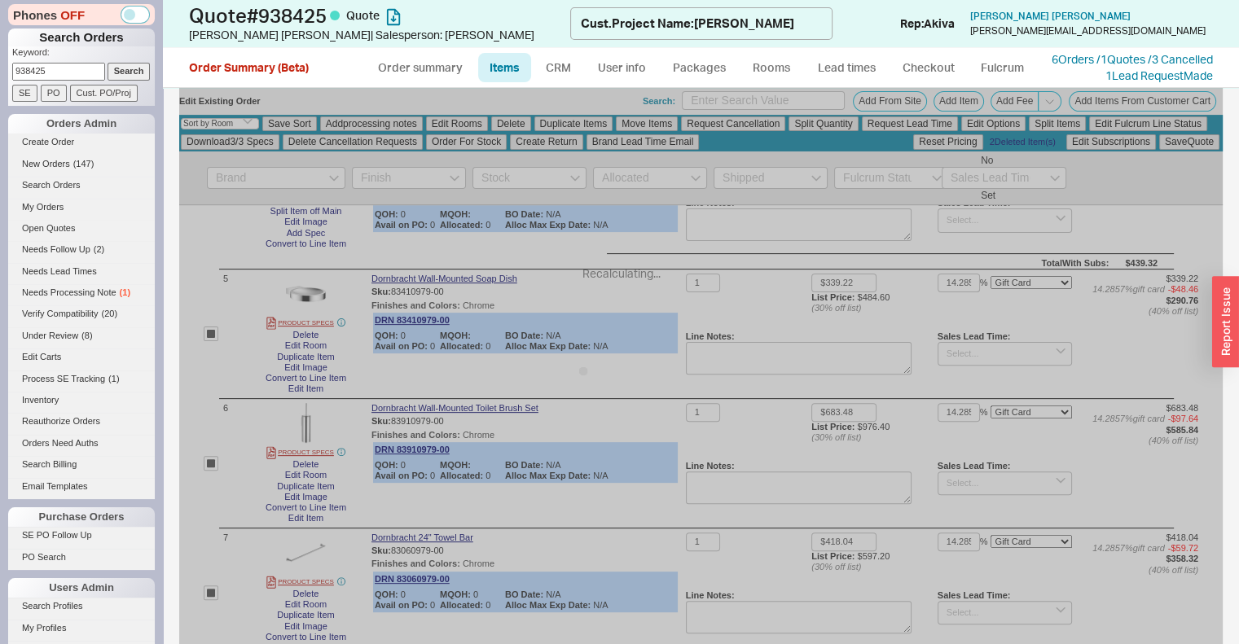
checkbox input "false"
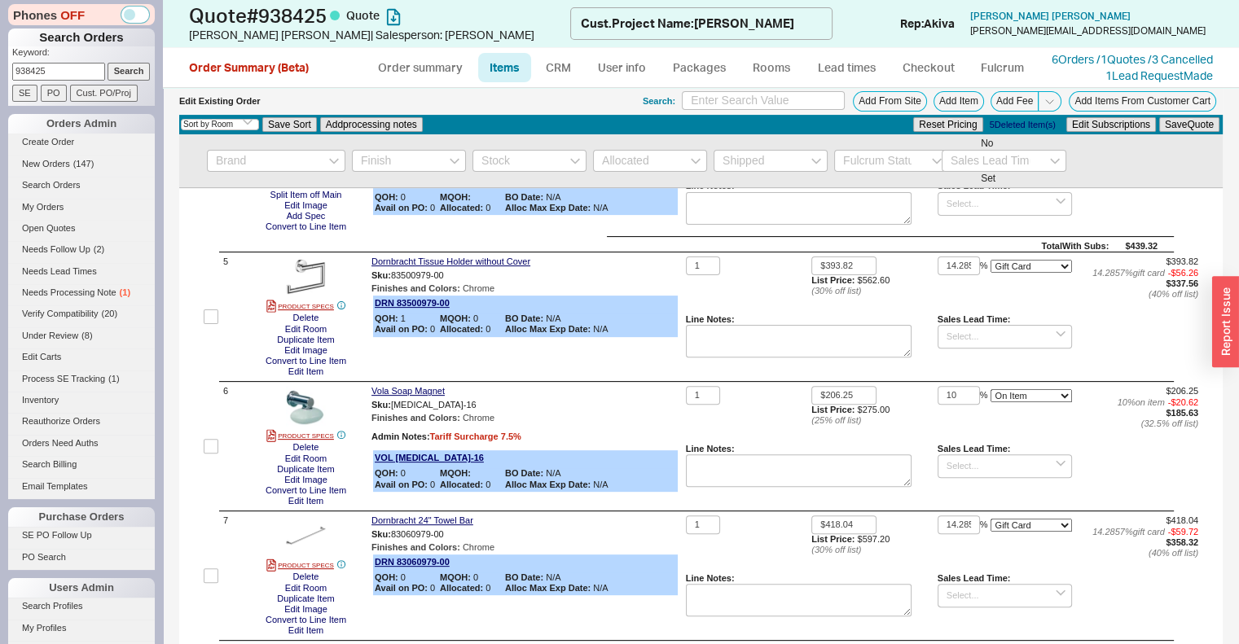
scroll to position [501, 0]
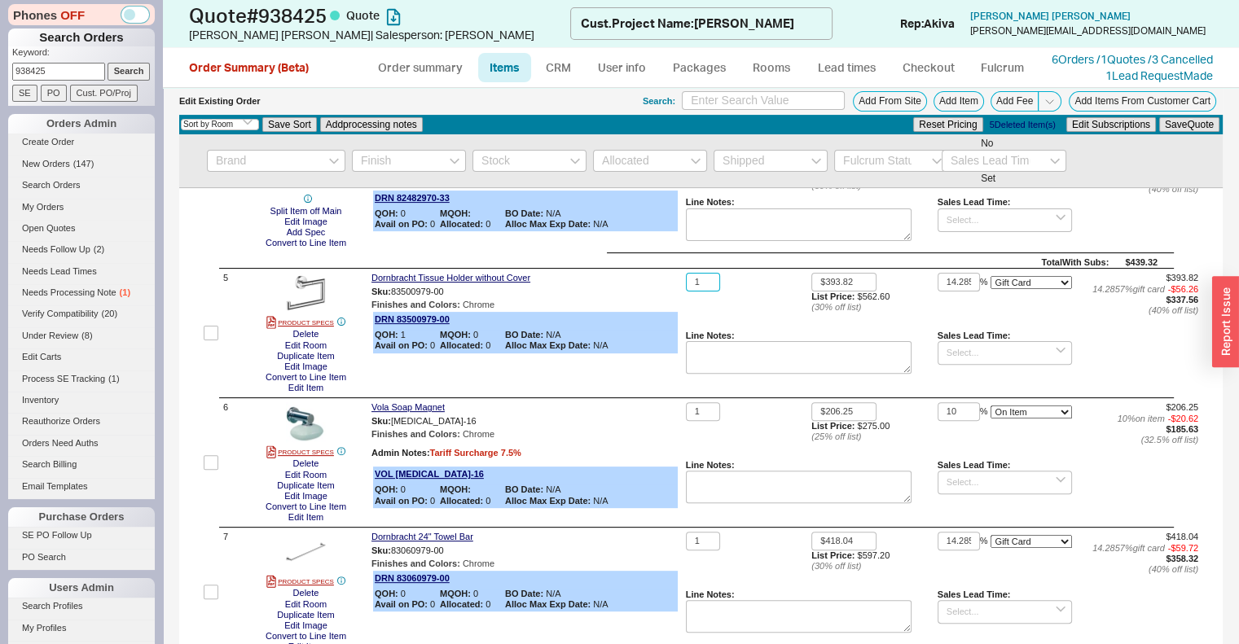
click at [702, 279] on input "1" at bounding box center [703, 282] width 34 height 19
type input "2"
click at [1176, 128] on button "Save Quote" at bounding box center [1189, 124] width 60 height 15
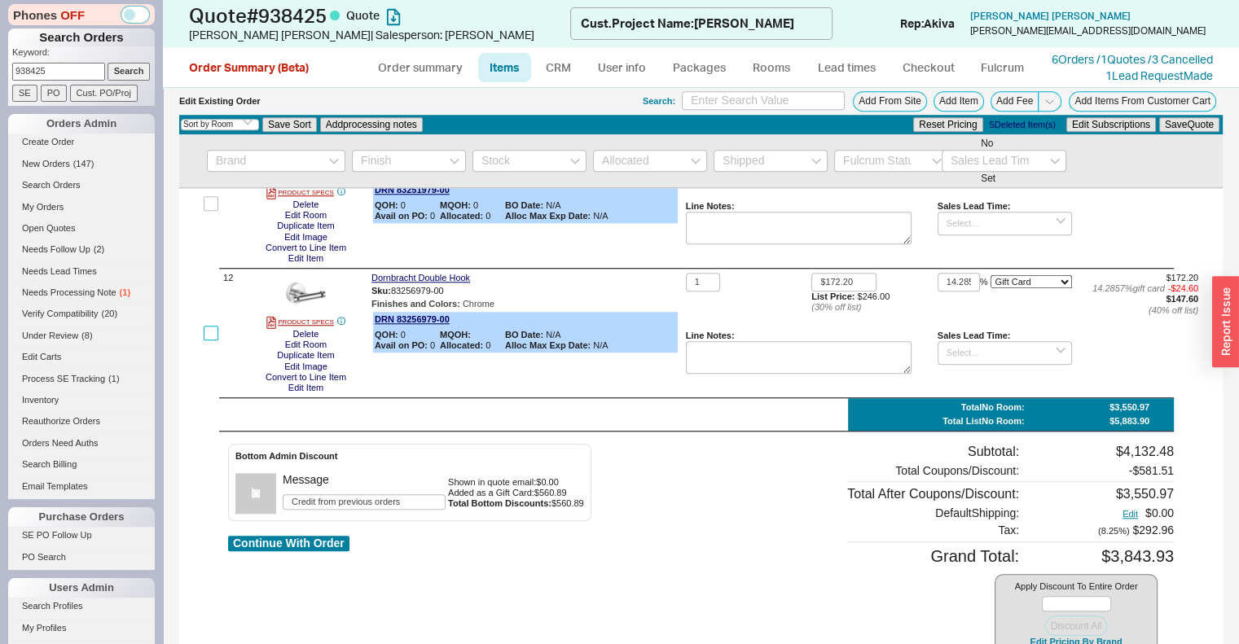
click at [212, 341] on input "checkbox" at bounding box center [211, 333] width 15 height 15
checkbox input "true"
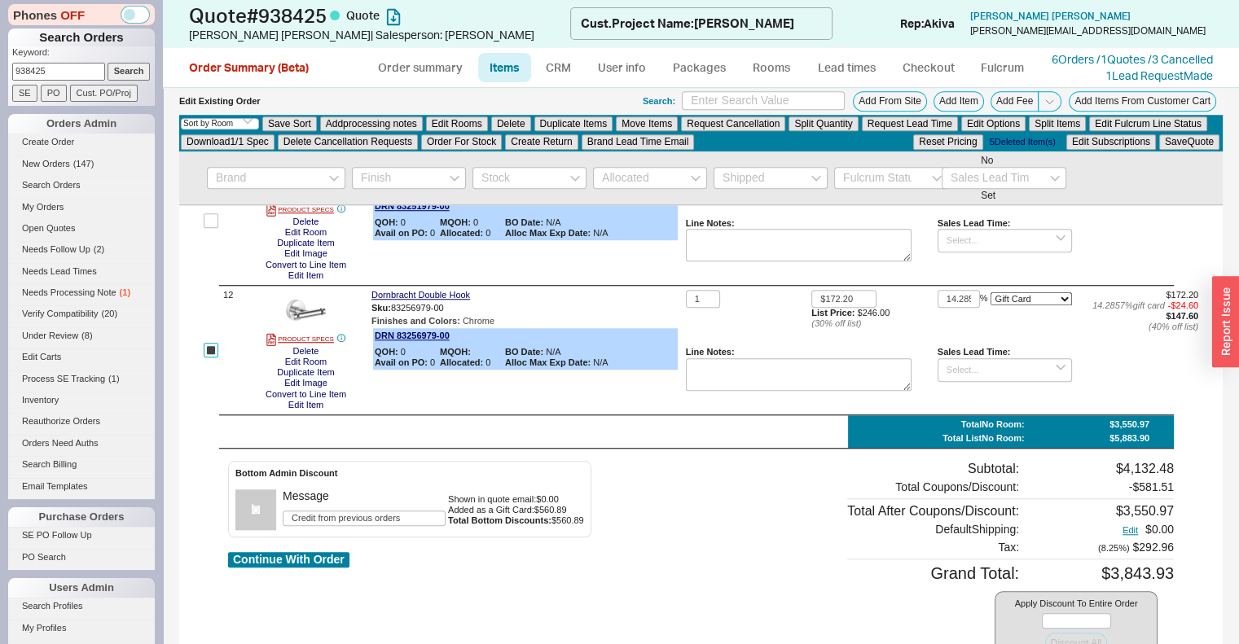
scroll to position [1424, 0]
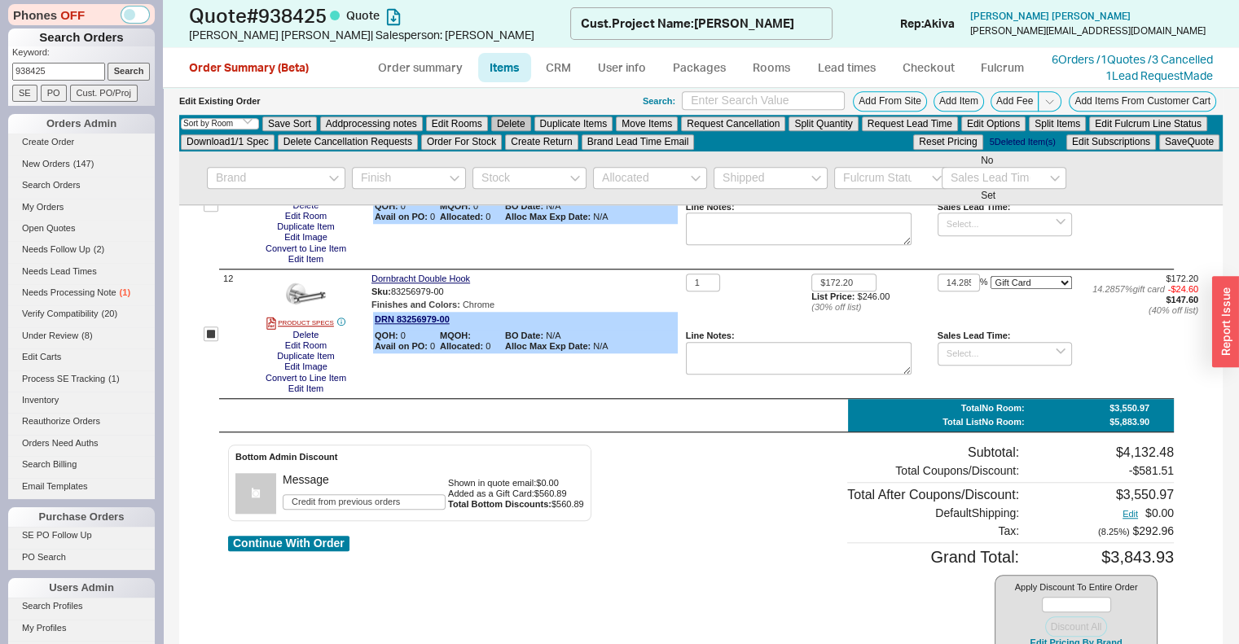
click at [517, 121] on button "Delete" at bounding box center [511, 123] width 40 height 15
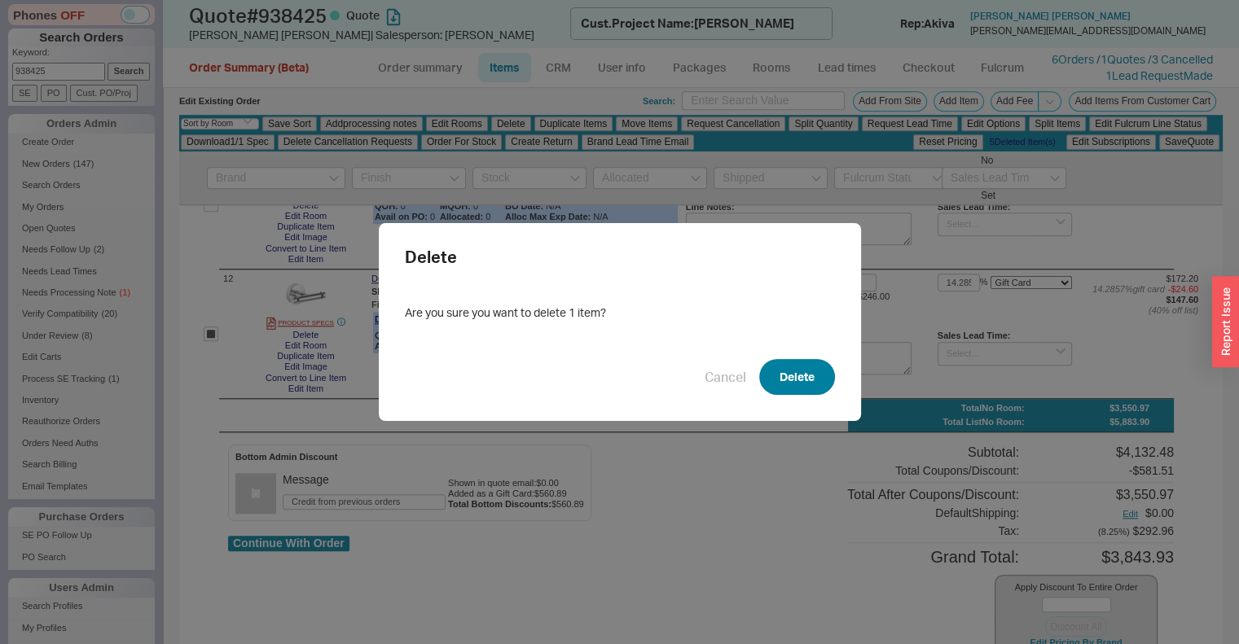
click at [790, 393] on button "Delete" at bounding box center [797, 377] width 76 height 36
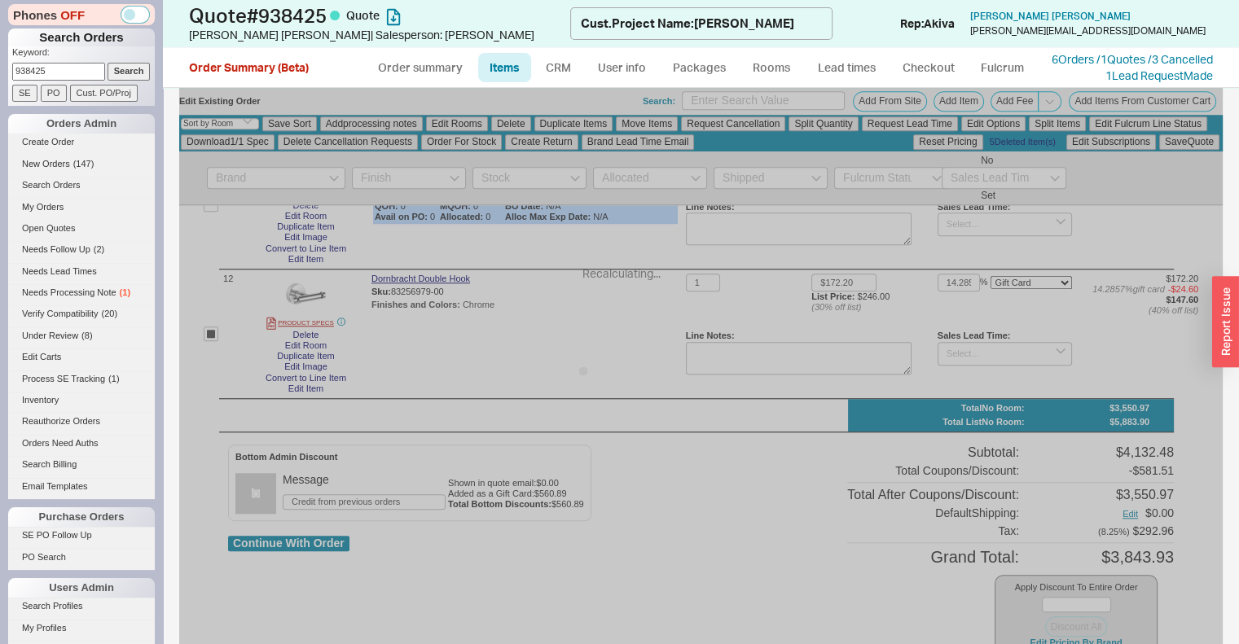
checkbox input "false"
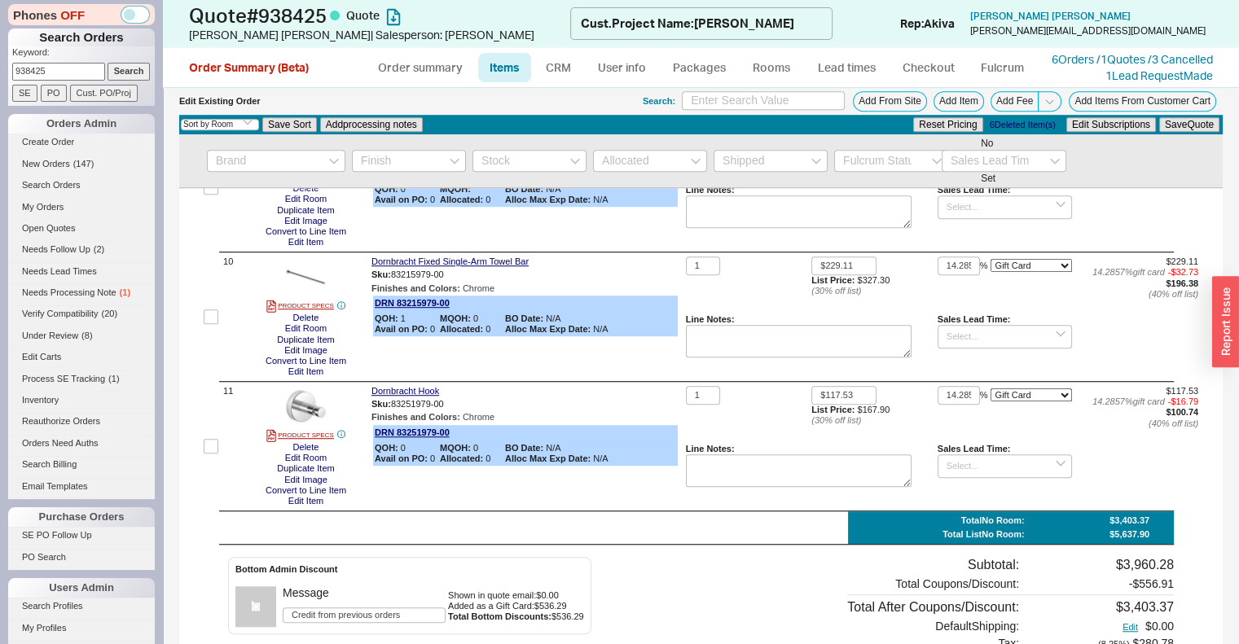
scroll to position [1158, 0]
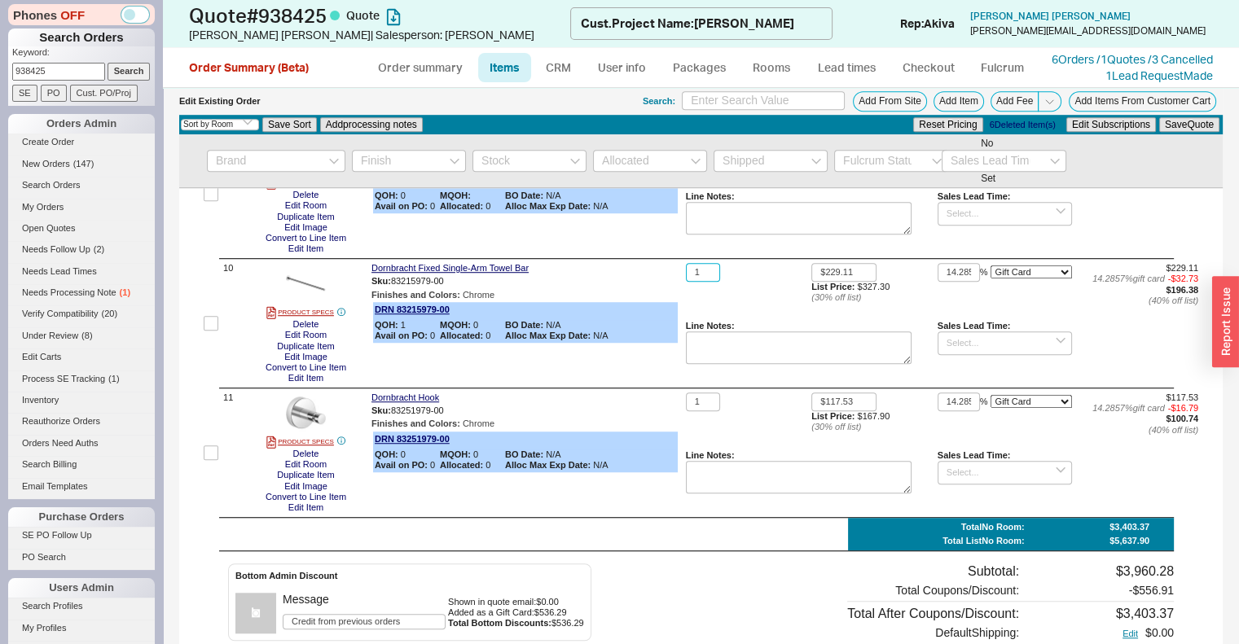
click at [702, 278] on input "1" at bounding box center [703, 272] width 34 height 19
type input "2"
click at [671, 419] on div "Sku: 83251979-00" at bounding box center [525, 410] width 308 height 15
click at [694, 408] on input "1" at bounding box center [703, 402] width 34 height 19
type input "4"
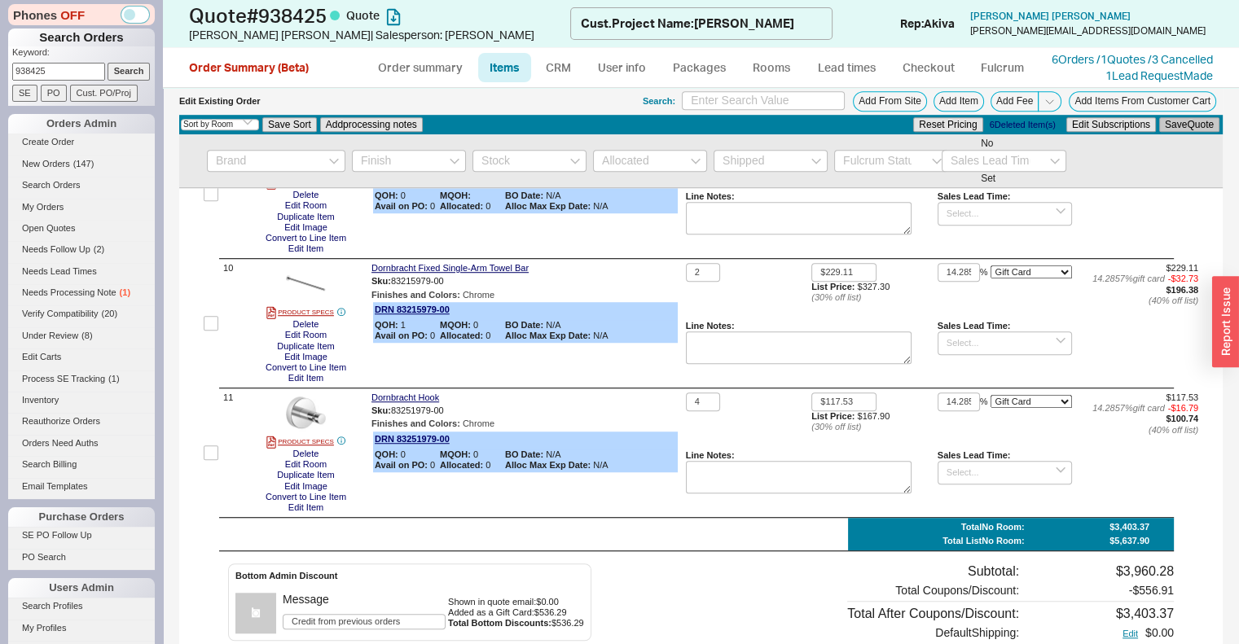
click at [1178, 125] on button "Save Quote" at bounding box center [1189, 124] width 60 height 15
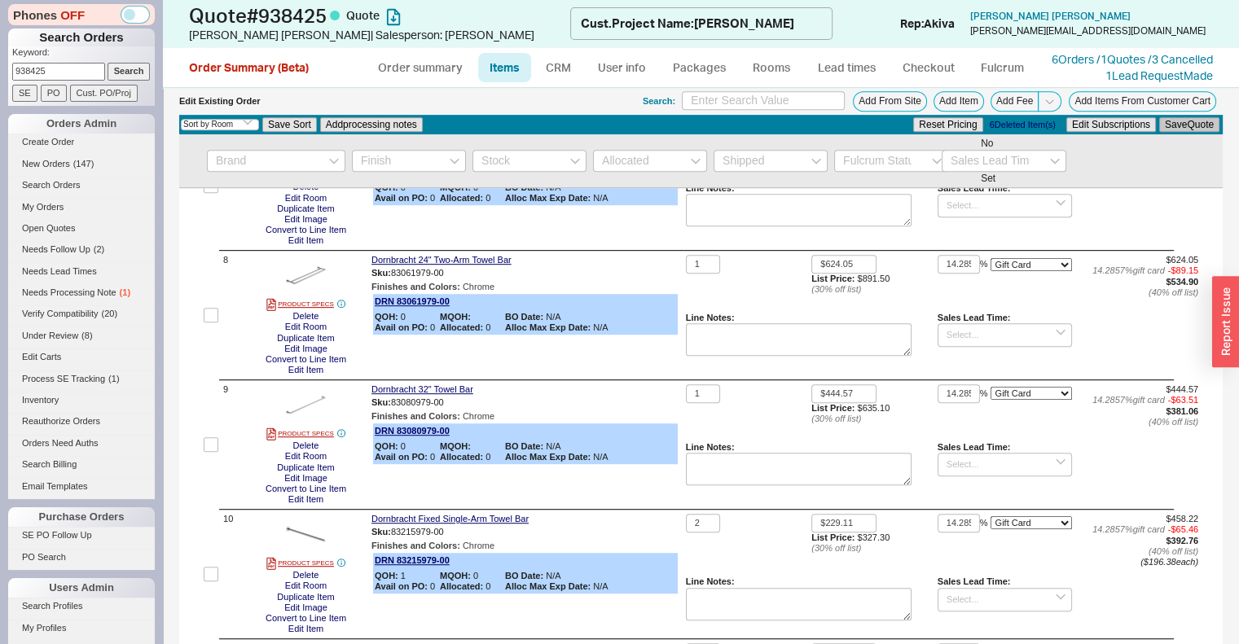
scroll to position [903, 0]
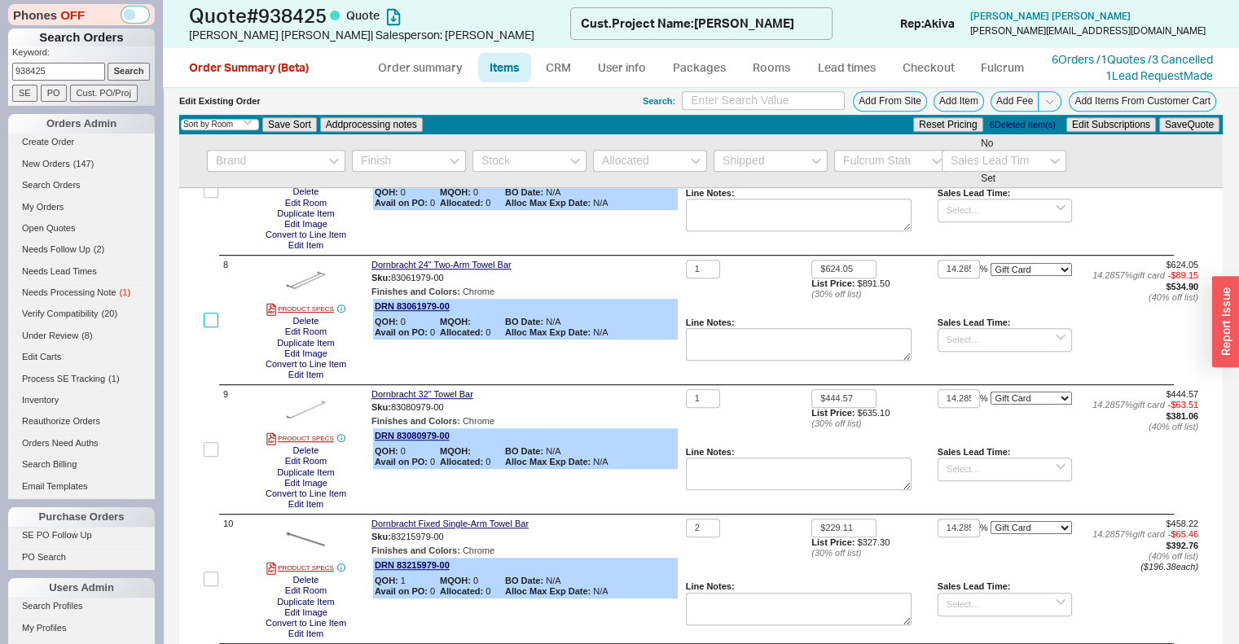
click at [204, 328] on input "checkbox" at bounding box center [211, 320] width 15 height 15
checkbox input "true"
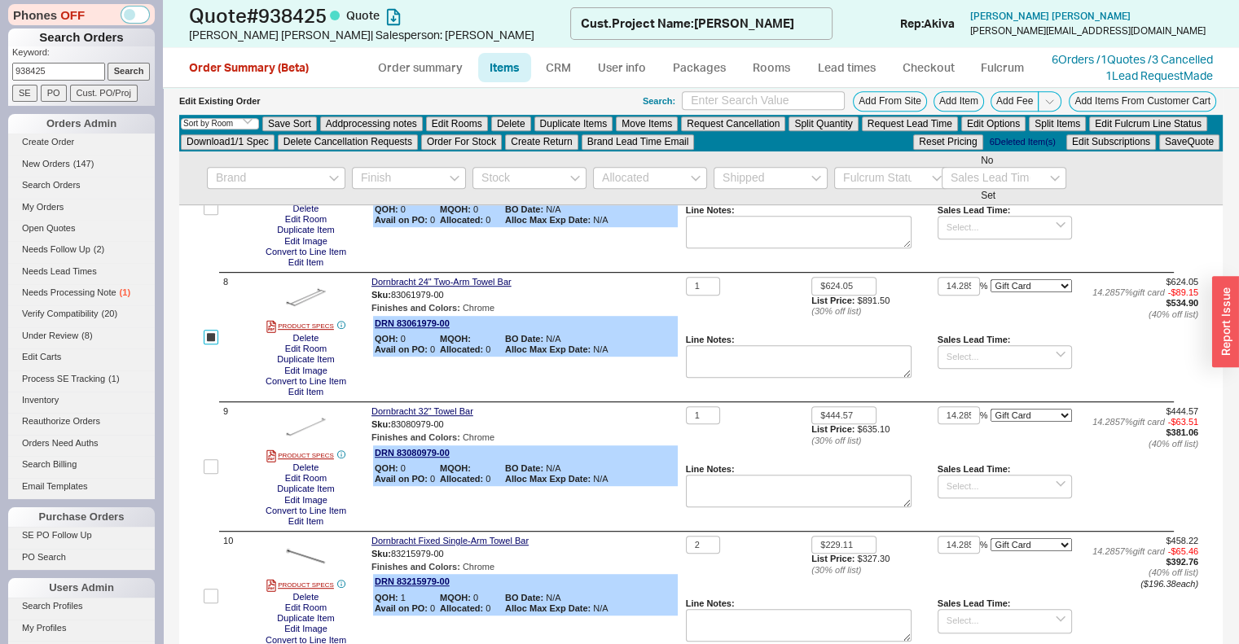
scroll to position [919, 0]
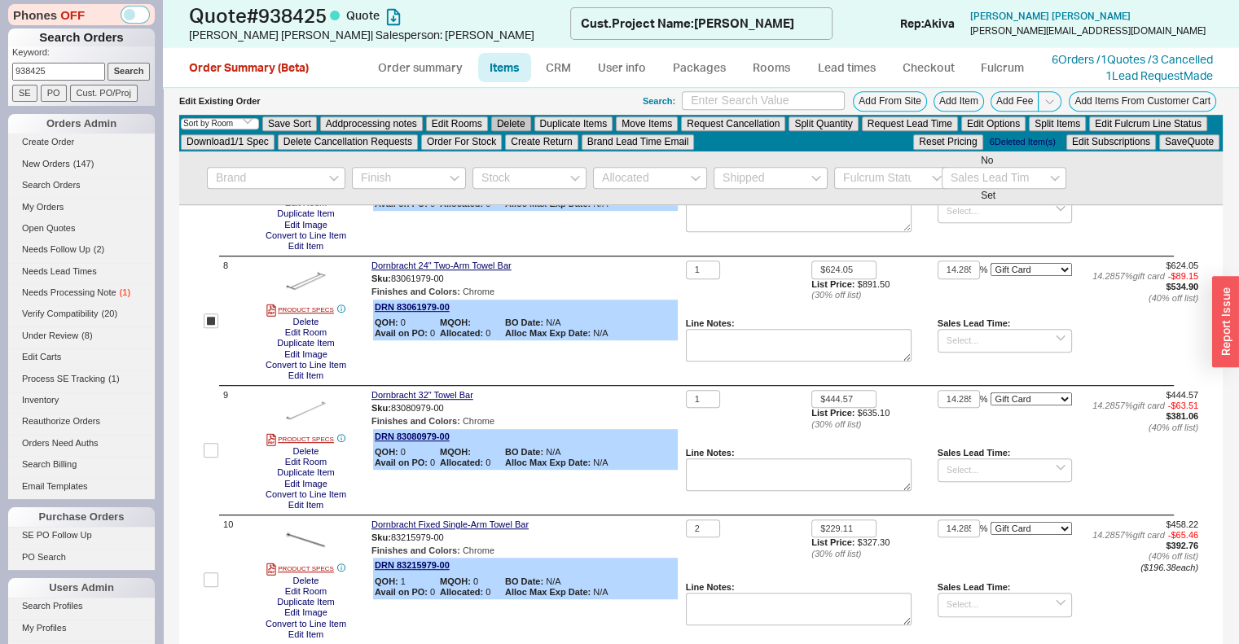
click at [512, 121] on button "Delete" at bounding box center [511, 123] width 40 height 15
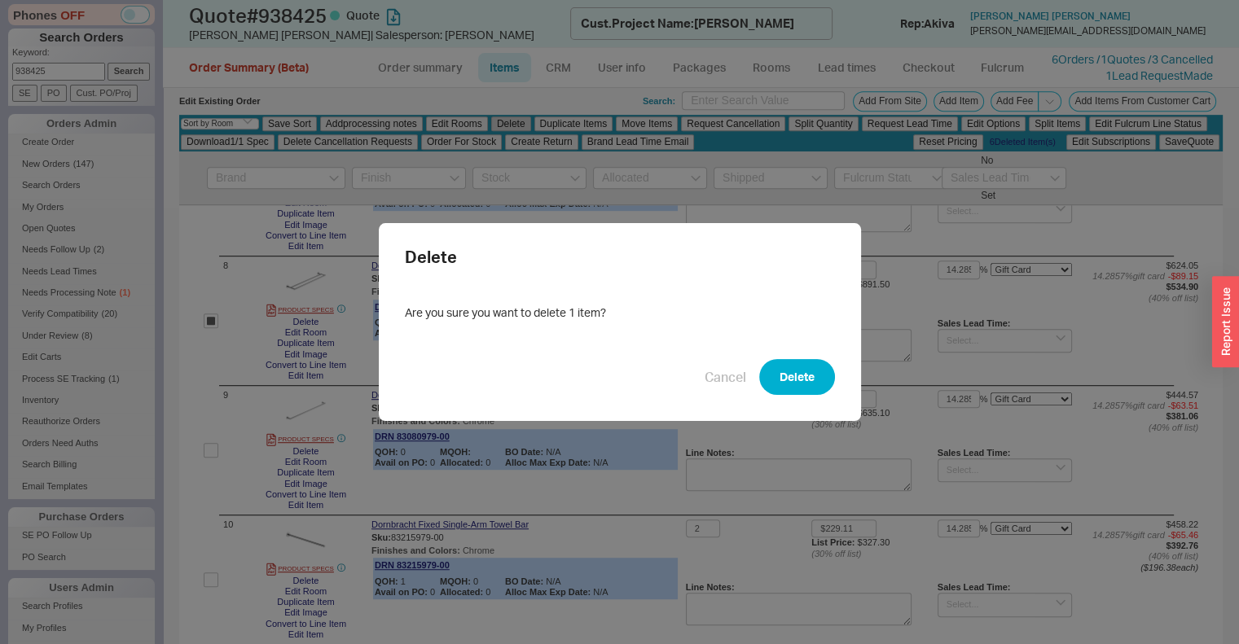
click at [792, 380] on button "Delete" at bounding box center [797, 377] width 76 height 36
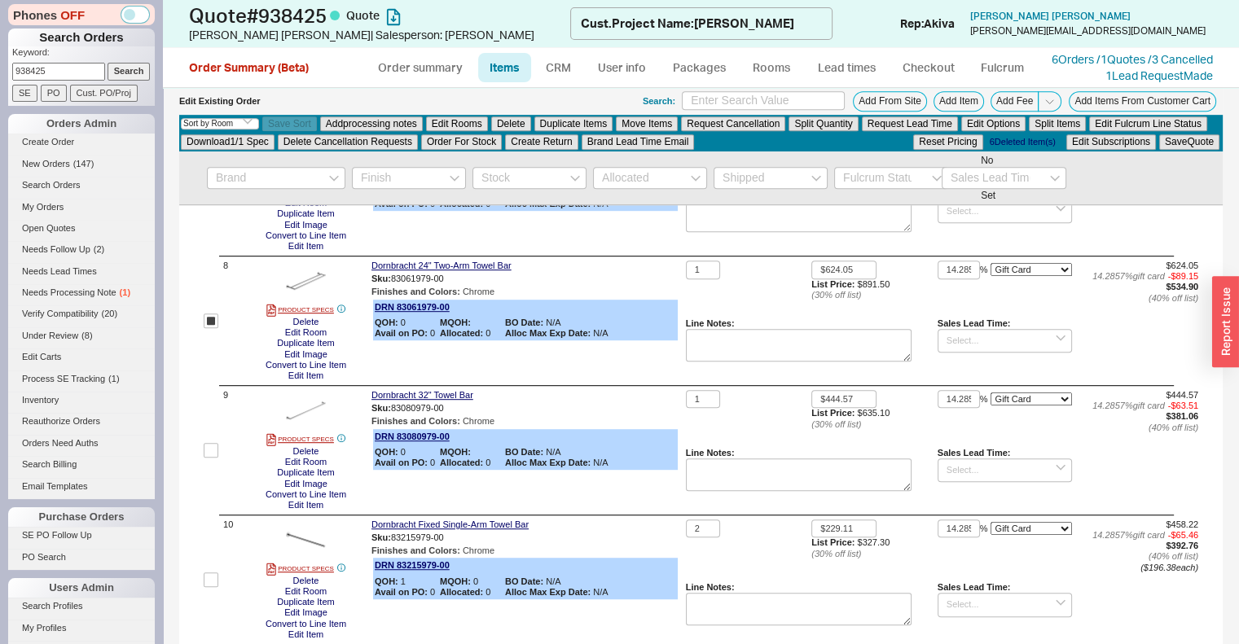
checkbox input "false"
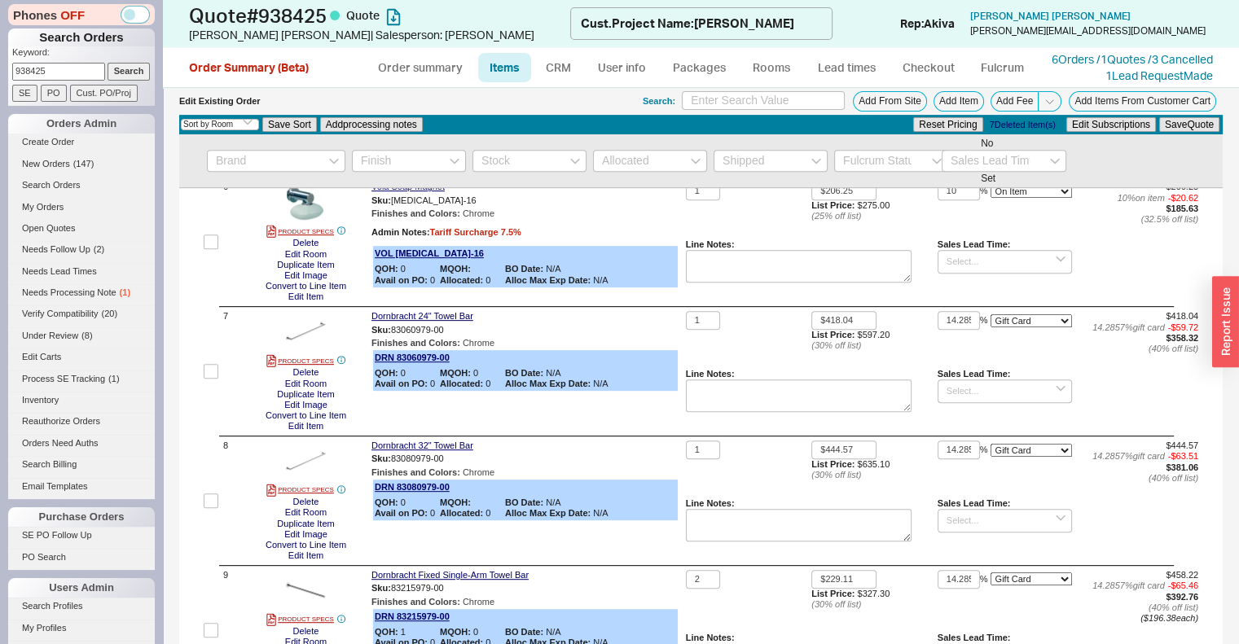
scroll to position [721, 0]
click at [218, 376] on input "checkbox" at bounding box center [211, 372] width 15 height 15
checkbox input "true"
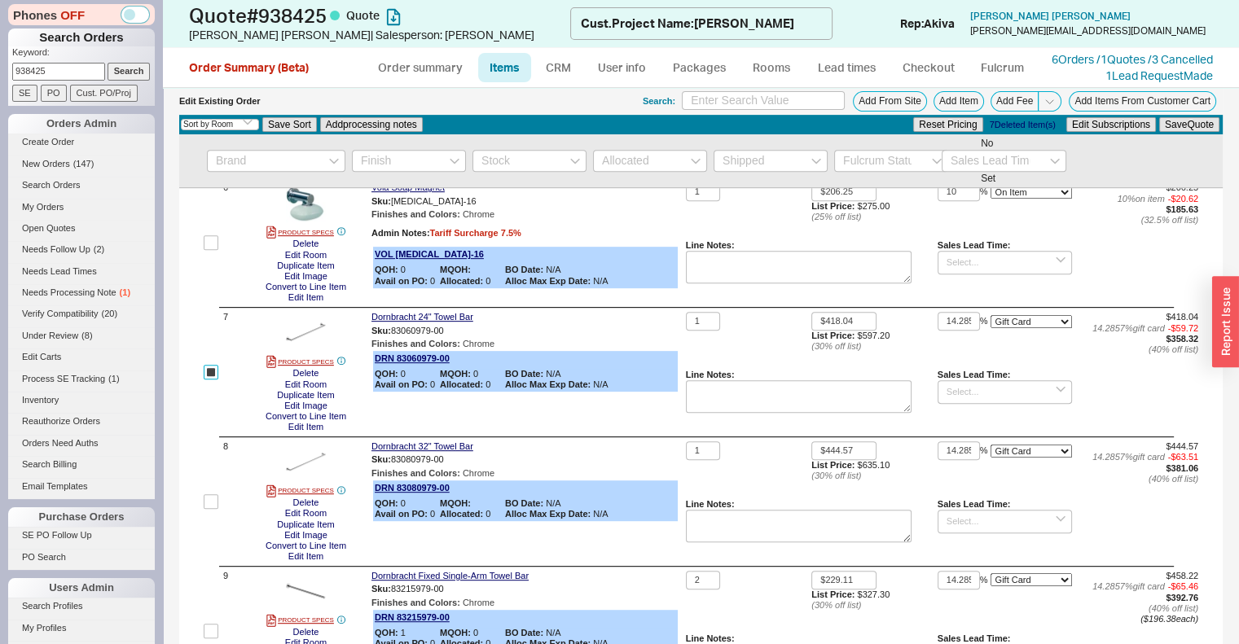
scroll to position [737, 0]
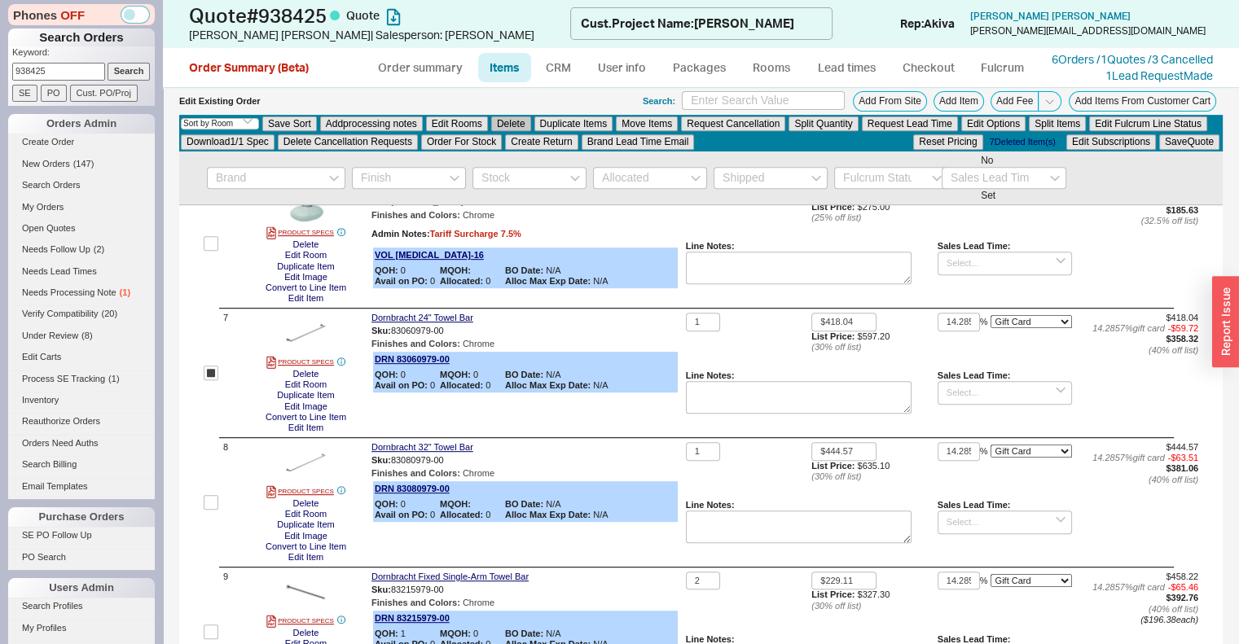
click at [513, 125] on button "Delete" at bounding box center [511, 123] width 40 height 15
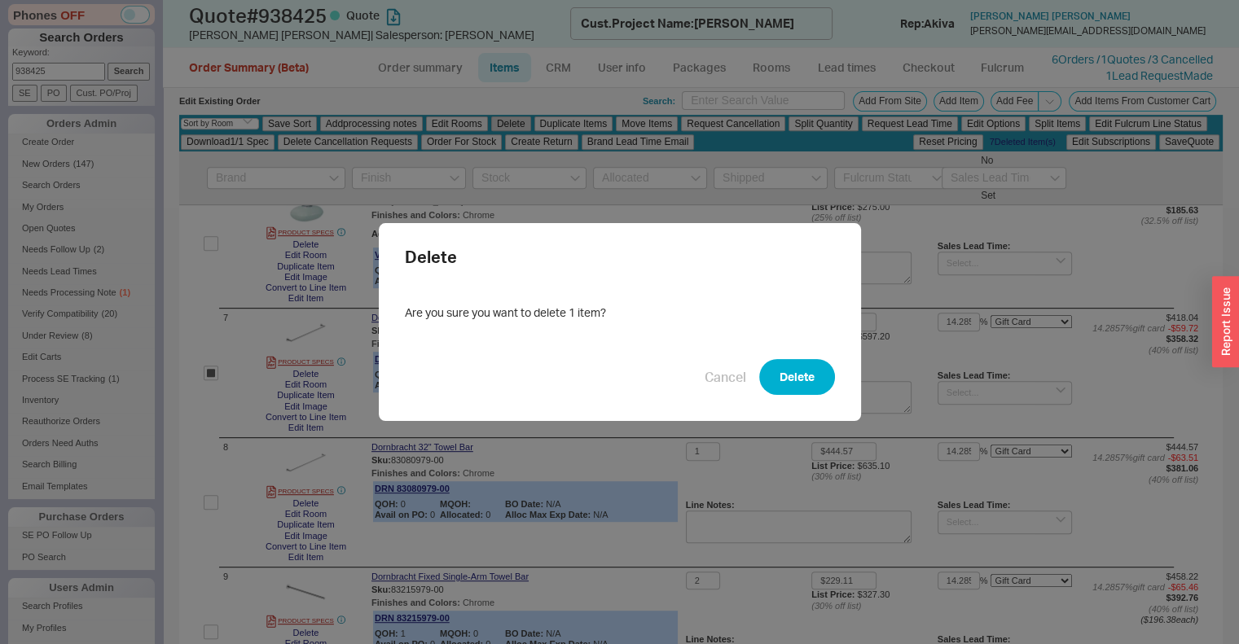
click at [805, 374] on button "Delete" at bounding box center [797, 377] width 76 height 36
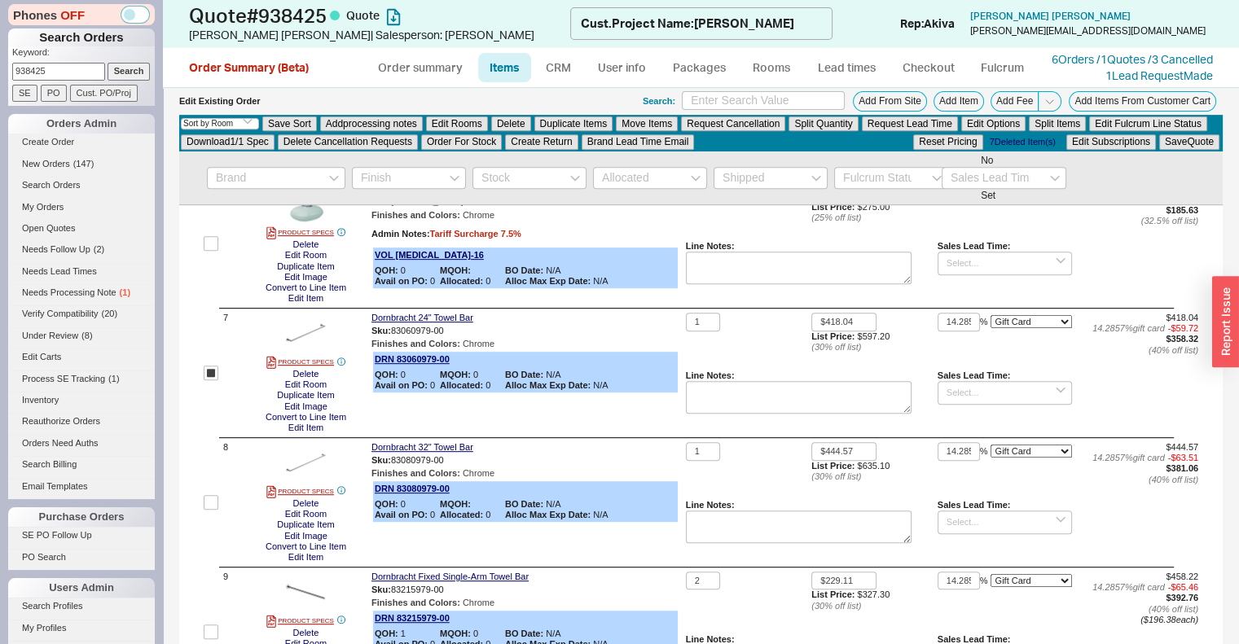
checkbox input "false"
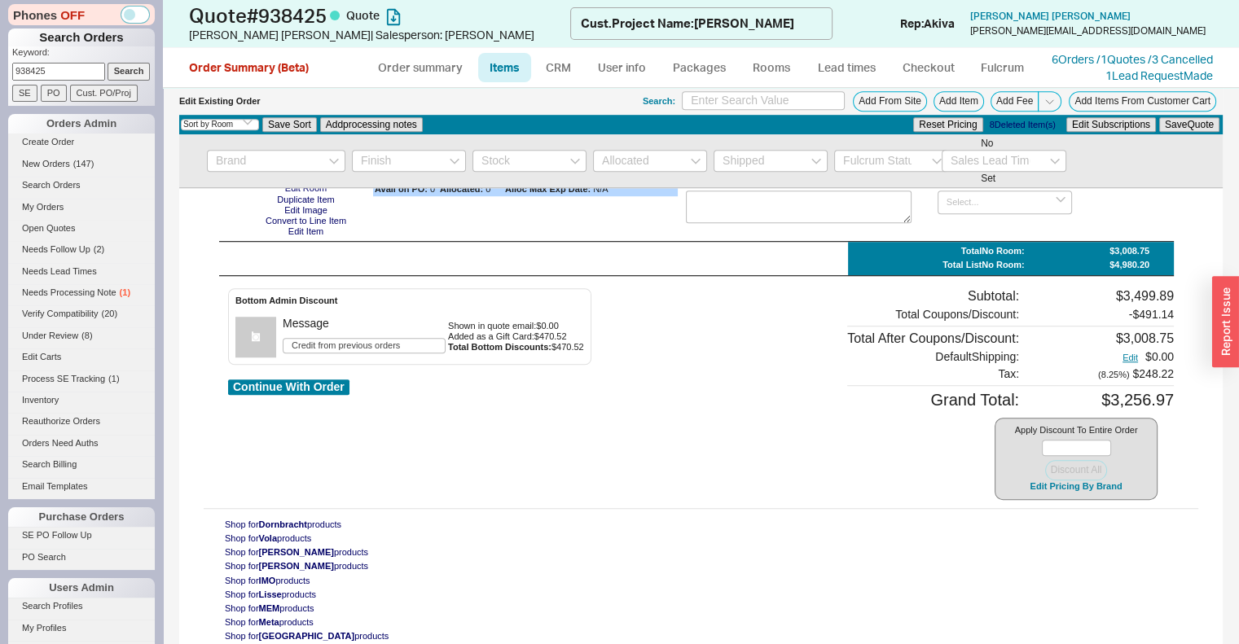
scroll to position [1253, 0]
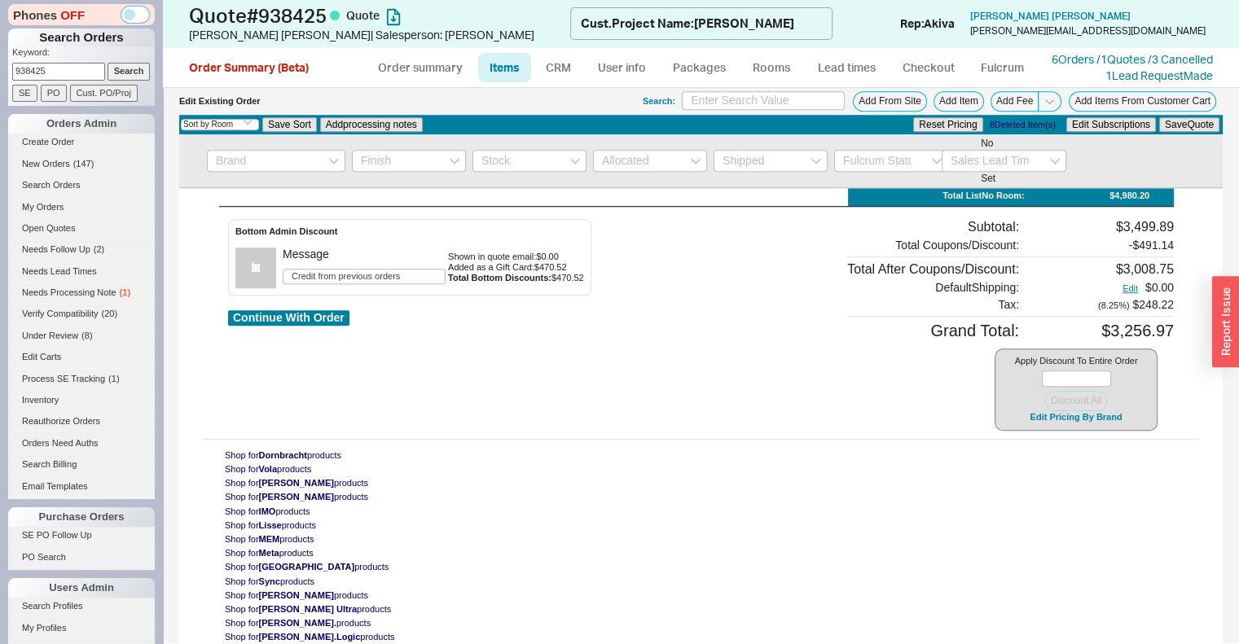
click at [556, 75] on link "CRM" at bounding box center [558, 67] width 48 height 29
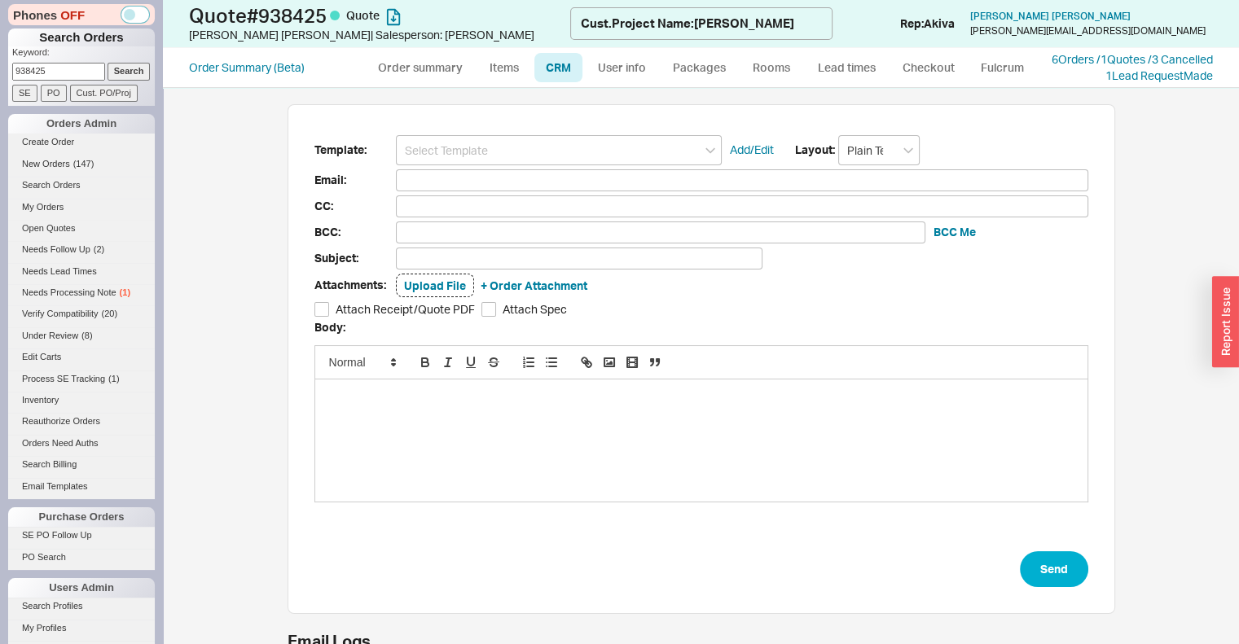
scroll to position [544, 1051]
click at [565, 151] on input at bounding box center [559, 150] width 326 height 30
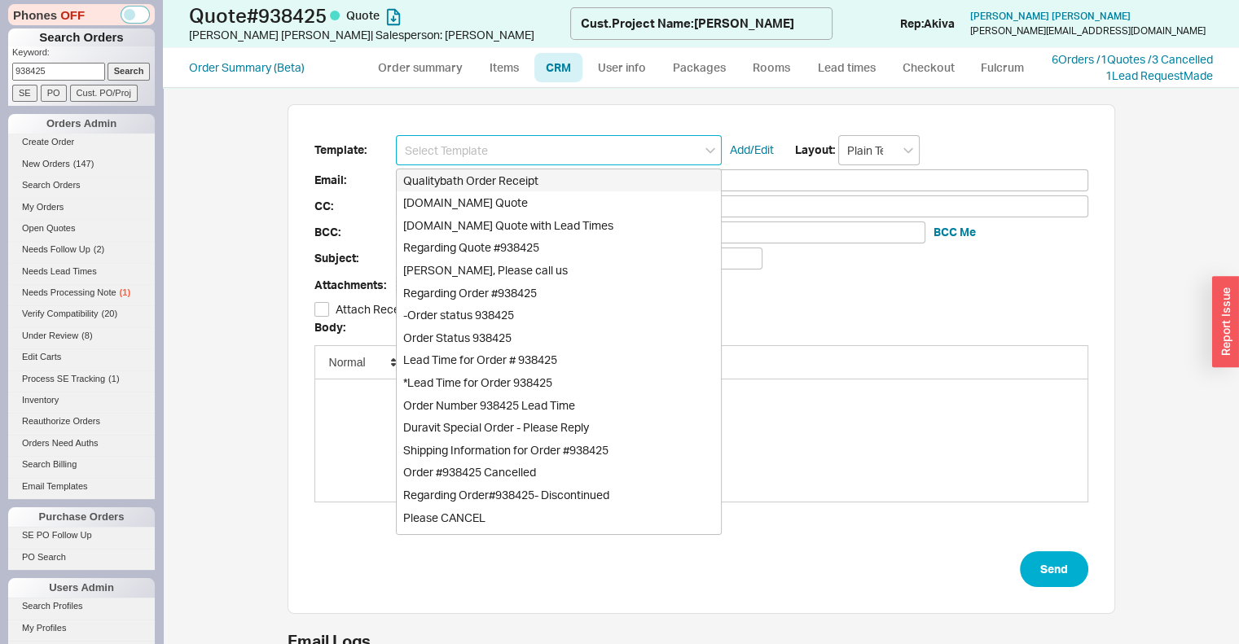
click at [551, 208] on div "Qualitybath.com Quote" at bounding box center [559, 202] width 324 height 23
type input "Qualitybath.com Quote"
type input "Receipt"
type input "bob@sullivandesigninc.com"
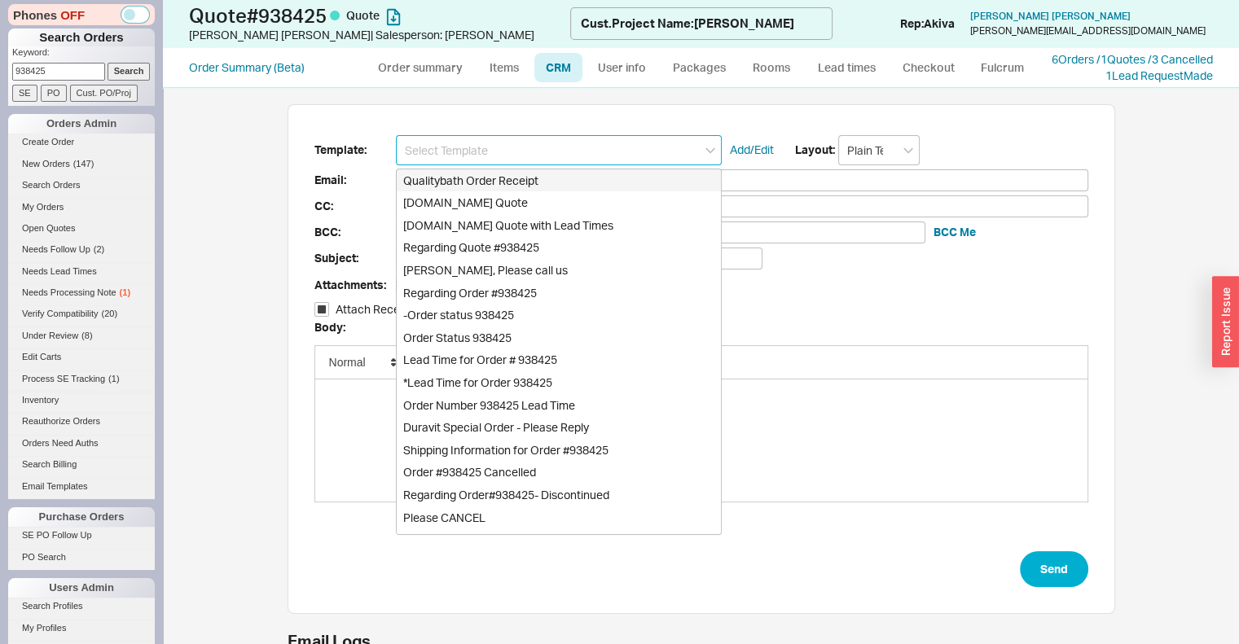
type input "Quality Bath Quote #938425"
checkbox input "true"
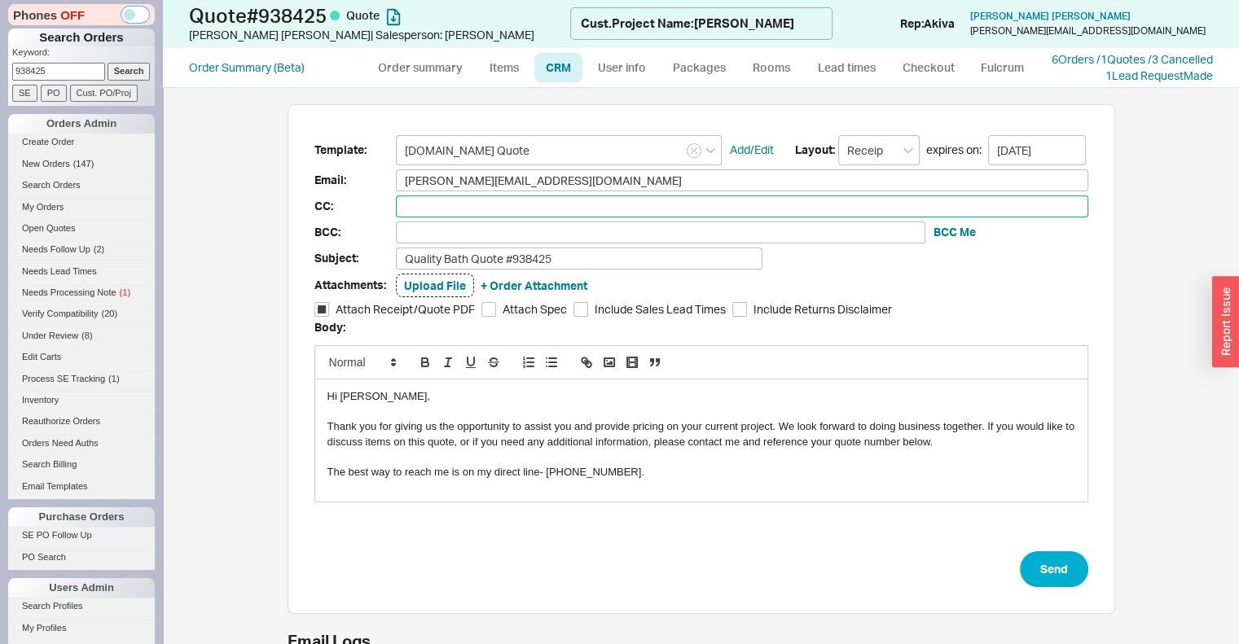
click at [437, 209] on input at bounding box center [742, 207] width 692 height 22
type input "sales@qualitybath.com"
type input "s"
type input "sholzer@qualitybath.com"
type input "sh"
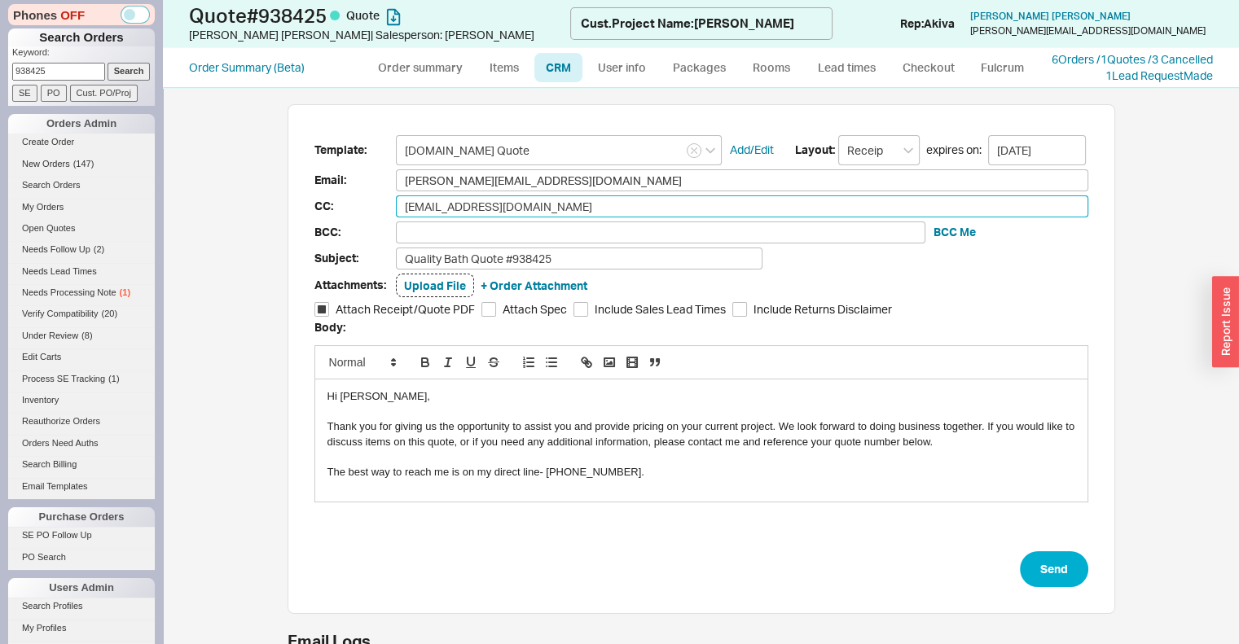
type input "sharonodum@earthlink.net"
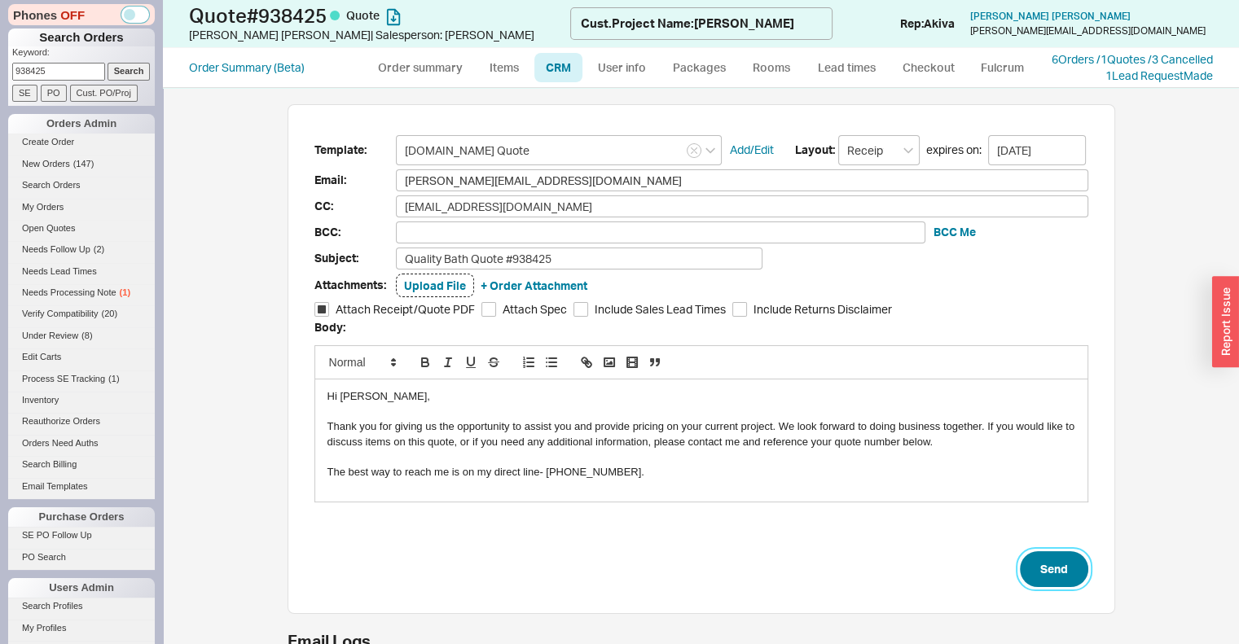
click at [1071, 580] on button "Send" at bounding box center [1054, 570] width 68 height 36
select select "*"
select select "LOW"
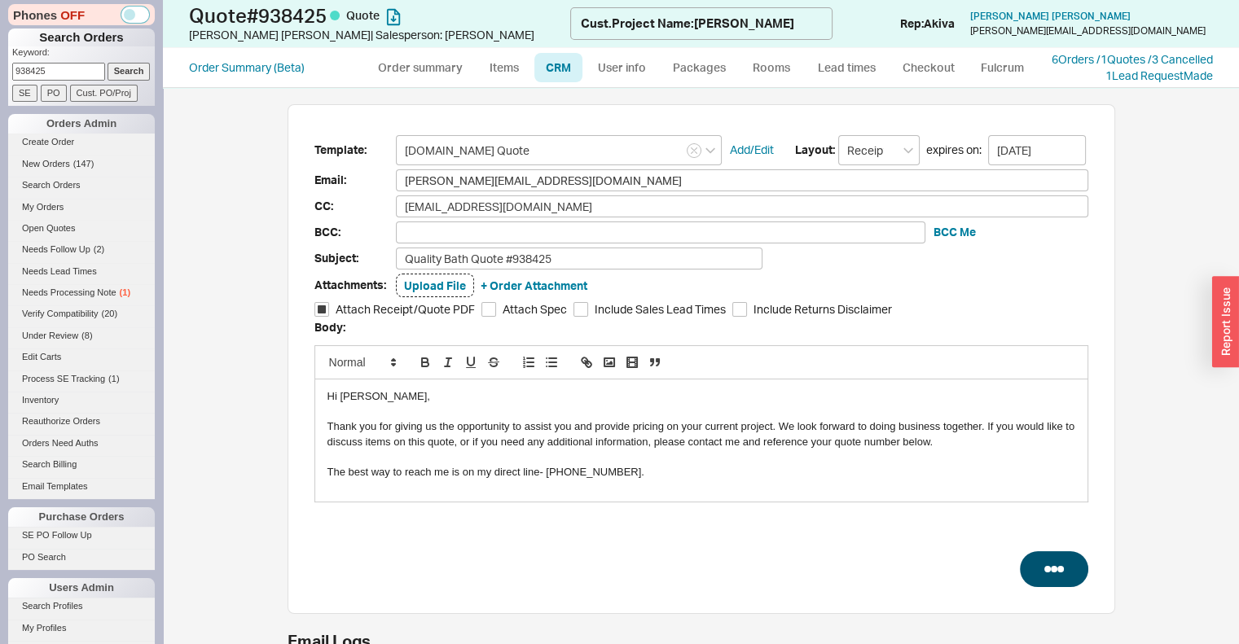
select select "3"
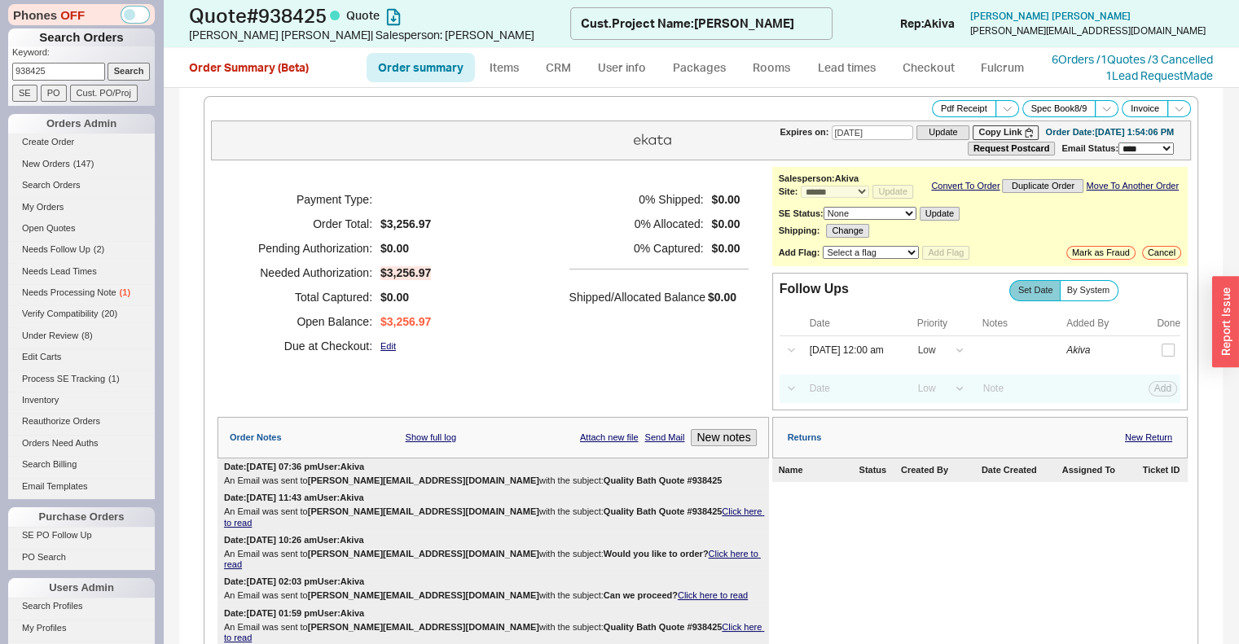
type input "10/05/2025"
click at [82, 74] on input "938425" at bounding box center [58, 71] width 93 height 17
type input "940187"
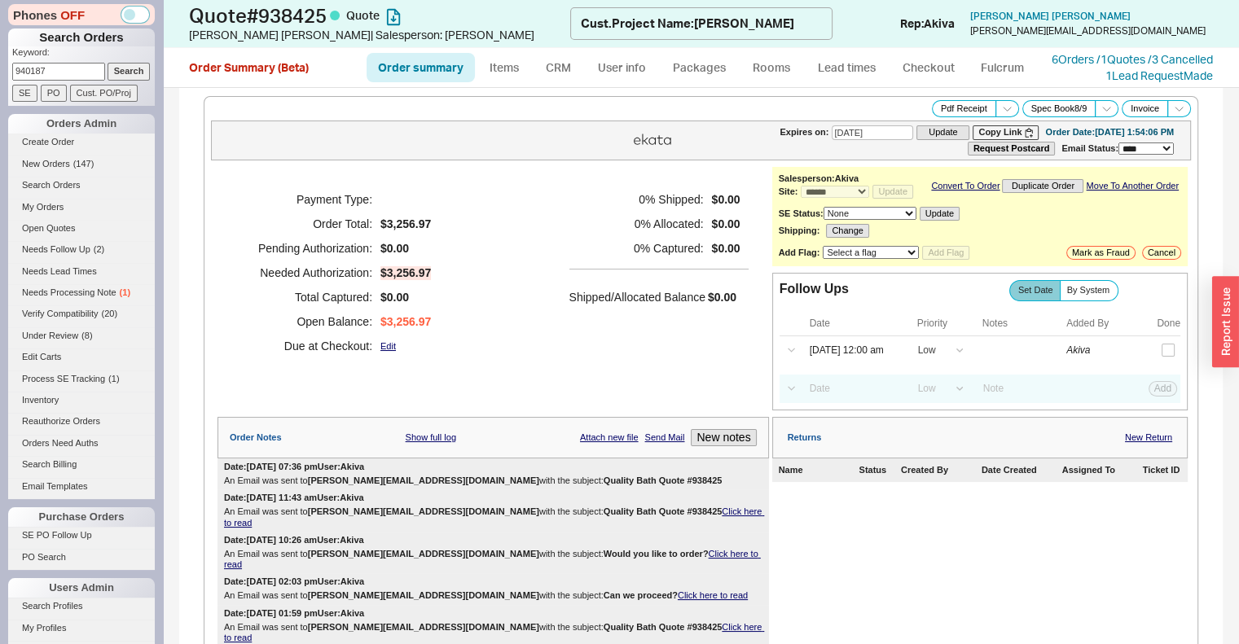
click at [108, 63] on input "Search" at bounding box center [129, 71] width 43 height 17
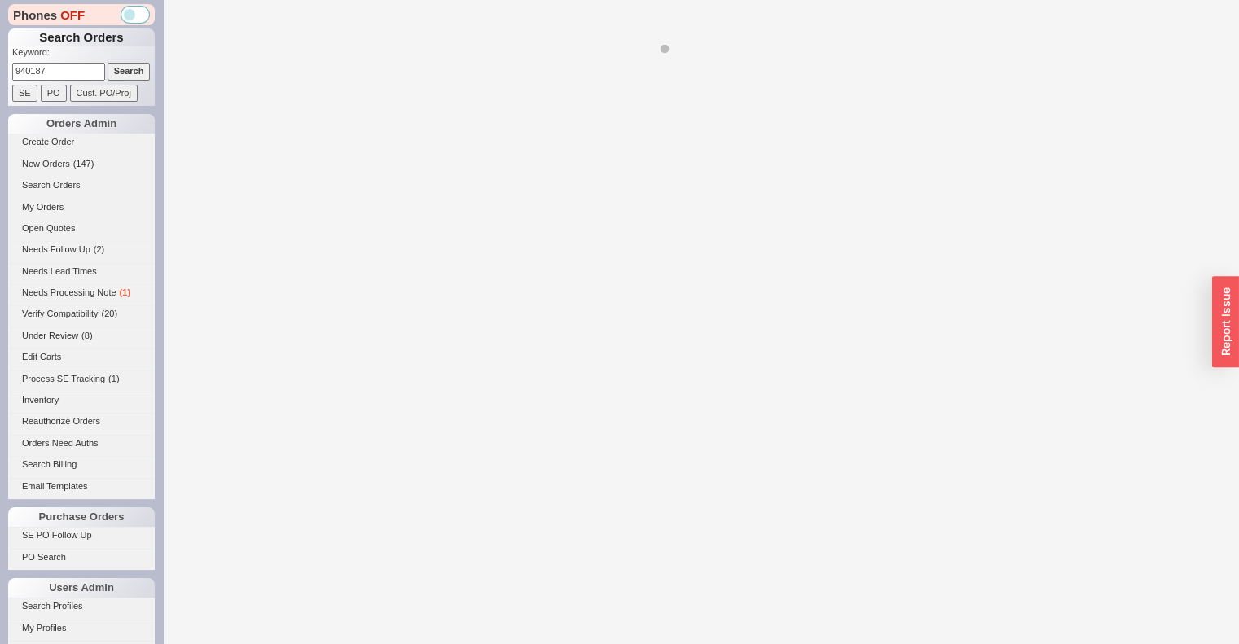
select select "*"
select select "3"
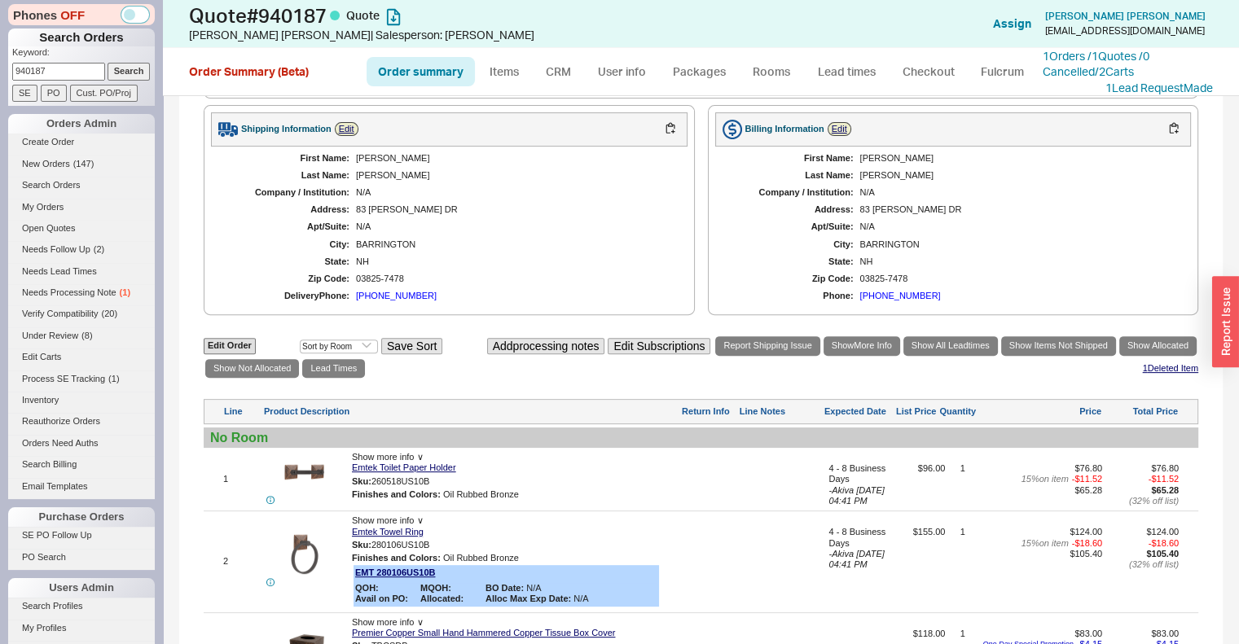
scroll to position [653, 0]
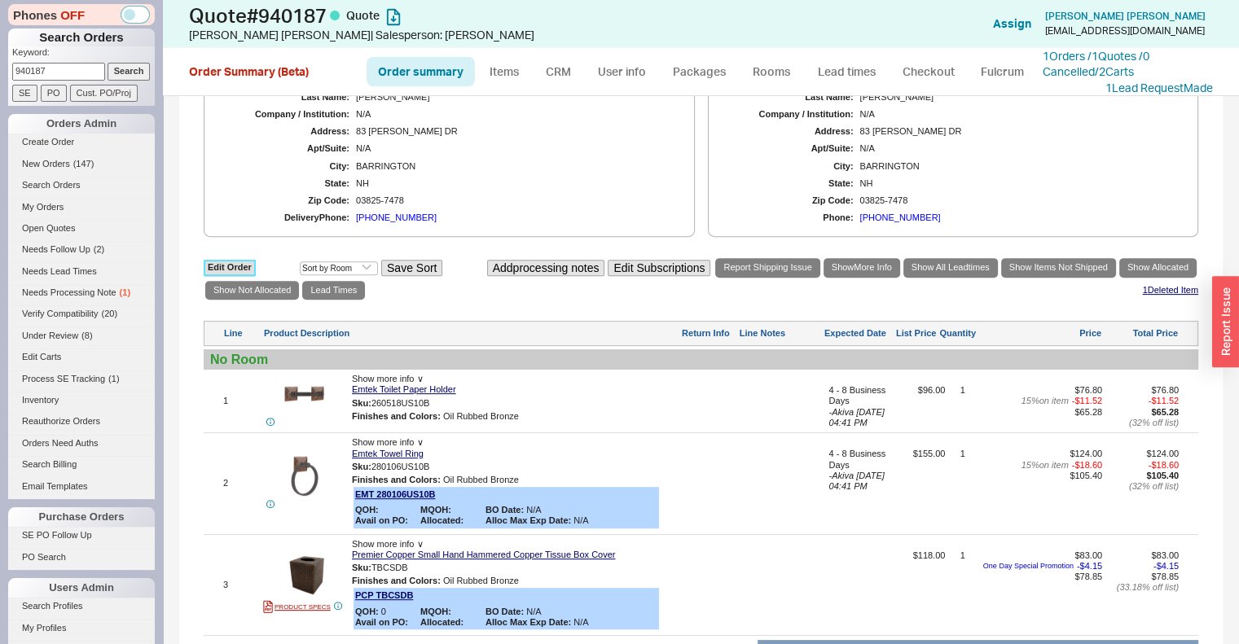
click at [229, 269] on link "Edit Order" at bounding box center [230, 267] width 52 height 15
select select "3"
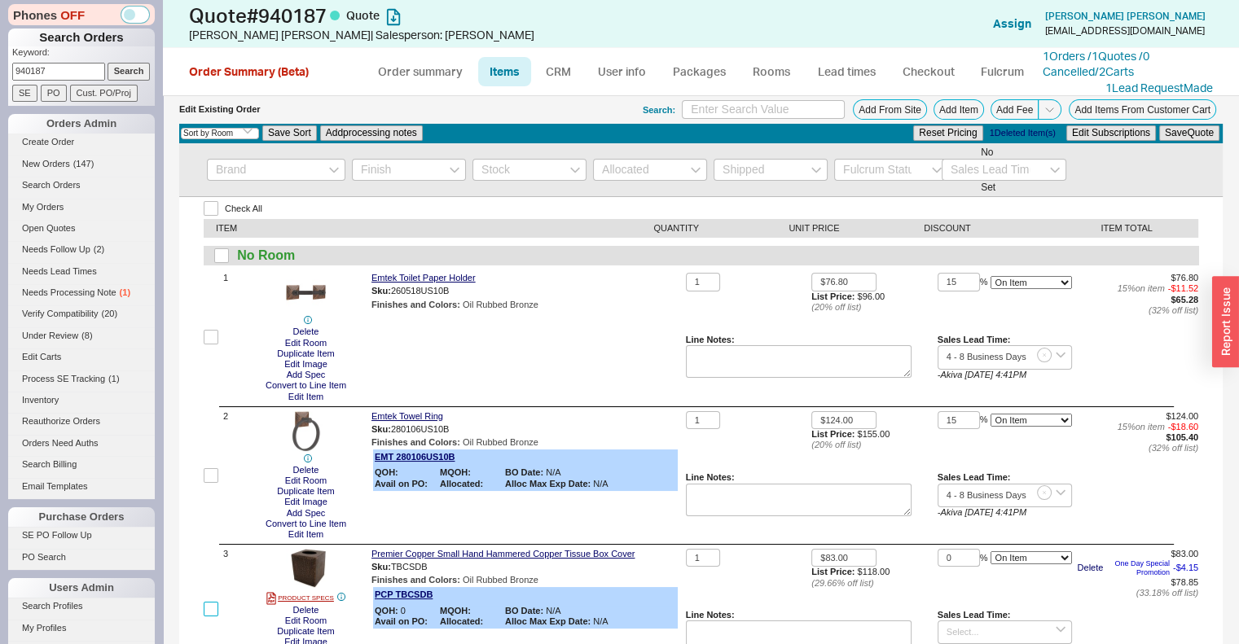
click at [216, 612] on input "checkbox" at bounding box center [211, 609] width 15 height 15
checkbox input "true"
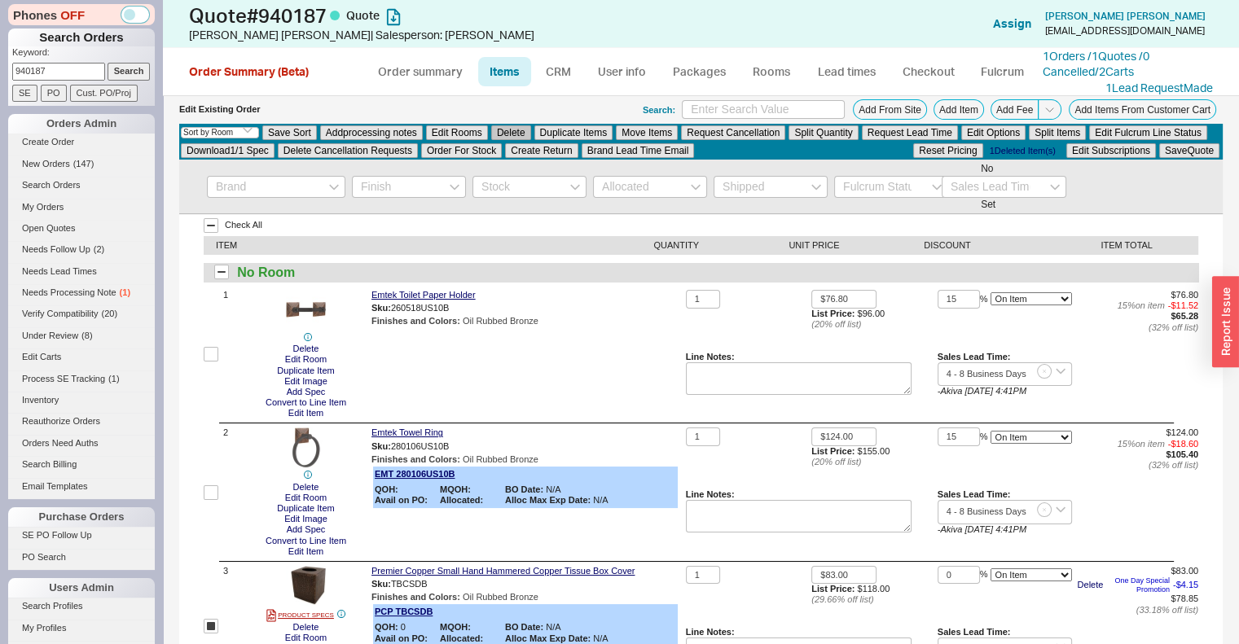
click at [512, 132] on button "Delete" at bounding box center [511, 132] width 40 height 15
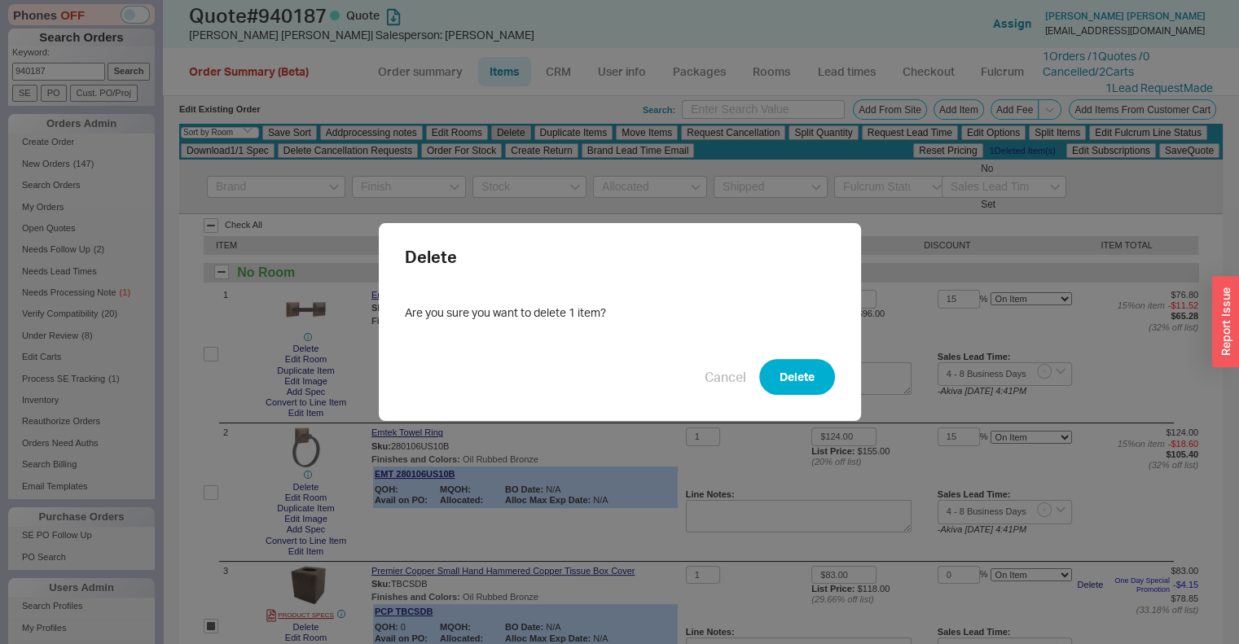
click at [780, 388] on button "Delete" at bounding box center [797, 377] width 76 height 36
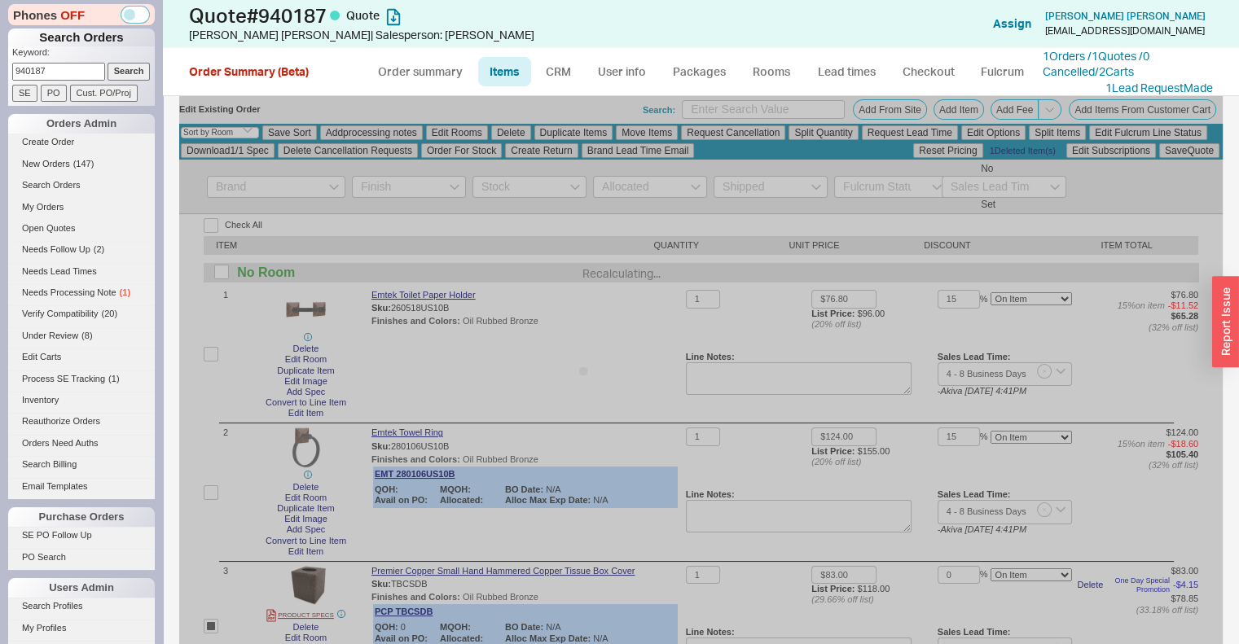
checkbox input "false"
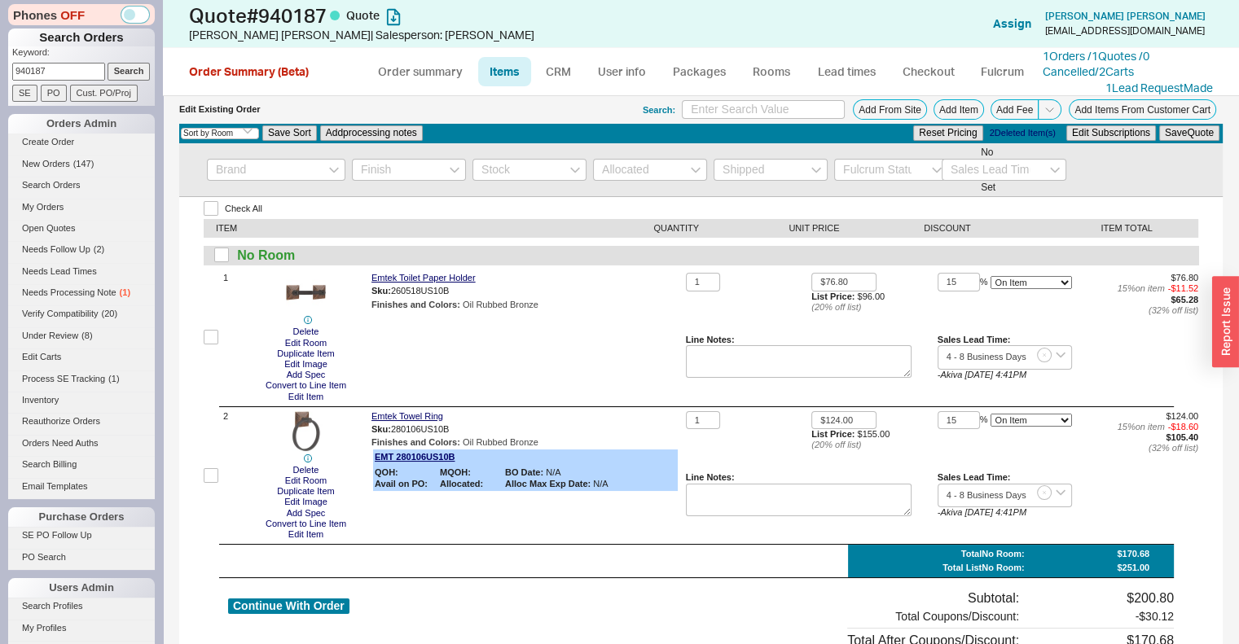
click at [556, 62] on link "CRM" at bounding box center [558, 71] width 48 height 29
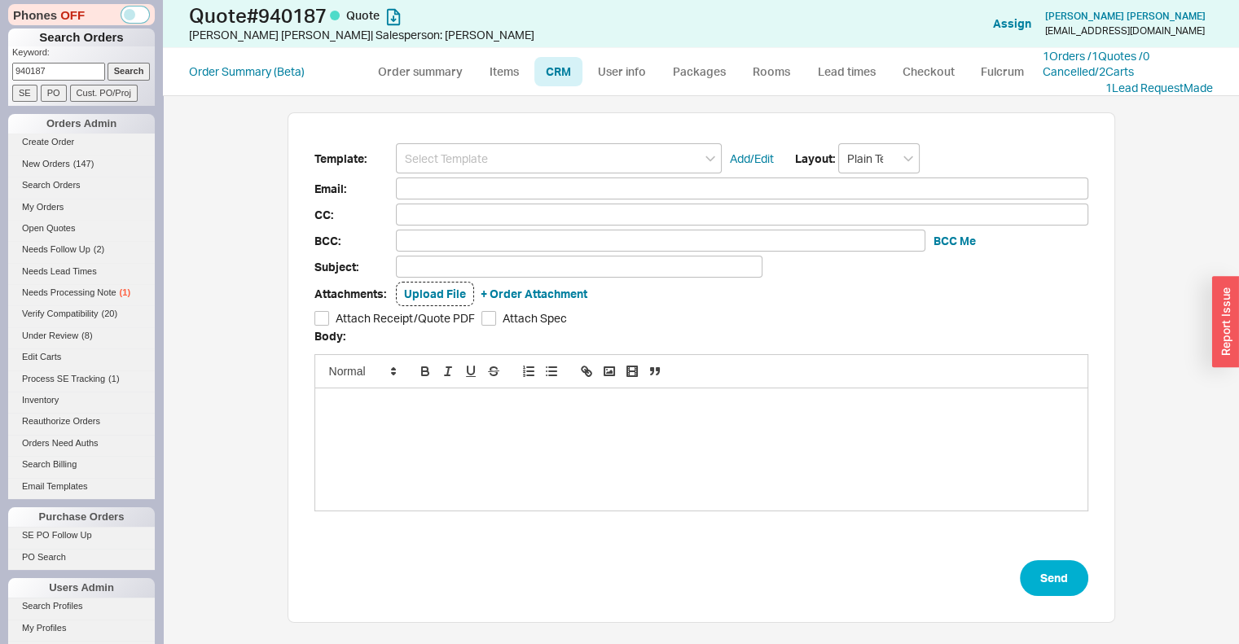
scroll to position [143, 815]
click at [557, 150] on input at bounding box center [559, 158] width 326 height 30
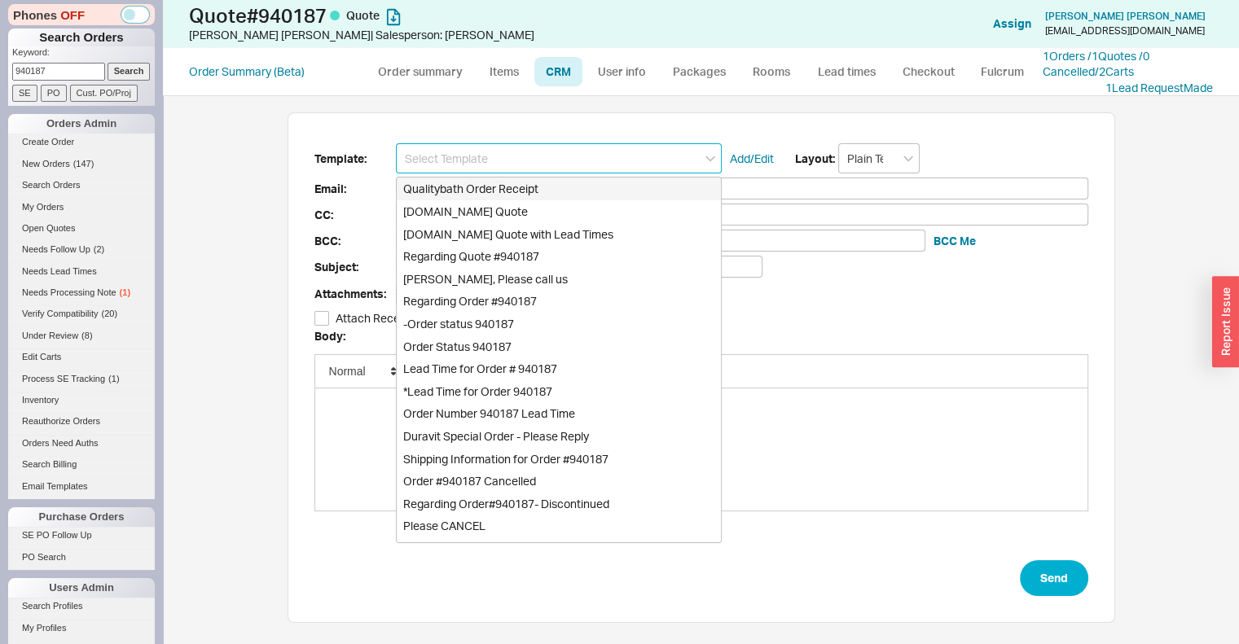
click at [550, 209] on div "Qualitybath.com Quote" at bounding box center [559, 211] width 324 height 23
type input "Receipt"
type input "sthowenh4631@gmail.com"
type input "Quality Bath Quote #940187"
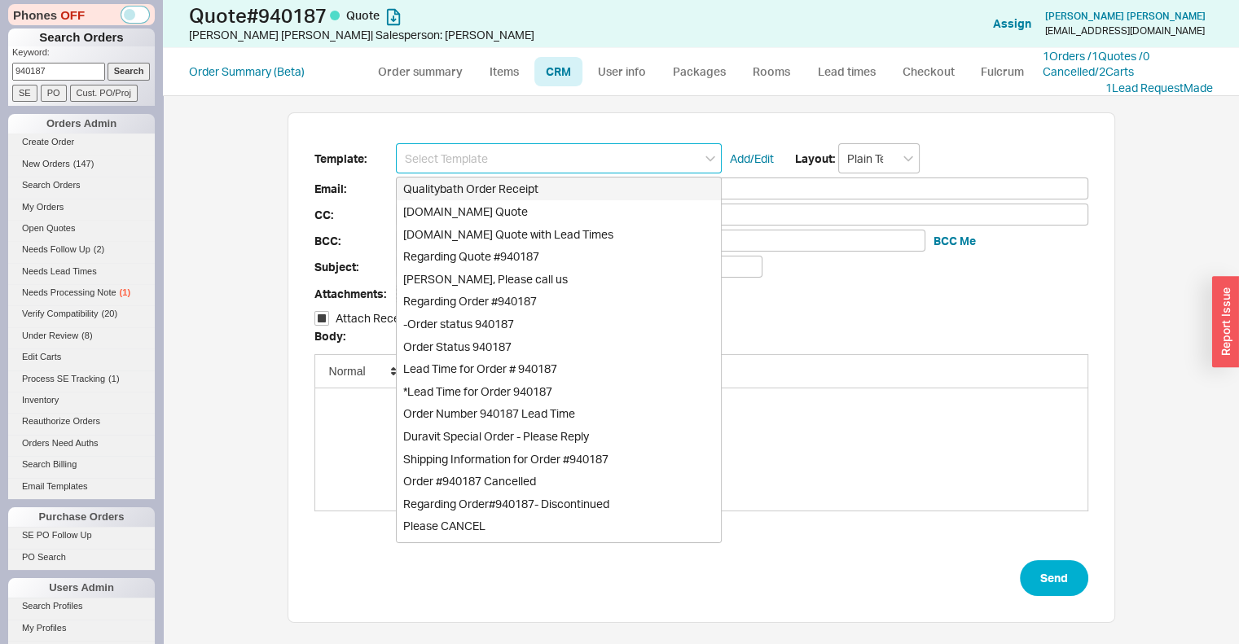
checkbox input "true"
type input "Qualitybath.com Quote"
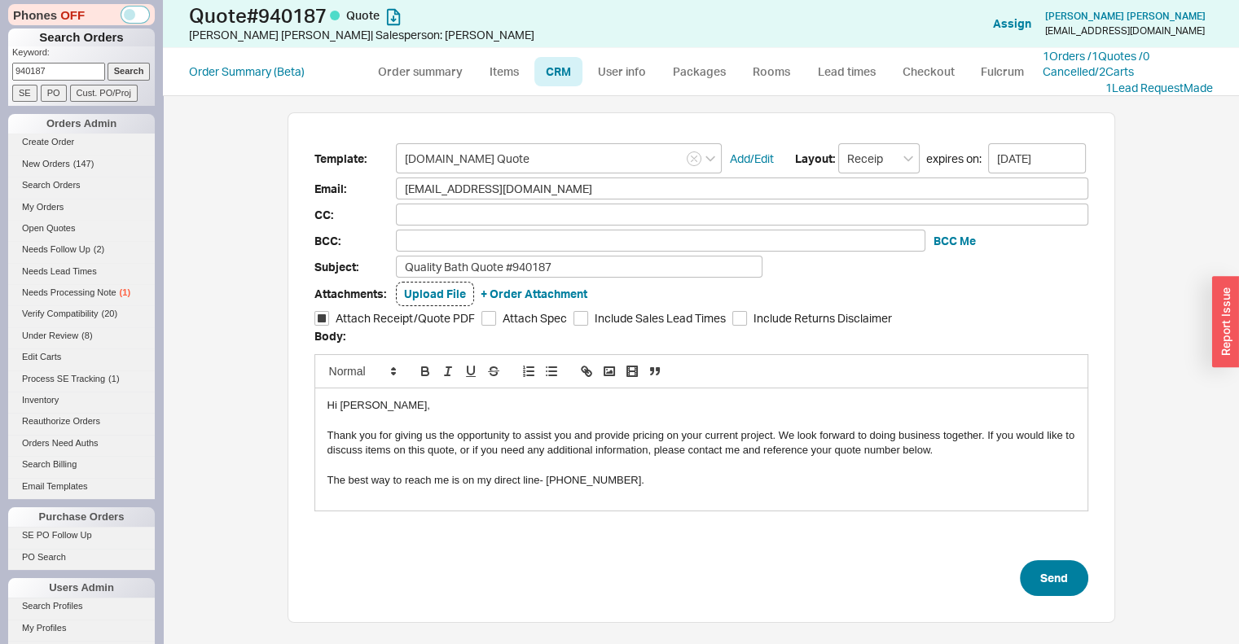
click at [1041, 586] on button "Send" at bounding box center [1054, 578] width 68 height 36
select select "*"
select select "3"
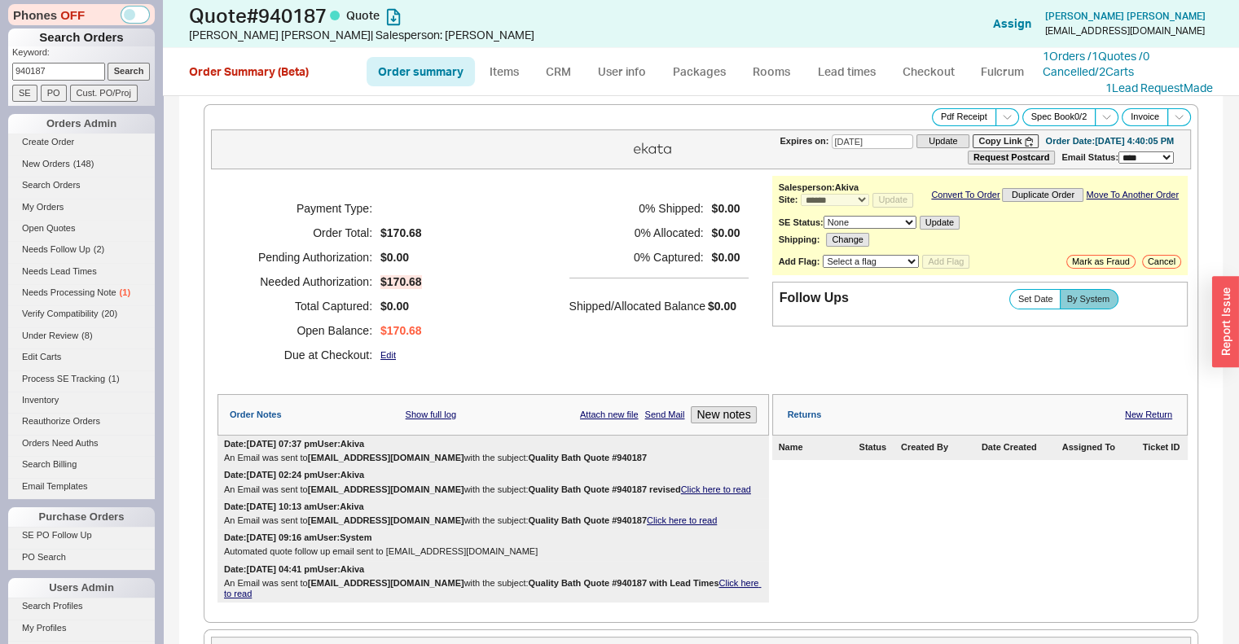
click at [55, 63] on input "940187" at bounding box center [58, 71] width 93 height 17
type input "588173"
click at [108, 63] on input "Search" at bounding box center [129, 71] width 43 height 17
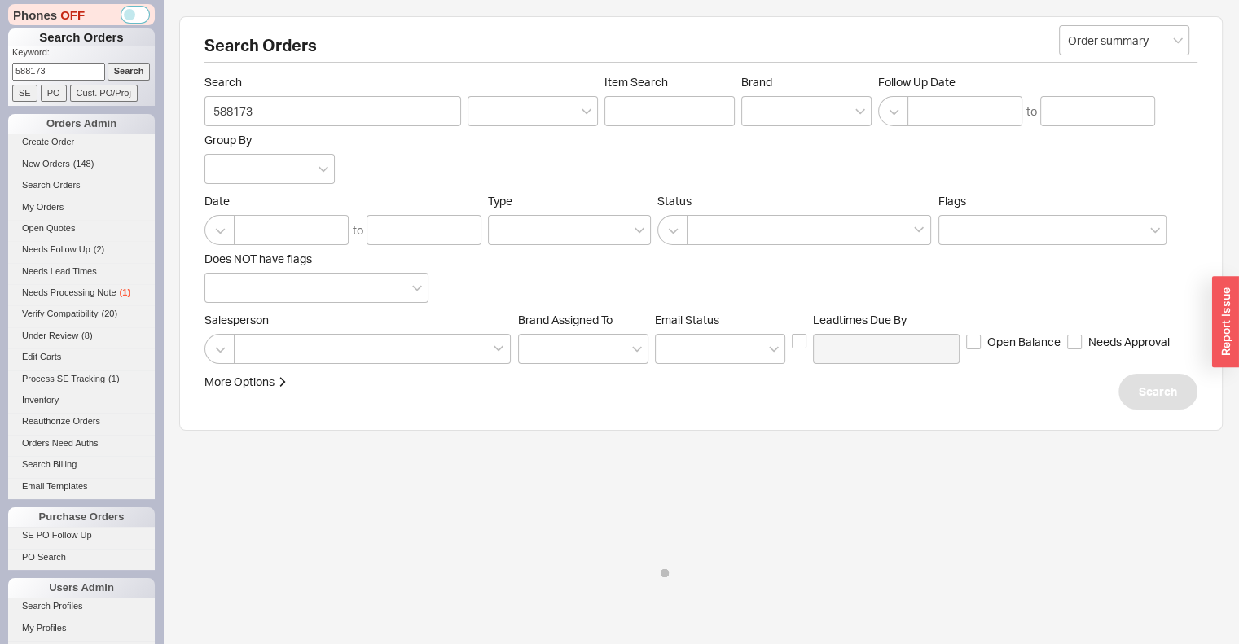
select select "*"
select select "LOW"
select select "3"
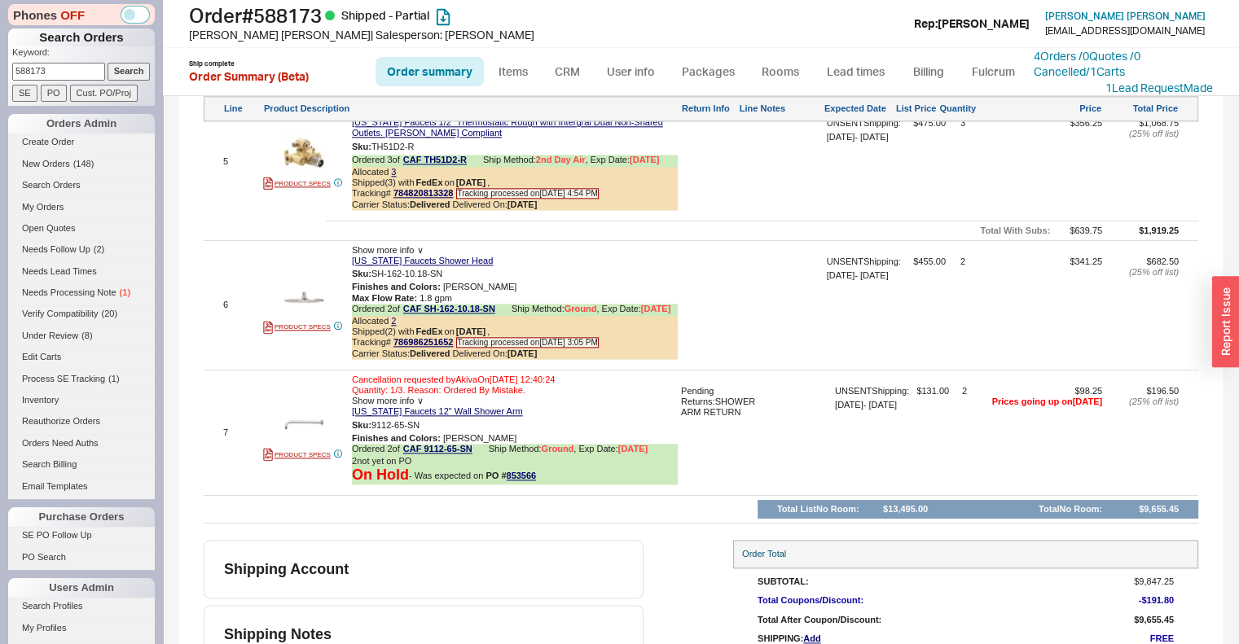
scroll to position [2026, 0]
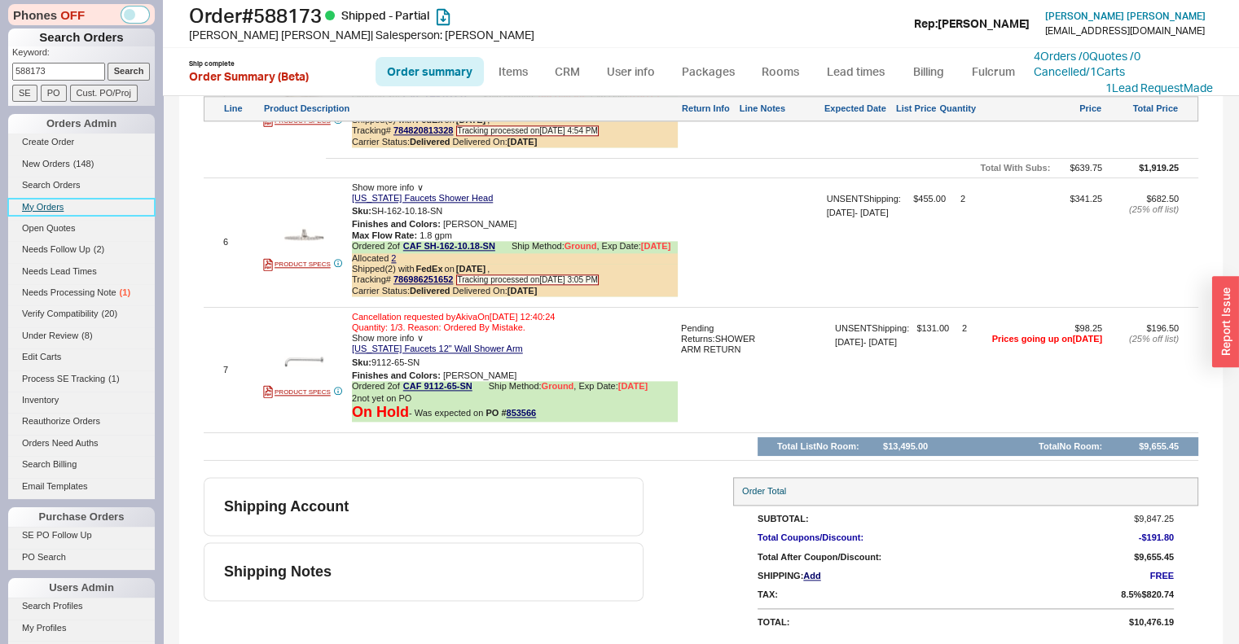
click at [55, 201] on link "My Orders" at bounding box center [81, 207] width 147 height 17
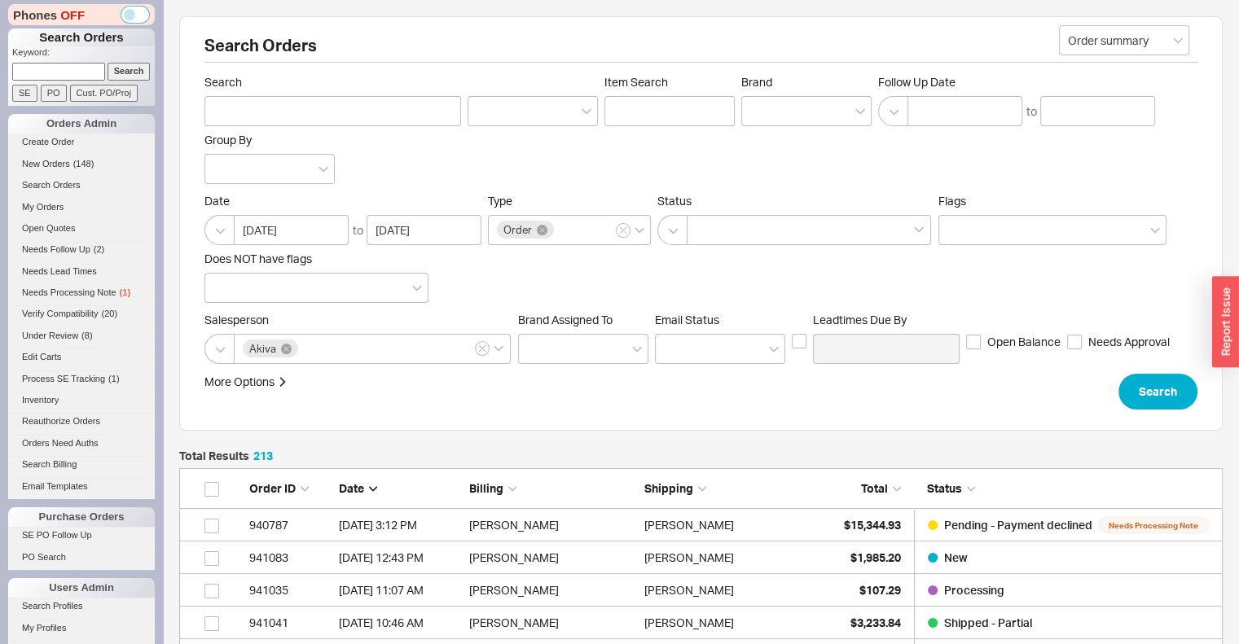
scroll to position [6969, 1031]
click at [763, 128] on div "Search Item Search Brand Follow Up Date to Group By" at bounding box center [700, 129] width 993 height 109
click at [764, 116] on div at bounding box center [806, 111] width 130 height 30
click at [762, 116] on input "Brand" at bounding box center [755, 111] width 11 height 19
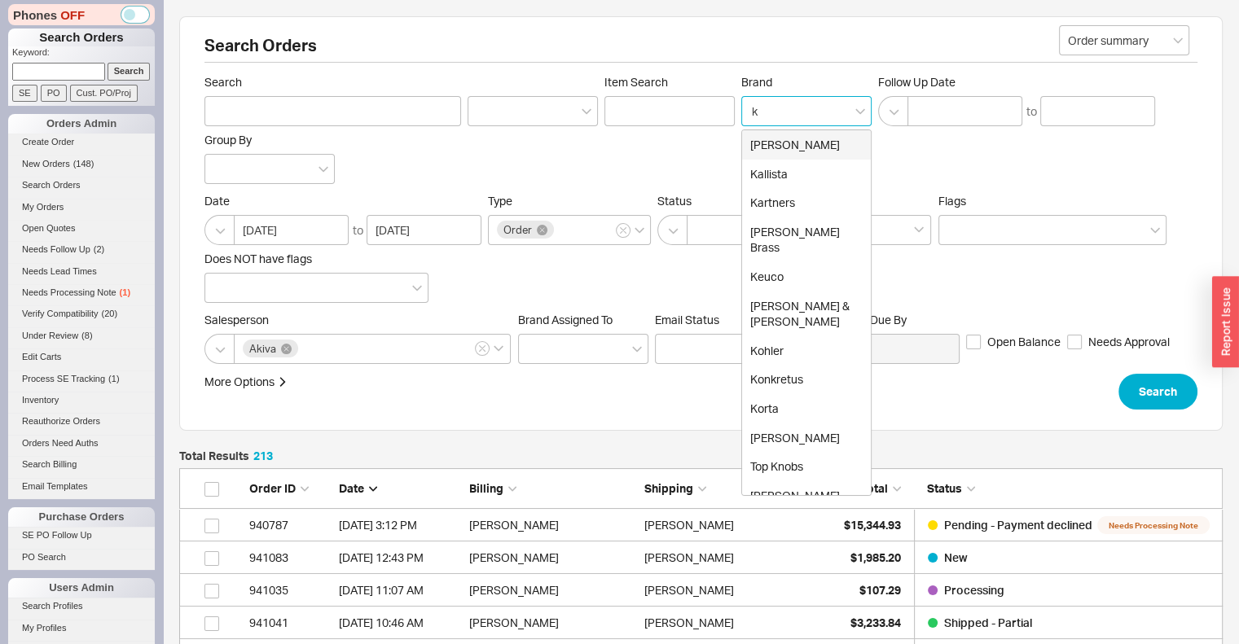
type input "ka"
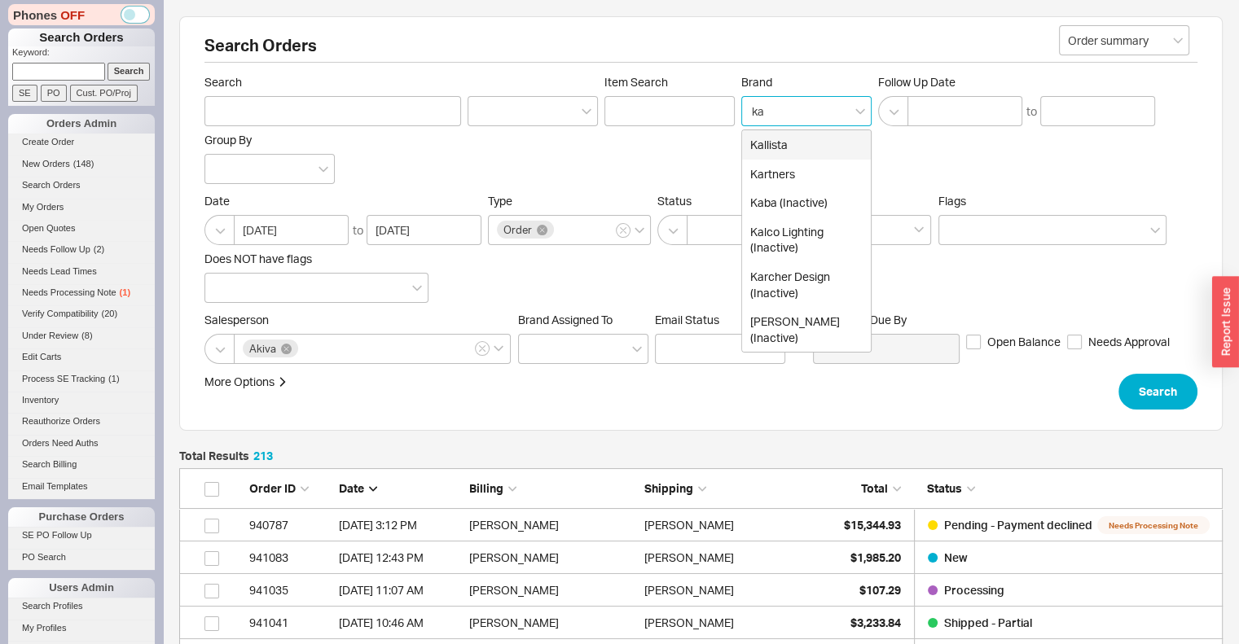
click at [818, 153] on div "Kallista" at bounding box center [806, 144] width 129 height 29
type input "Brand"
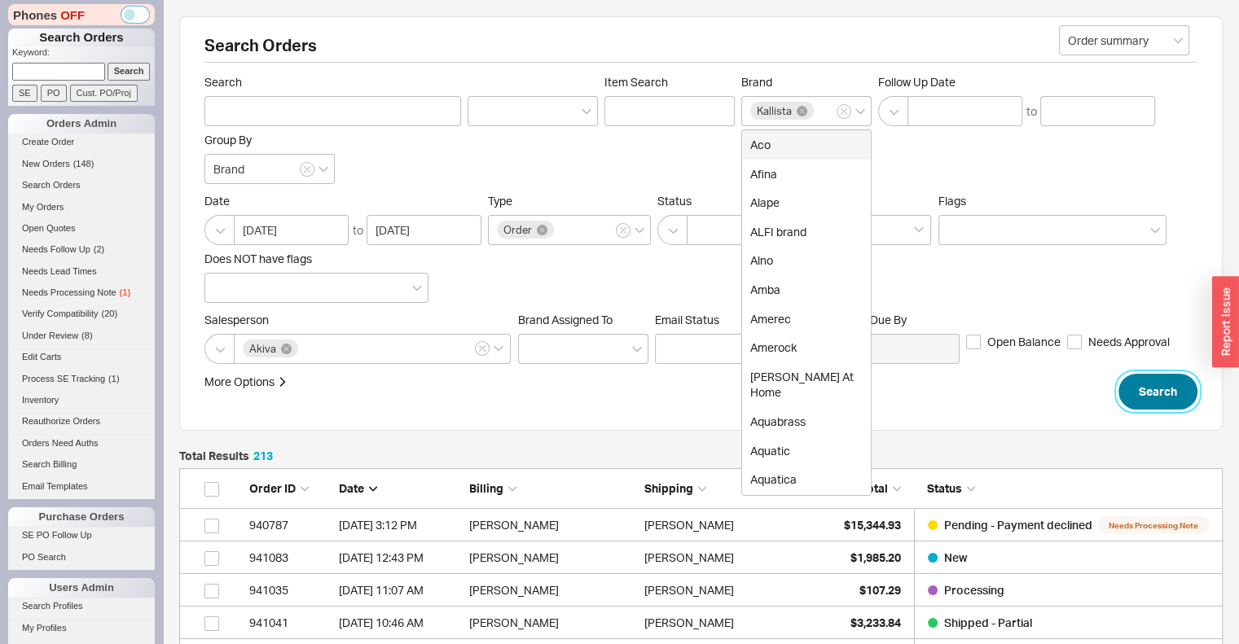
click at [1137, 385] on button "Search" at bounding box center [1158, 392] width 79 height 36
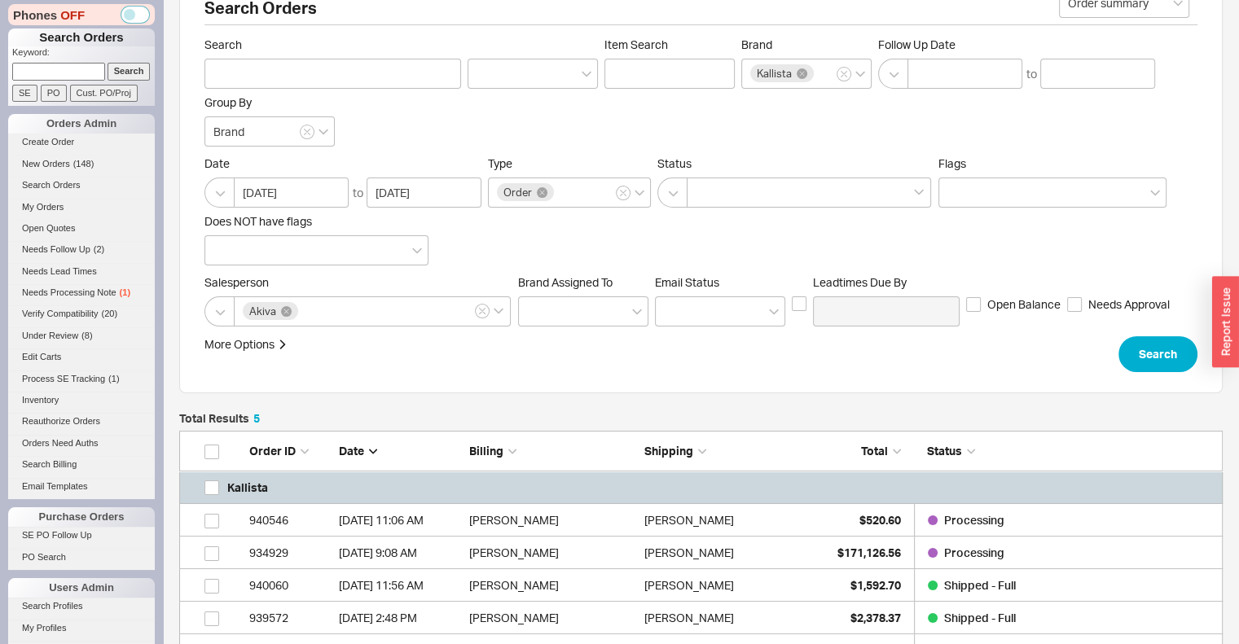
scroll to position [111, 0]
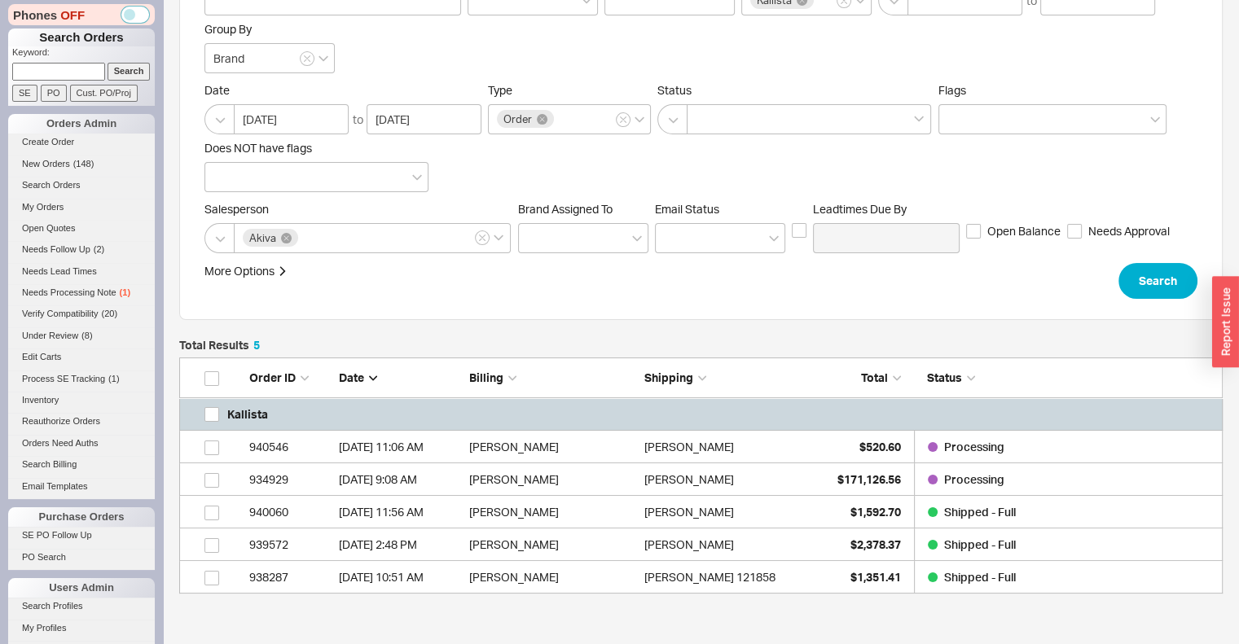
click at [839, 451] on div "$520.60" at bounding box center [860, 447] width 81 height 33
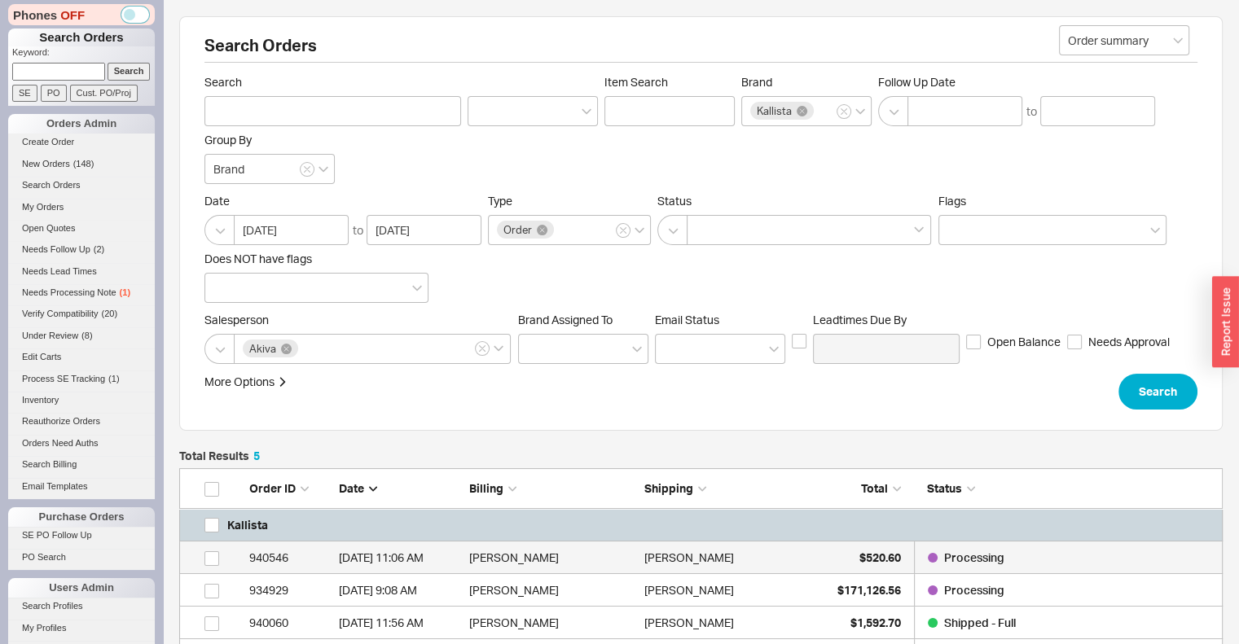
select select "*"
select select "LOW"
select select "3"
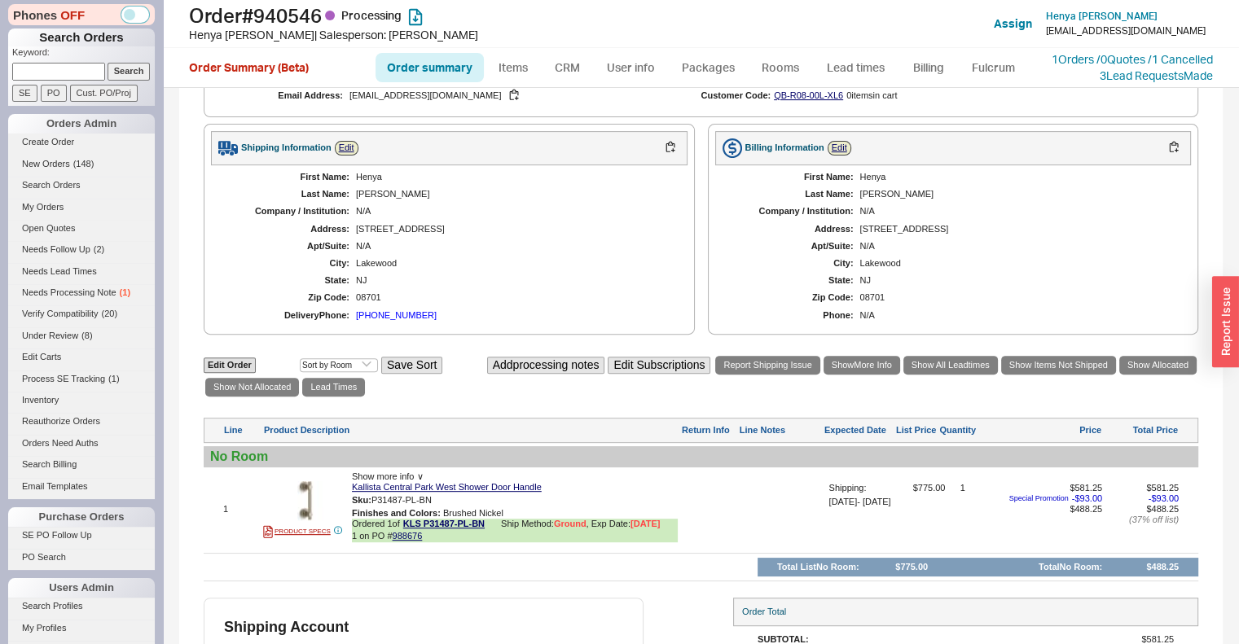
scroll to position [662, 0]
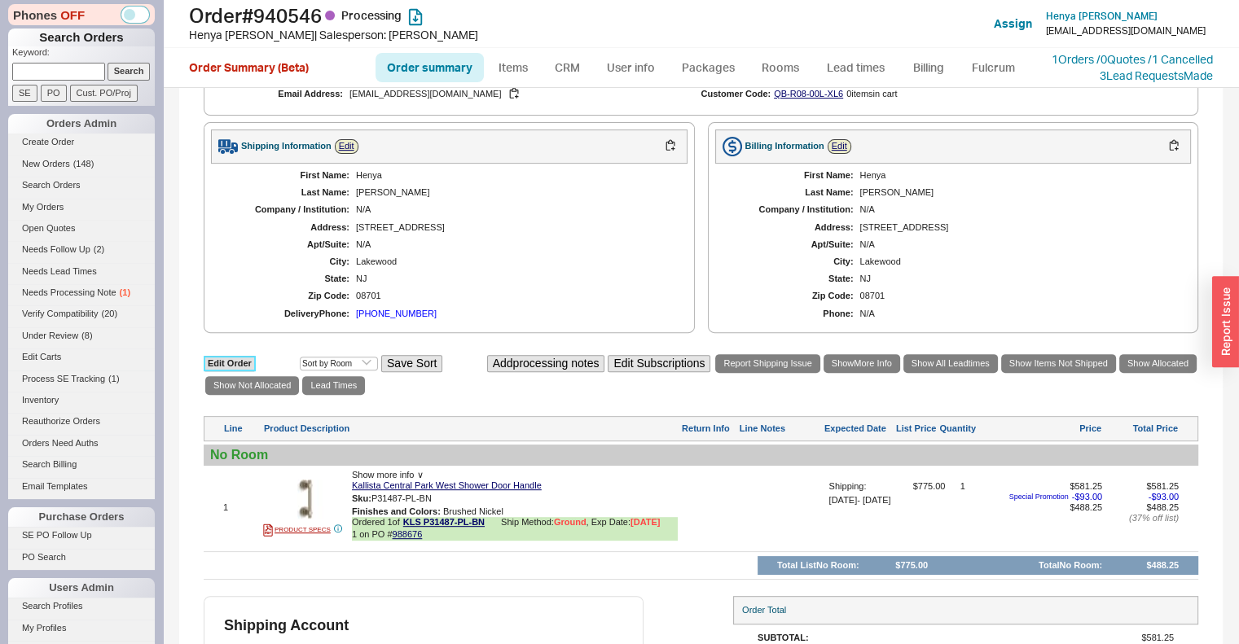
click at [241, 356] on link "Edit Order" at bounding box center [230, 363] width 52 height 15
select select "3"
select select "ON_CHECKOUT_AGGREGATED"
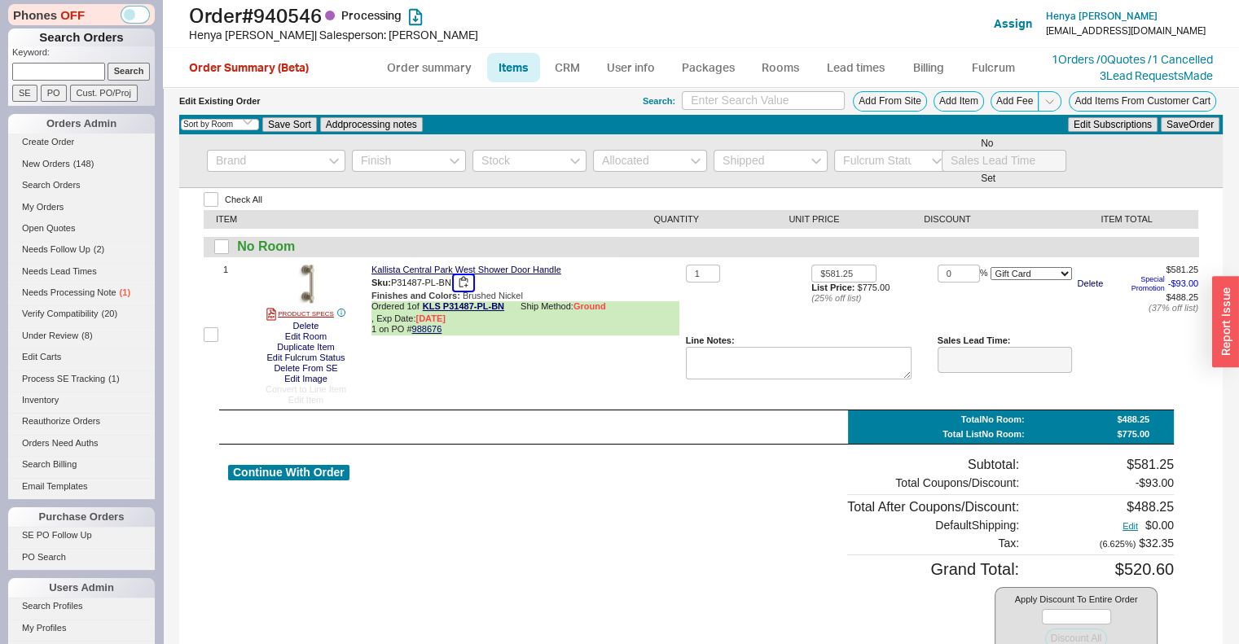
click at [463, 285] on button "button" at bounding box center [464, 282] width 20 height 15
click at [942, 100] on button "Add Item" at bounding box center [959, 101] width 51 height 20
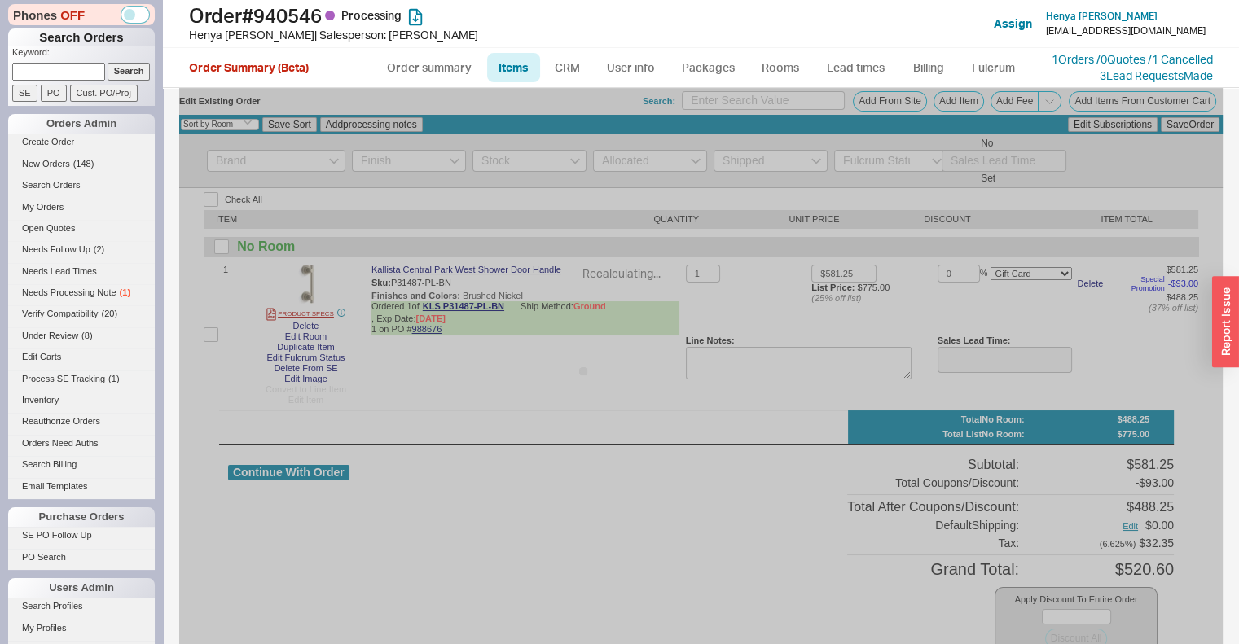
select select "ON_CHECKOUT_AGGREGATED"
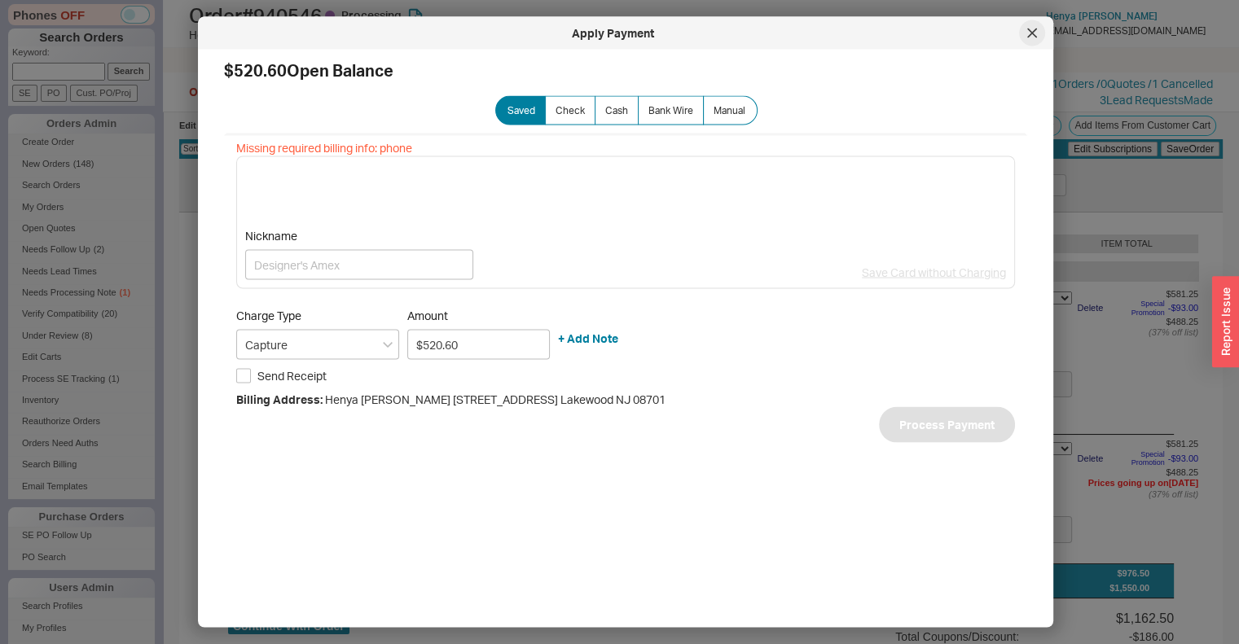
click at [1038, 32] on div at bounding box center [1032, 33] width 26 height 26
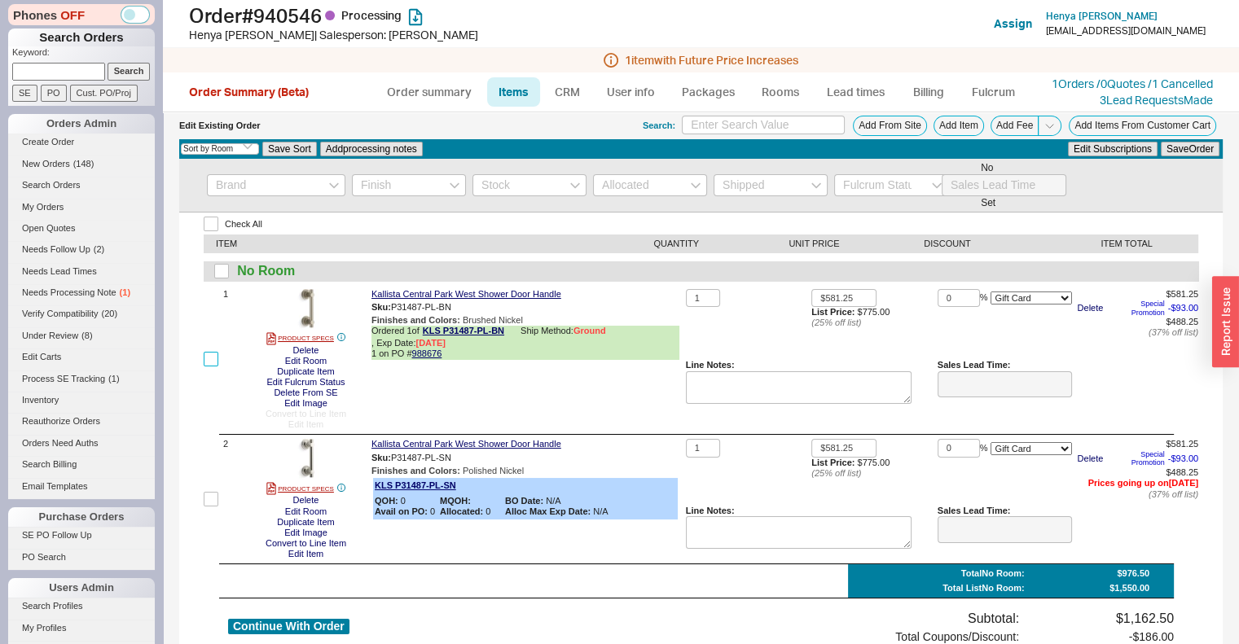
click at [209, 356] on input "checkbox" at bounding box center [211, 359] width 15 height 15
checkbox input "true"
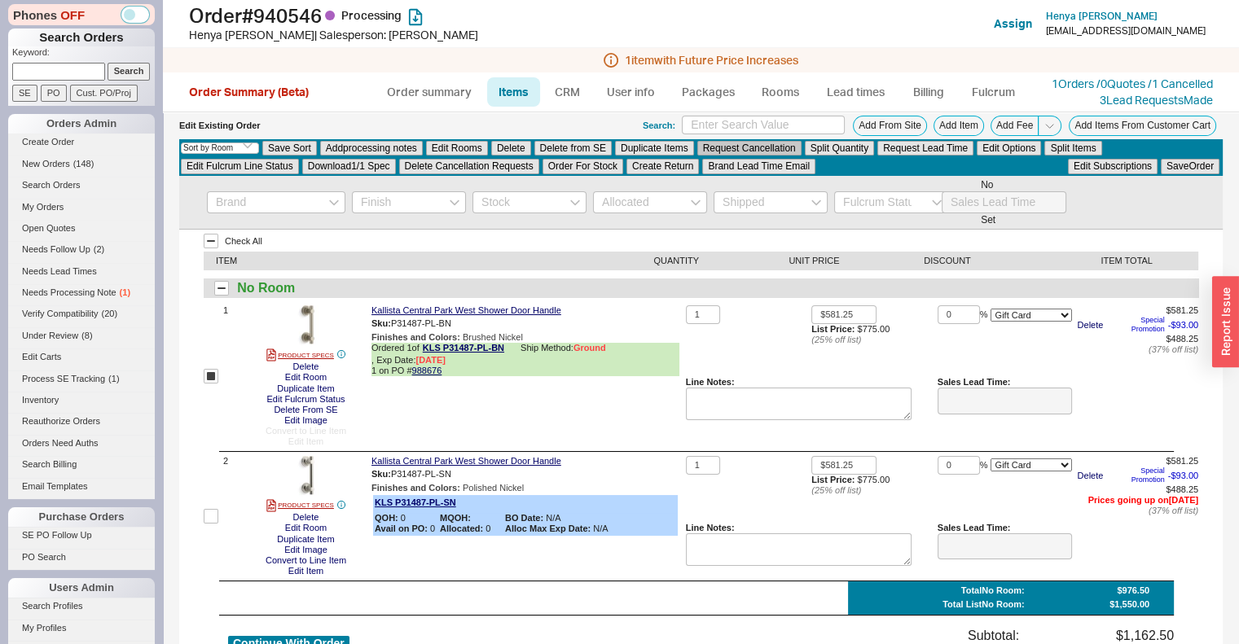
click at [742, 147] on button "Request Cancellation" at bounding box center [749, 148] width 104 height 15
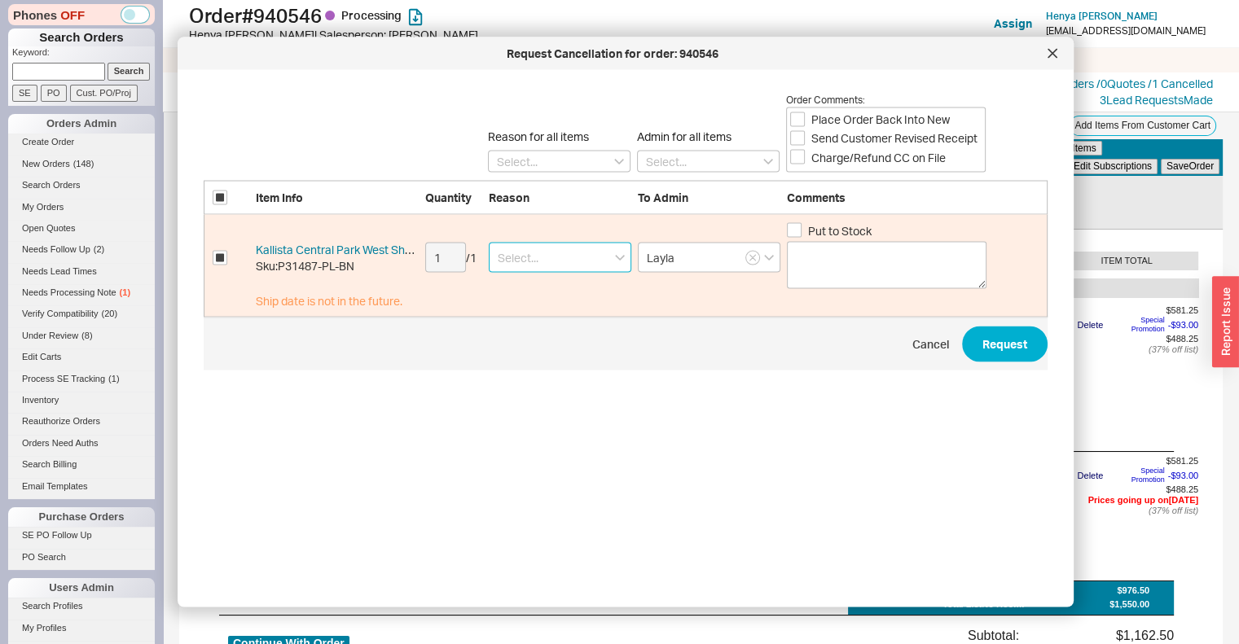
click at [519, 248] on input at bounding box center [560, 258] width 143 height 30
click at [564, 376] on div "Wrong Item" at bounding box center [560, 377] width 141 height 29
type input "Wrong Item"
click at [919, 113] on span "Place Order Back Into New" at bounding box center [880, 119] width 138 height 16
click at [805, 113] on input "Place Order Back Into New" at bounding box center [797, 119] width 15 height 15
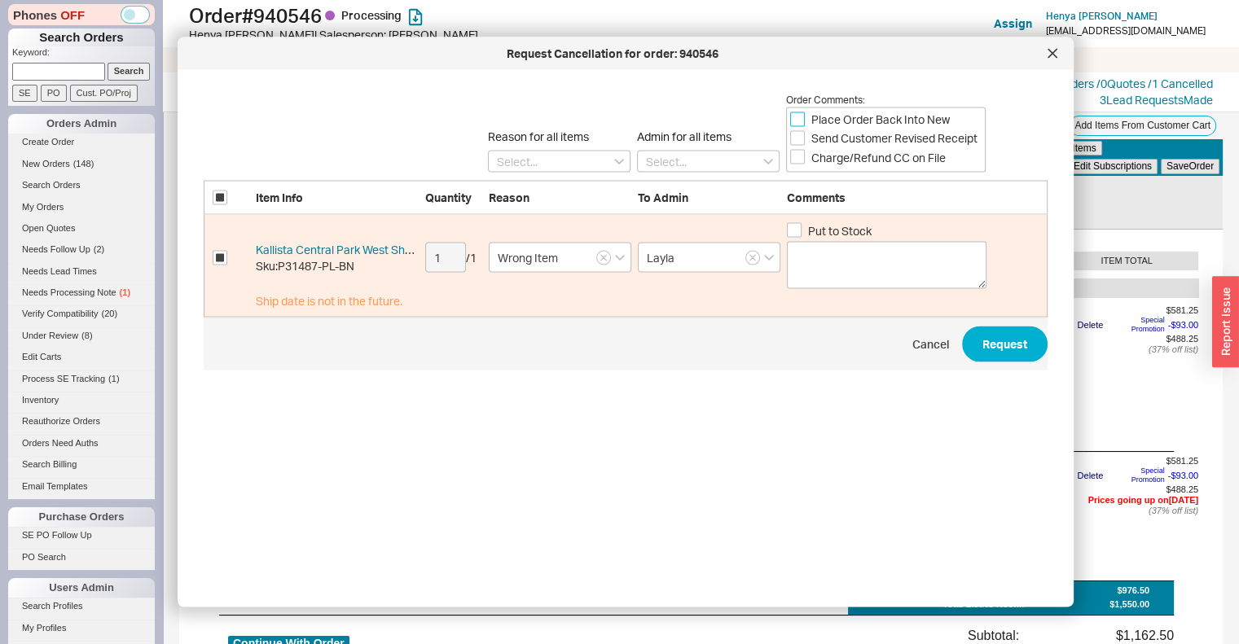
checkbox input "true"
click at [921, 138] on span "Send Customer Revised Receipt" at bounding box center [894, 138] width 166 height 16
click at [805, 138] on input "Send Customer Revised Receipt" at bounding box center [797, 137] width 15 height 15
checkbox input "true"
click at [1013, 351] on button "Request" at bounding box center [1005, 345] width 86 height 36
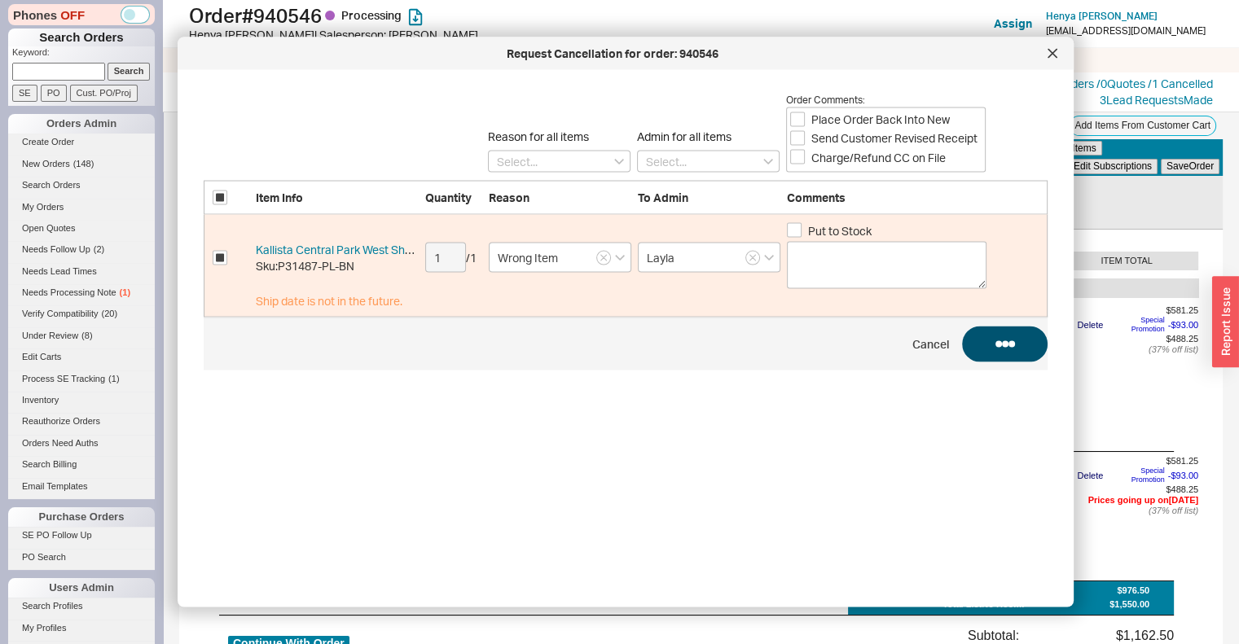
checkbox input "false"
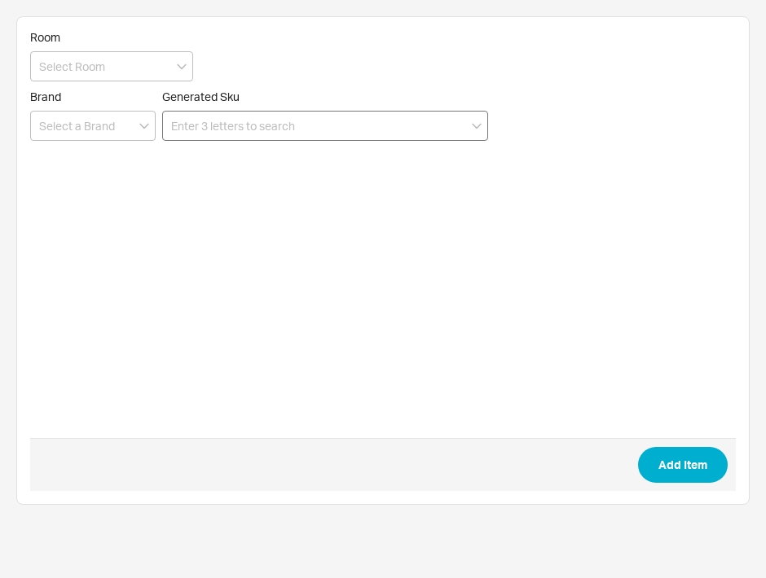
click at [384, 124] on input at bounding box center [325, 126] width 326 height 30
click at [342, 126] on input at bounding box center [325, 126] width 326 height 30
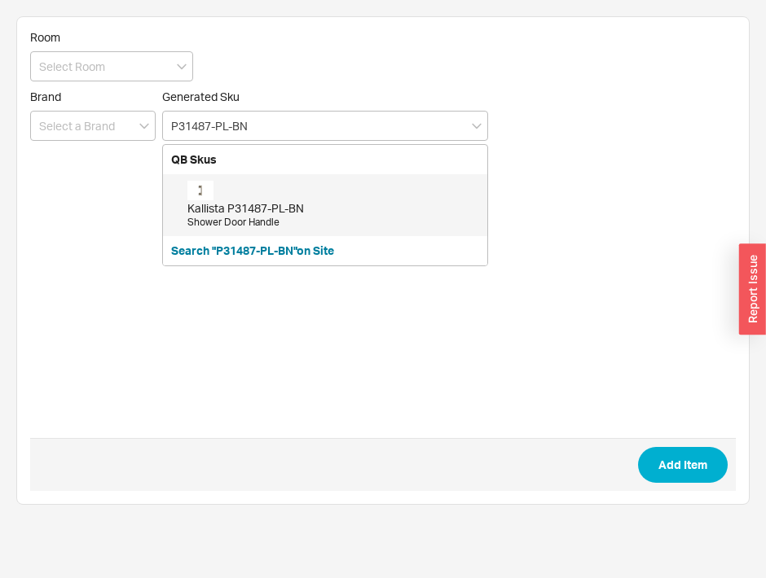
click at [332, 214] on div "Kallista P31487-PL-BN" at bounding box center [333, 208] width 292 height 16
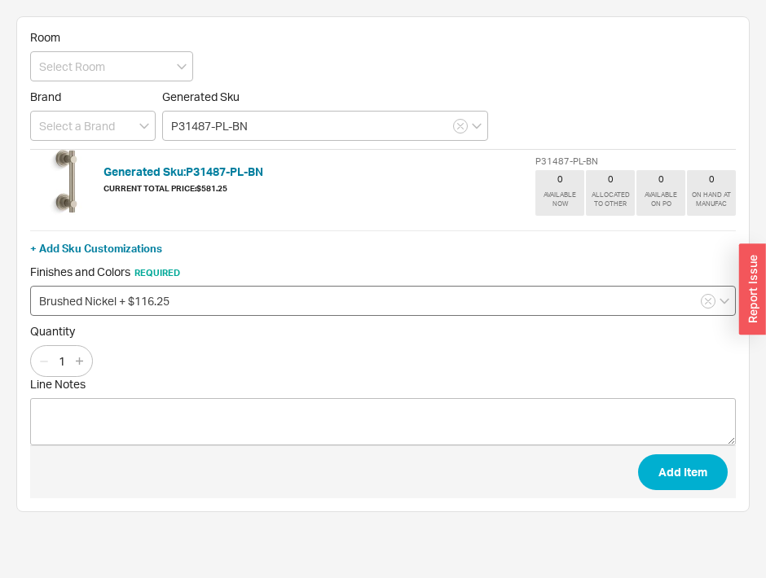
type input "P31487-PL-BN"
click at [250, 297] on input "Brushed Nickel + $116.25" at bounding box center [383, 301] width 706 height 30
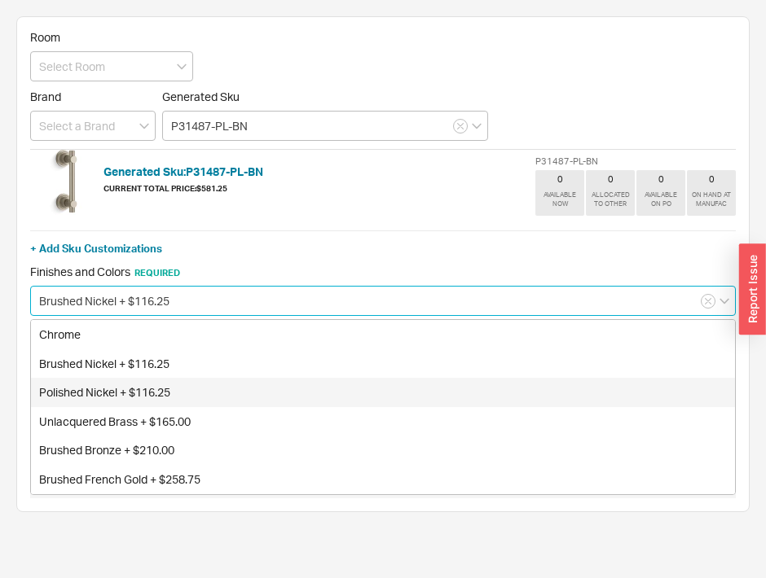
click at [242, 385] on div "Polished Nickel + $116.25" at bounding box center [383, 392] width 704 height 29
type input "Polished Nickel + $116.25"
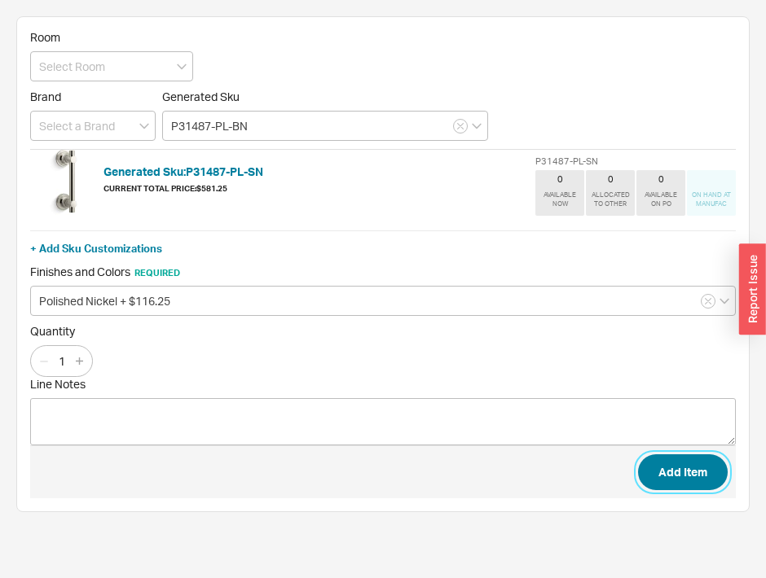
click at [697, 465] on button "Add Item" at bounding box center [683, 473] width 90 height 36
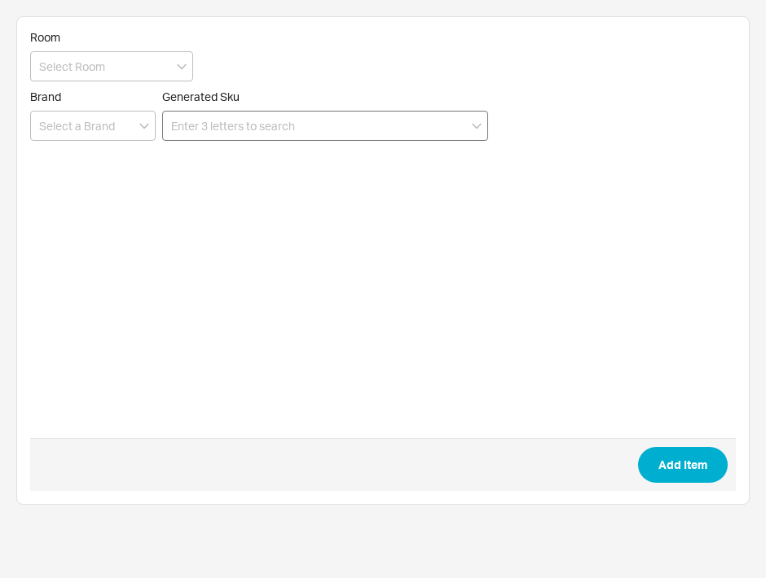
click at [314, 136] on input at bounding box center [325, 126] width 326 height 30
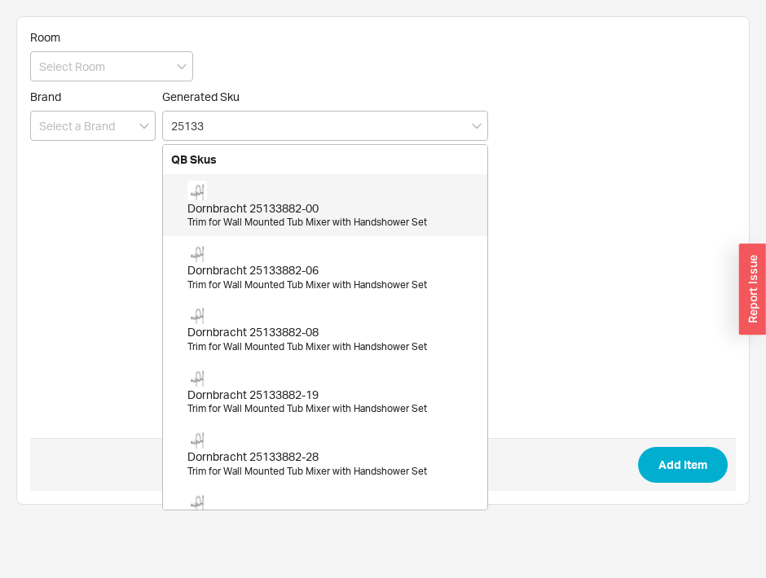
click at [306, 227] on div "Trim for Wall Mounted Tub Mixer with Handshower Set" at bounding box center [333, 223] width 292 height 14
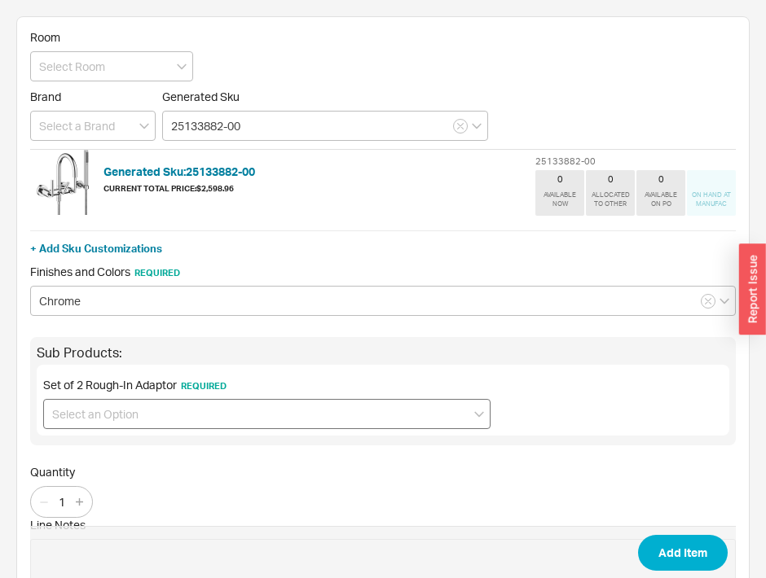
type input "25133882-00"
click at [228, 403] on input at bounding box center [266, 414] width 447 height 30
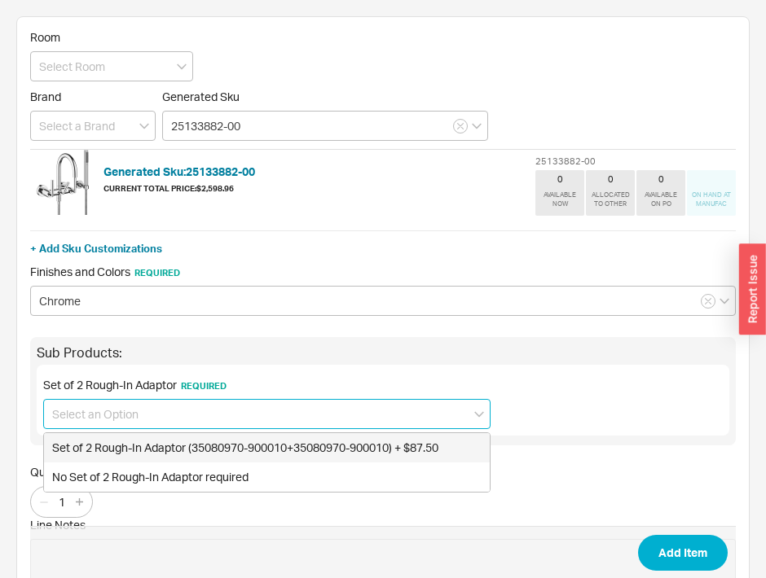
click at [234, 439] on div "Set of 2 Rough-In Adaptor (35080970-900010+35080970-900010) + $87.50" at bounding box center [267, 447] width 446 height 29
type input "Set of 2 Rough-In Adaptor (35080970-900010+35080970-900010) + $87.50"
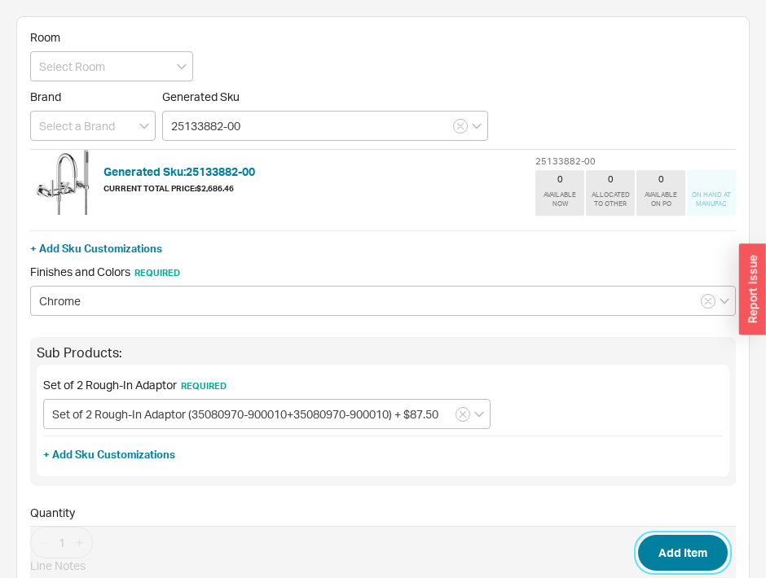
click at [696, 548] on button "Add Item" at bounding box center [683, 553] width 90 height 36
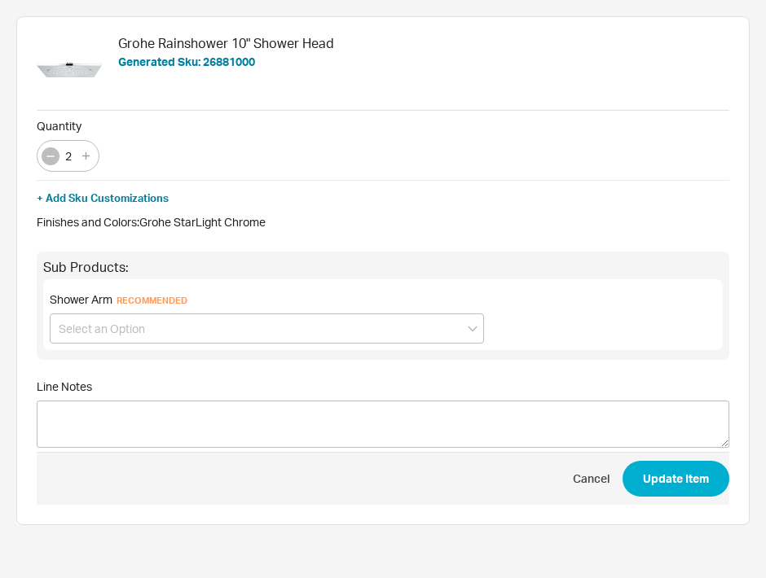
click at [42, 155] on button "button" at bounding box center [51, 156] width 18 height 18
type input "1"
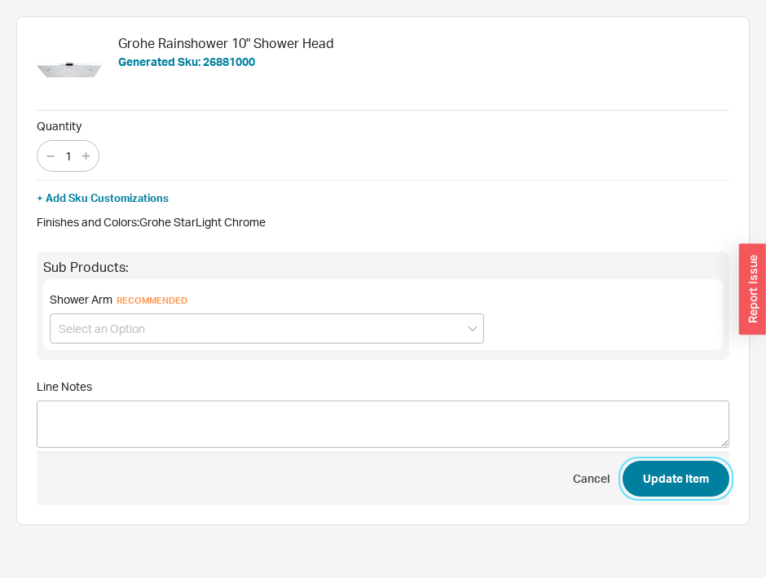
click at [646, 469] on button "Update Item" at bounding box center [675, 479] width 107 height 36
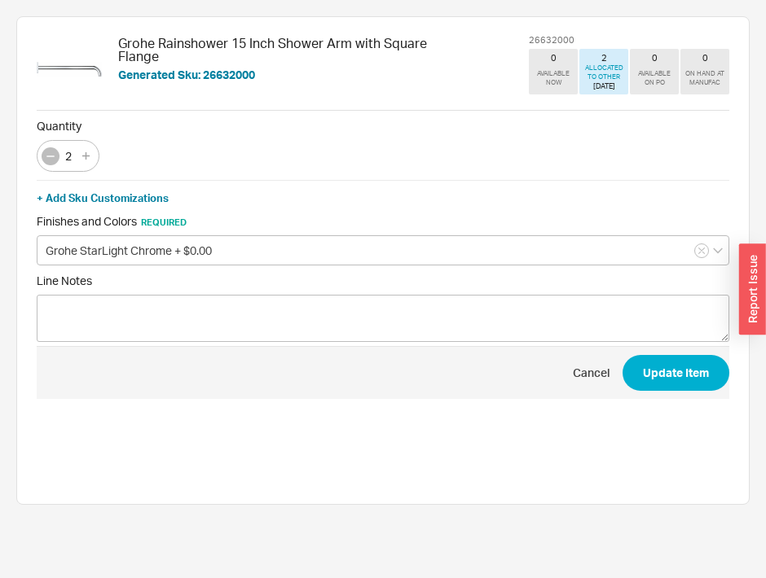
click at [42, 155] on button "button" at bounding box center [51, 156] width 18 height 18
type input "1"
click at [658, 367] on button "Update Item" at bounding box center [675, 373] width 107 height 36
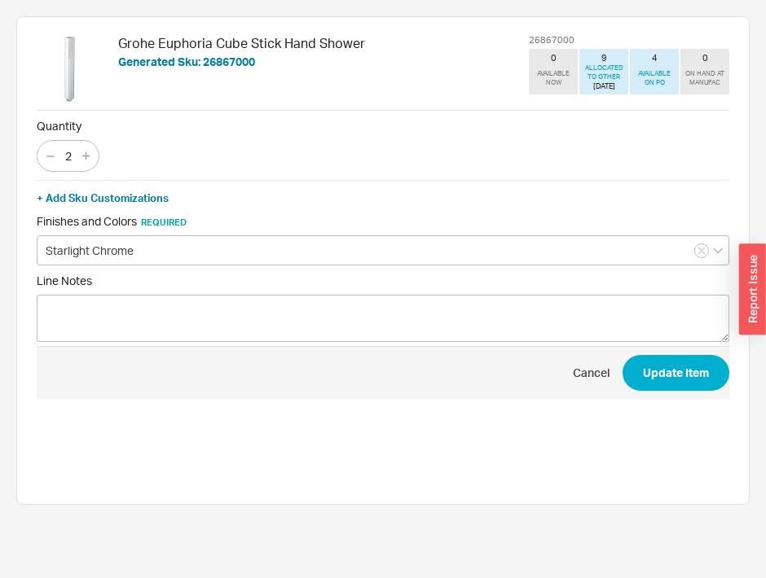
click at [37, 152] on div "2" at bounding box center [68, 156] width 63 height 32
click at [46, 156] on icon "button" at bounding box center [50, 156] width 13 height 13
type input "1"
click at [629, 372] on button "Update Item" at bounding box center [675, 373] width 107 height 36
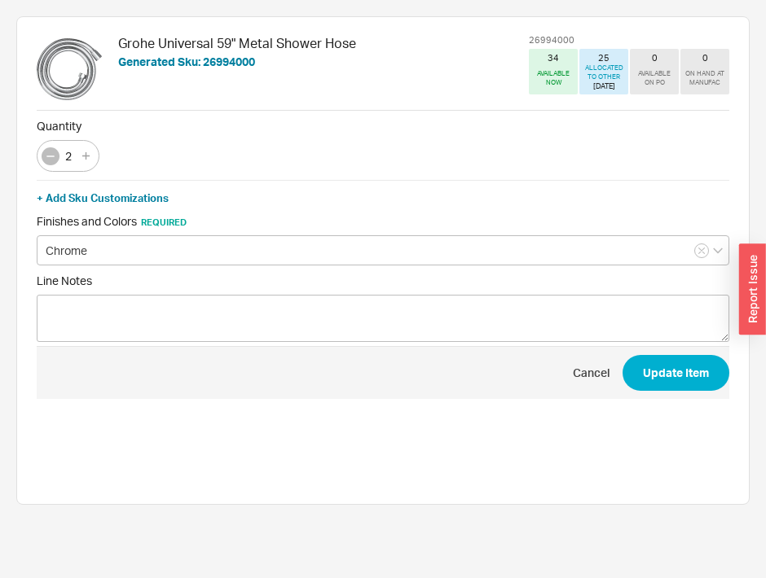
click at [52, 147] on button "button" at bounding box center [51, 156] width 18 height 18
type input "1"
click at [675, 358] on button "Update Item" at bounding box center [675, 373] width 107 height 36
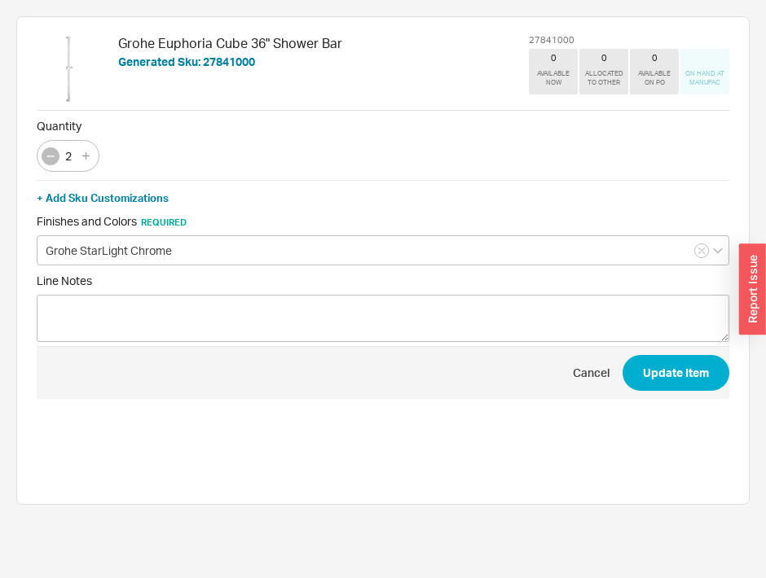
click at [49, 147] on button "button" at bounding box center [51, 156] width 18 height 18
type input "1"
click at [668, 383] on button "Update Item" at bounding box center [675, 373] width 107 height 36
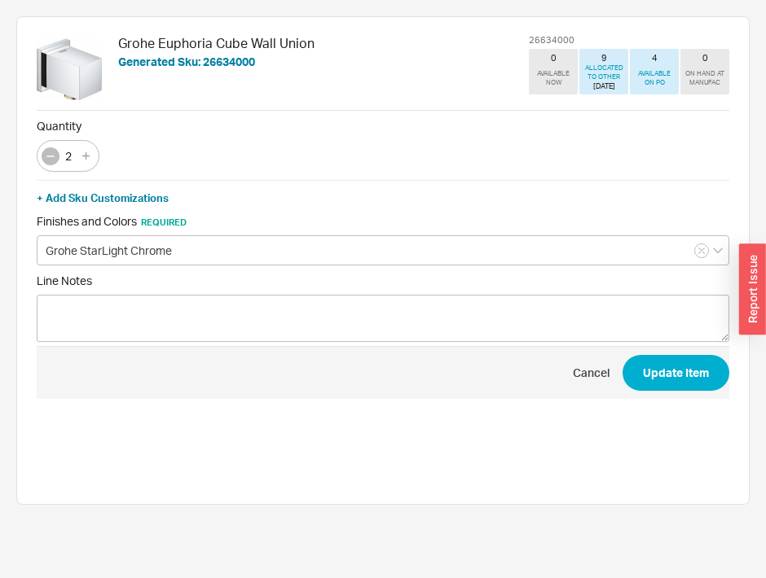
click at [51, 154] on icon "button" at bounding box center [50, 156] width 13 height 13
type input "1"
click at [665, 371] on button "Update Item" at bounding box center [675, 373] width 107 height 36
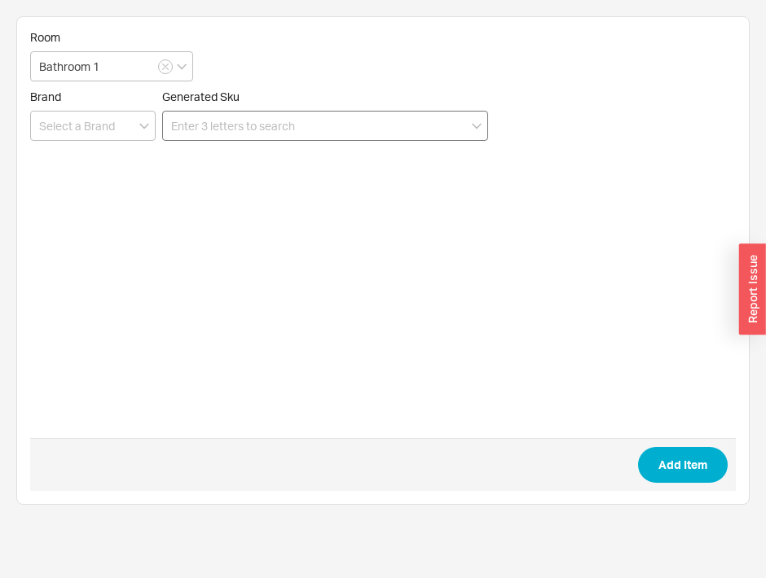
click at [410, 123] on input at bounding box center [325, 126] width 326 height 30
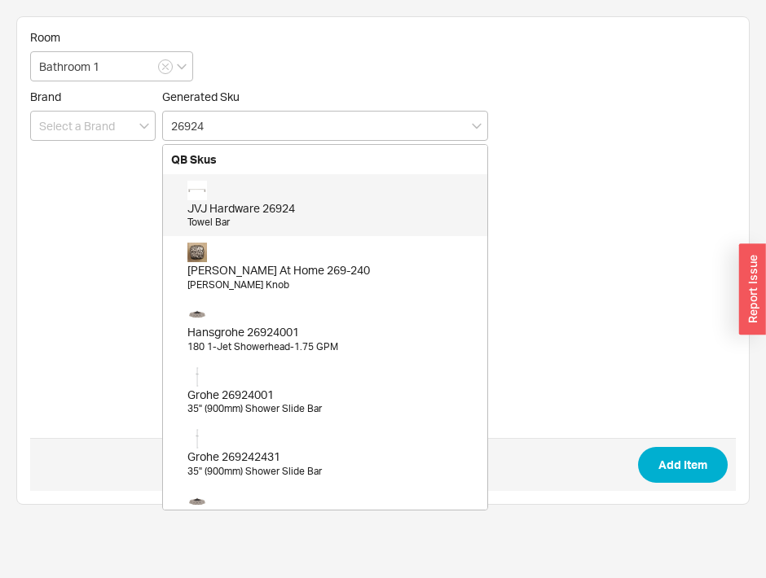
click at [313, 397] on div "Grohe 26924001" at bounding box center [333, 395] width 292 height 16
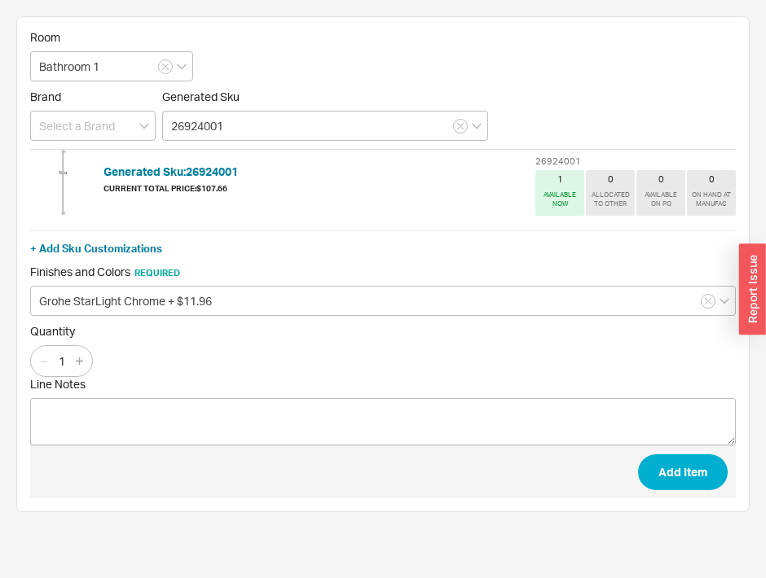
type input "26924001"
click at [690, 468] on button "Add Item" at bounding box center [683, 473] width 90 height 36
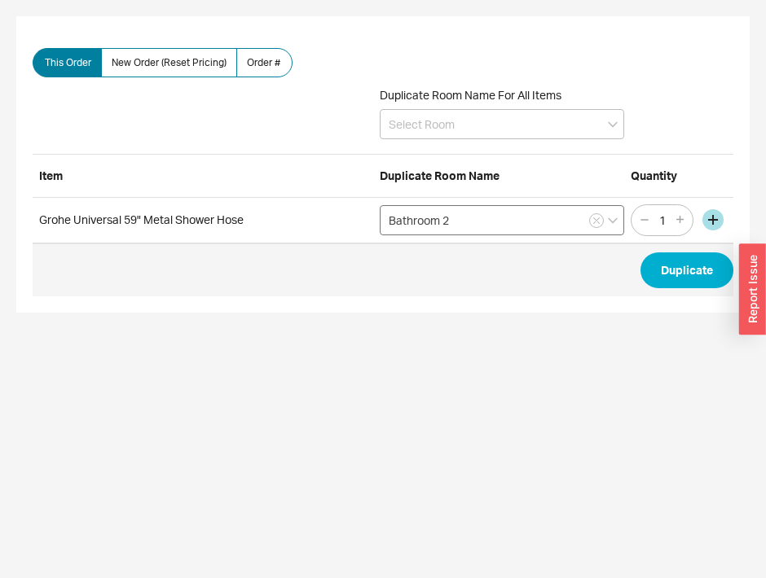
drag, startPoint x: 453, startPoint y: 235, endPoint x: 458, endPoint y: 224, distance: 12.4
click at [458, 224] on div "Grohe Universal 59" Metal Shower Hose Bathroom 2 1" at bounding box center [383, 221] width 701 height 46
click at [458, 224] on input "Bathroom 2" at bounding box center [502, 220] width 244 height 30
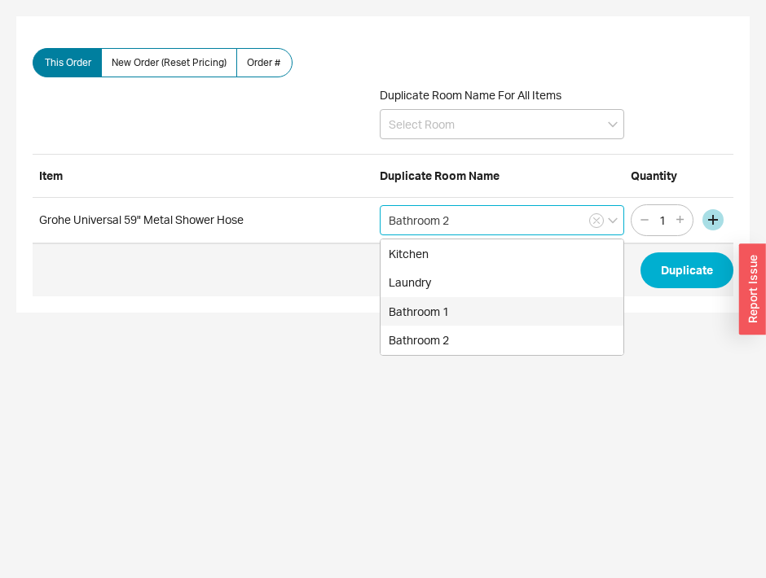
click at [468, 310] on div "Bathroom 1" at bounding box center [501, 311] width 243 height 29
type input "Bathroom 1"
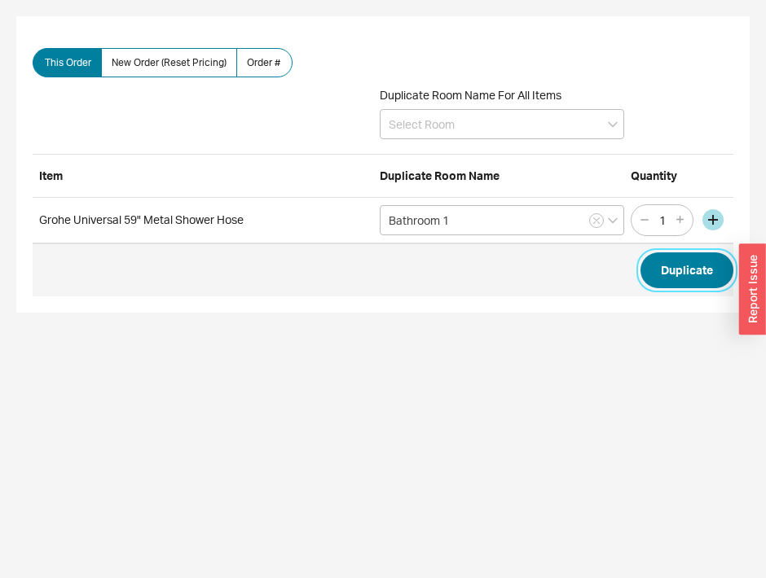
click at [693, 270] on button "Duplicate" at bounding box center [686, 271] width 93 height 36
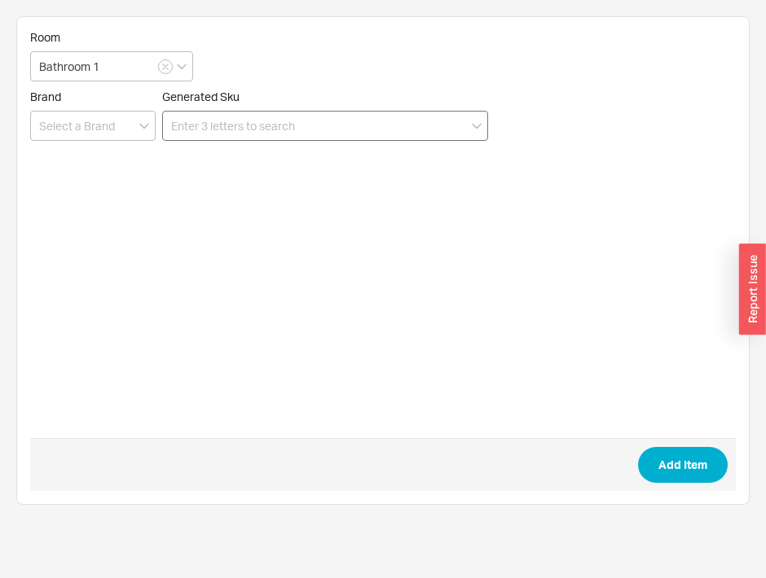
click at [419, 112] on input at bounding box center [325, 126] width 326 height 30
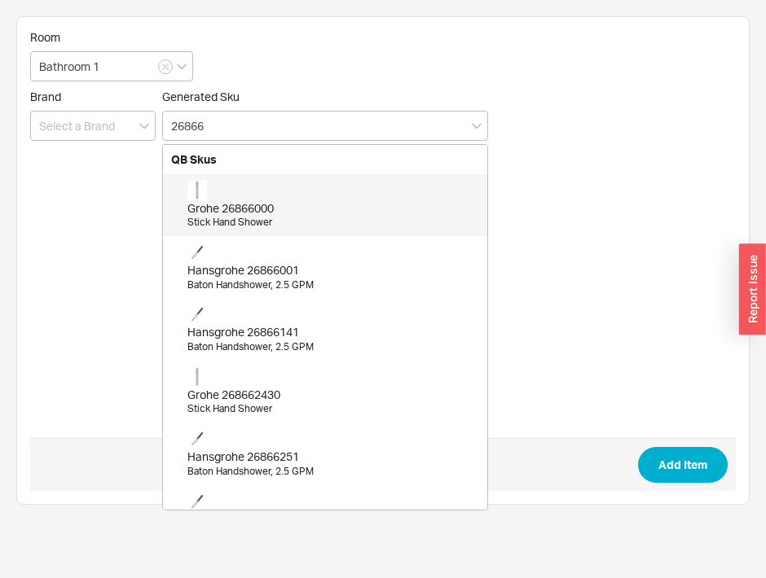
click at [361, 212] on div "Grohe 26866000" at bounding box center [333, 208] width 292 height 16
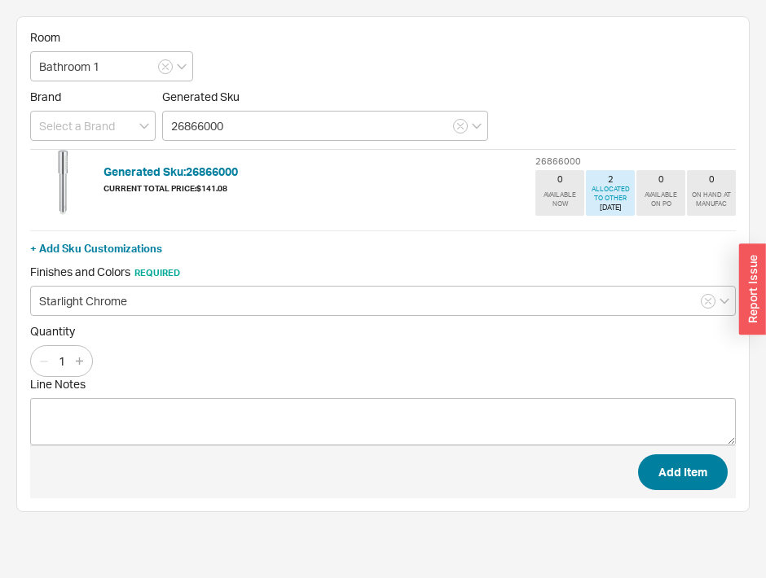
type input "26866000"
click at [689, 469] on button "Add Item" at bounding box center [683, 473] width 90 height 36
